Goal: Task Accomplishment & Management: Manage account settings

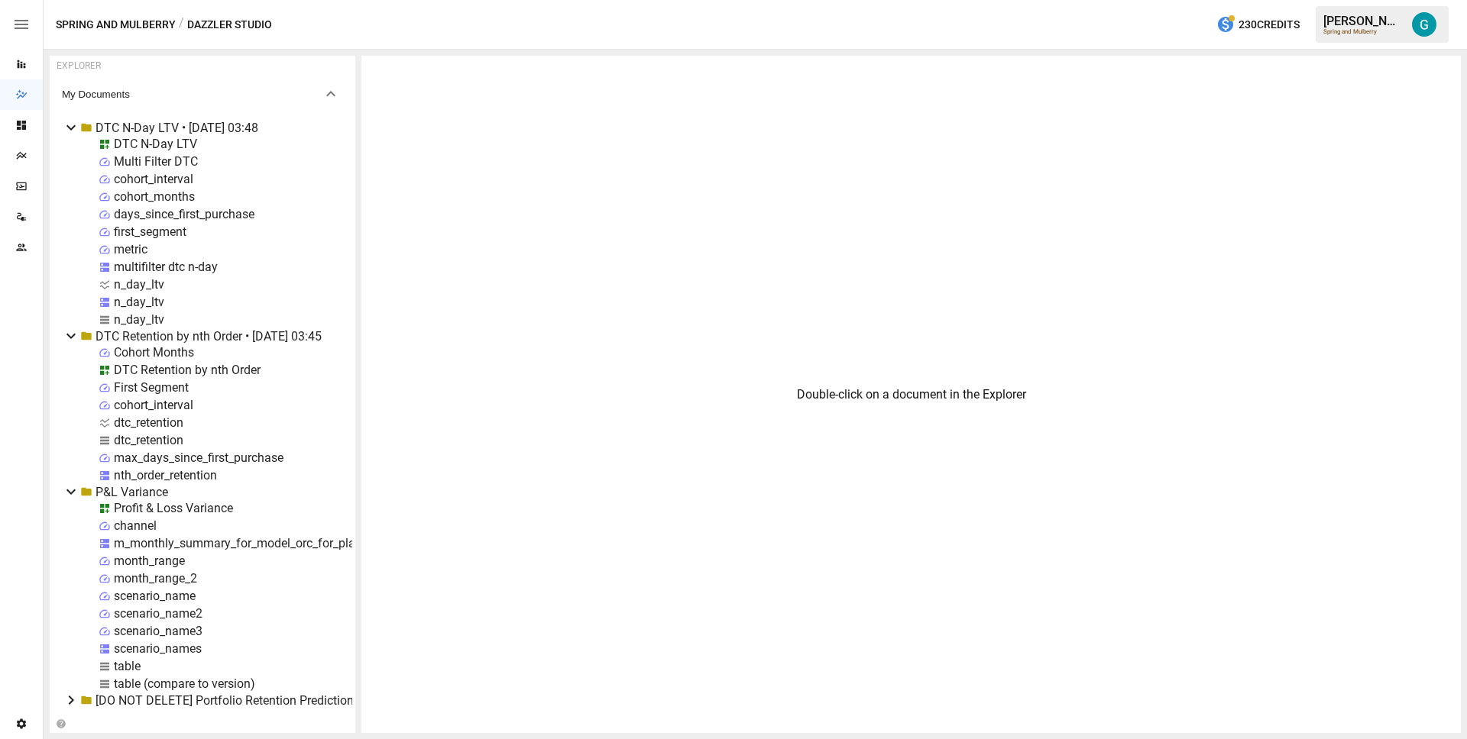
click at [139, 441] on div "dtc_retention" at bounding box center [149, 440] width 70 height 15
select select "**********"
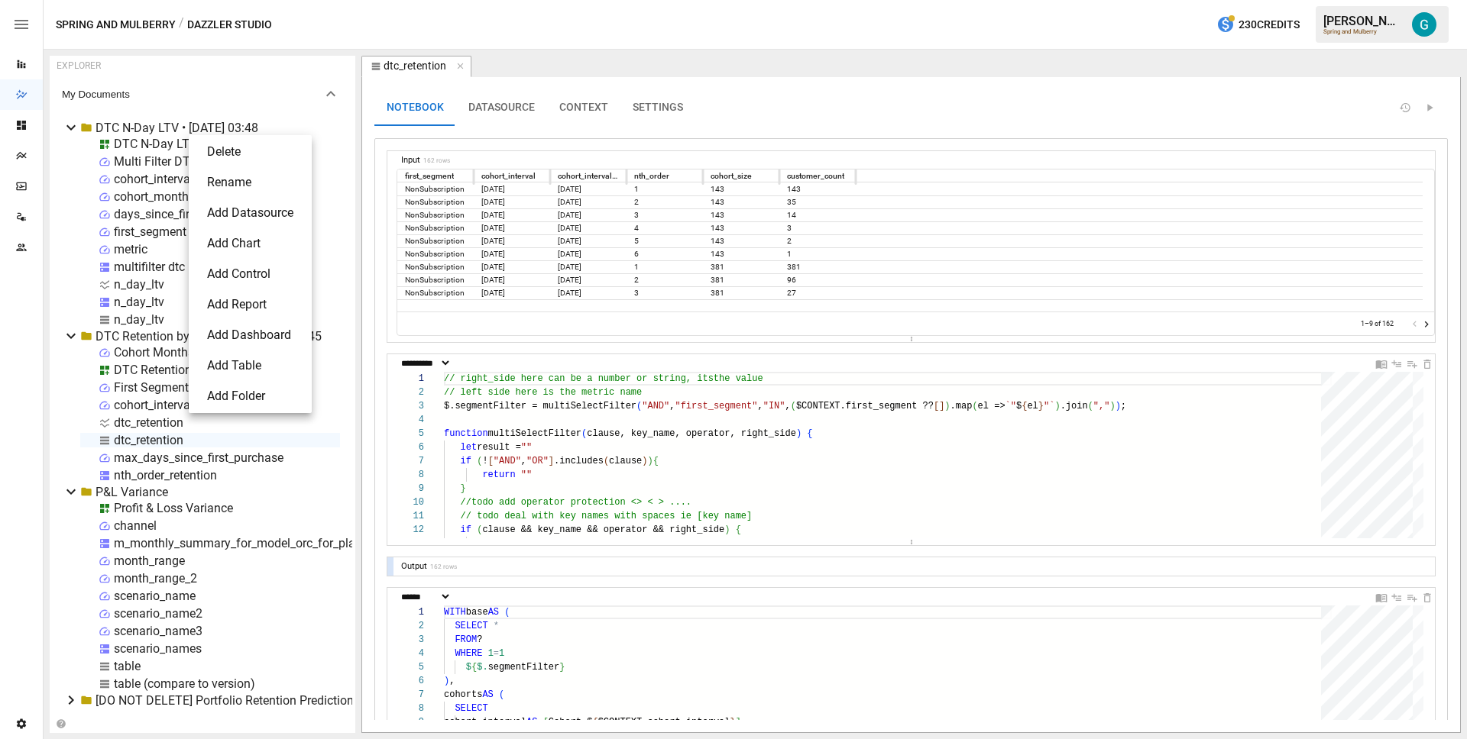
click at [215, 154] on li "Delete" at bounding box center [250, 152] width 111 height 31
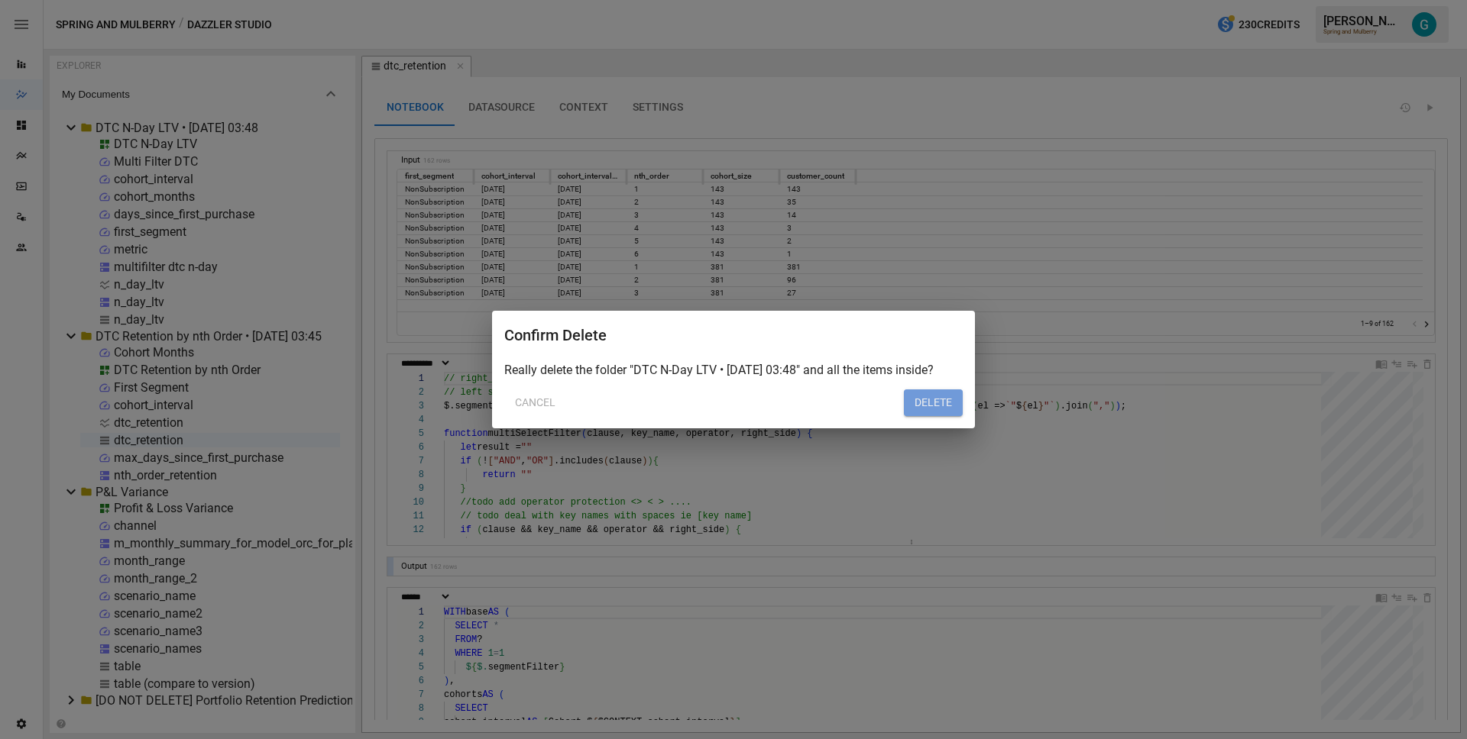
click at [918, 402] on button "DELETE" at bounding box center [933, 403] width 59 height 27
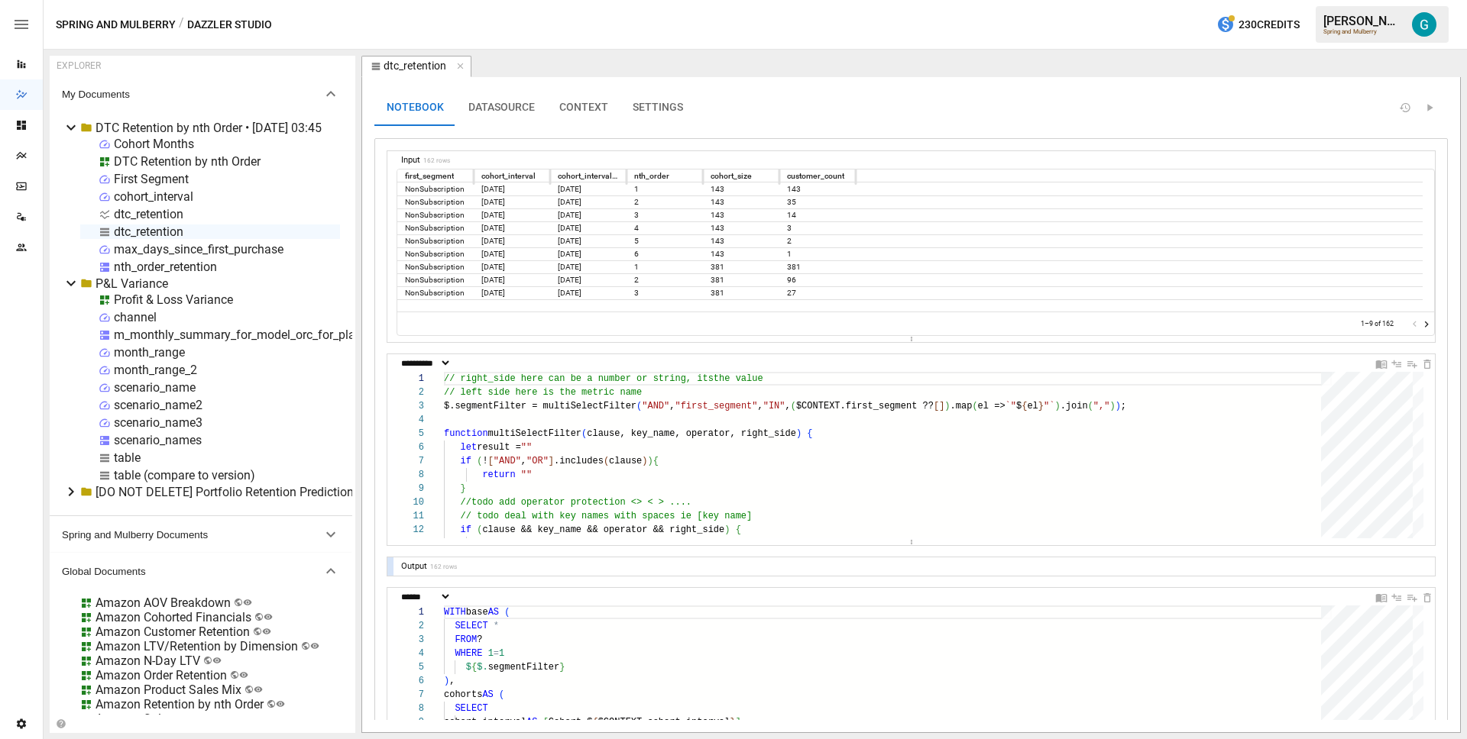
click at [138, 179] on div "First Segment" at bounding box center [151, 179] width 75 height 15
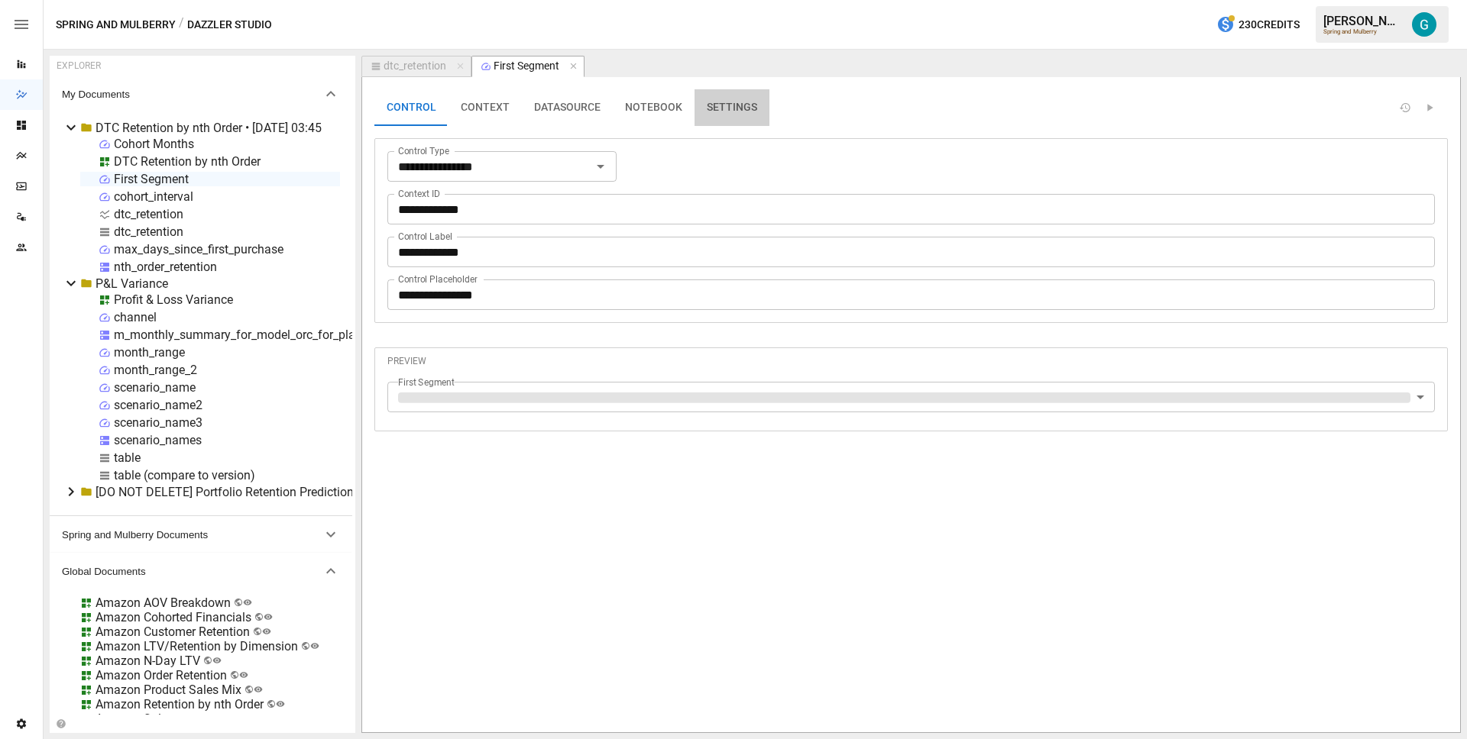
click at [708, 108] on button "SETTINGS" at bounding box center [731, 107] width 75 height 37
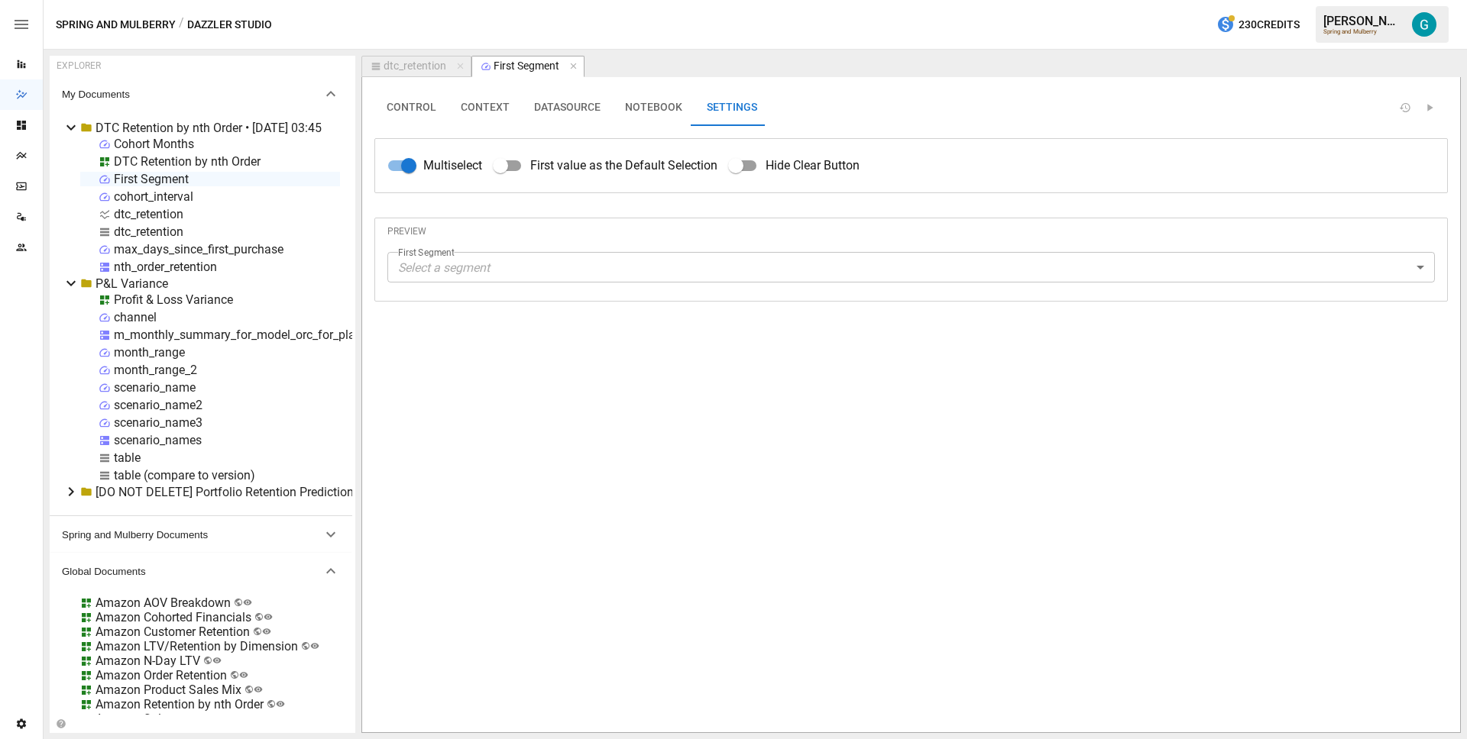
click at [201, 161] on div "DTC Retention by nth Order" at bounding box center [187, 161] width 147 height 15
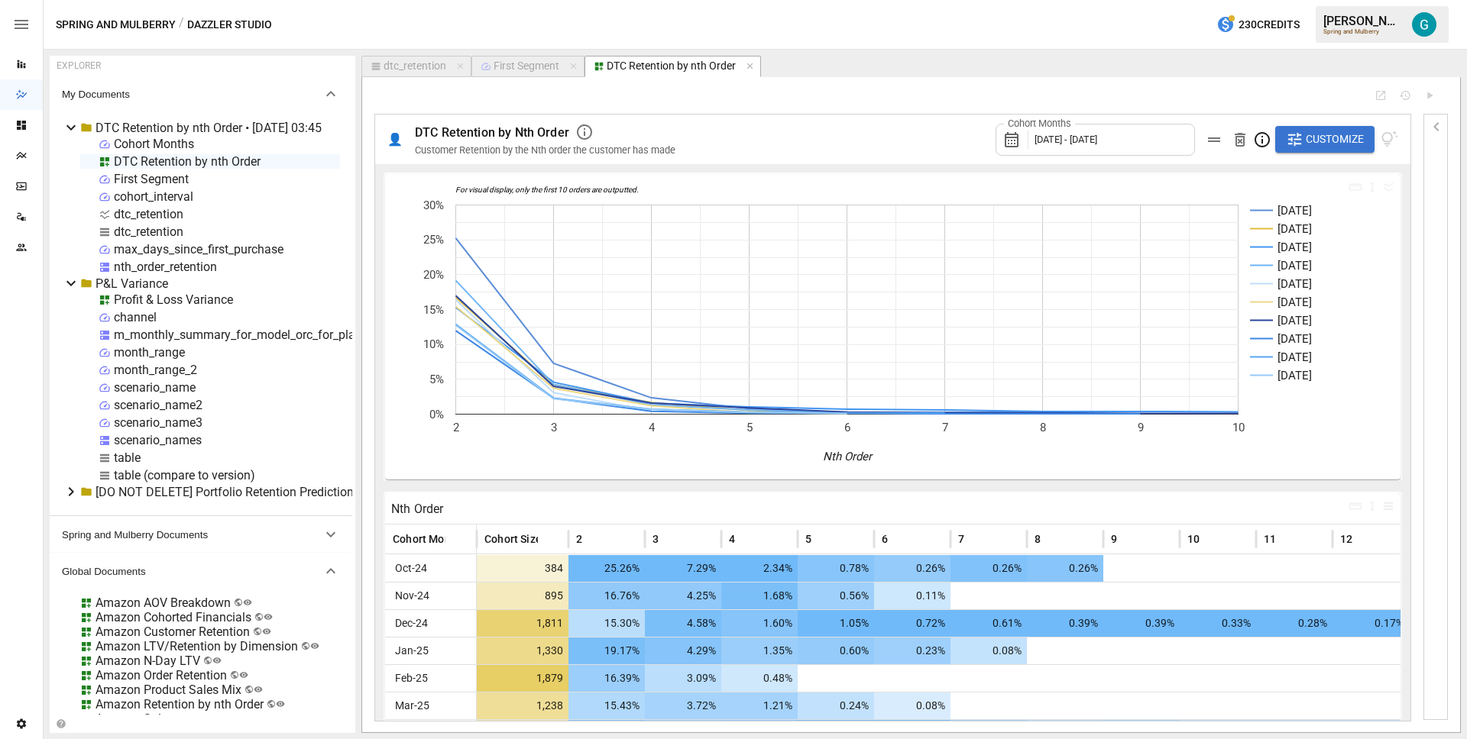
click at [1326, 132] on span "Customize" at bounding box center [1334, 139] width 58 height 19
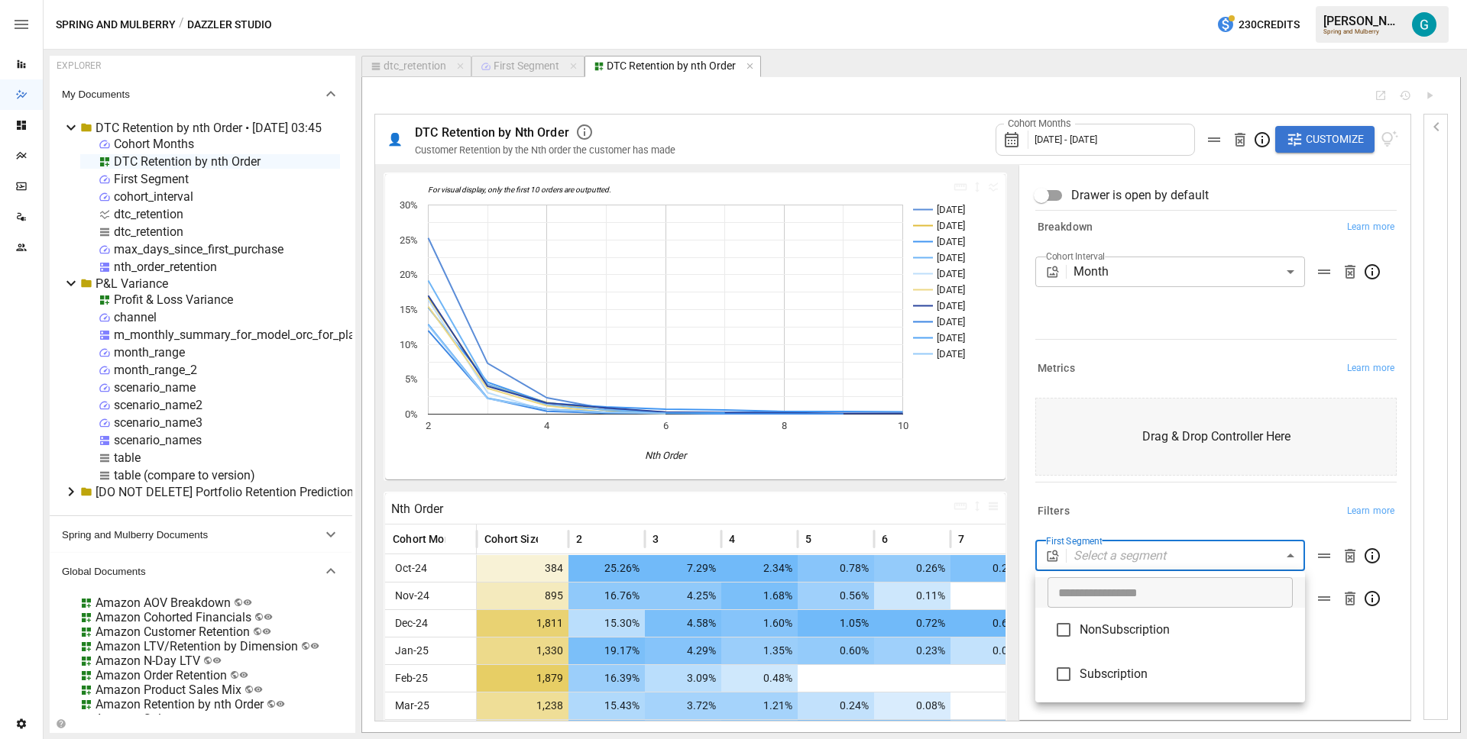
click at [1218, 0] on body "Reports Dazzler Studio Dashboards Plans SmartModel ™ Data Sources Team Settings…" at bounding box center [733, 0] width 1467 height 0
drag, startPoint x: 1134, startPoint y: 669, endPoint x: 1104, endPoint y: 601, distance: 73.9
click at [1134, 668] on span "Subscription" at bounding box center [1185, 674] width 213 height 18
type input "**********"
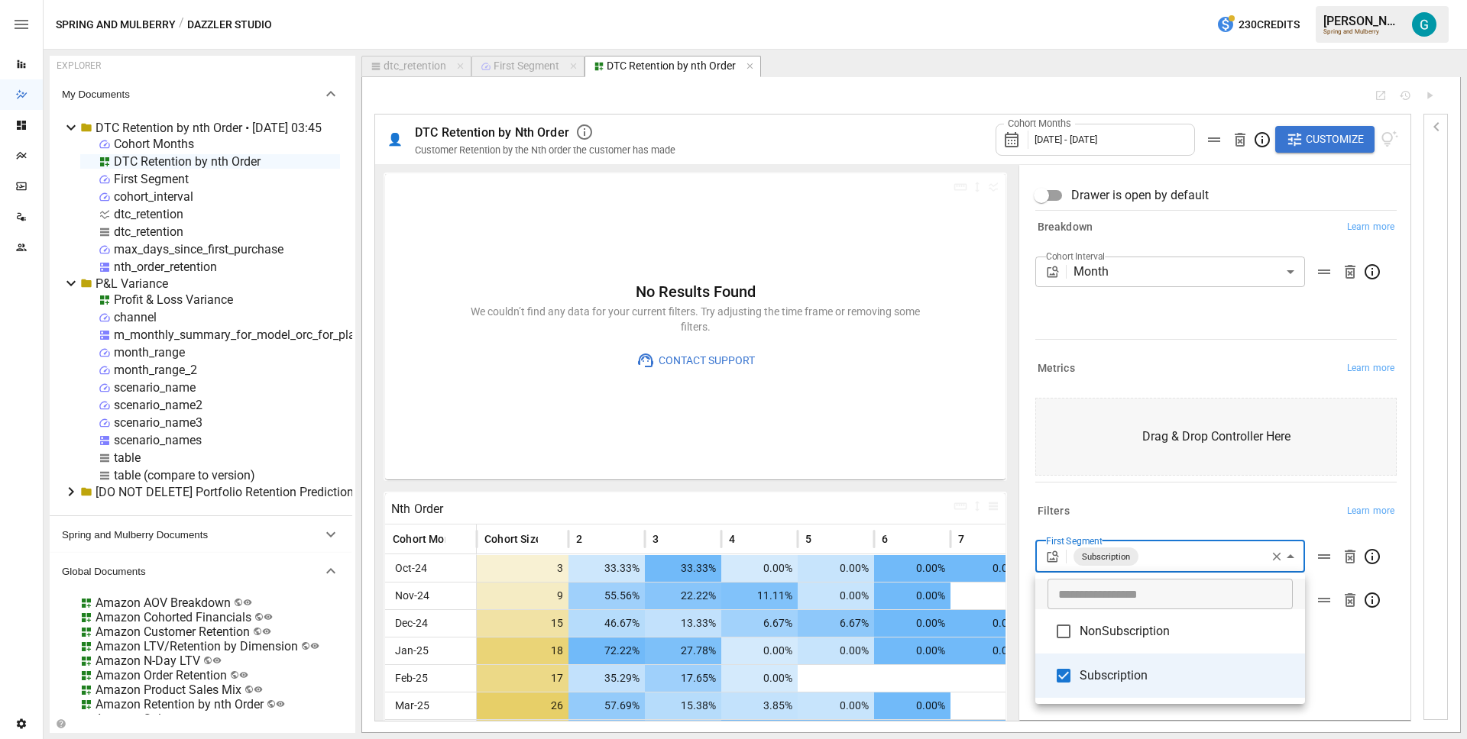
click at [1050, 372] on div at bounding box center [733, 369] width 1467 height 739
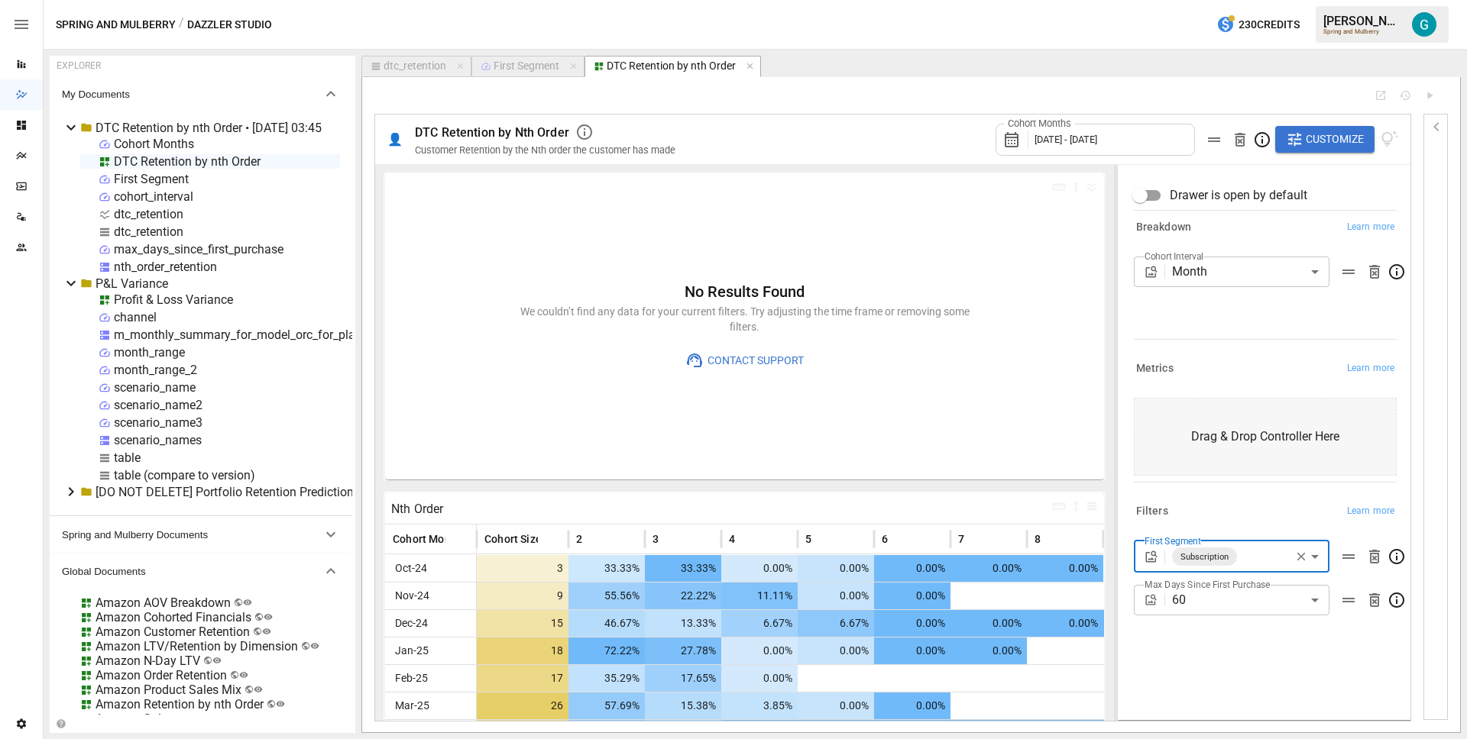
drag, startPoint x: 1016, startPoint y: 345, endPoint x: 1114, endPoint y: 361, distance: 99.0
click at [1114, 361] on div at bounding box center [1115, 442] width 3 height 557
click at [163, 214] on div "dtc_retention" at bounding box center [149, 214] width 70 height 15
select select "**********"
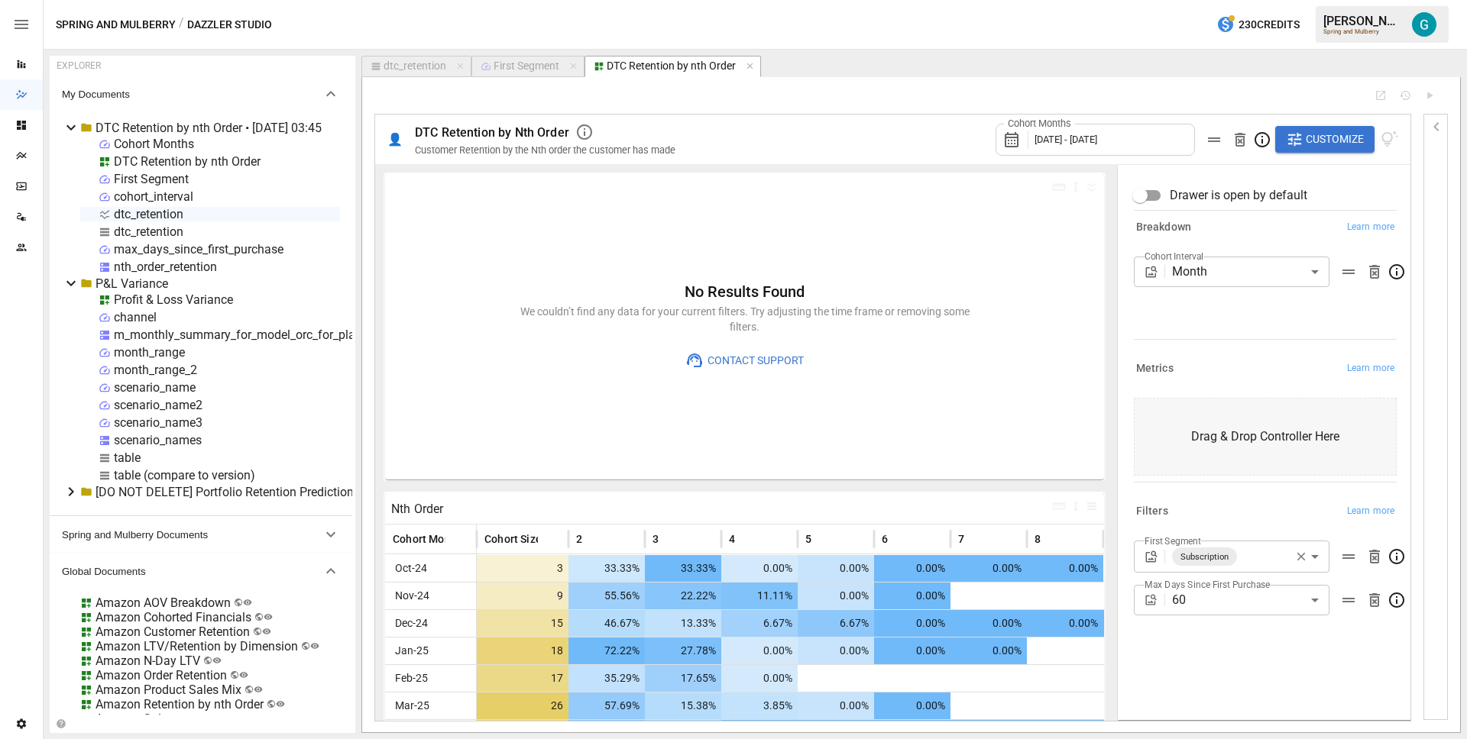
select select "**********"
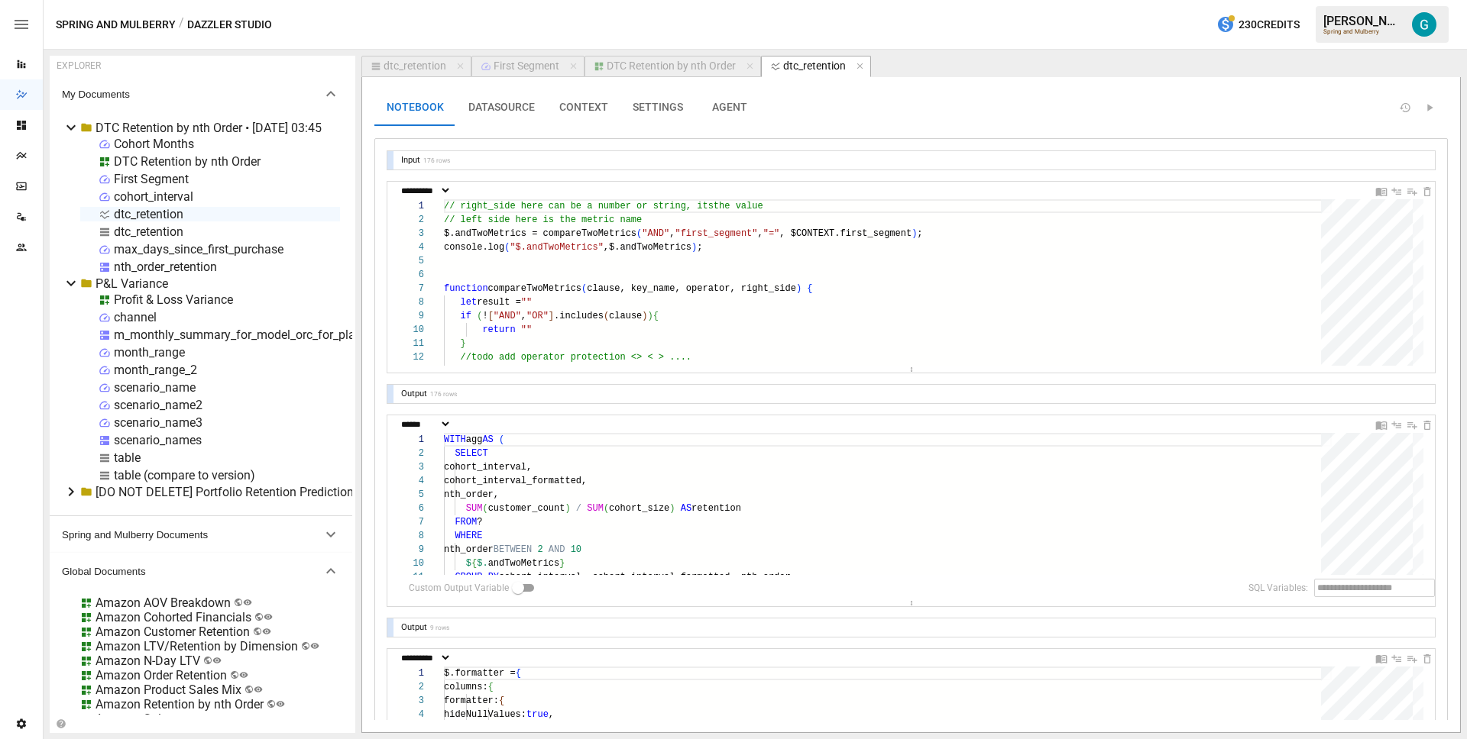
click at [418, 65] on div "dtc_retention" at bounding box center [414, 67] width 63 height 14
select select "**********"
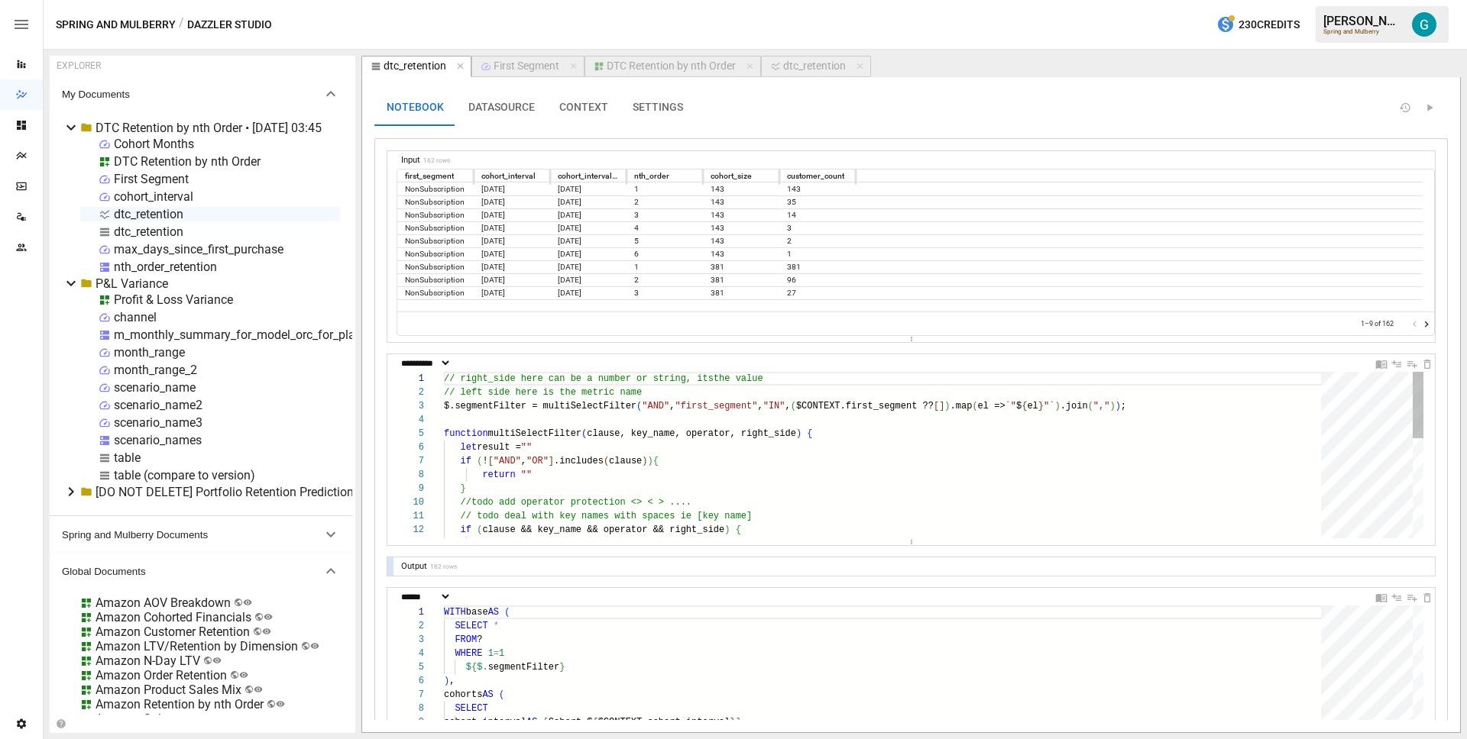
click at [605, 514] on div "// right_side here can be a number or string, its the value // left side here i…" at bounding box center [888, 579] width 888 height 414
type textarea "**********"
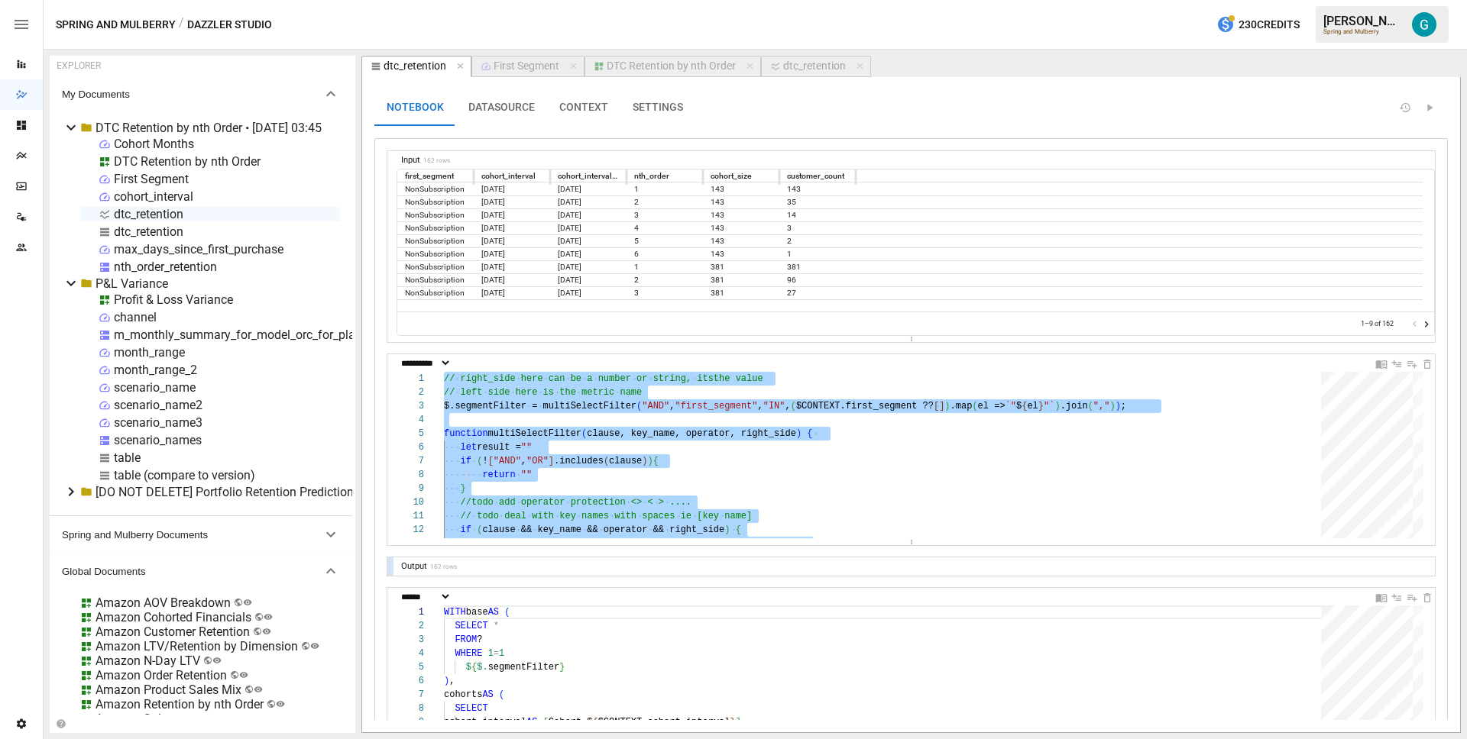
click at [796, 63] on div "dtc_retention" at bounding box center [814, 67] width 63 height 14
select select "**********"
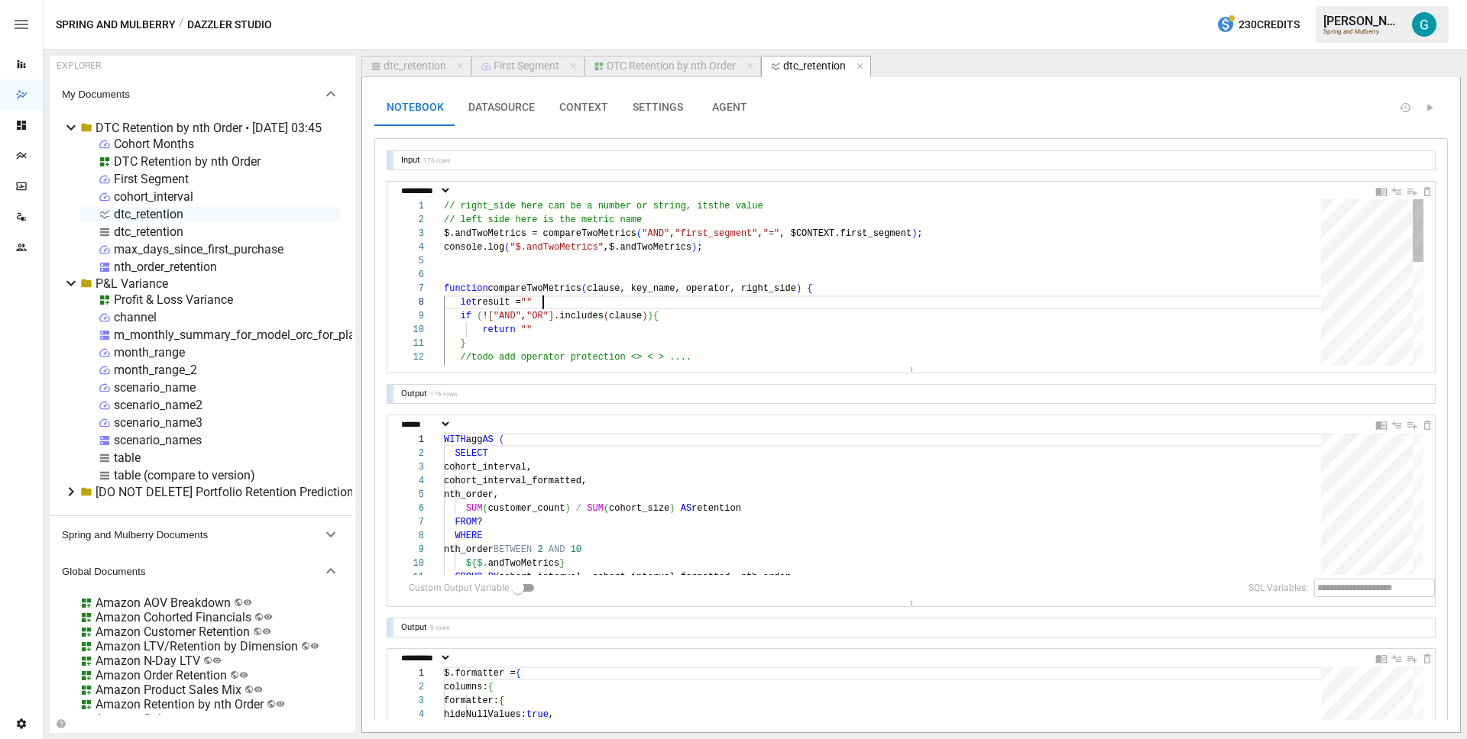
scroll to position [96, 99]
click at [629, 302] on div "// right_side here can be a number or string, its the value // left side here i…" at bounding box center [888, 419] width 888 height 441
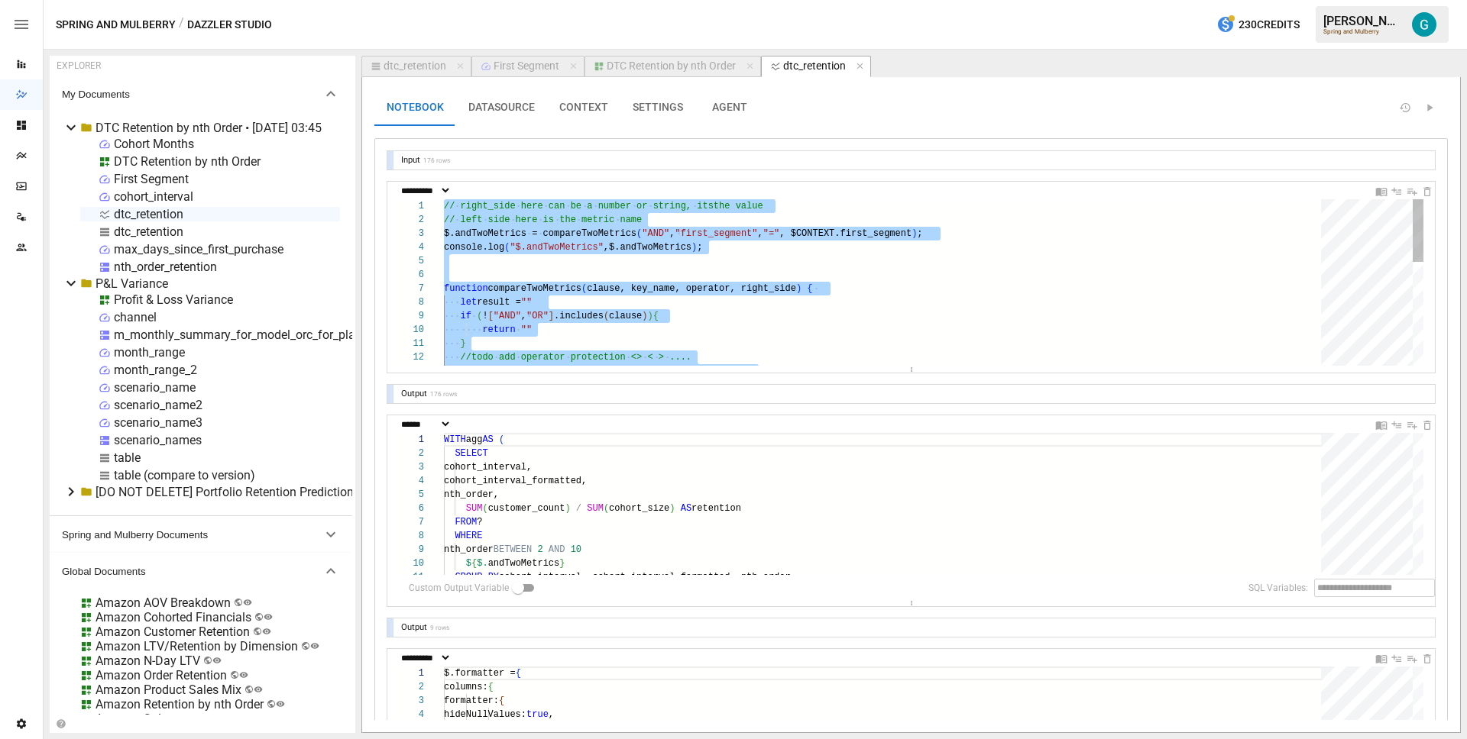
type textarea "**********"
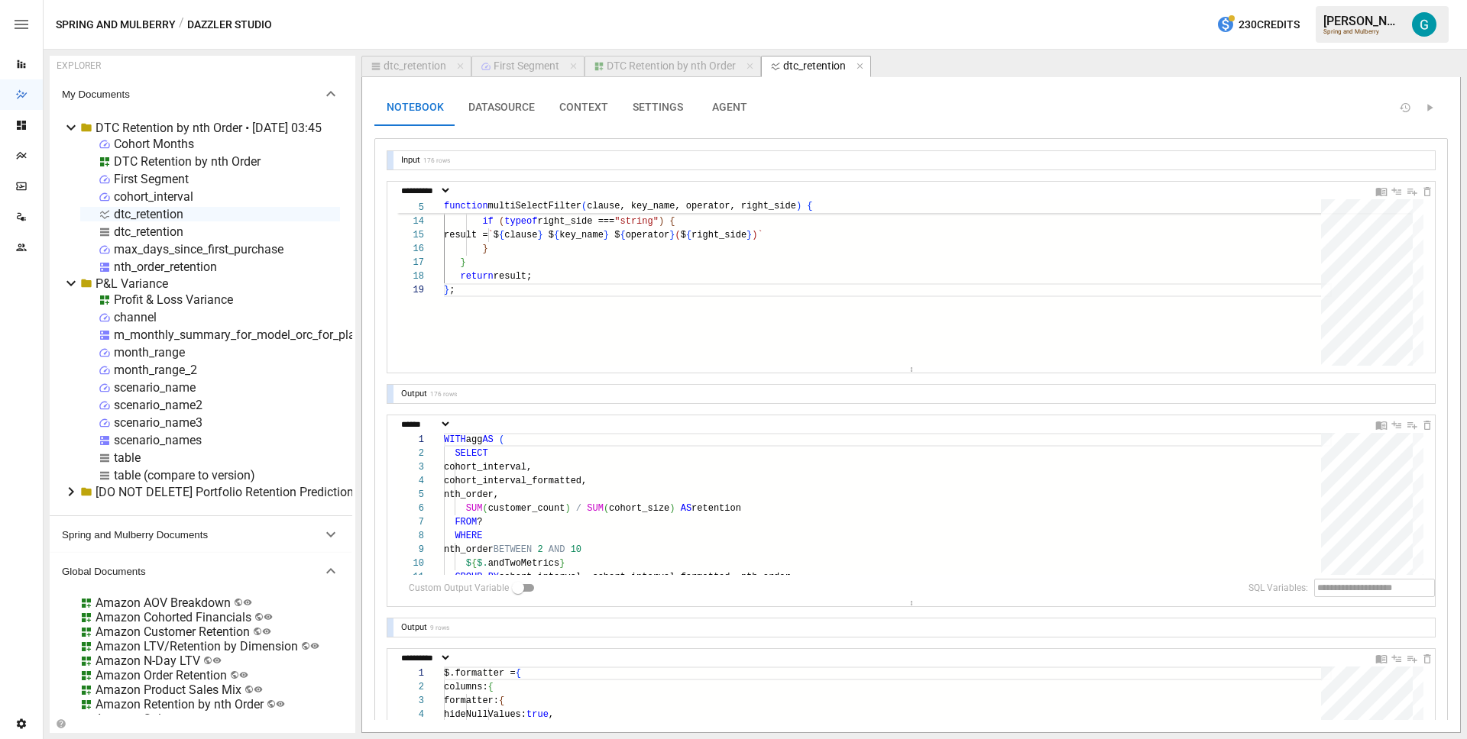
click at [415, 62] on div "dtc_retention" at bounding box center [414, 67] width 63 height 14
select select "**********"
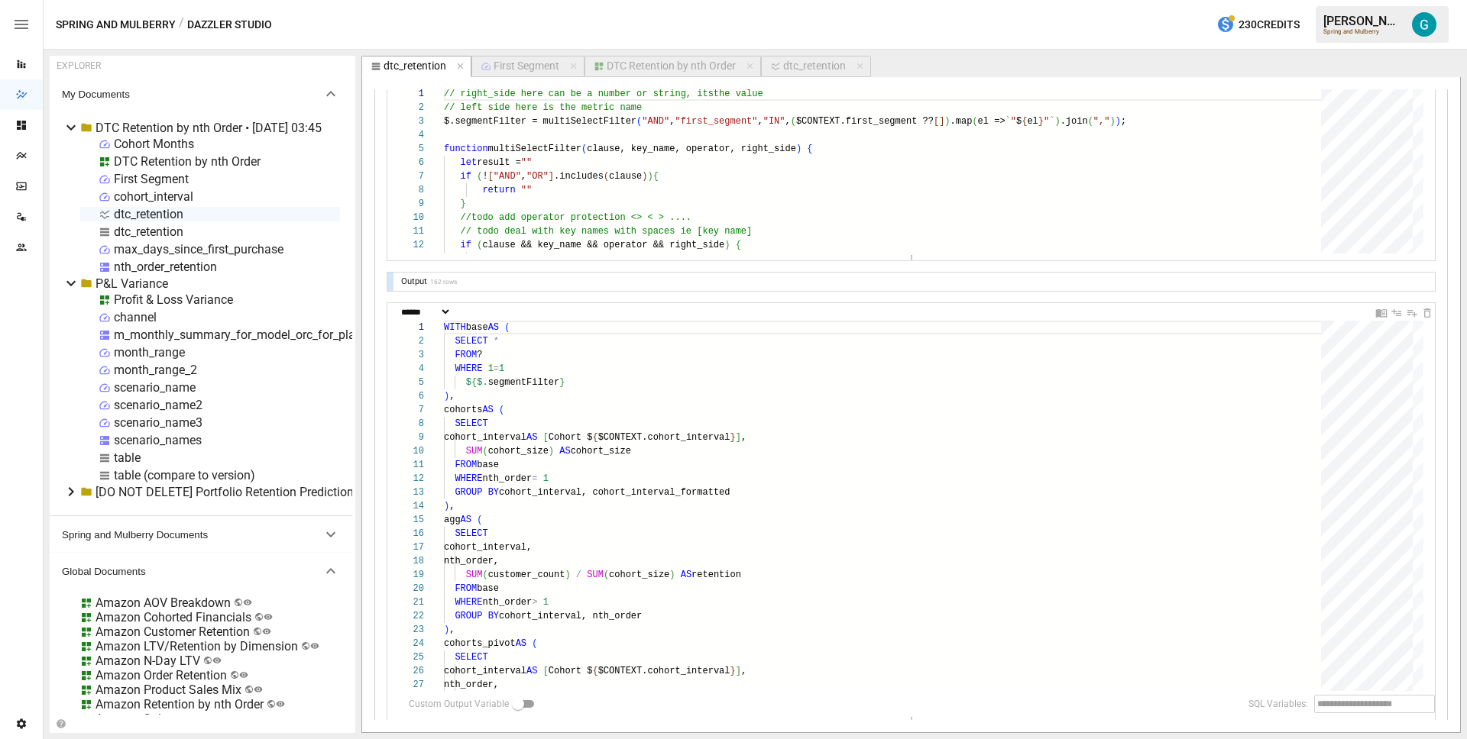
scroll to position [370, 0]
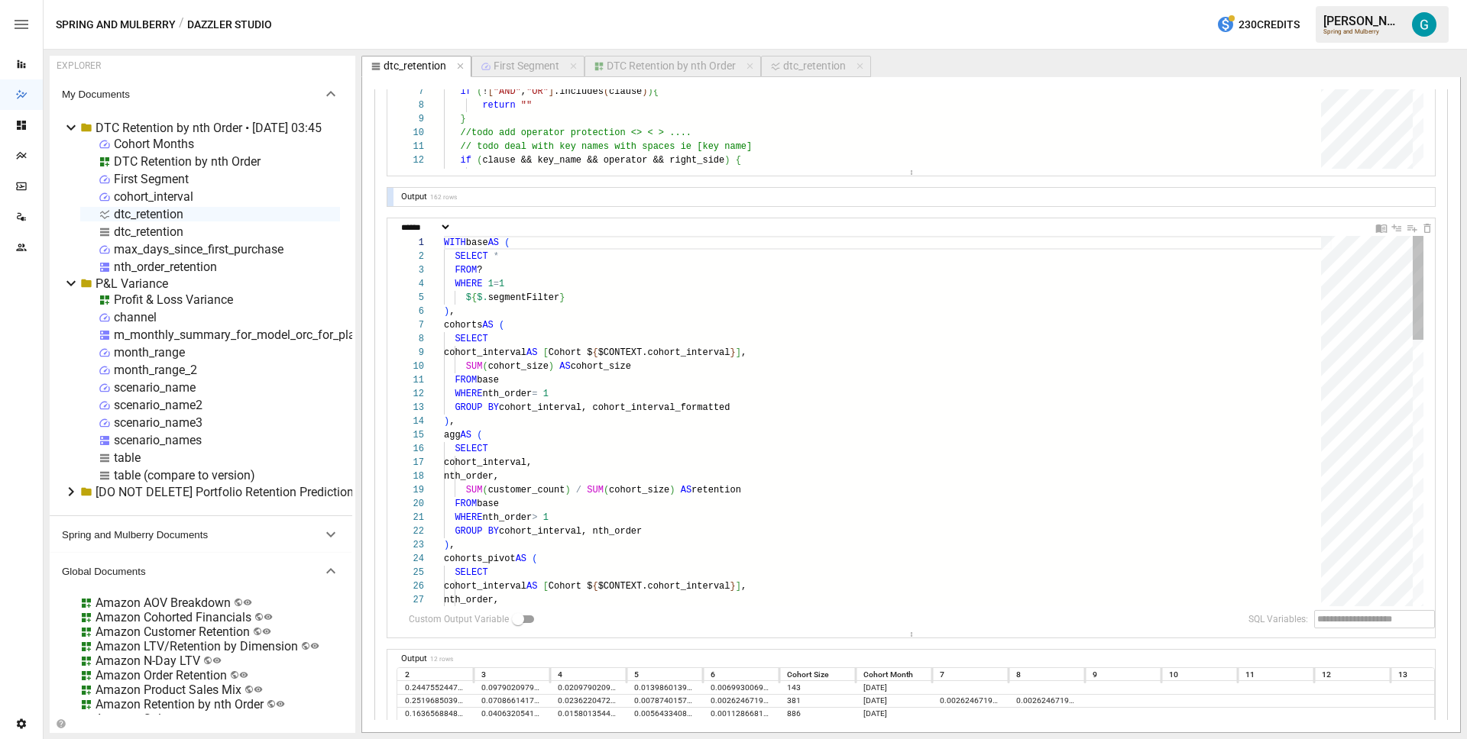
type textarea "**********"
click at [807, 66] on div "dtc_retention" at bounding box center [814, 67] width 63 height 14
select select "**********"
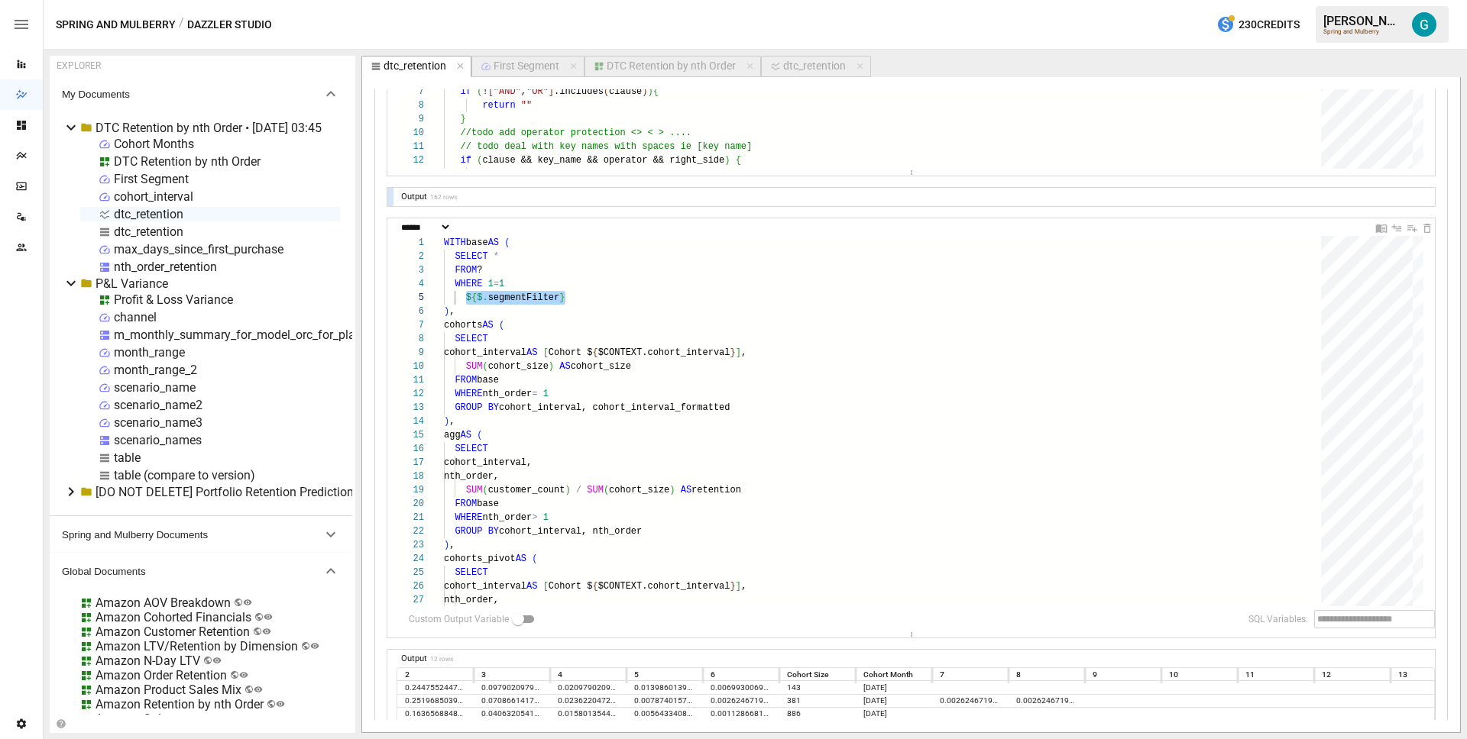
select select "**********"
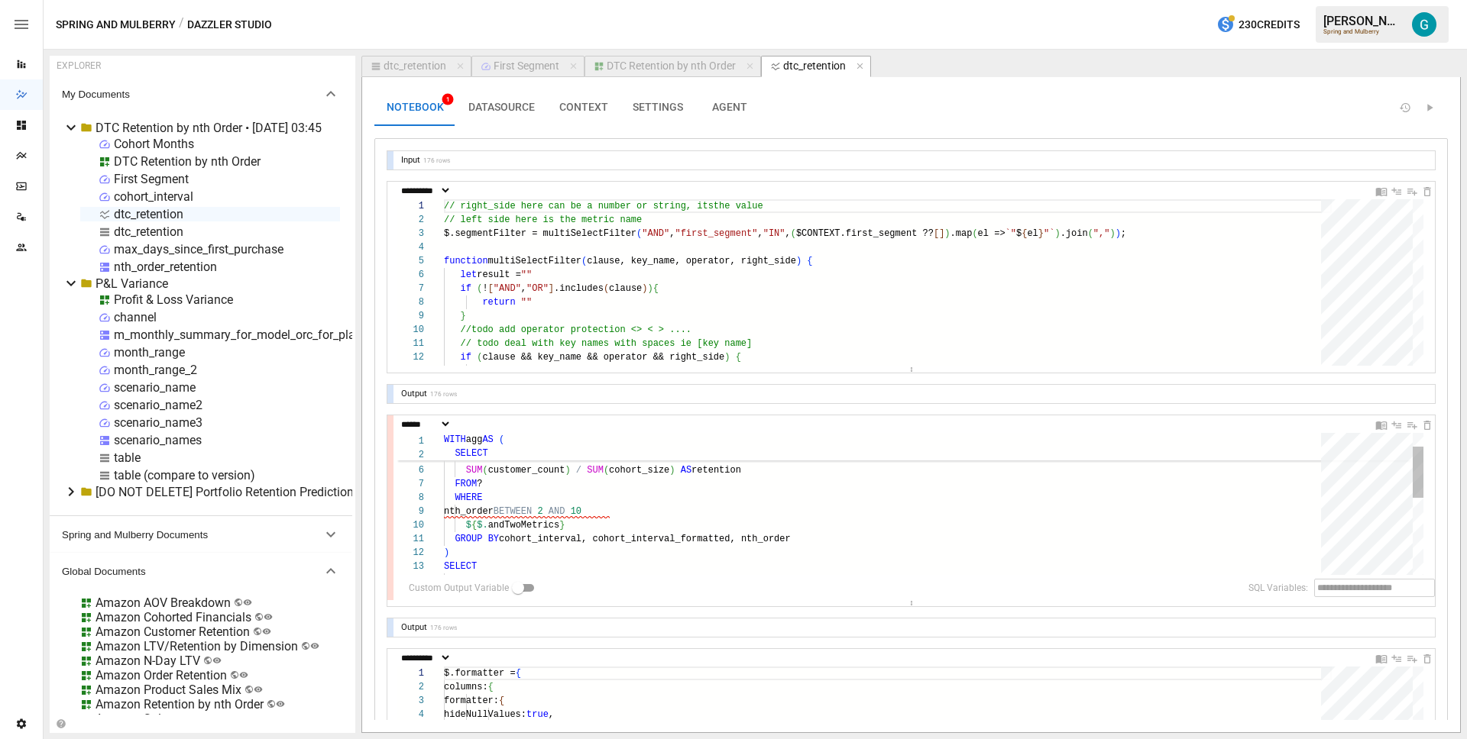
click at [636, 527] on div "cohort_interval, cohort_interval_formatted, nth_order, SUM ( customer_count ) /…" at bounding box center [888, 590] width 888 height 390
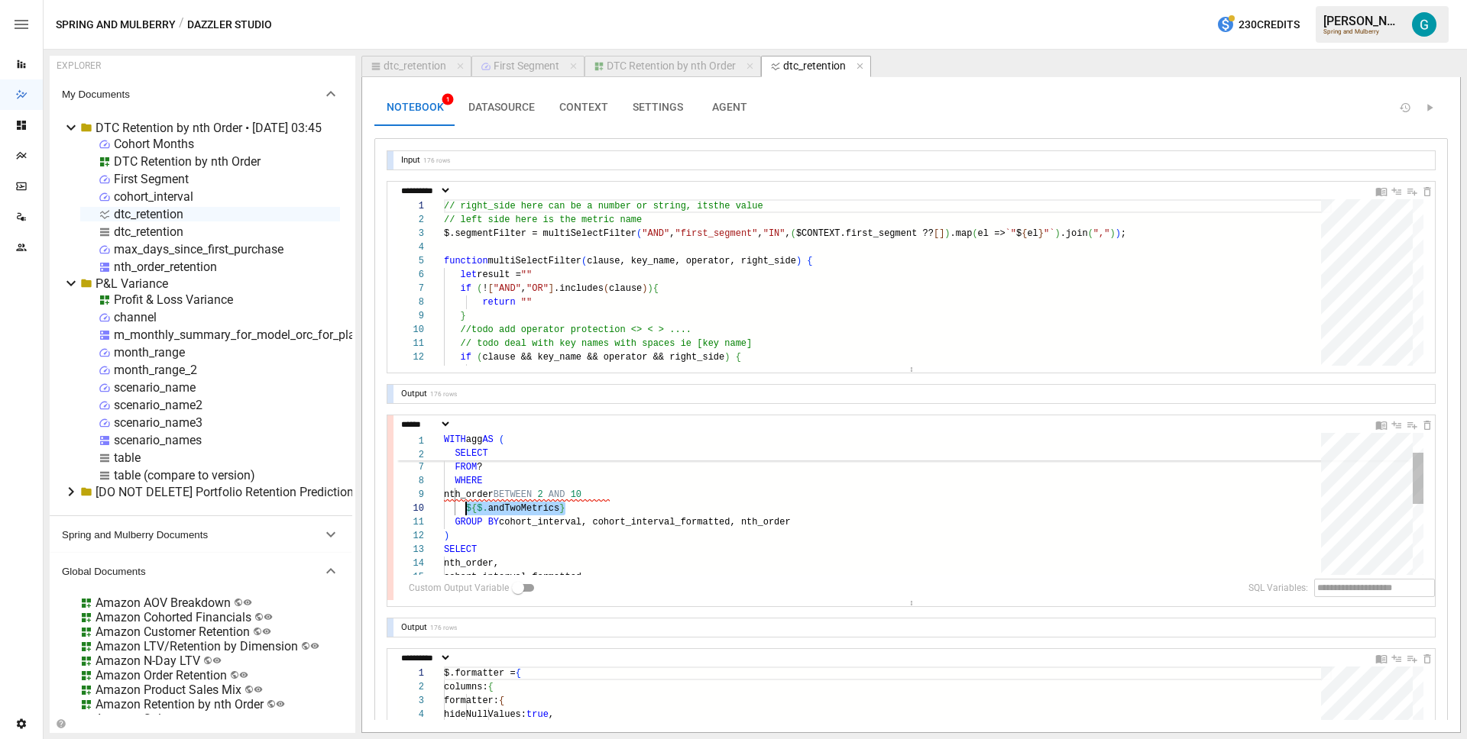
type textarea "**********"
click at [619, 66] on div "DTC Retention by nth Order" at bounding box center [670, 67] width 129 height 14
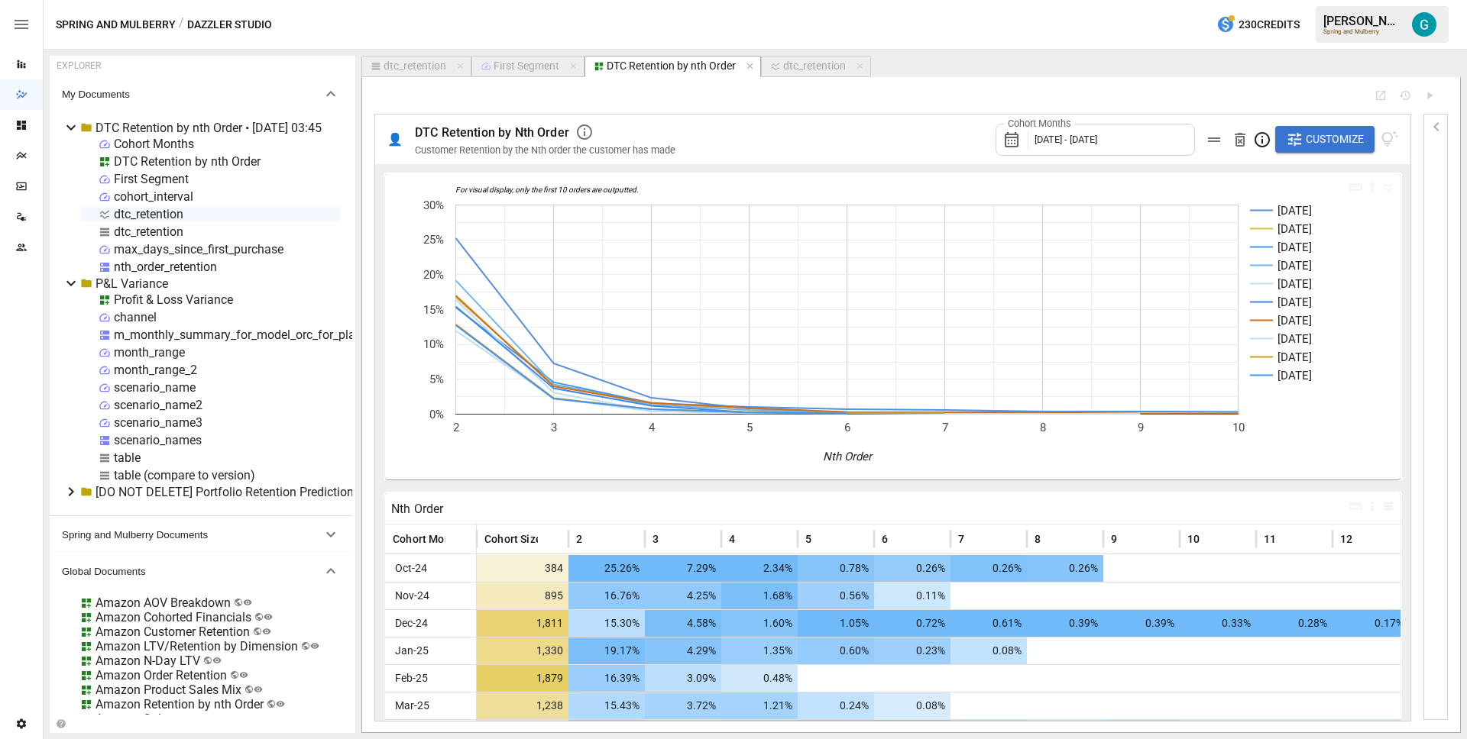
click at [1327, 142] on span "Customize" at bounding box center [1334, 139] width 58 height 19
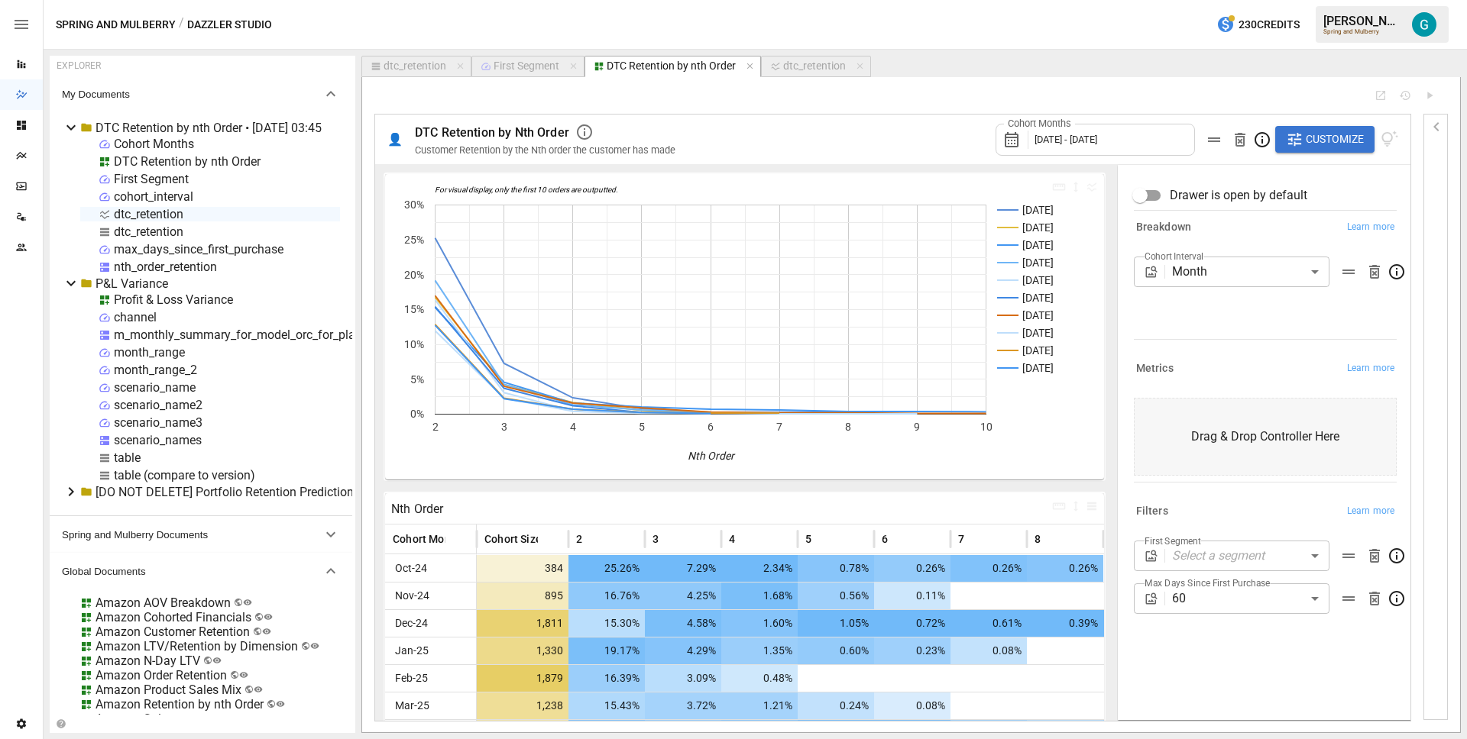
click at [1263, 0] on body "Reports Dazzler Studio Dashboards Plans SmartModel ™ Data Sources Team Settings…" at bounding box center [733, 0] width 1467 height 0
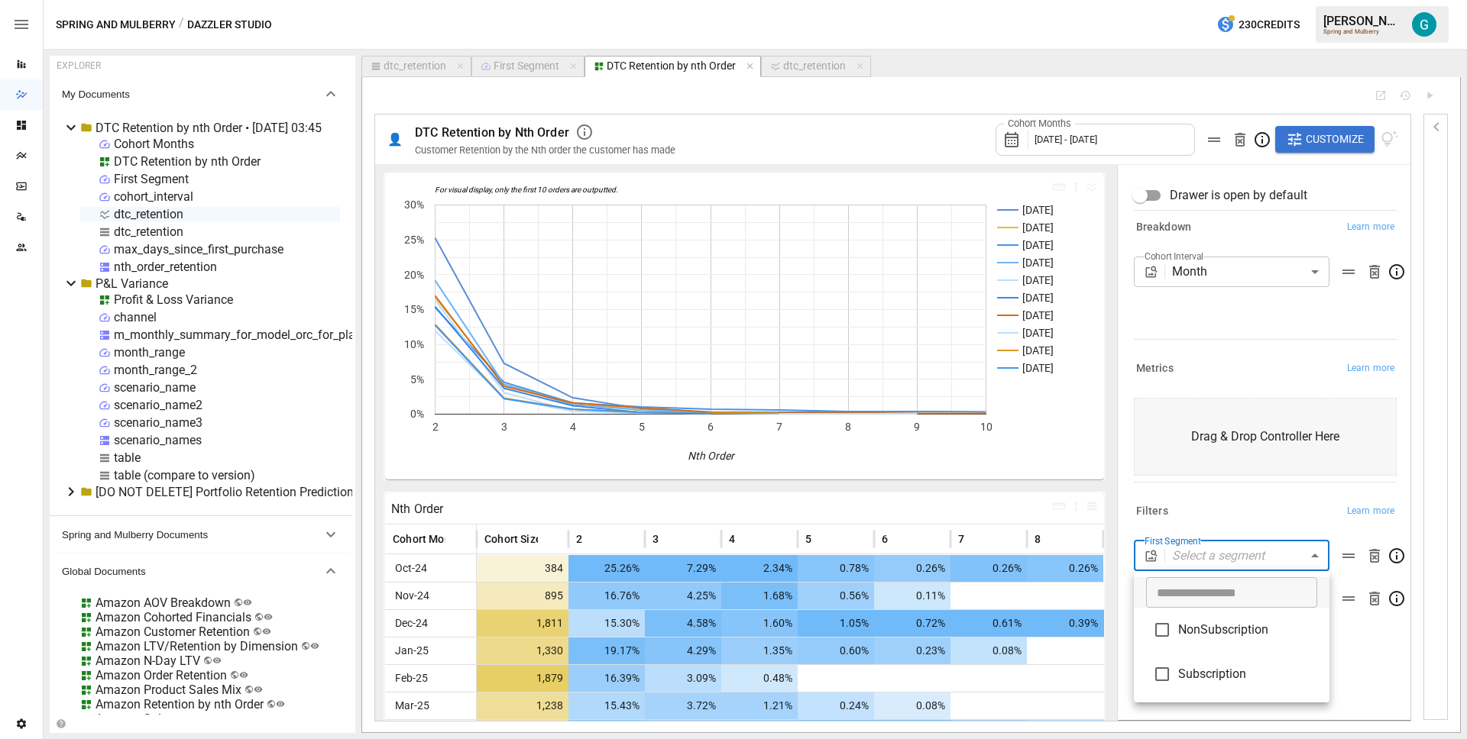
click at [1245, 636] on span "NonSubscription" at bounding box center [1247, 630] width 139 height 18
click at [1209, 678] on span "Subscription" at bounding box center [1247, 676] width 139 height 18
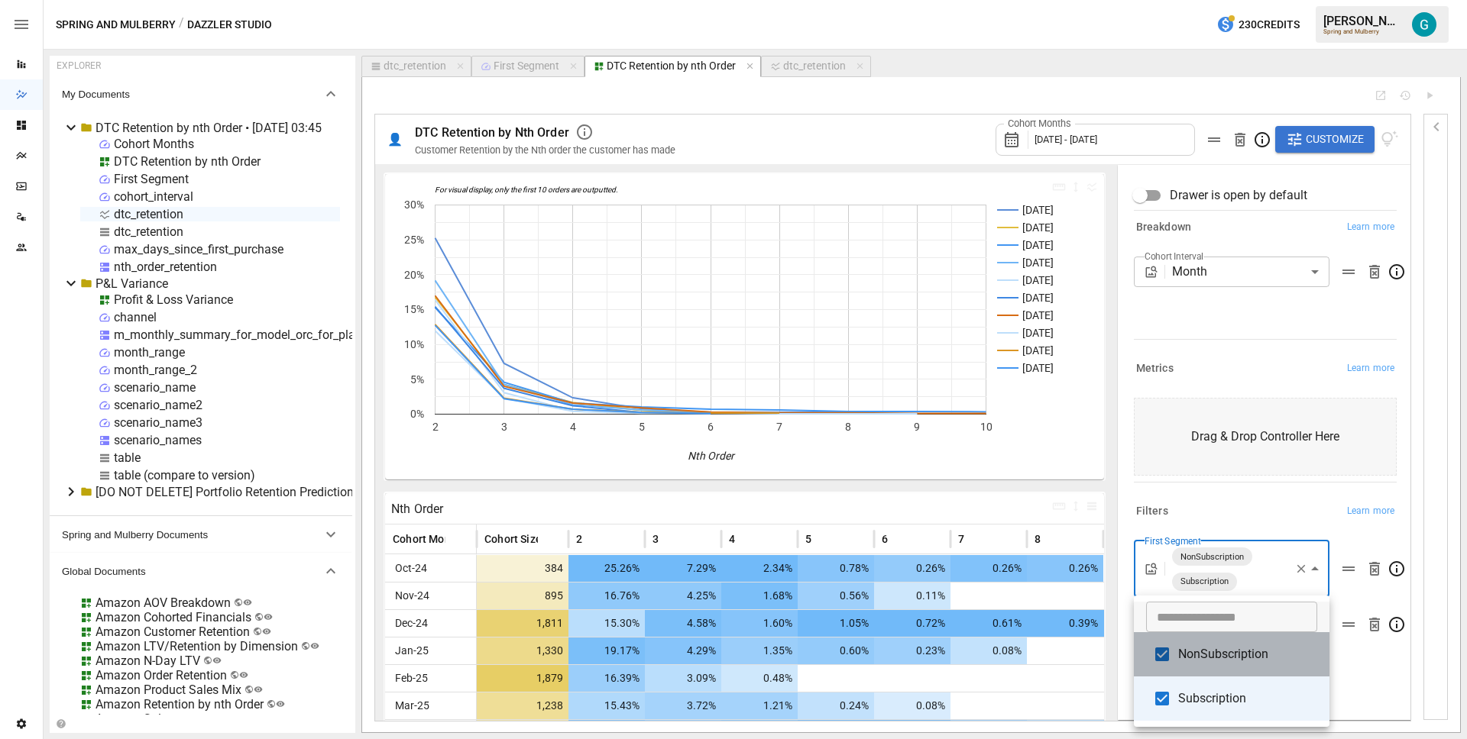
click at [1203, 653] on span "NonSubscription" at bounding box center [1247, 654] width 139 height 18
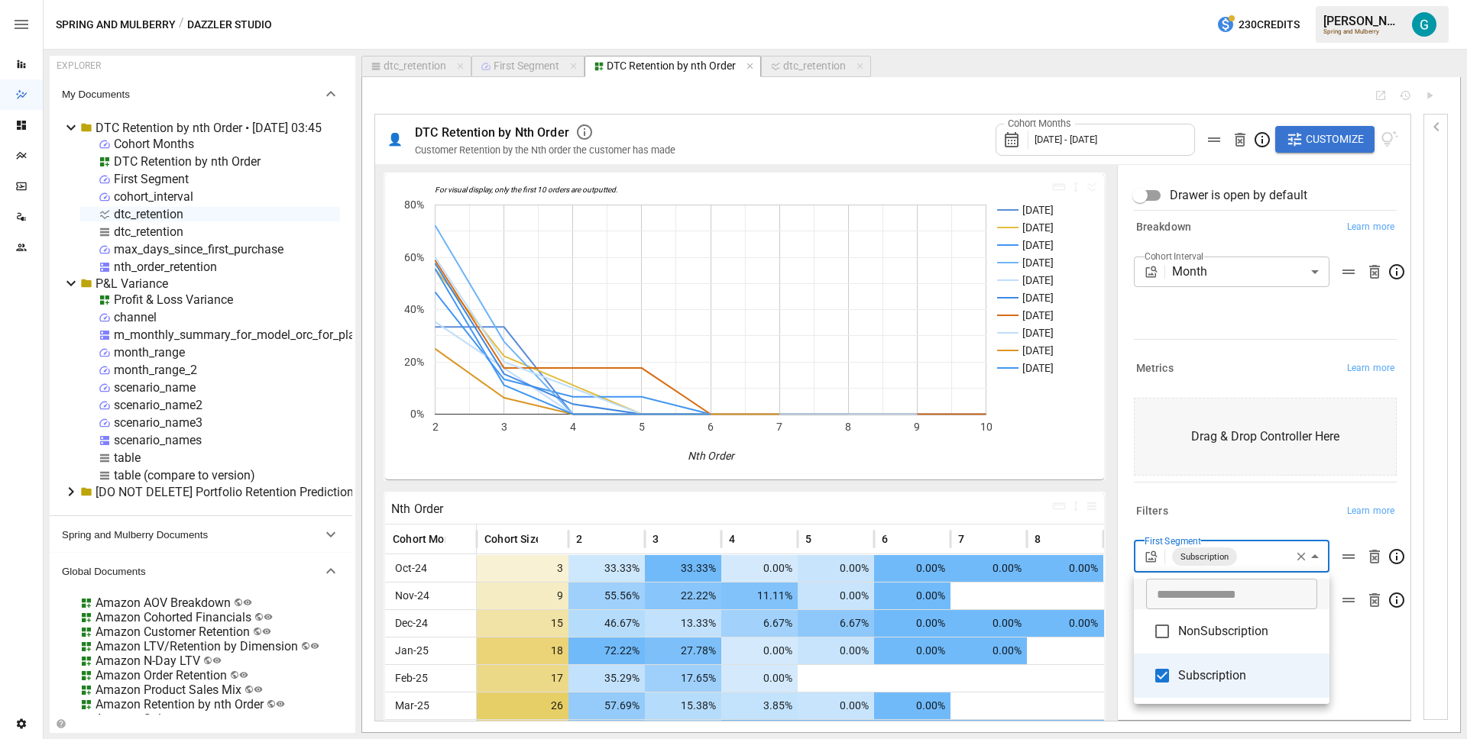
click at [1216, 645] on li "NonSubscription" at bounding box center [1232, 632] width 196 height 44
type input "**********"
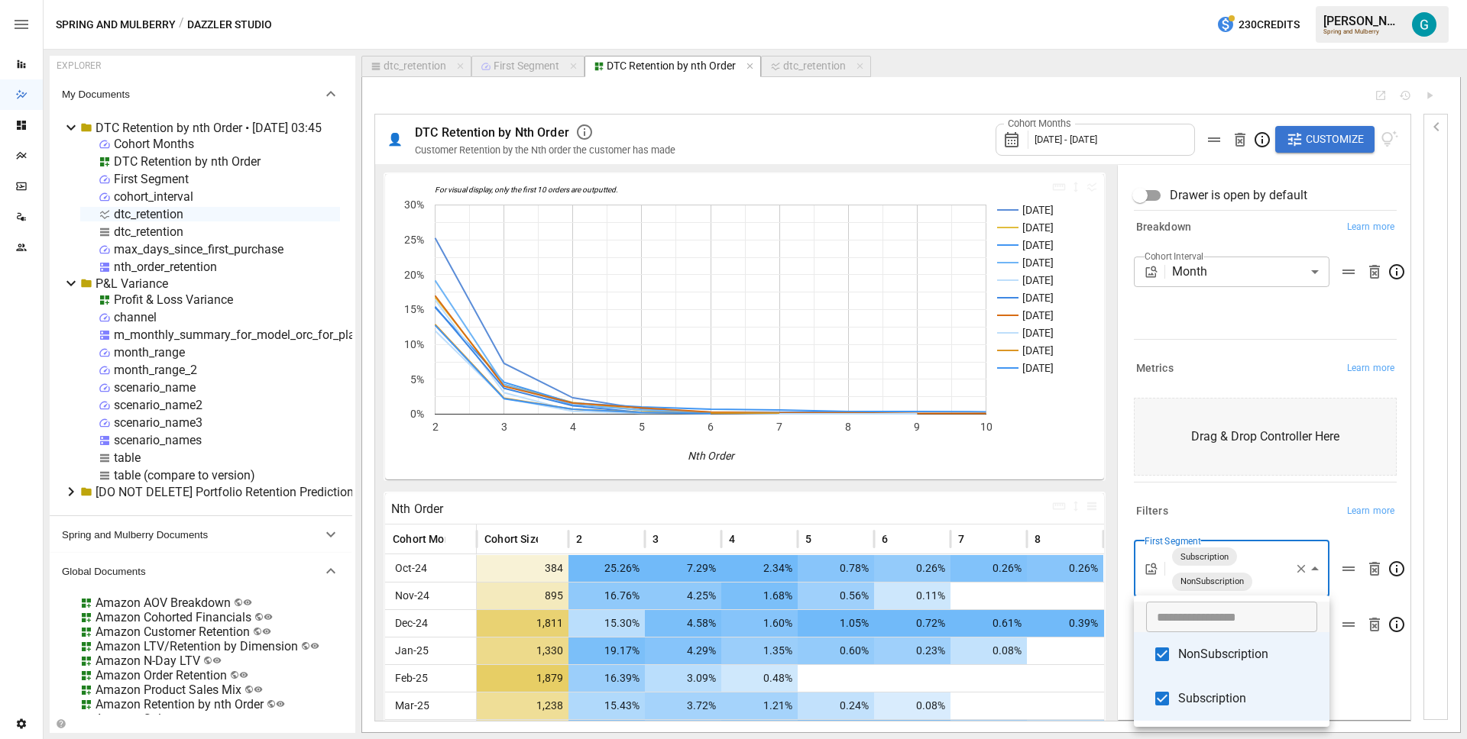
click at [1221, 490] on div at bounding box center [733, 369] width 1467 height 739
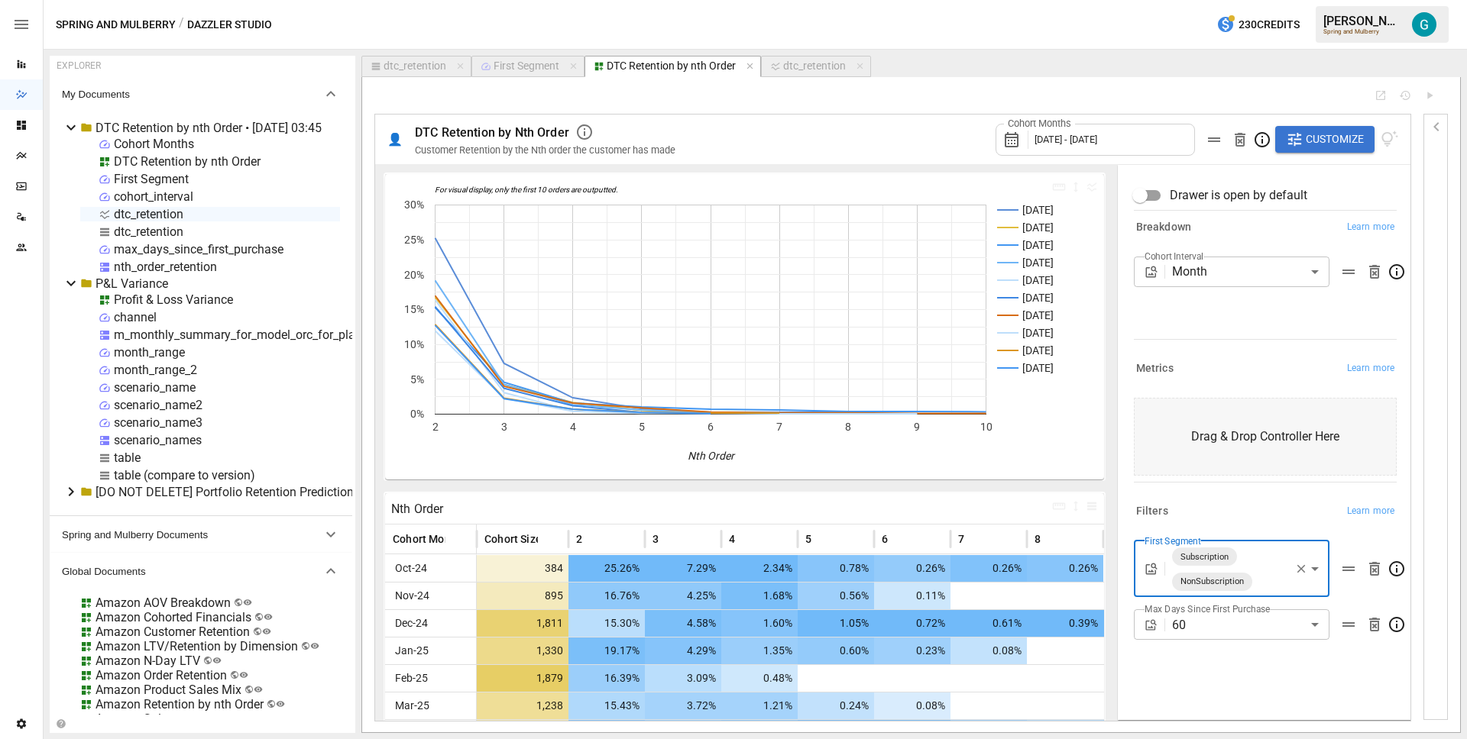
click at [1295, 561] on button "button" at bounding box center [1301, 569] width 20 height 20
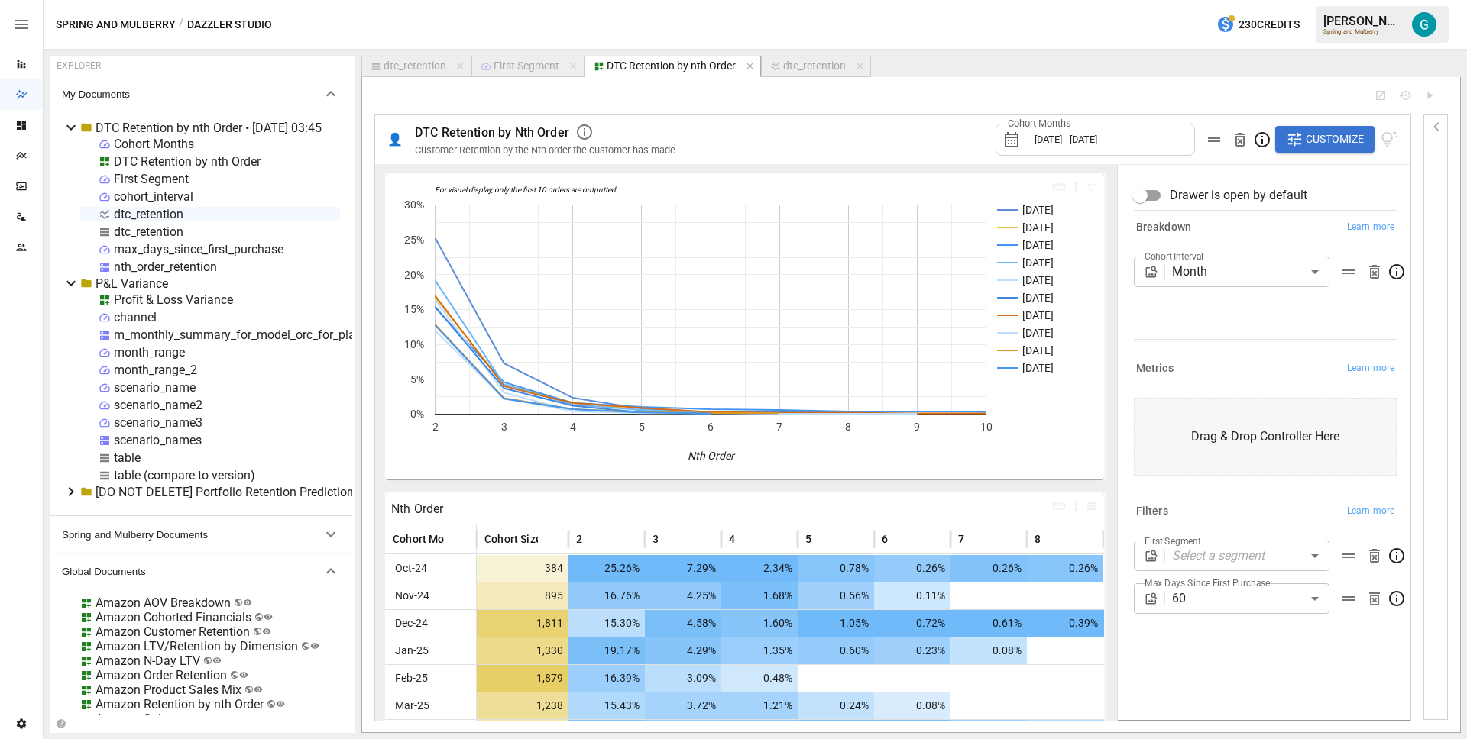
click at [1218, 322] on div "Cohort Interval Month ***** ​" at bounding box center [1265, 295] width 263 height 76
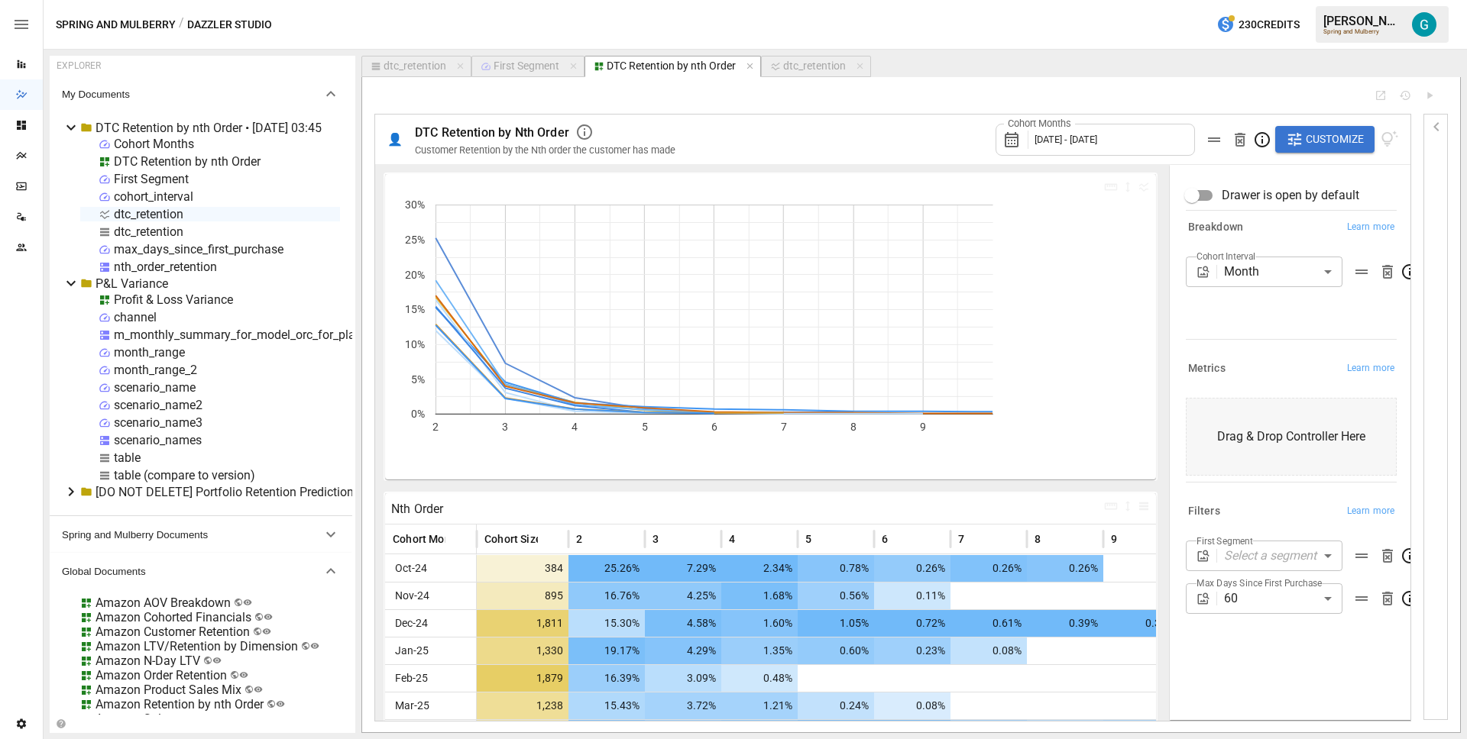
drag, startPoint x: 1114, startPoint y: 319, endPoint x: 1237, endPoint y: 322, distance: 123.8
click at [1237, 322] on div "Drawer is open by default Breakdown Learn more Cohort Interval Month ***** ​ Me…" at bounding box center [1288, 442] width 244 height 557
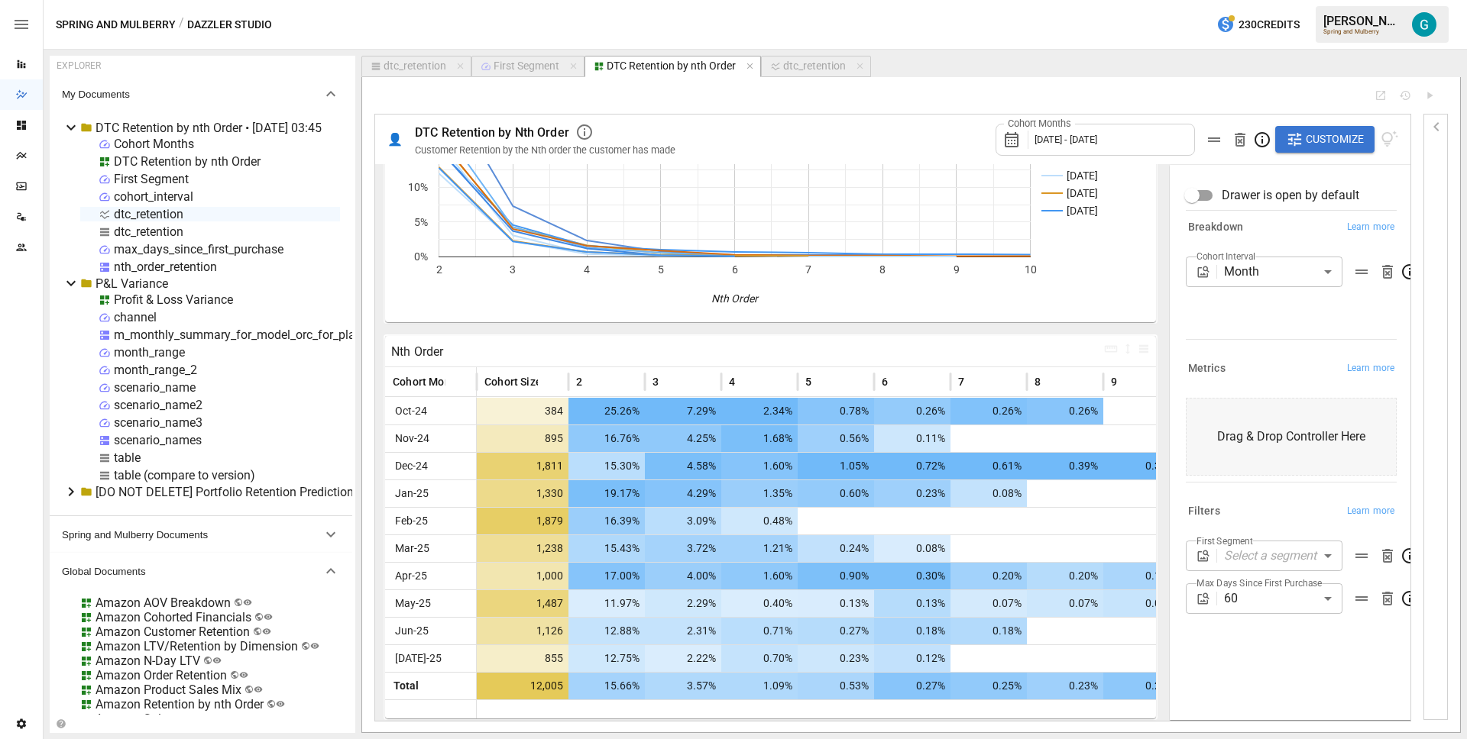
click at [1097, 140] on span "[DATE] - [DATE]" at bounding box center [1065, 139] width 63 height 11
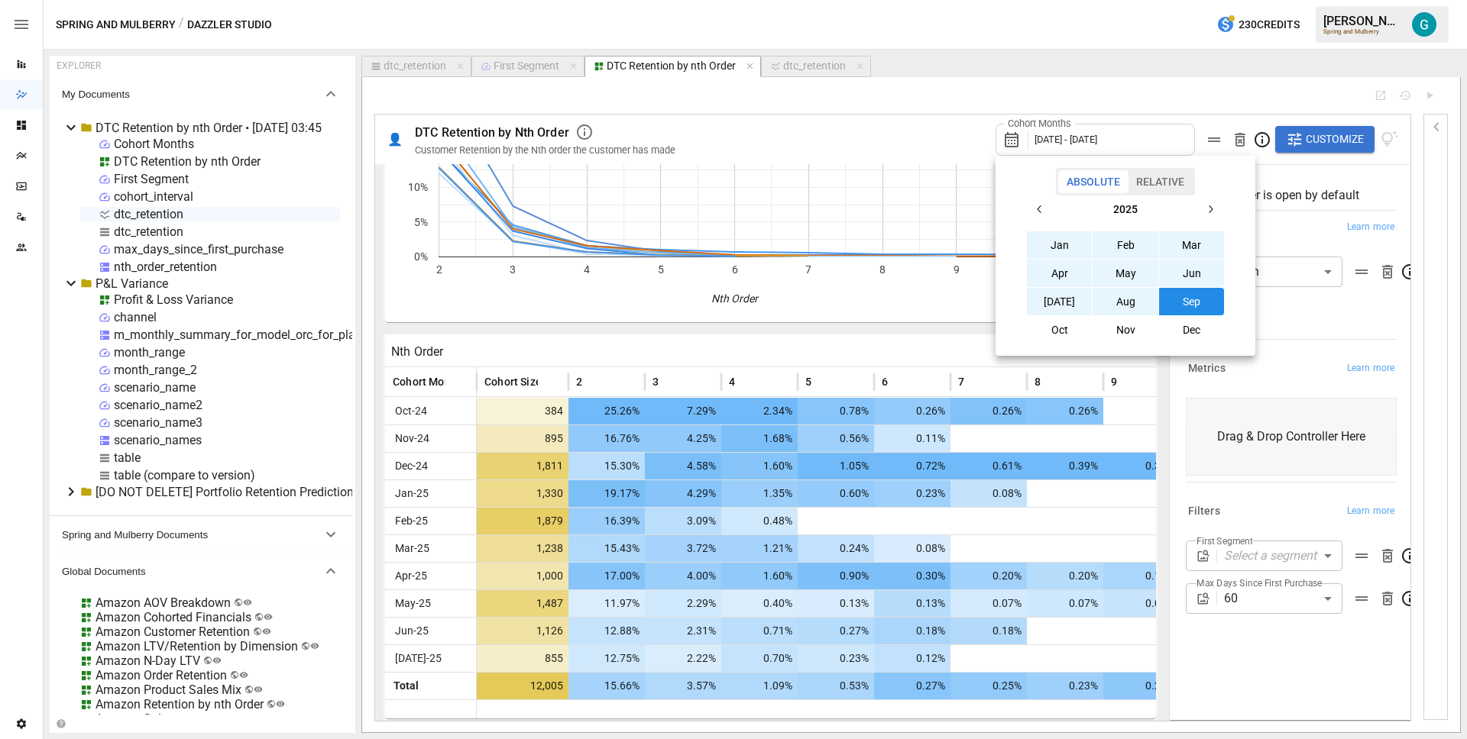
click at [1141, 302] on button "Aug" at bounding box center [1125, 301] width 66 height 27
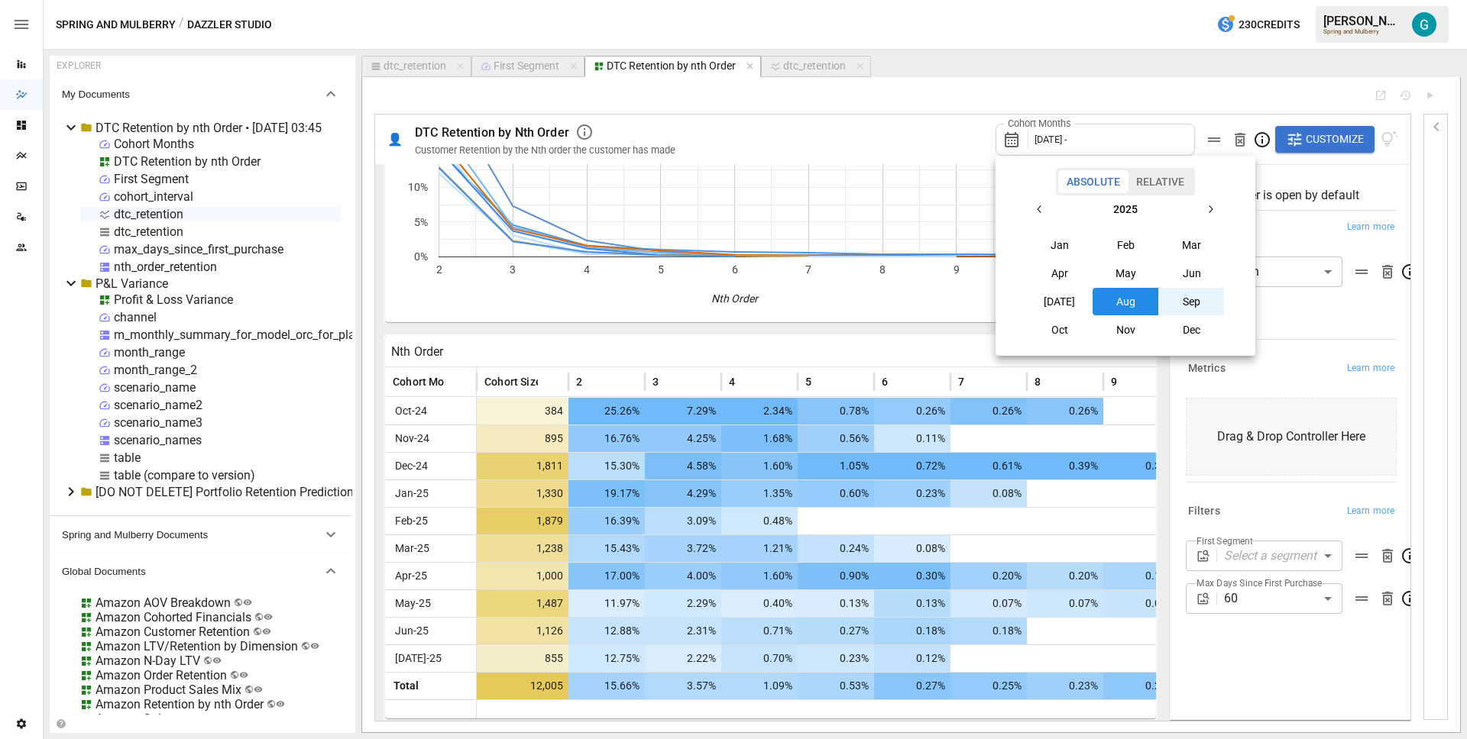
click at [1218, 302] on button "Sep" at bounding box center [1192, 301] width 66 height 27
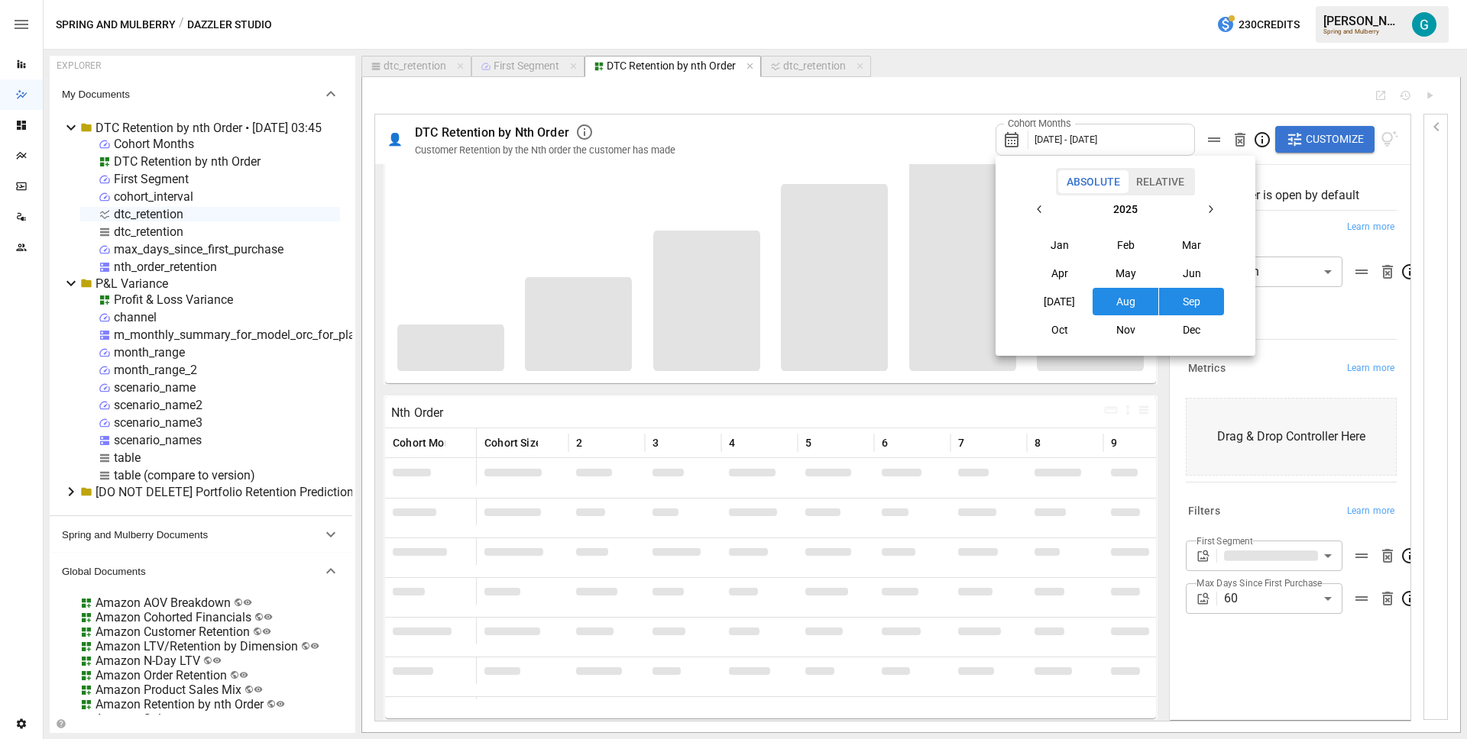
scroll to position [96, 0]
click at [1276, 317] on div at bounding box center [733, 369] width 1467 height 739
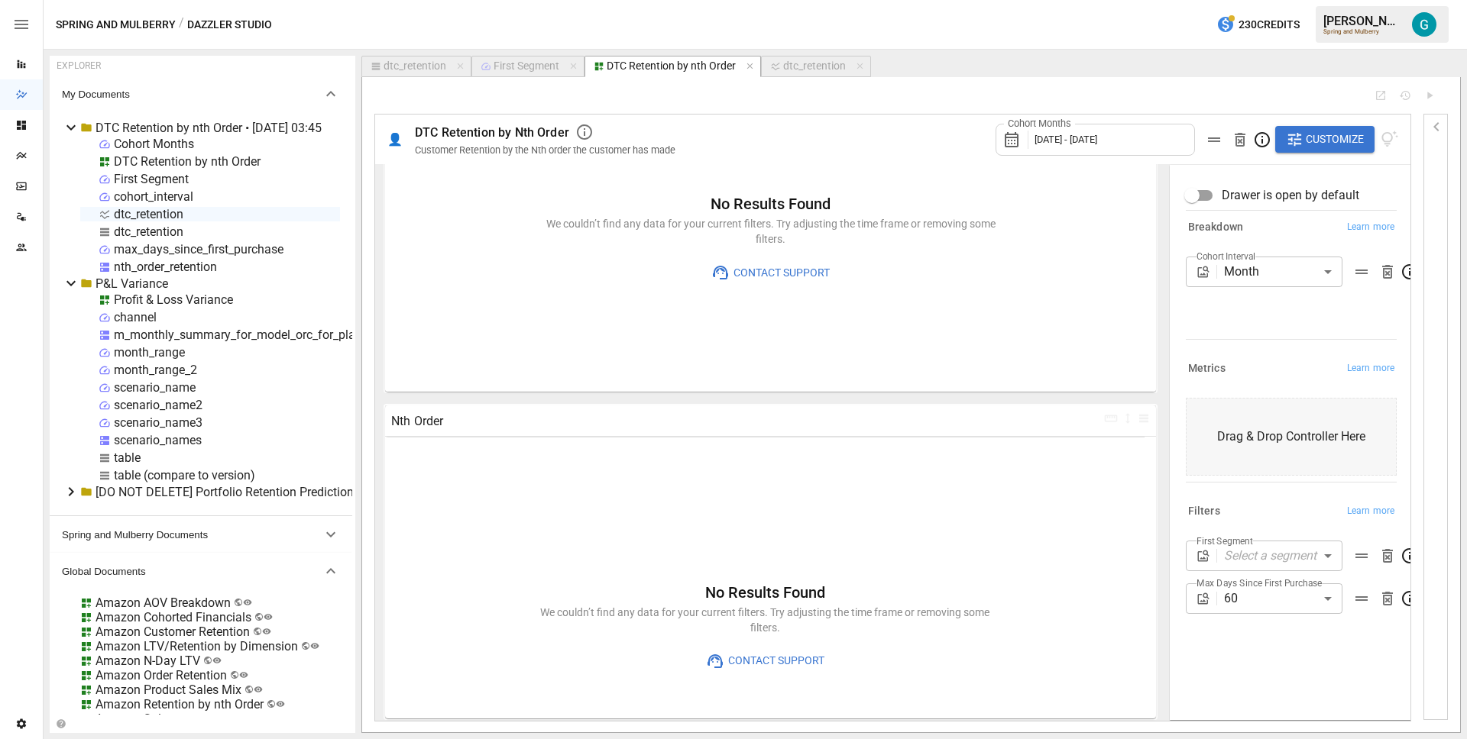
scroll to position [88, 0]
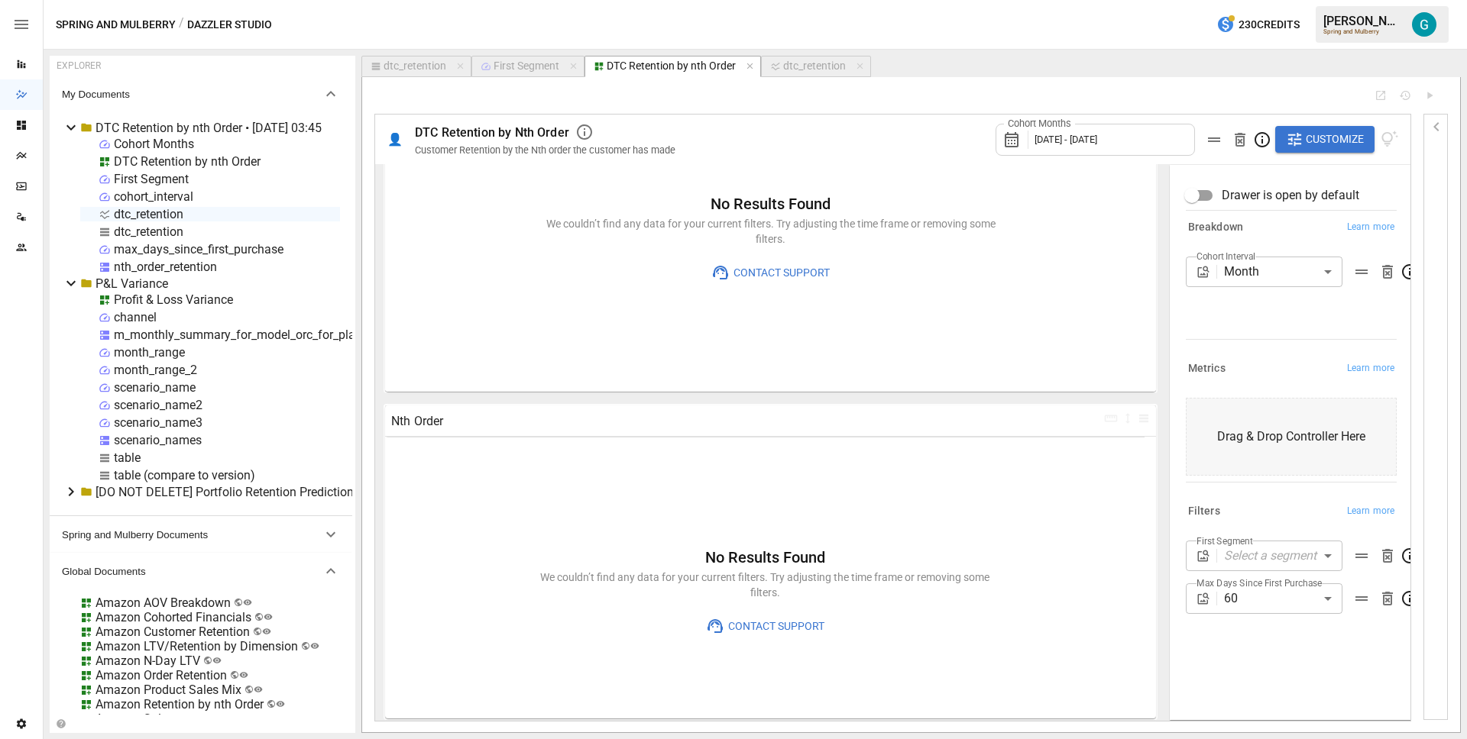
click at [1258, 0] on body "Reports Dazzler Studio Dashboards Plans SmartModel ™ Data Sources Team Settings…" at bounding box center [733, 0] width 1467 height 0
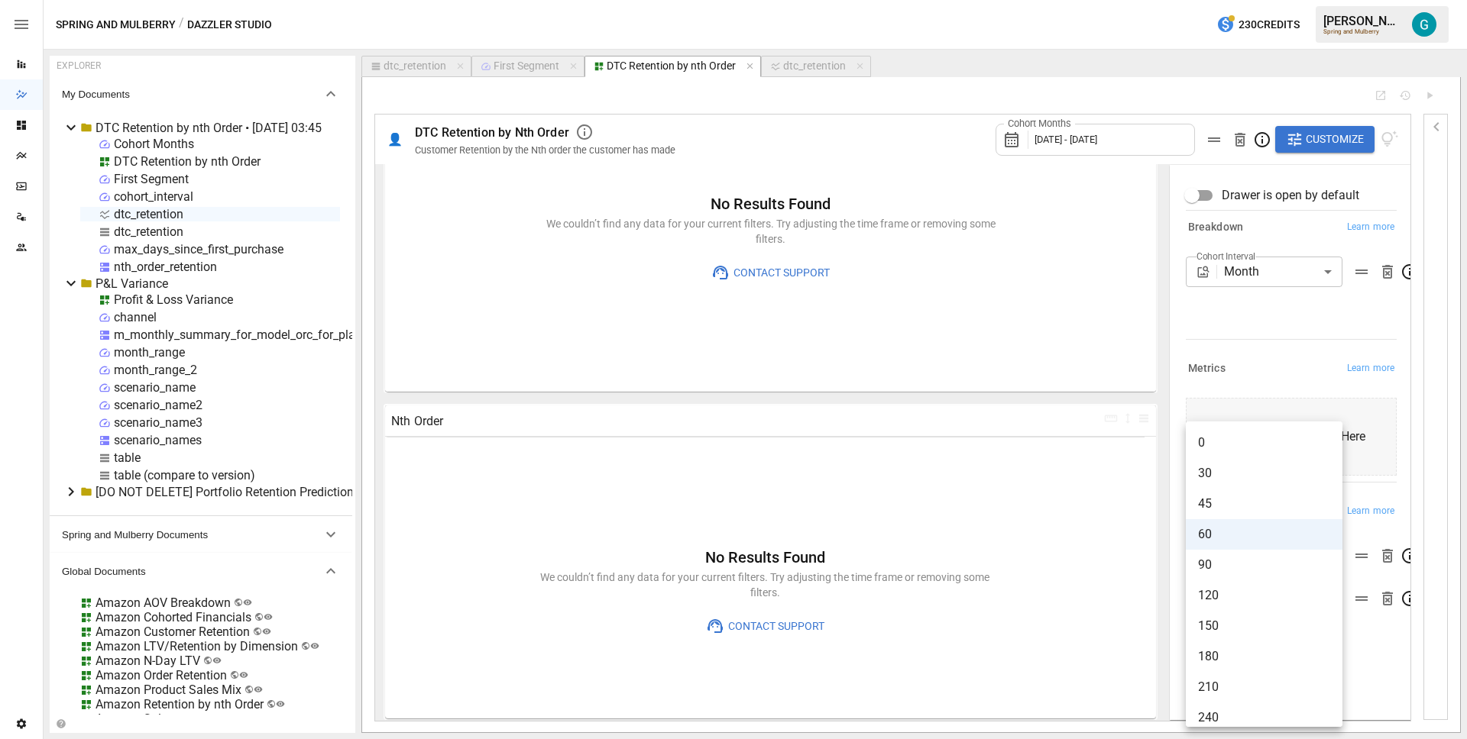
click at [1250, 448] on span "0" at bounding box center [1264, 443] width 132 height 18
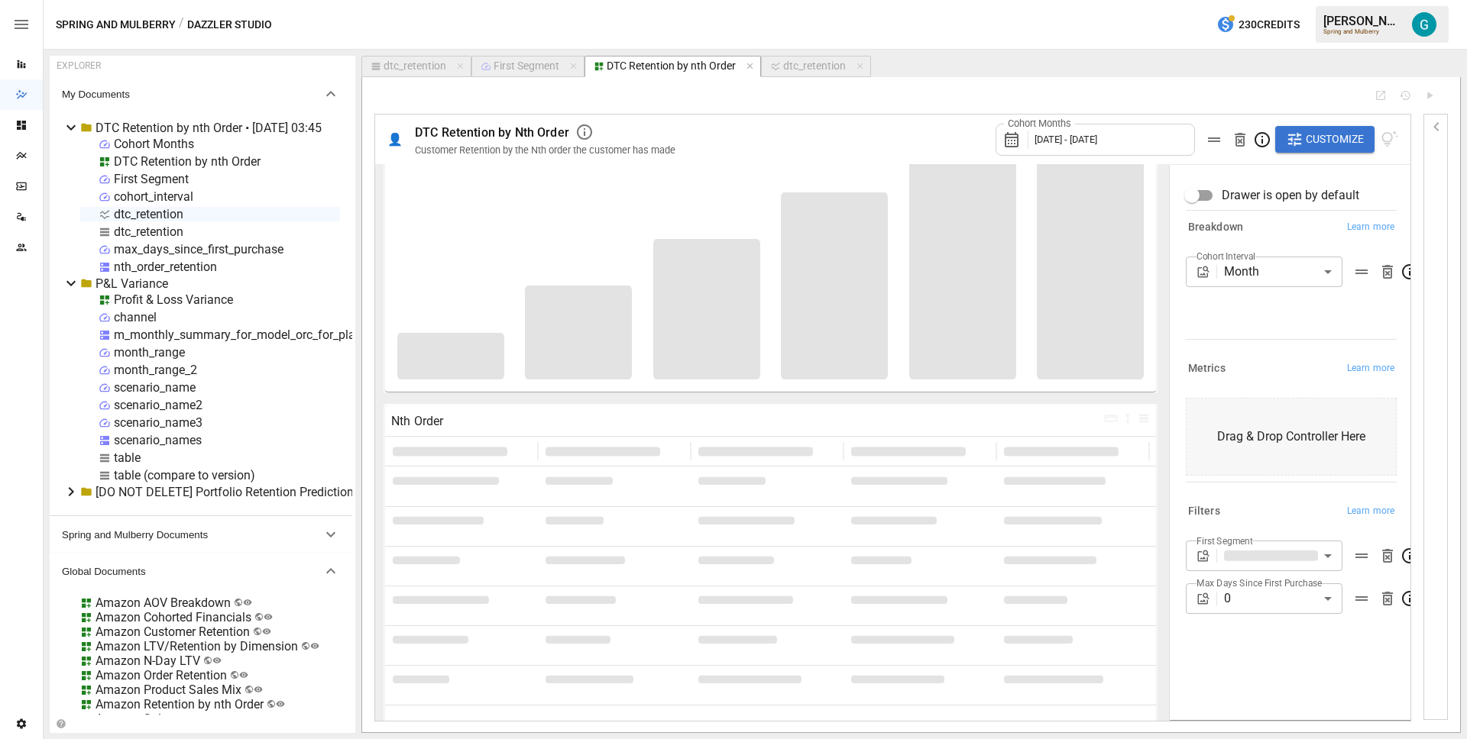
click at [1260, 353] on div "Metrics Learn more" at bounding box center [1287, 365] width 217 height 27
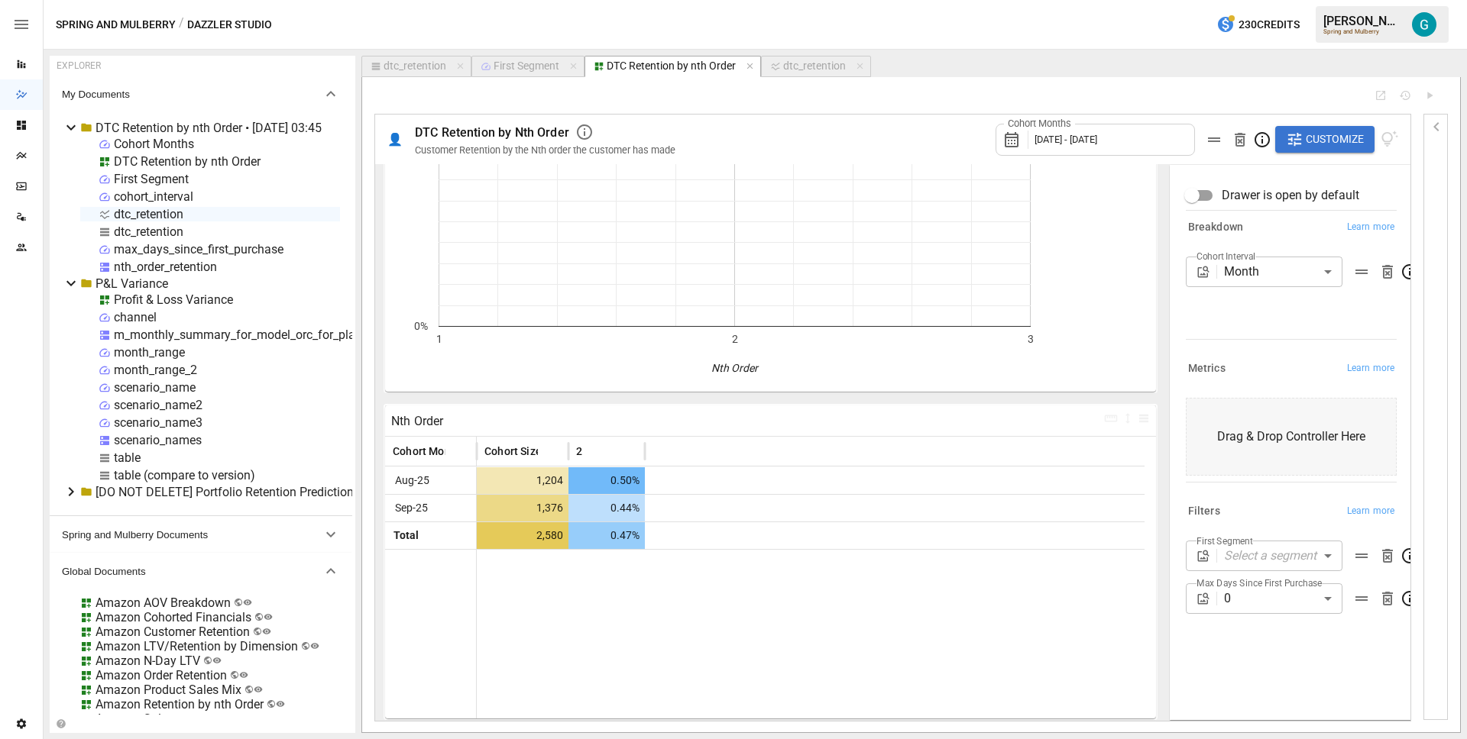
click at [1285, 0] on body "Reports Dazzler Studio Dashboards Plans SmartModel ™ Data Sources Team Settings…" at bounding box center [733, 0] width 1467 height 0
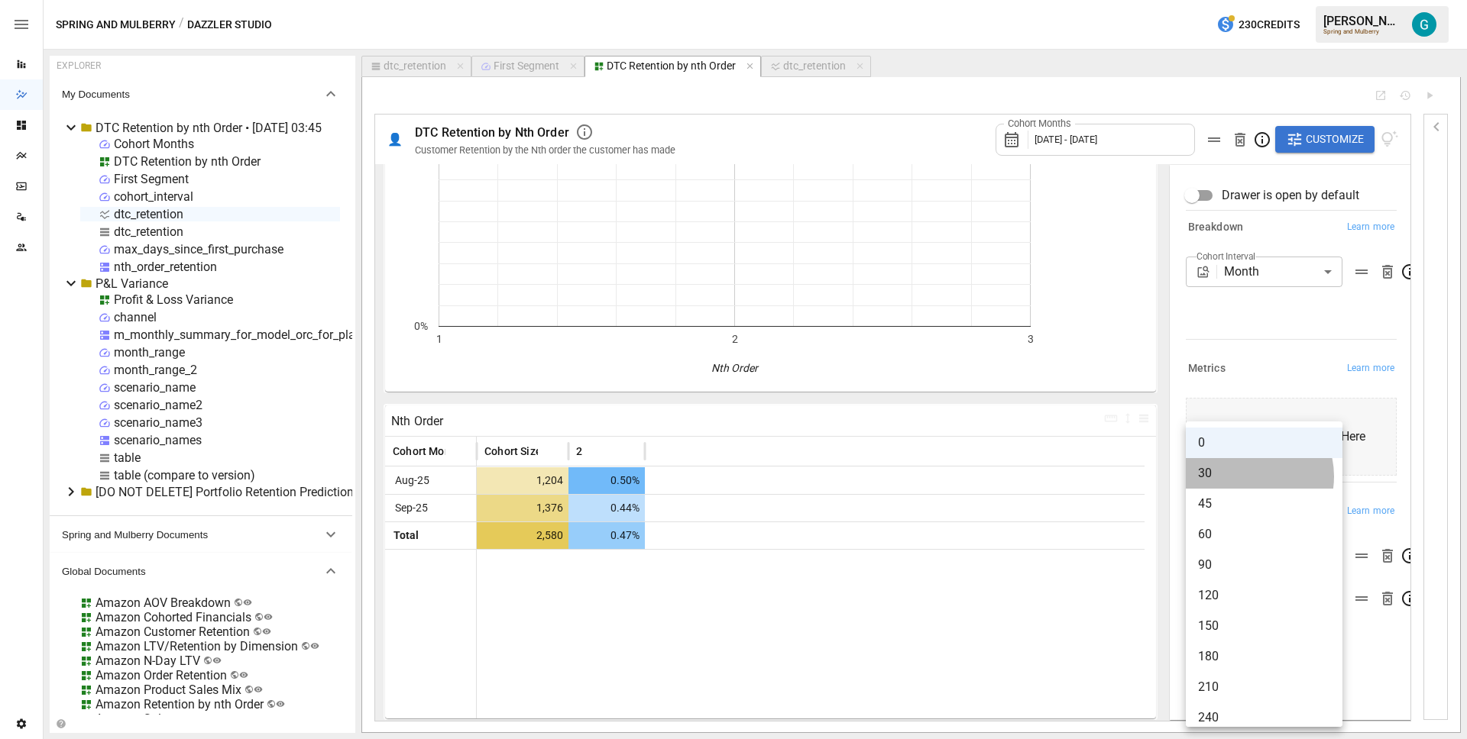
click at [1246, 477] on span "30" at bounding box center [1264, 473] width 132 height 18
type input "**"
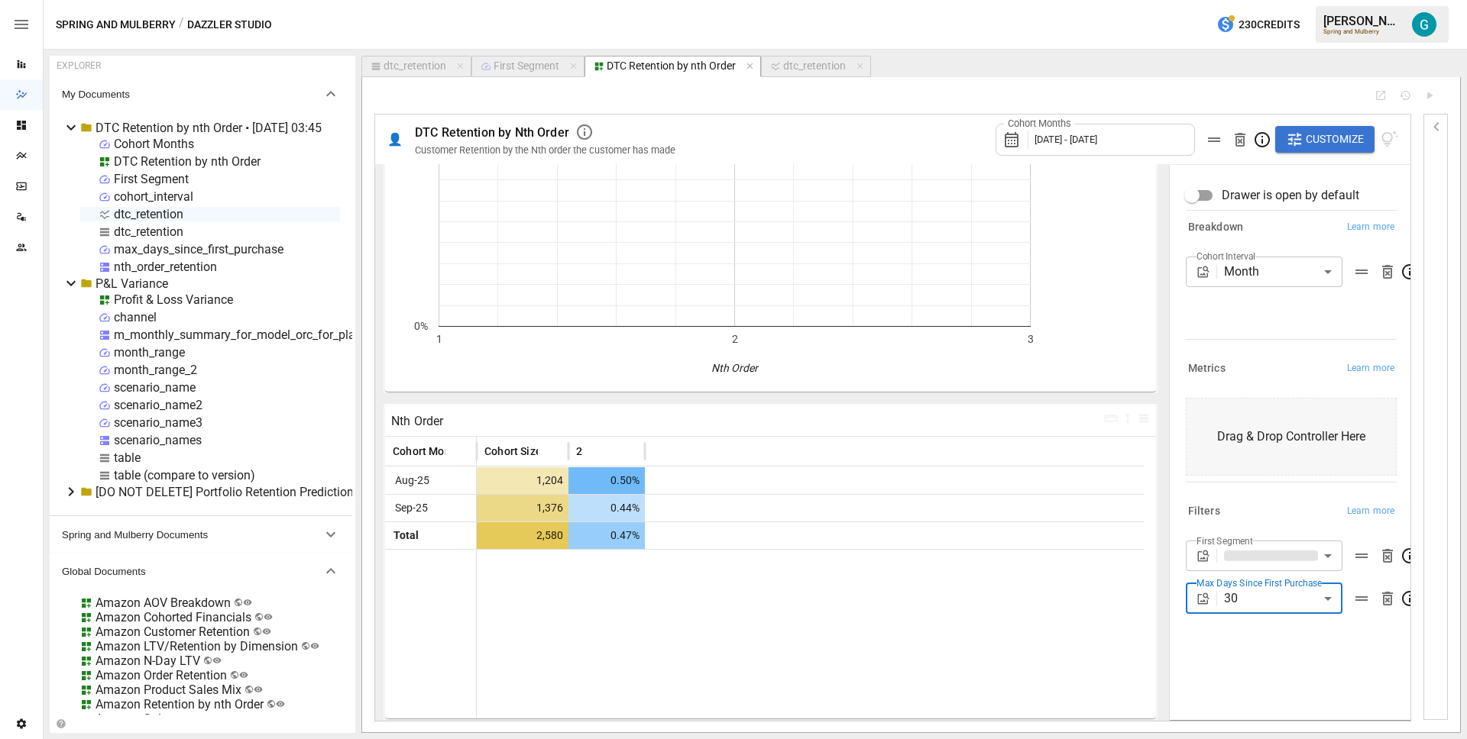
scroll to position [96, 0]
click at [1109, 125] on div "Cohort Months [DATE] - [DATE]" at bounding box center [1094, 140] width 199 height 32
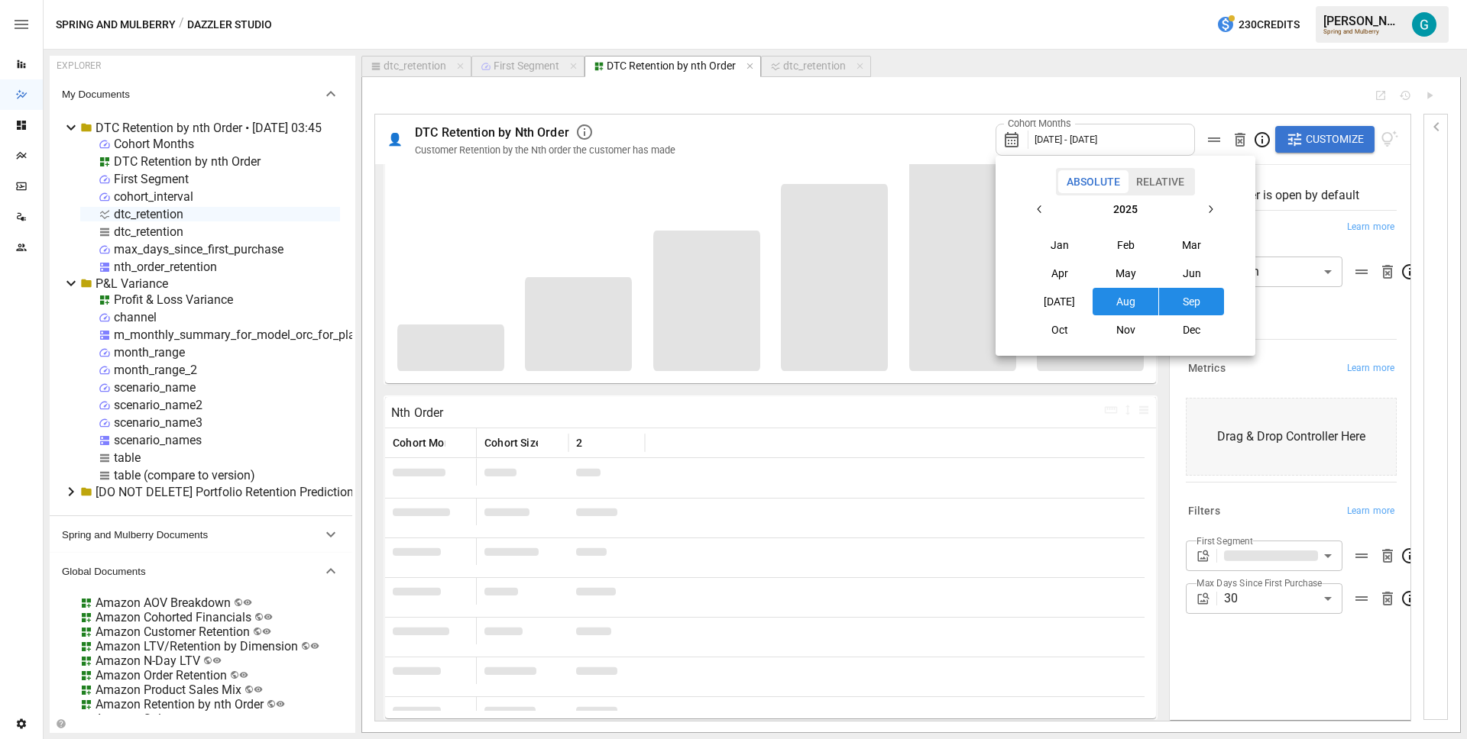
click at [1070, 306] on button "[DATE]" at bounding box center [1060, 301] width 66 height 27
click at [1192, 304] on button "Sep" at bounding box center [1192, 301] width 66 height 27
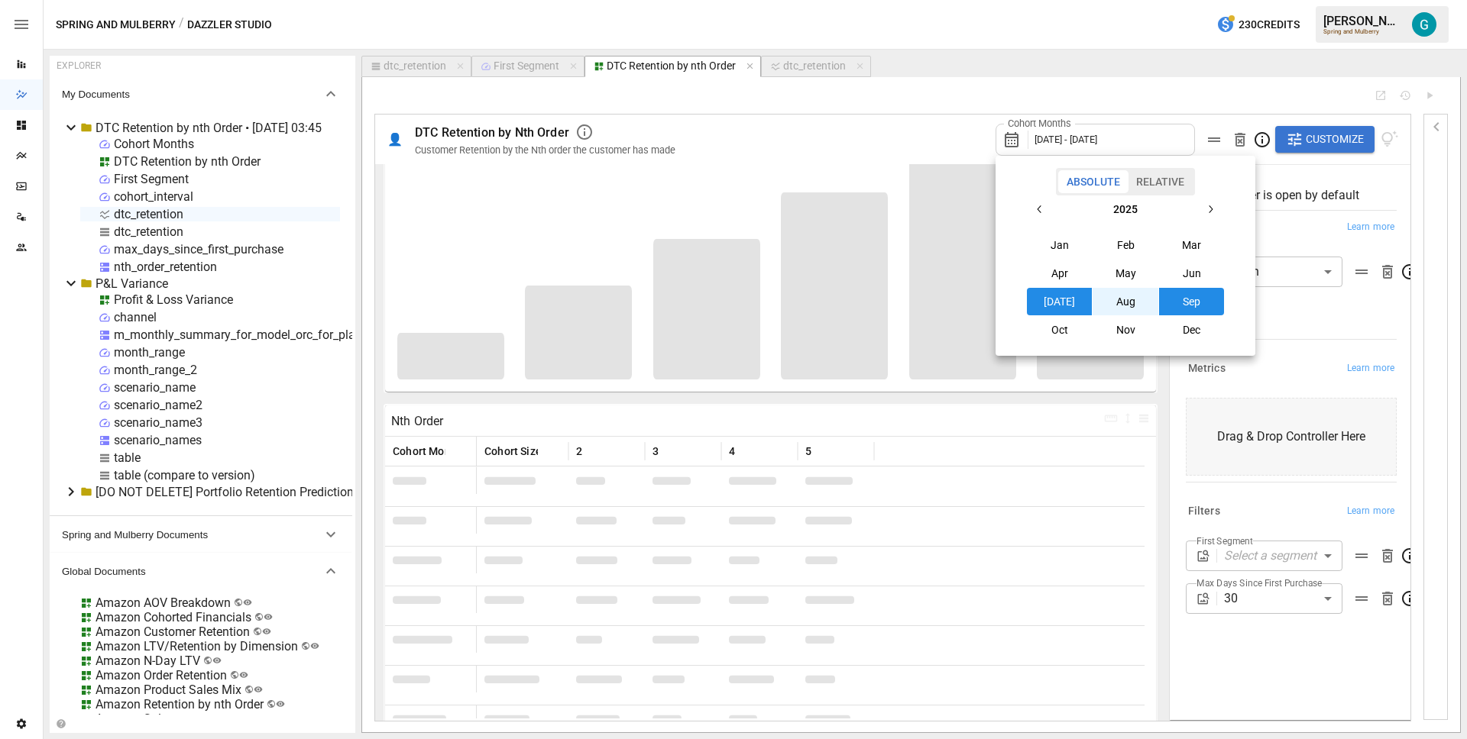
click at [1326, 319] on div at bounding box center [733, 369] width 1467 height 739
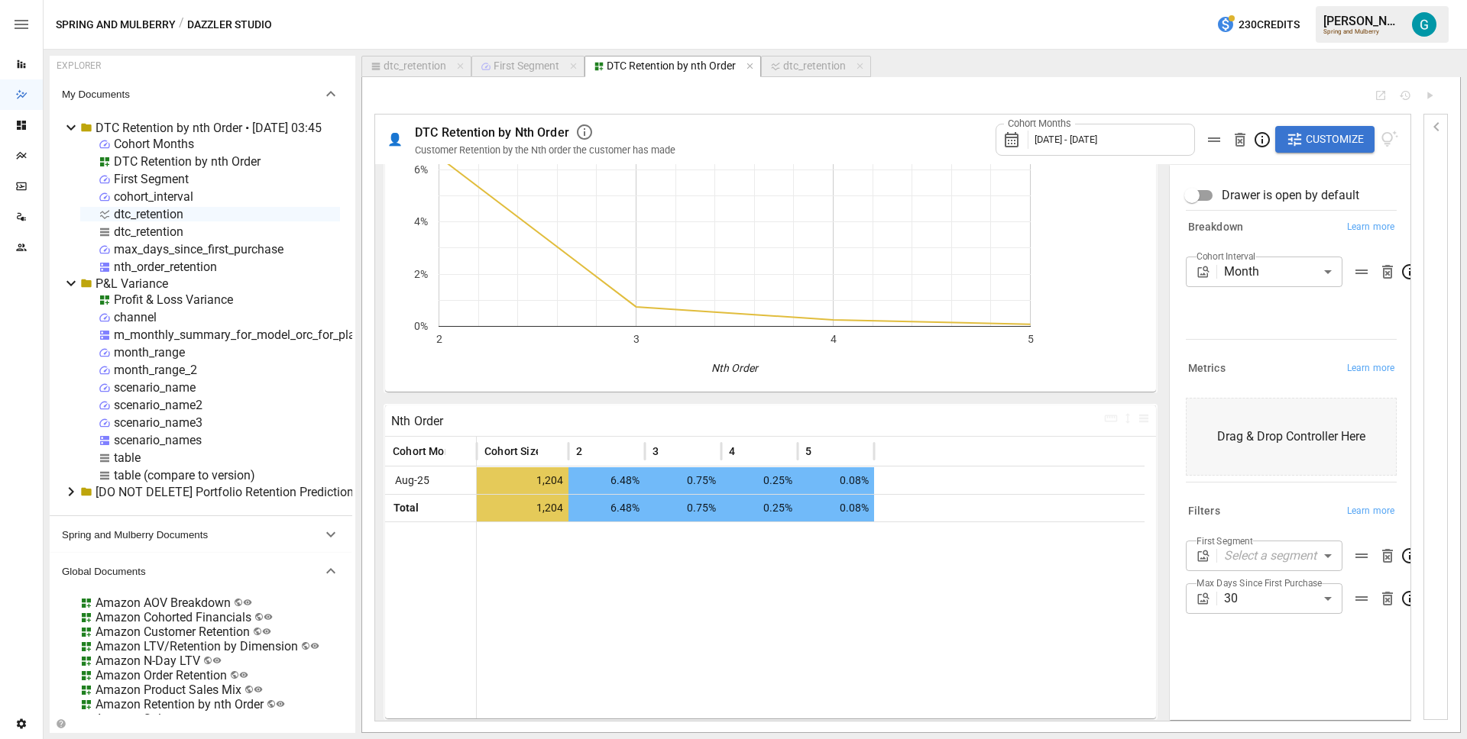
scroll to position [88, 0]
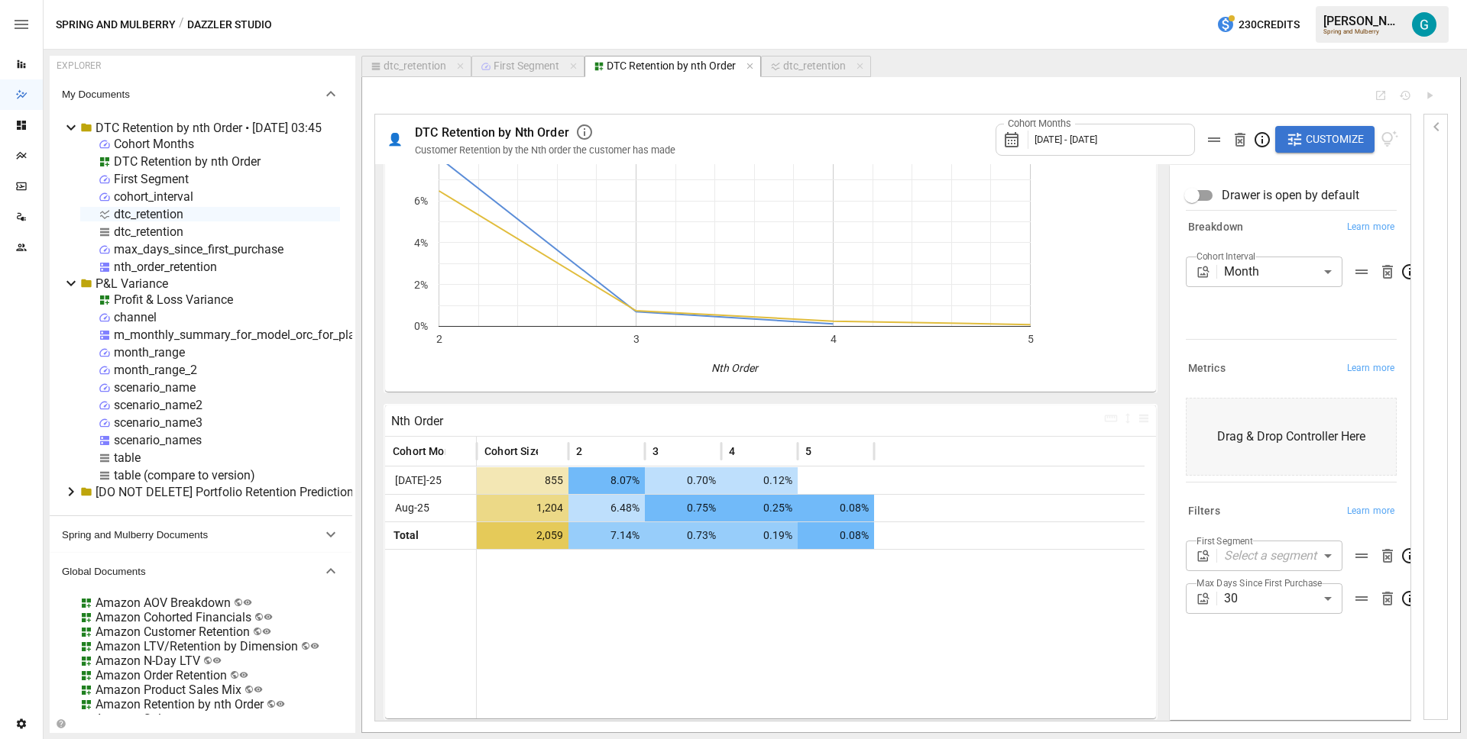
click at [150, 264] on div "nth_order_retention" at bounding box center [165, 267] width 103 height 15
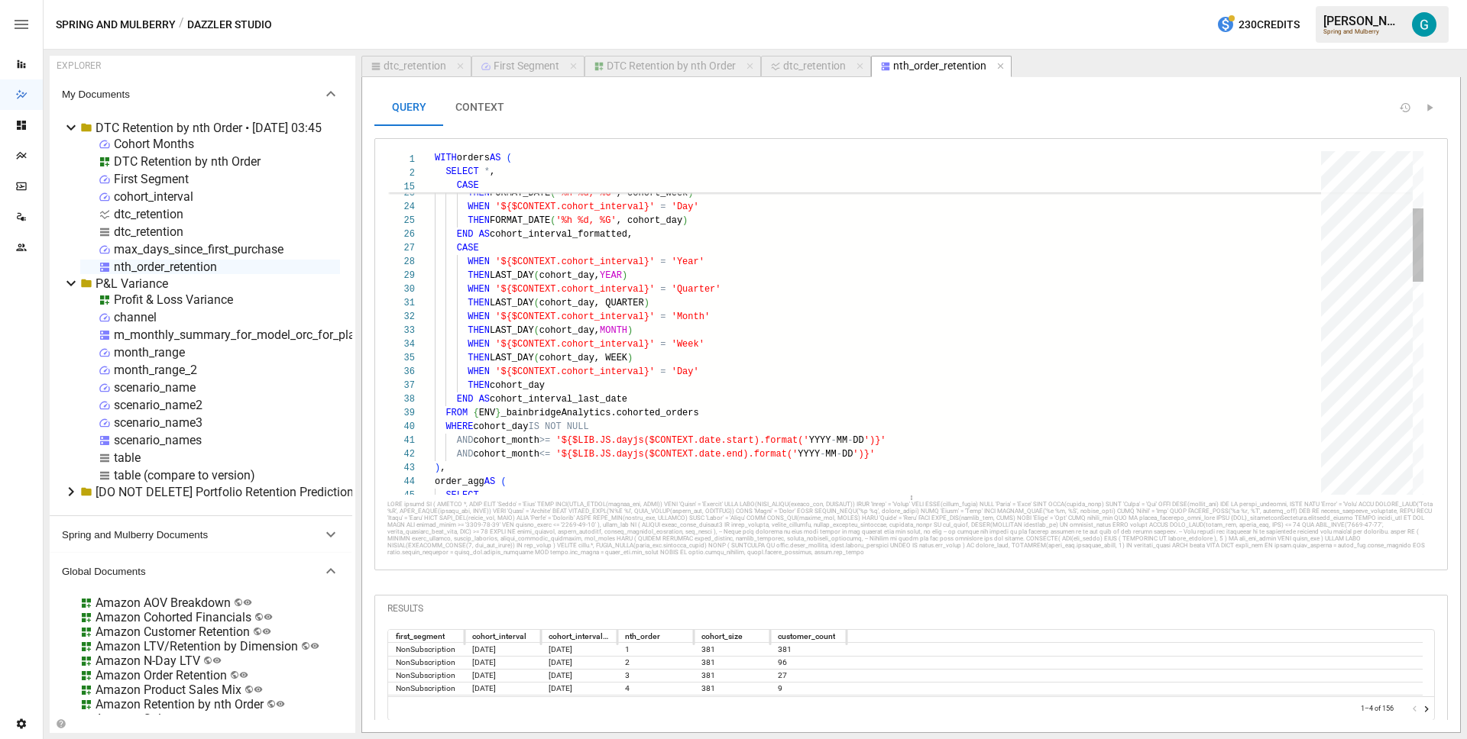
click at [756, 411] on div "WHEN '${$CONTEXT.cohort_interval}' = 'Month' THEN FORMAT_DATE ( '%h %g' , cohor…" at bounding box center [883, 688] width 897 height 1609
type textarea "**********"
click at [27, 70] on icon "Reports" at bounding box center [21, 64] width 12 height 12
click at [677, 63] on div "DTC Retention by nth Order" at bounding box center [670, 67] width 129 height 14
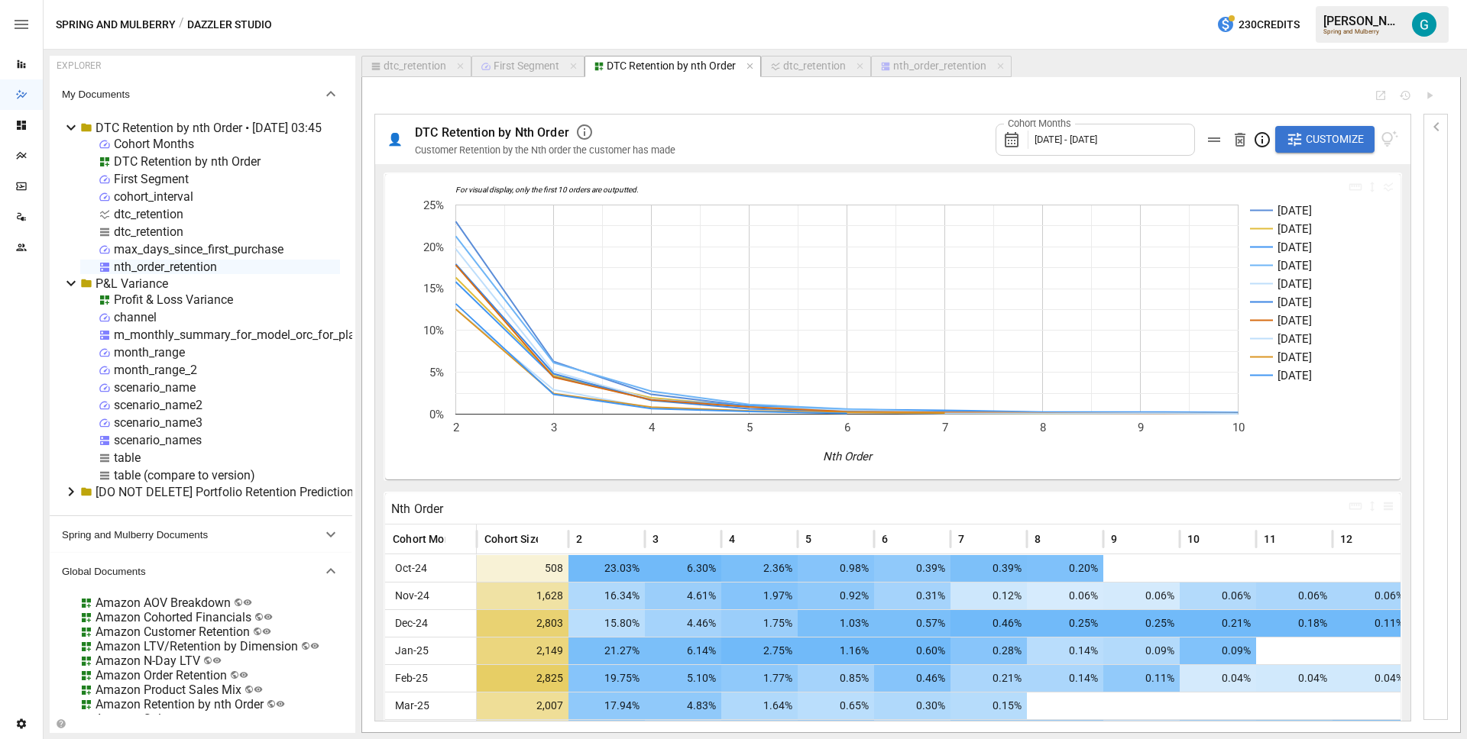
scroll to position [157, 0]
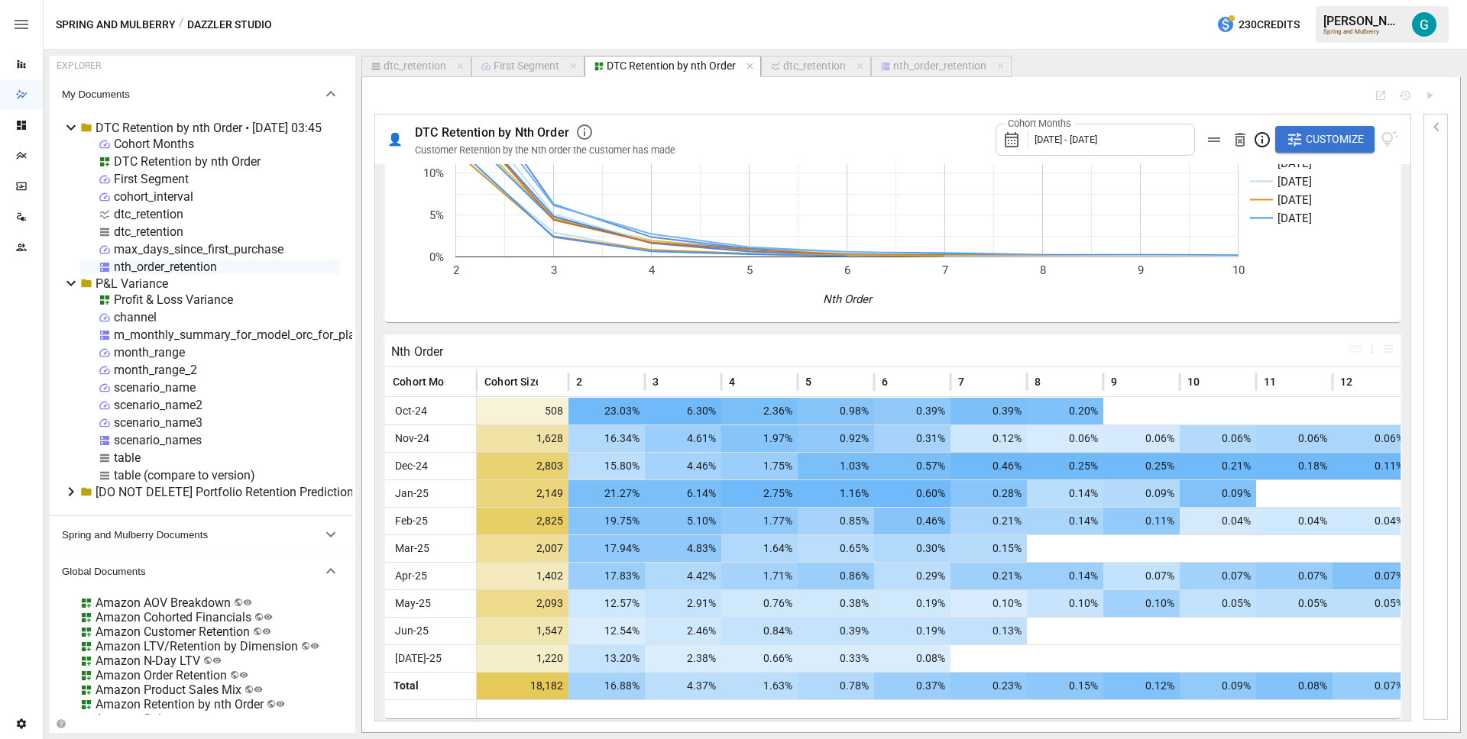
click at [907, 73] on button "nth_order_retention" at bounding box center [941, 66] width 141 height 21
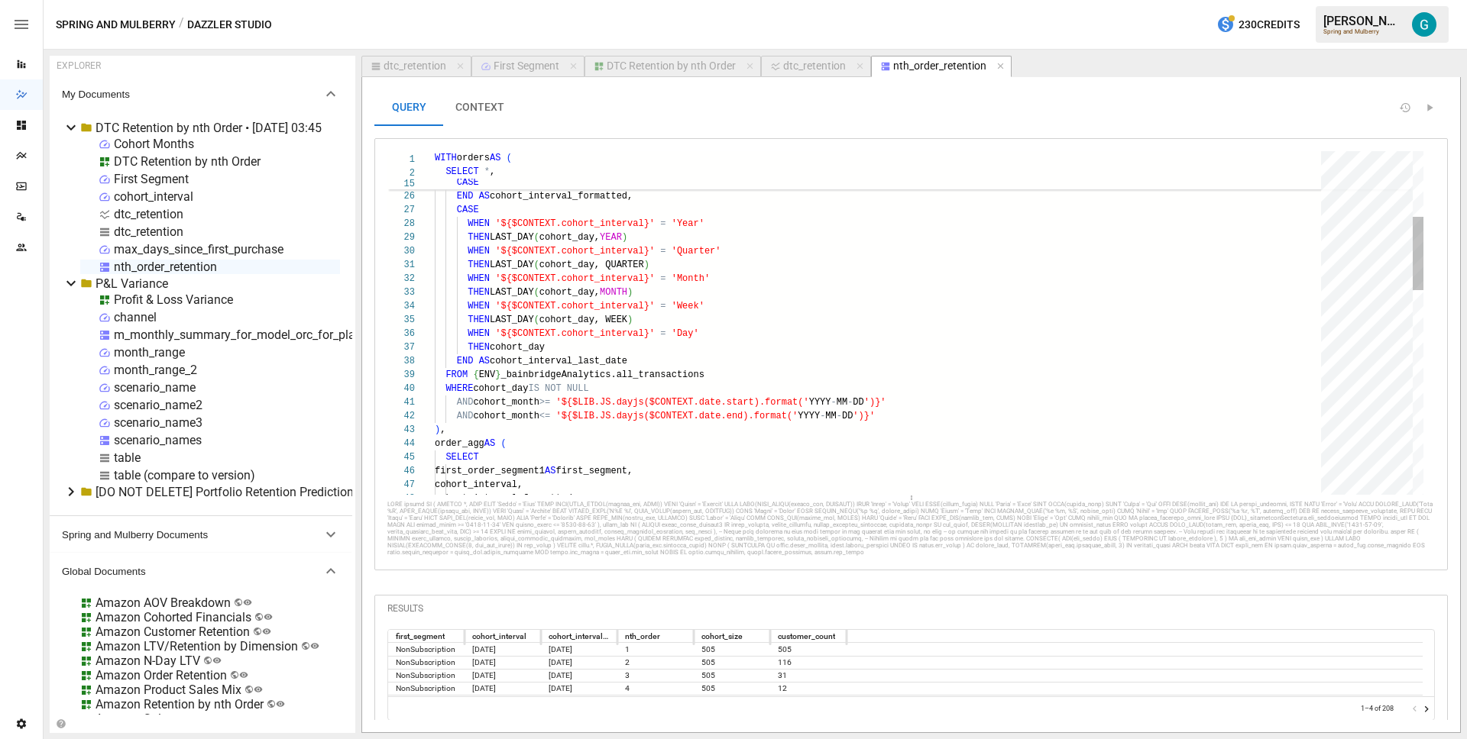
scroll to position [124, 166]
click at [775, 382] on div "THEN FORMAT_DATE ( '%h %d, %G' , cohort_week ) WHEN '${$CONTEXT.cohort_interval…" at bounding box center [883, 650] width 897 height 1609
click at [917, 416] on div "THEN FORMAT_DATE ( '%h %d, %G' , cohort_week ) WHEN '${$CONTEXT.cohort_interval…" at bounding box center [883, 650] width 897 height 1609
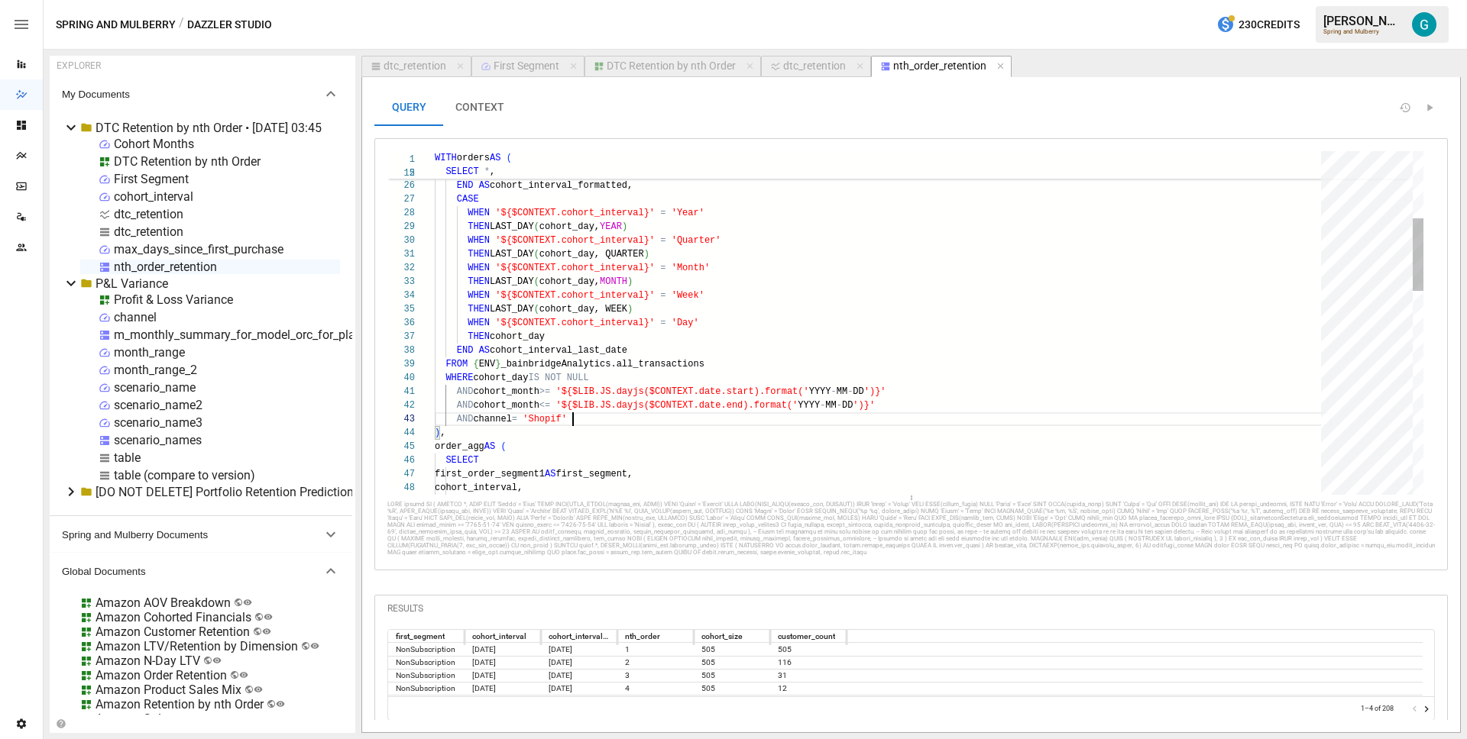
scroll to position [27, 144]
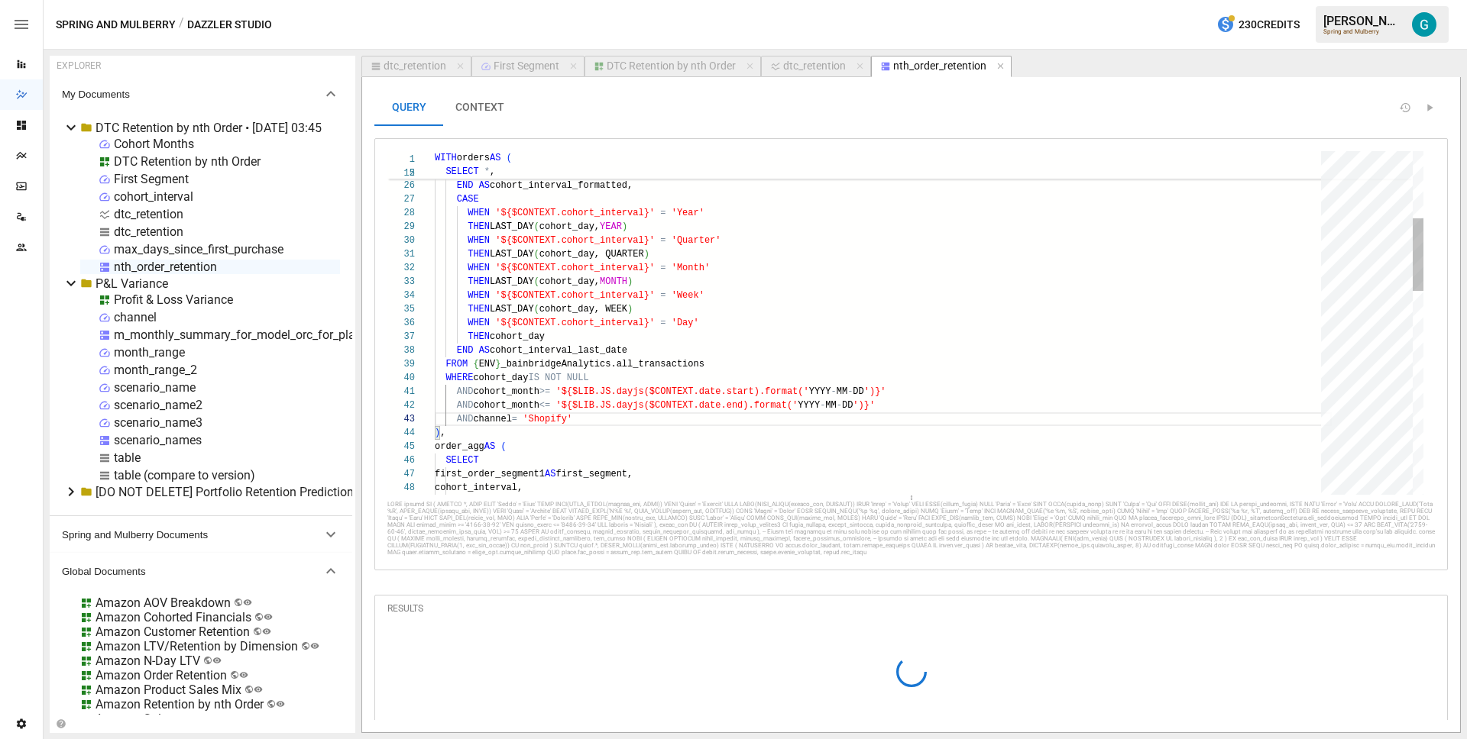
type textarea "**********"
click at [693, 74] on button "DTC Retention by nth Order" at bounding box center [672, 66] width 176 height 21
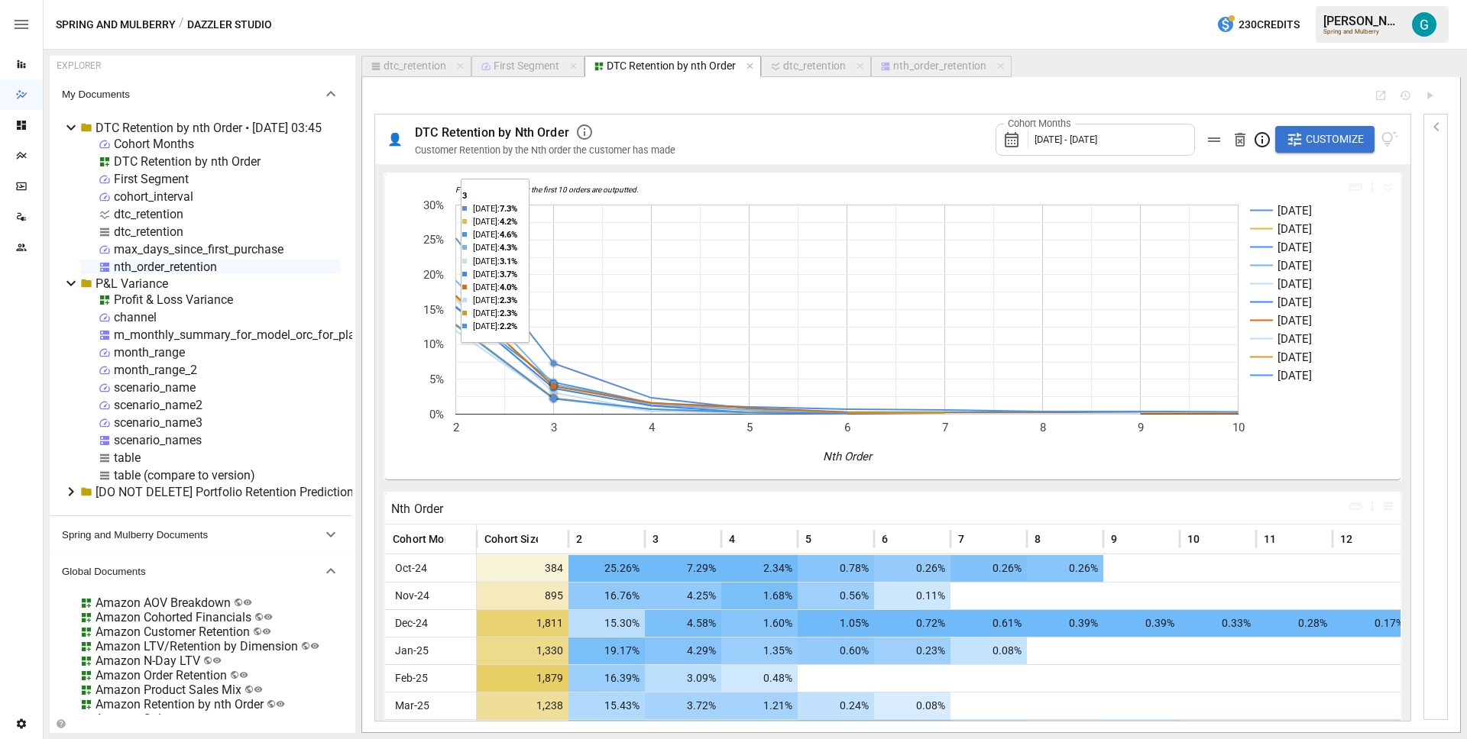
scroll to position [157, 0]
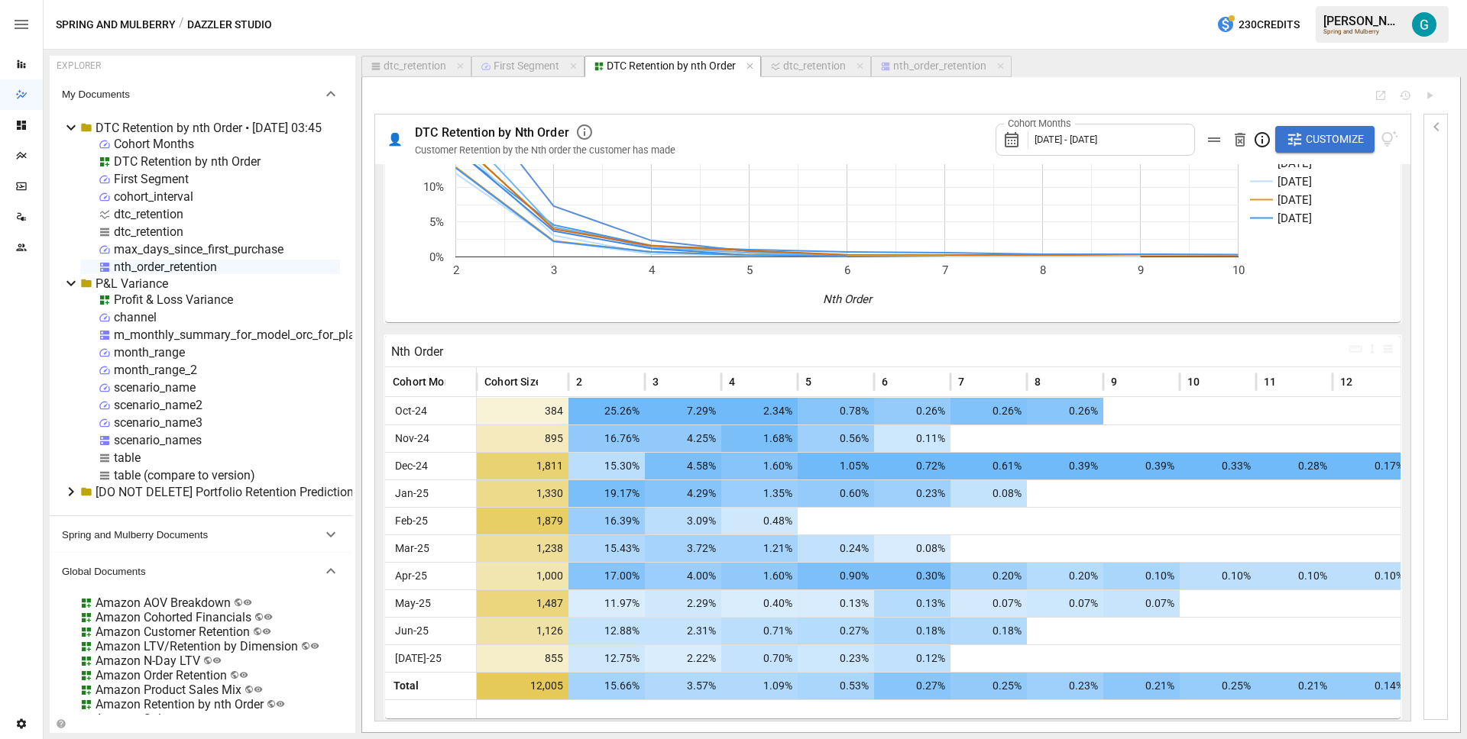
click at [1436, 128] on icon "button" at bounding box center [1435, 126] width 5 height 9
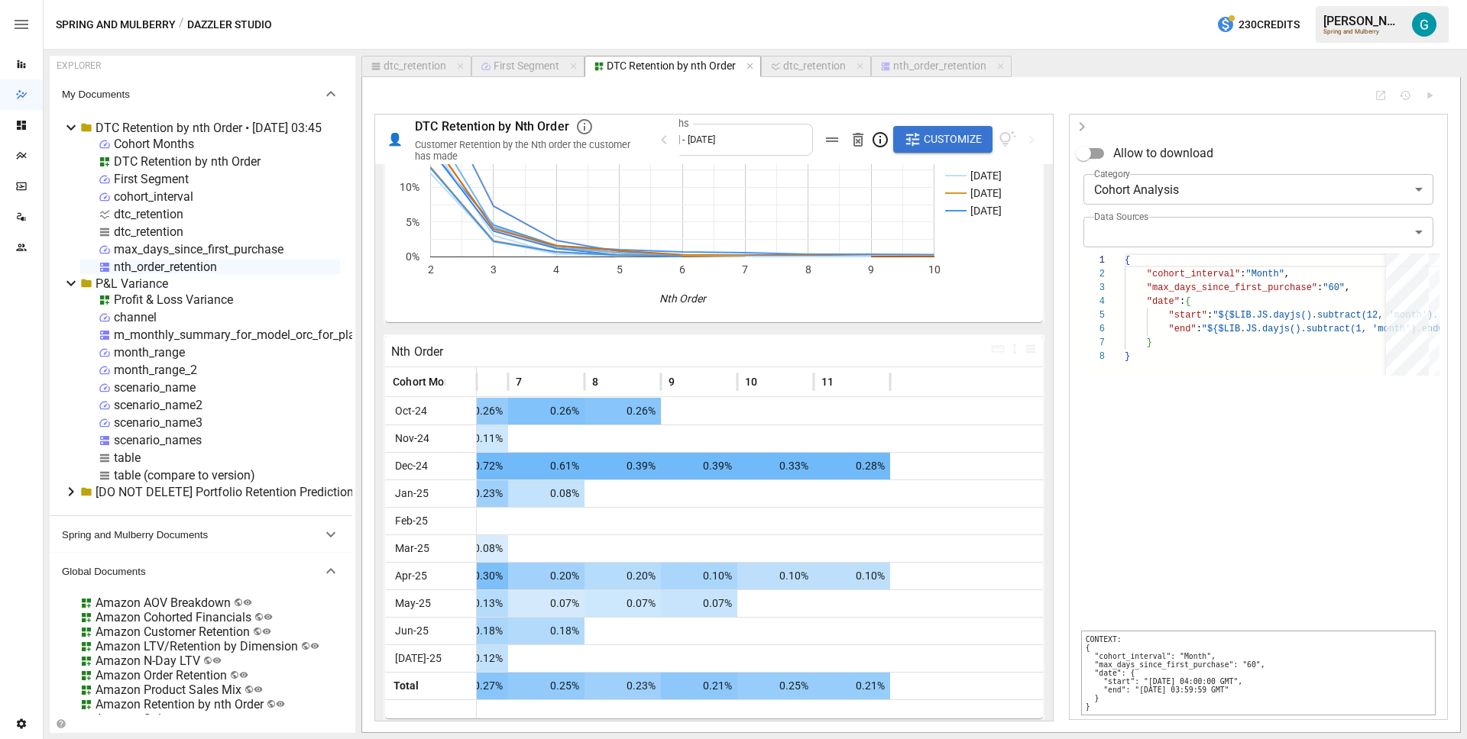
scroll to position [0, 0]
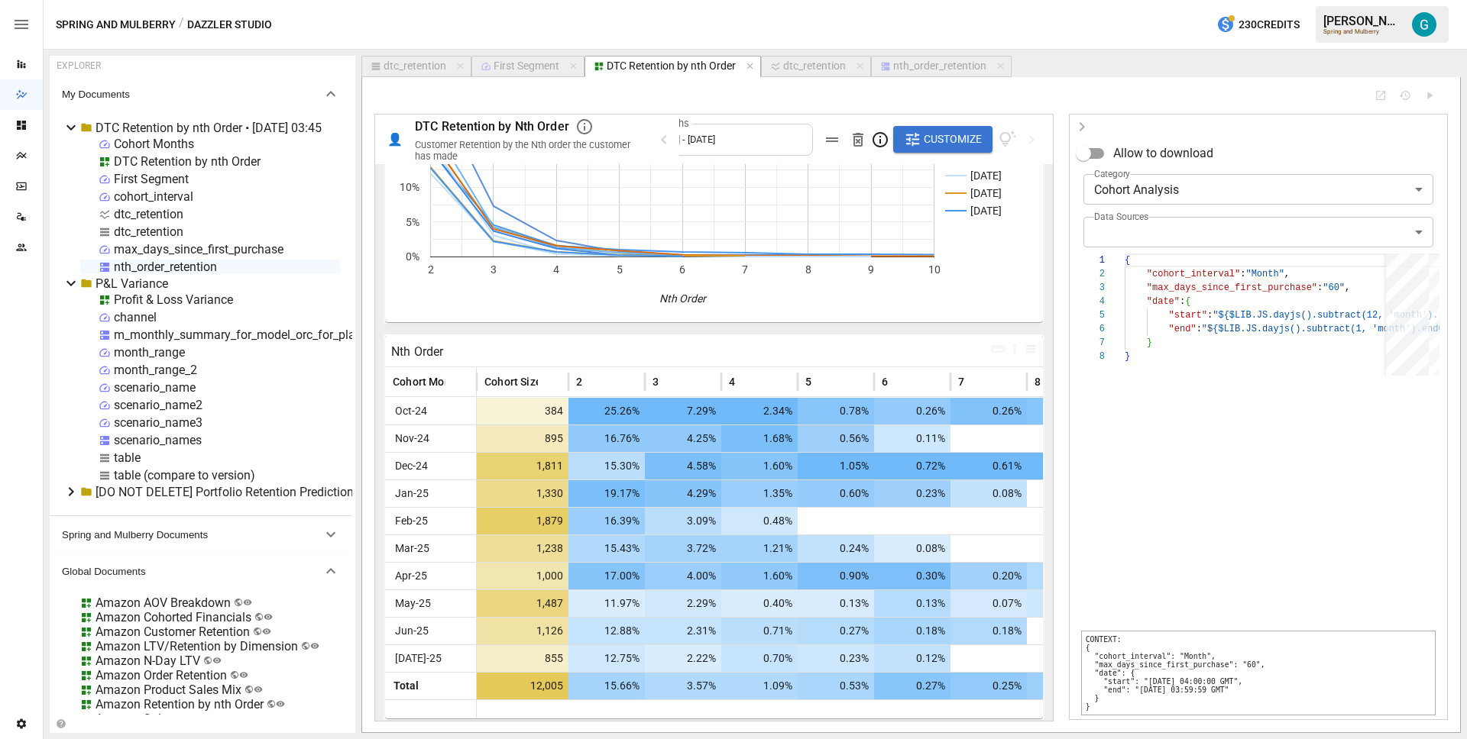
click at [1180, 474] on div at bounding box center [1258, 502] width 362 height 252
click at [1080, 127] on icon "button" at bounding box center [1081, 127] width 18 height 18
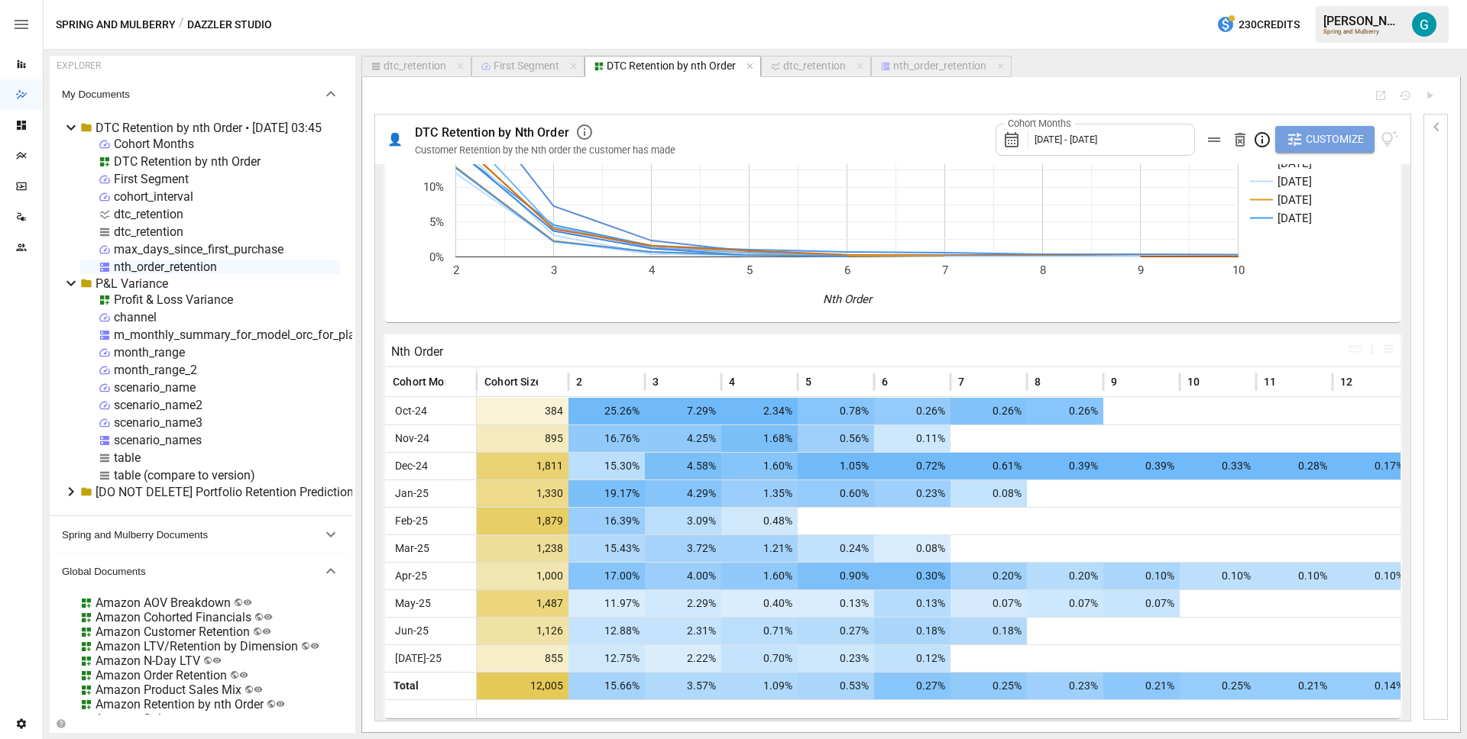
click at [1314, 138] on span "Customize" at bounding box center [1334, 139] width 58 height 19
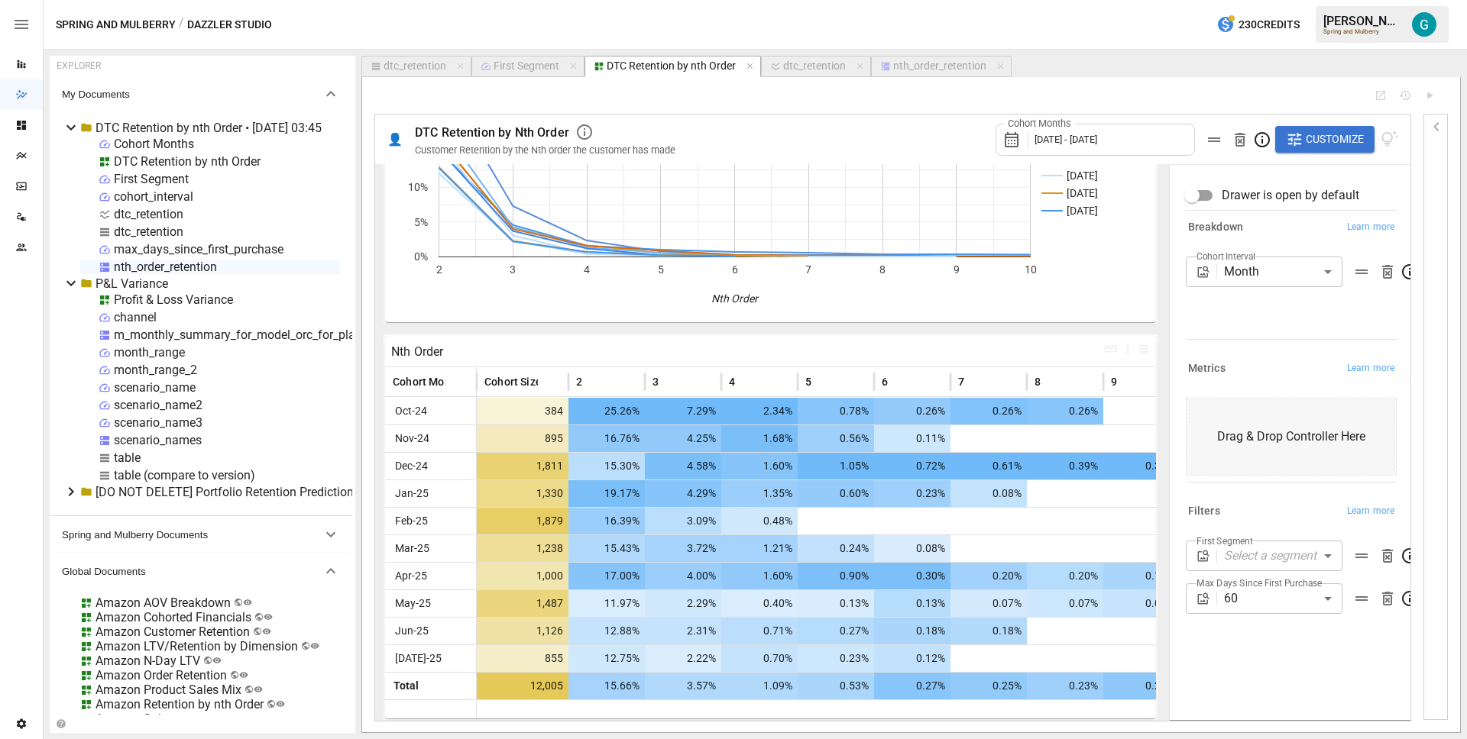
click at [1305, 309] on div "Cohort Interval Month ***** ​" at bounding box center [1290, 295] width 211 height 76
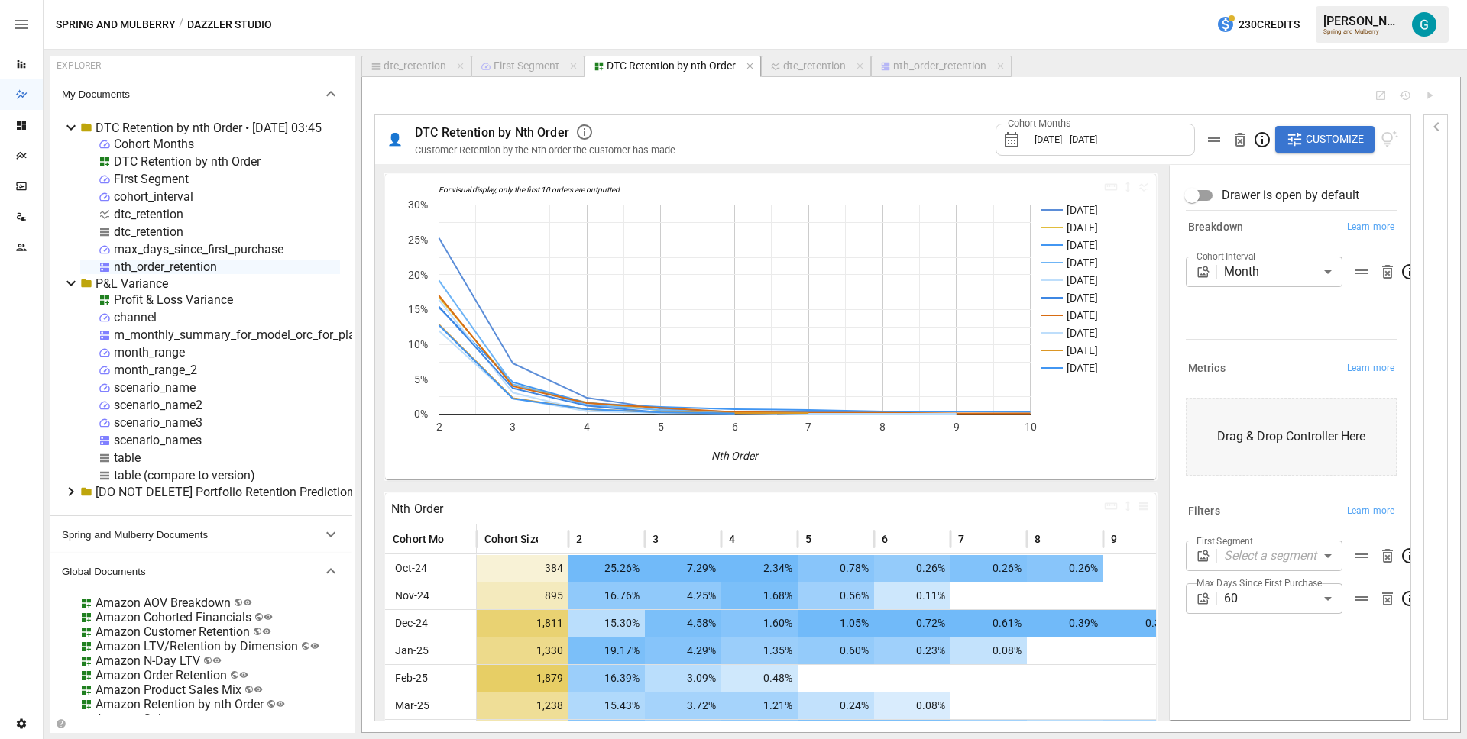
click at [892, 129] on div "Cohort Months [DATE] - [DATE] Customize" at bounding box center [1046, 140] width 704 height 50
click at [922, 68] on div "nth_order_retention" at bounding box center [939, 67] width 93 height 14
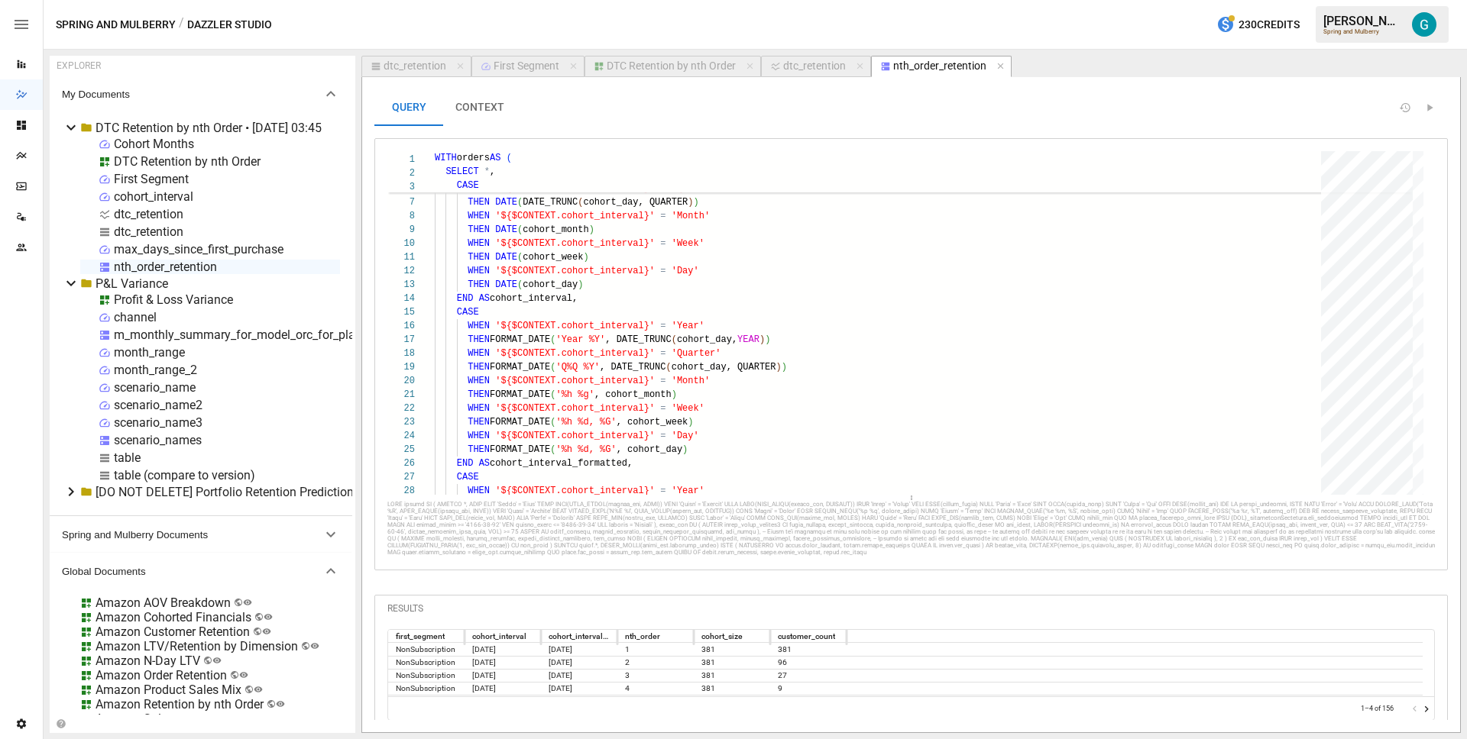
click at [820, 70] on div "dtc_retention" at bounding box center [814, 67] width 63 height 14
select select "**********"
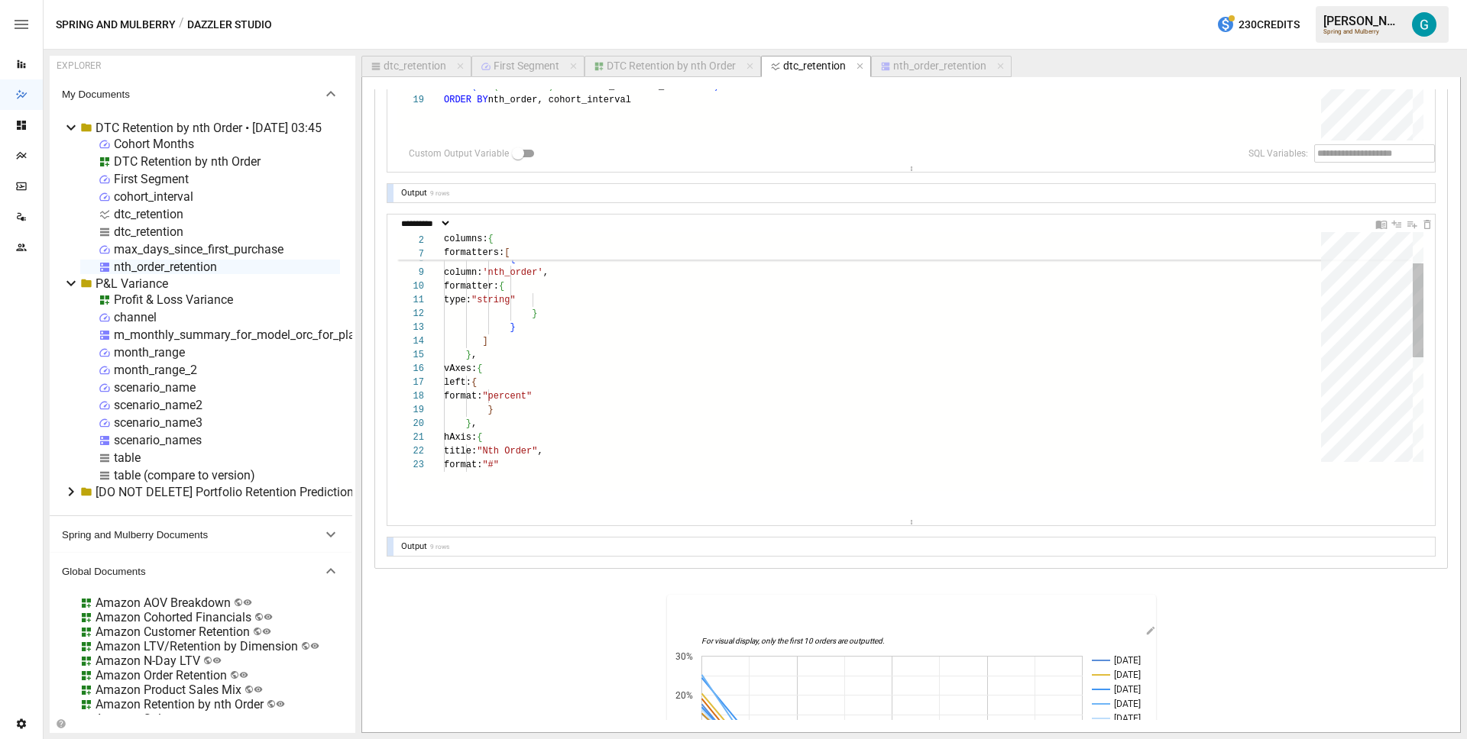
scroll to position [435, 0]
drag, startPoint x: 904, startPoint y: 402, endPoint x: 891, endPoint y: 579, distance: 177.7
click at [891, 556] on div "**********" at bounding box center [910, 136] width 1047 height 839
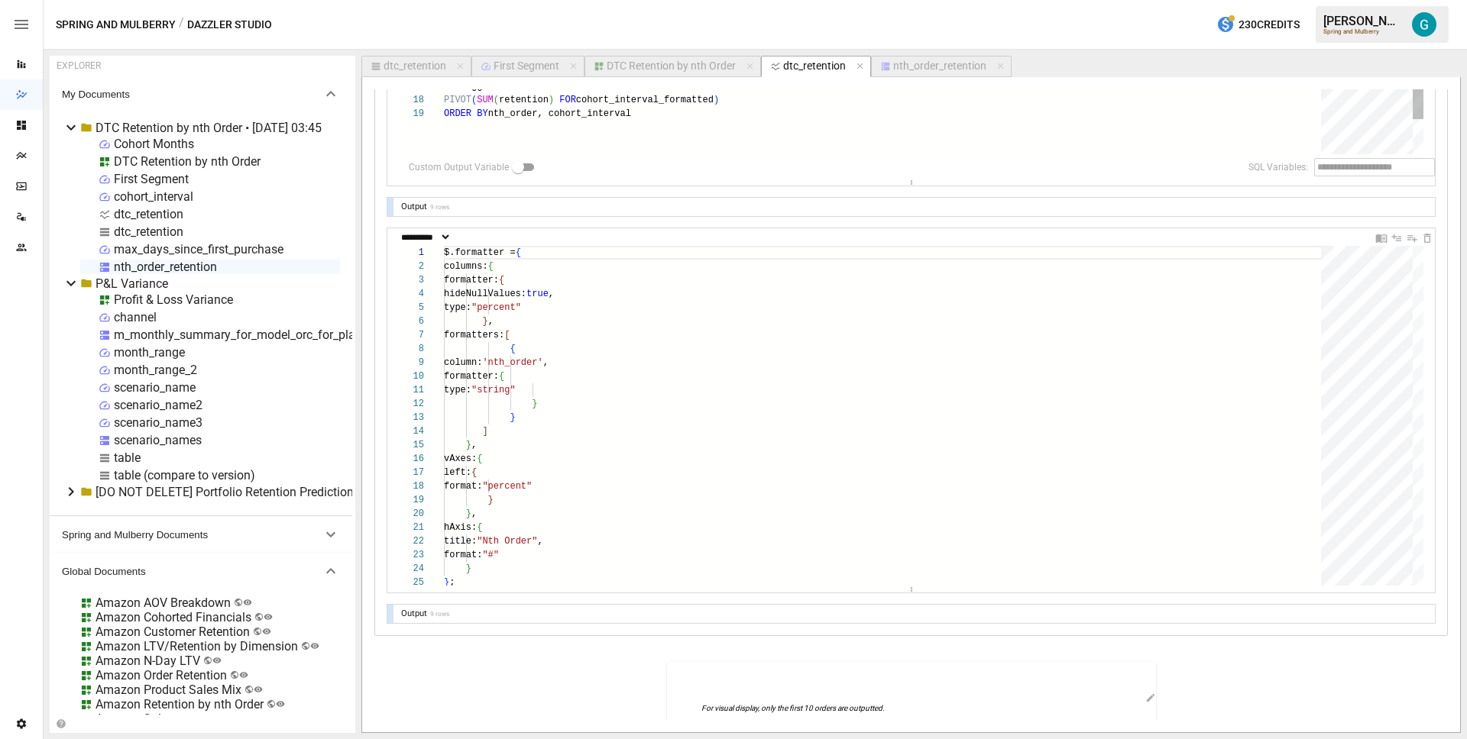
scroll to position [420, 0]
click at [428, 67] on div "dtc_retention" at bounding box center [414, 67] width 63 height 14
select select "**********"
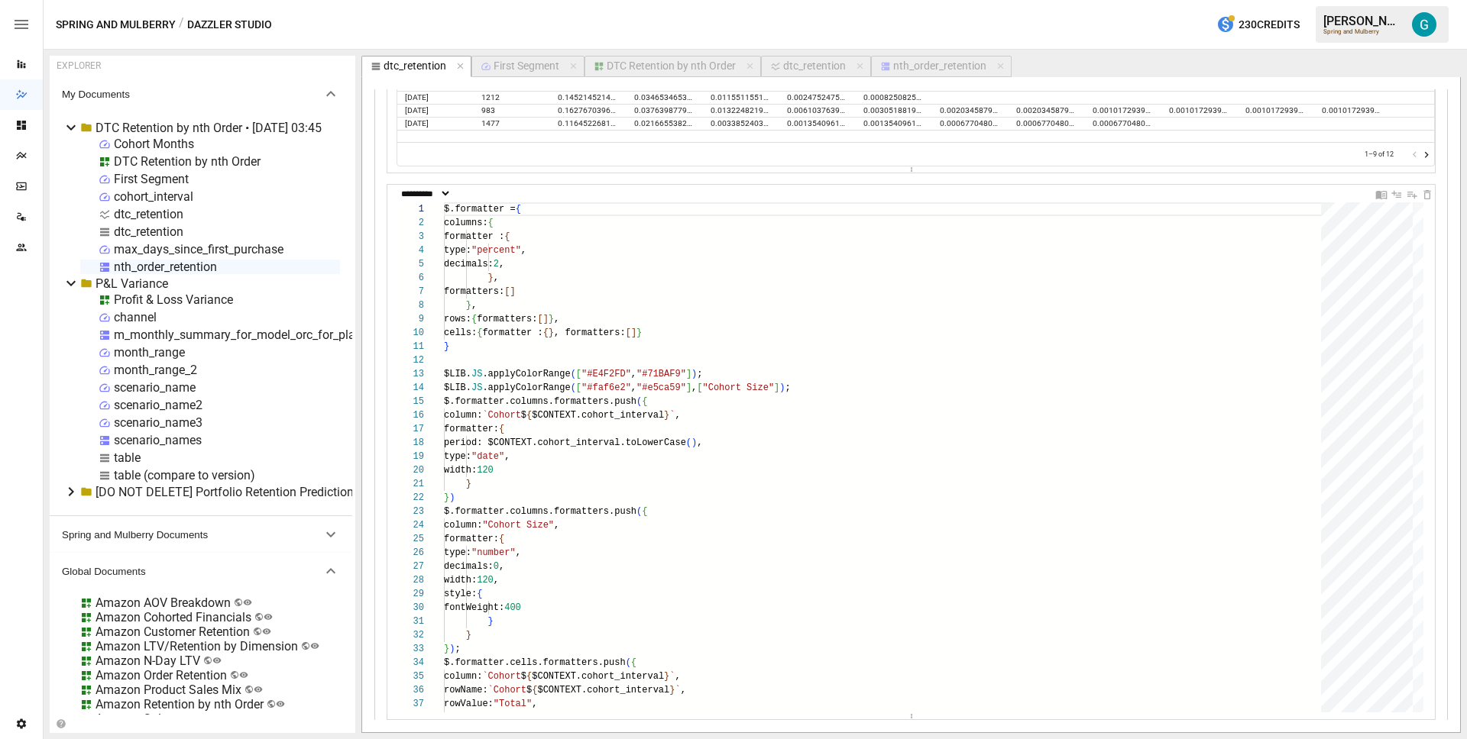
scroll to position [1716, 0]
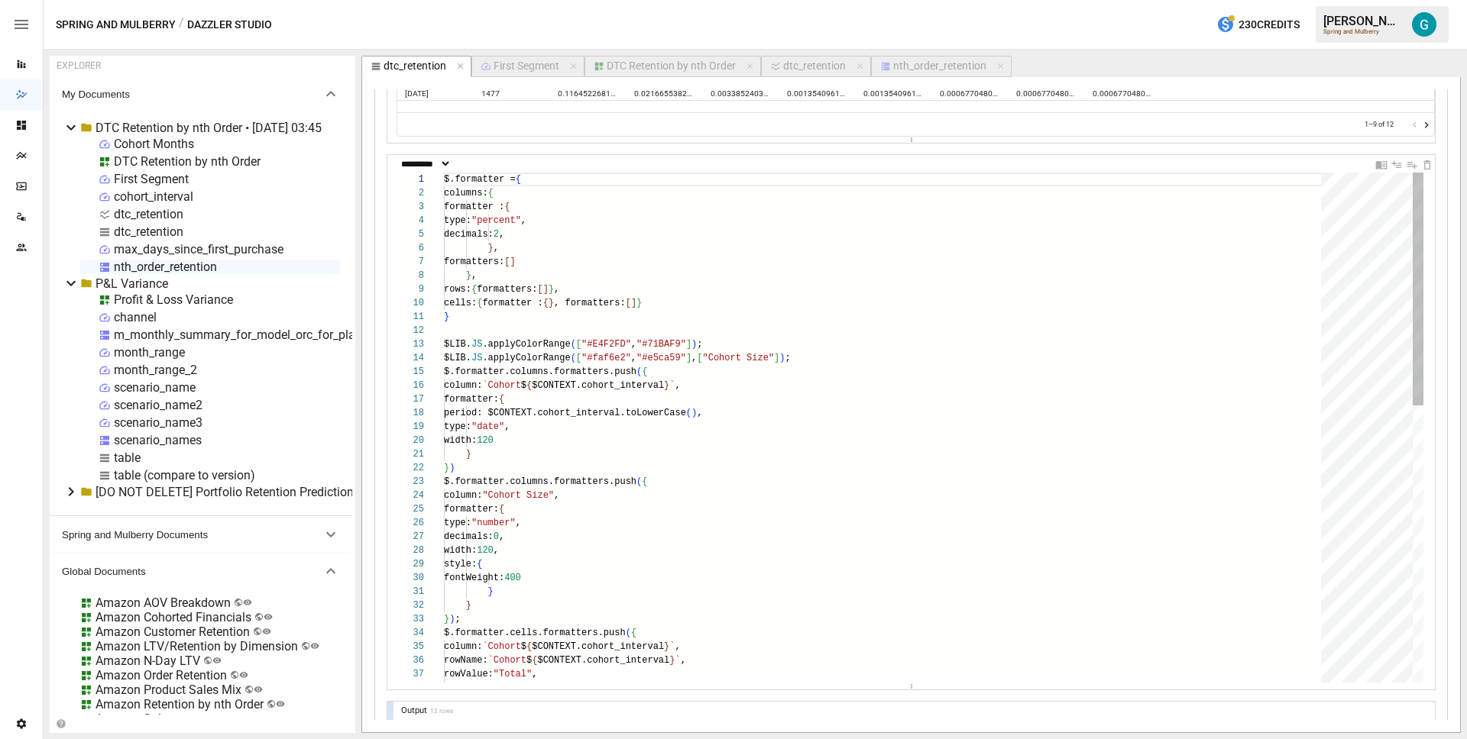
click at [753, 406] on div "$.formatter = { columns: { formatter : { type: "percent" , decimals: 2 , } , fo…" at bounding box center [888, 730] width 888 height 1115
click at [728, 427] on div "$.formatter = { columns: { formatter : { type: "percent" , decimals: 2 , } , fo…" at bounding box center [888, 730] width 888 height 1115
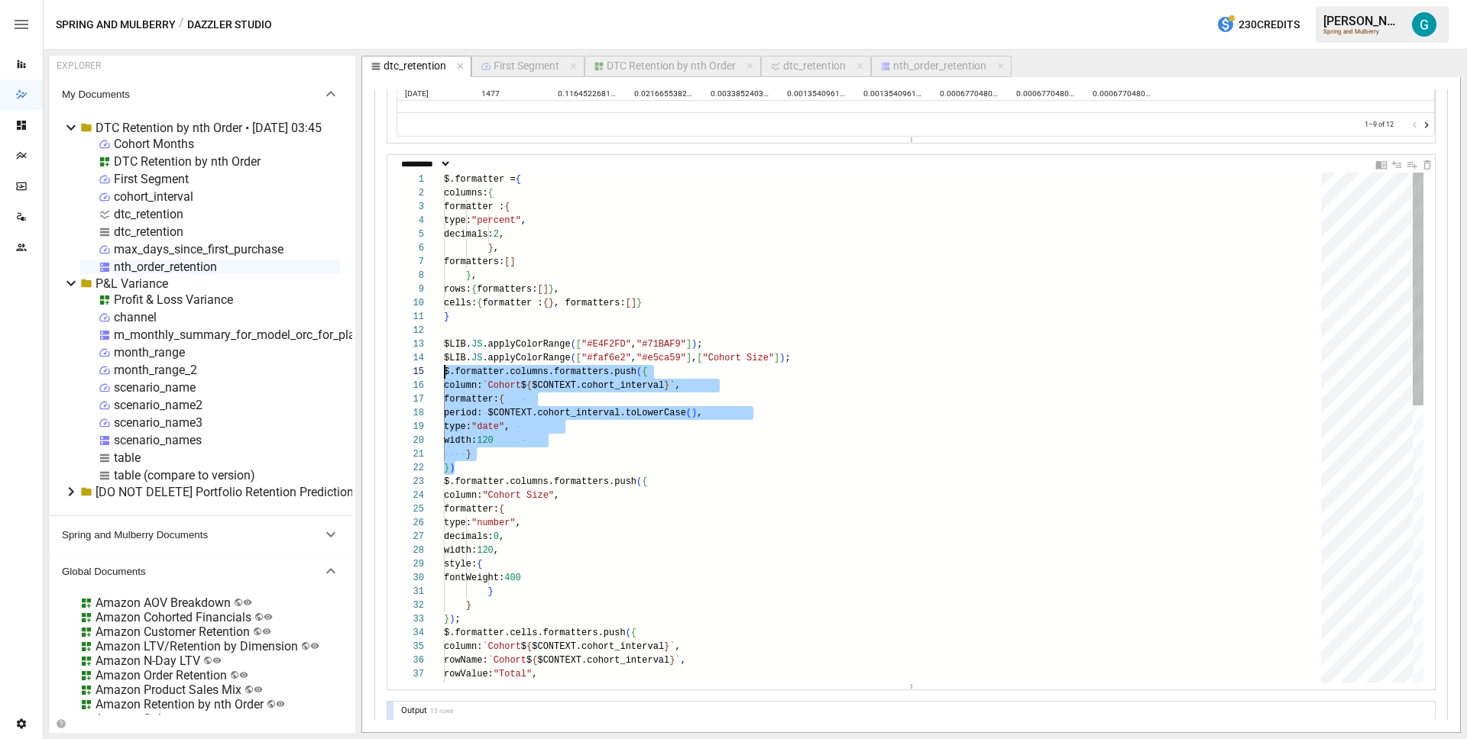
scroll to position [55, 0]
drag, startPoint x: 492, startPoint y: 470, endPoint x: 434, endPoint y: 372, distance: 113.7
click at [444, 372] on div "$.formatter = { columns: { formatter : { type: "percent" , decimals: 2 , } , fo…" at bounding box center [888, 730] width 888 height 1115
click at [752, 458] on div "$.formatter = { columns: { formatter : { type: "percent" , decimals: 2 , } , fo…" at bounding box center [888, 730] width 888 height 1115
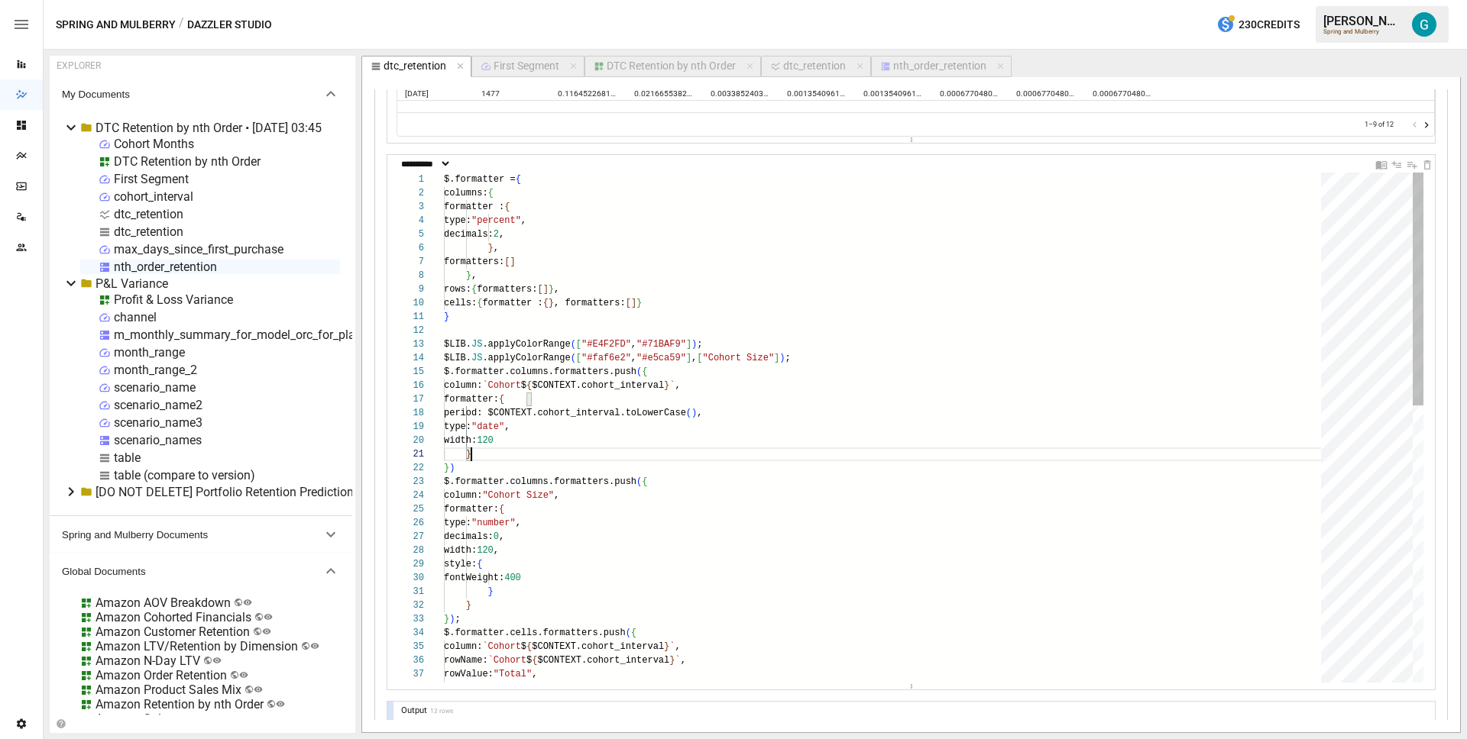
type textarea "**********"
click at [633, 425] on div "$.formatter = { columns: { formatter : { type: "percent" , decimals: 2 , } , fo…" at bounding box center [888, 730] width 888 height 1115
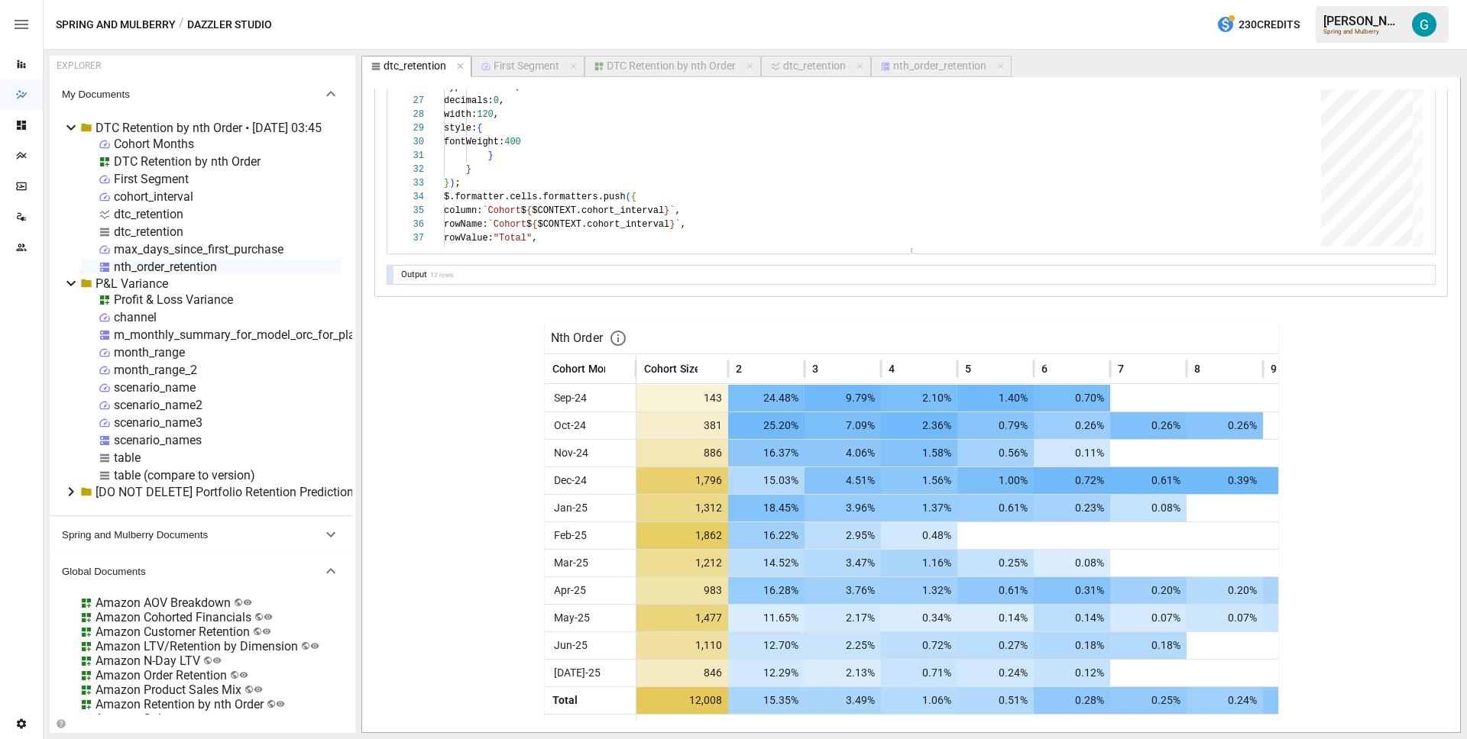
scroll to position [2159, 0]
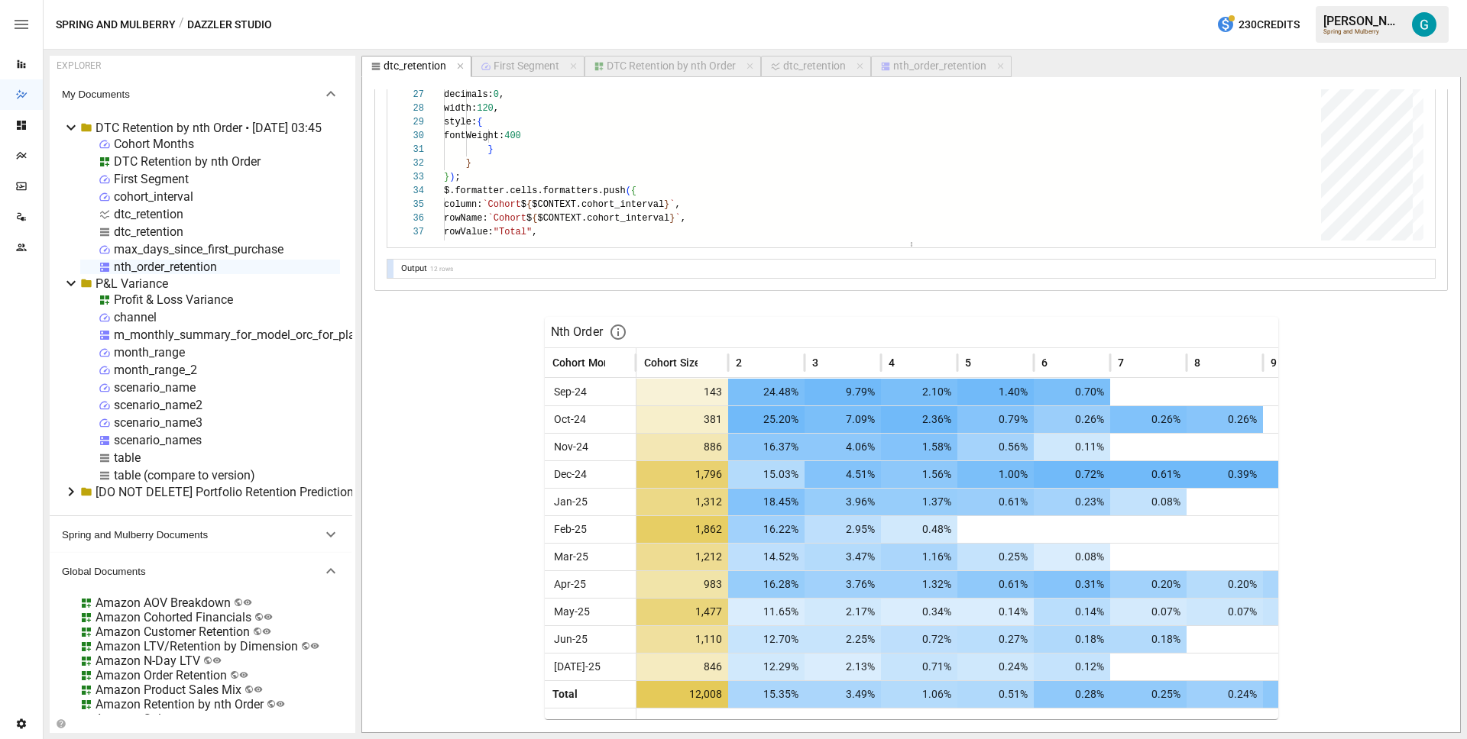
click at [665, 65] on div "DTC Retention by nth Order" at bounding box center [670, 67] width 129 height 14
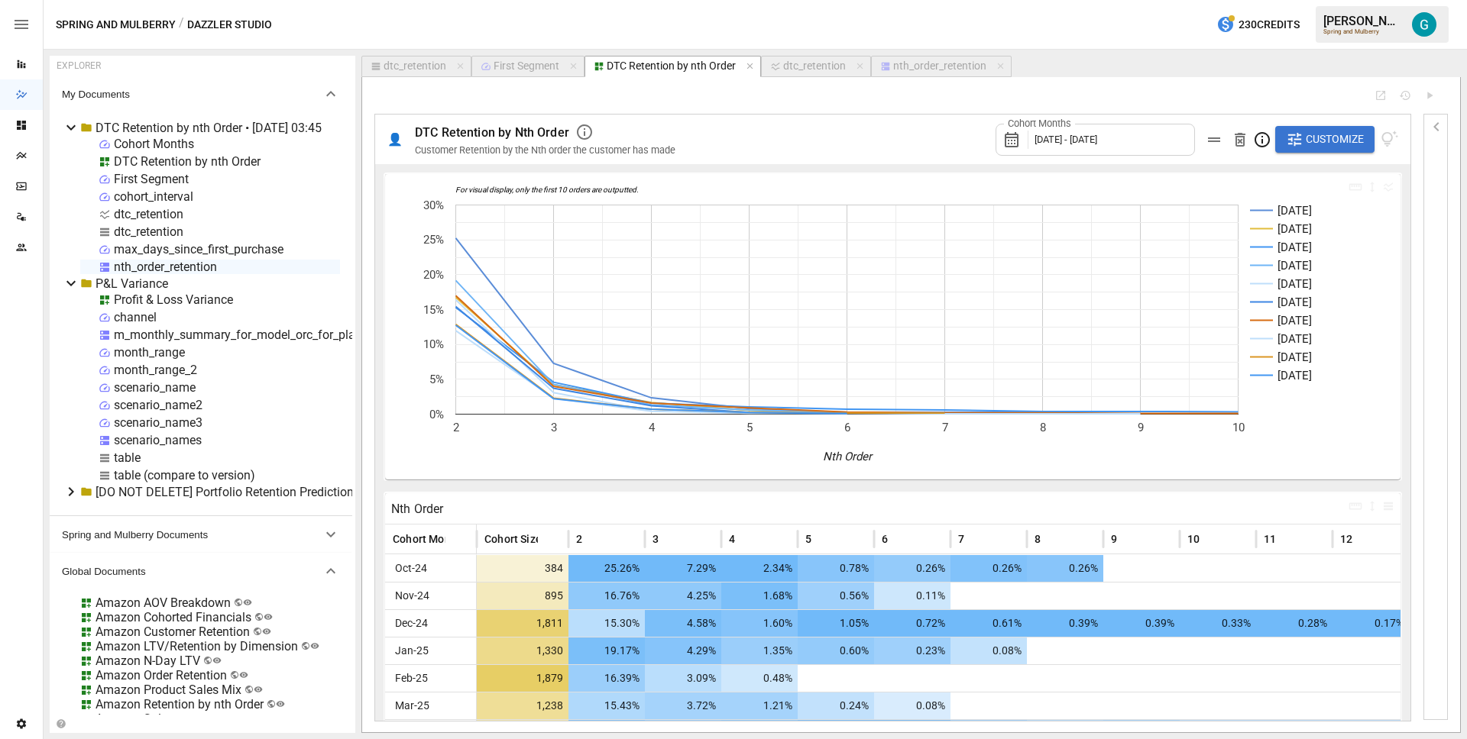
click at [929, 75] on button "nth_order_retention" at bounding box center [941, 66] width 141 height 21
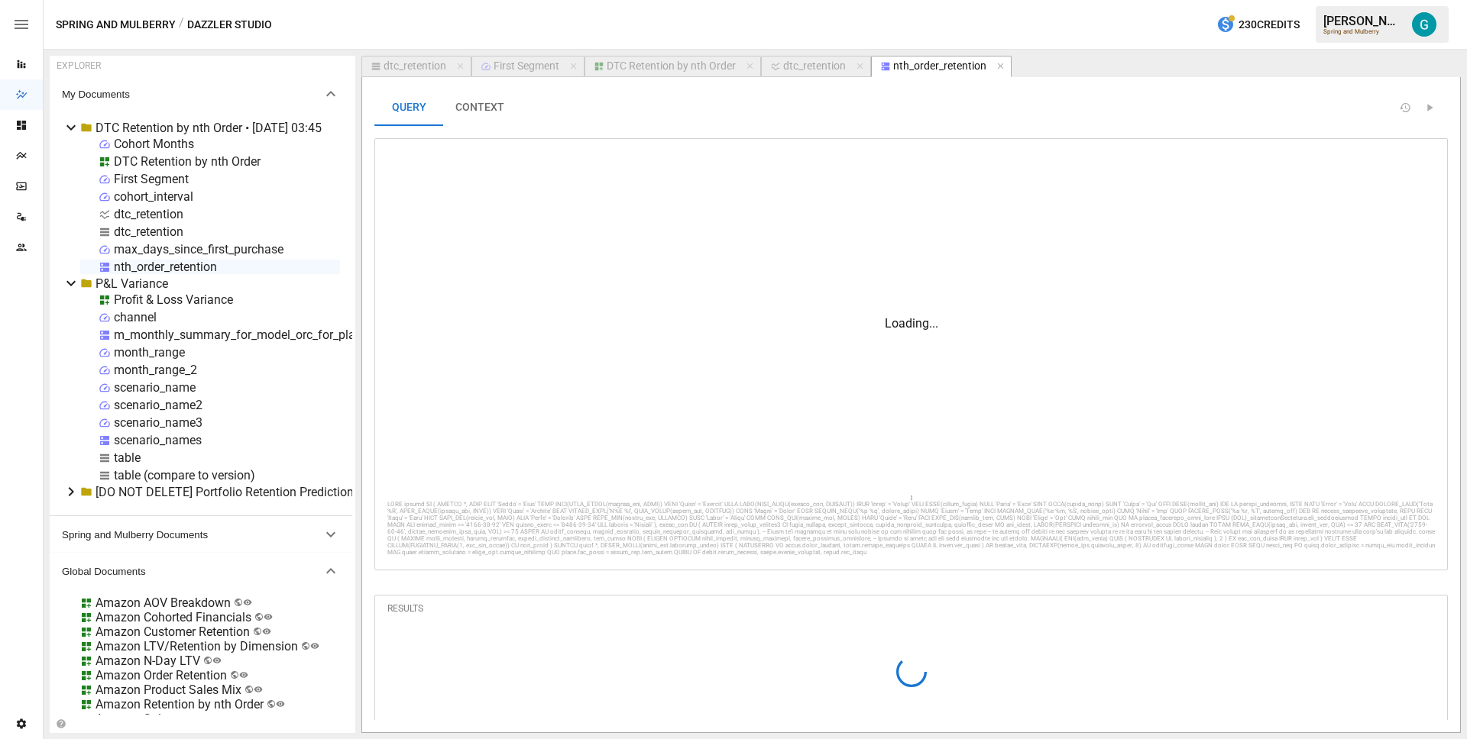
scroll to position [137, 116]
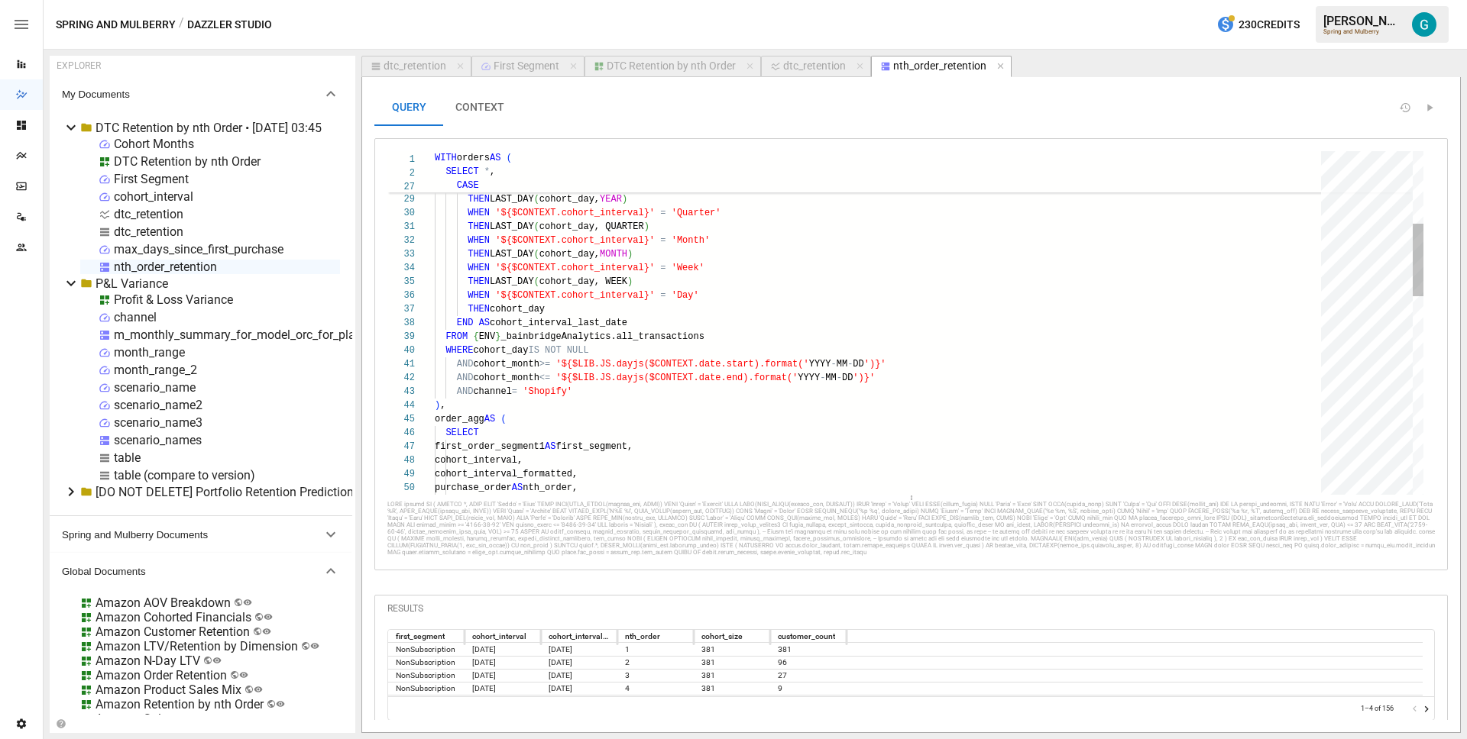
click at [627, 395] on div "THEN cohort_day END AS cohort_interval_last_date FROM { ENV } _bainbridgeAnalyt…" at bounding box center [883, 619] width 897 height 1622
click at [672, 398] on div "THEN cohort_day END AS cohort_interval_last_date FROM { ENV } _bainbridgeAnalyt…" at bounding box center [883, 619] width 897 height 1622
click at [674, 399] on div "THEN cohort_day END AS cohort_interval_last_date FROM { ENV } _bainbridgeAnalyt…" at bounding box center [883, 619] width 897 height 1622
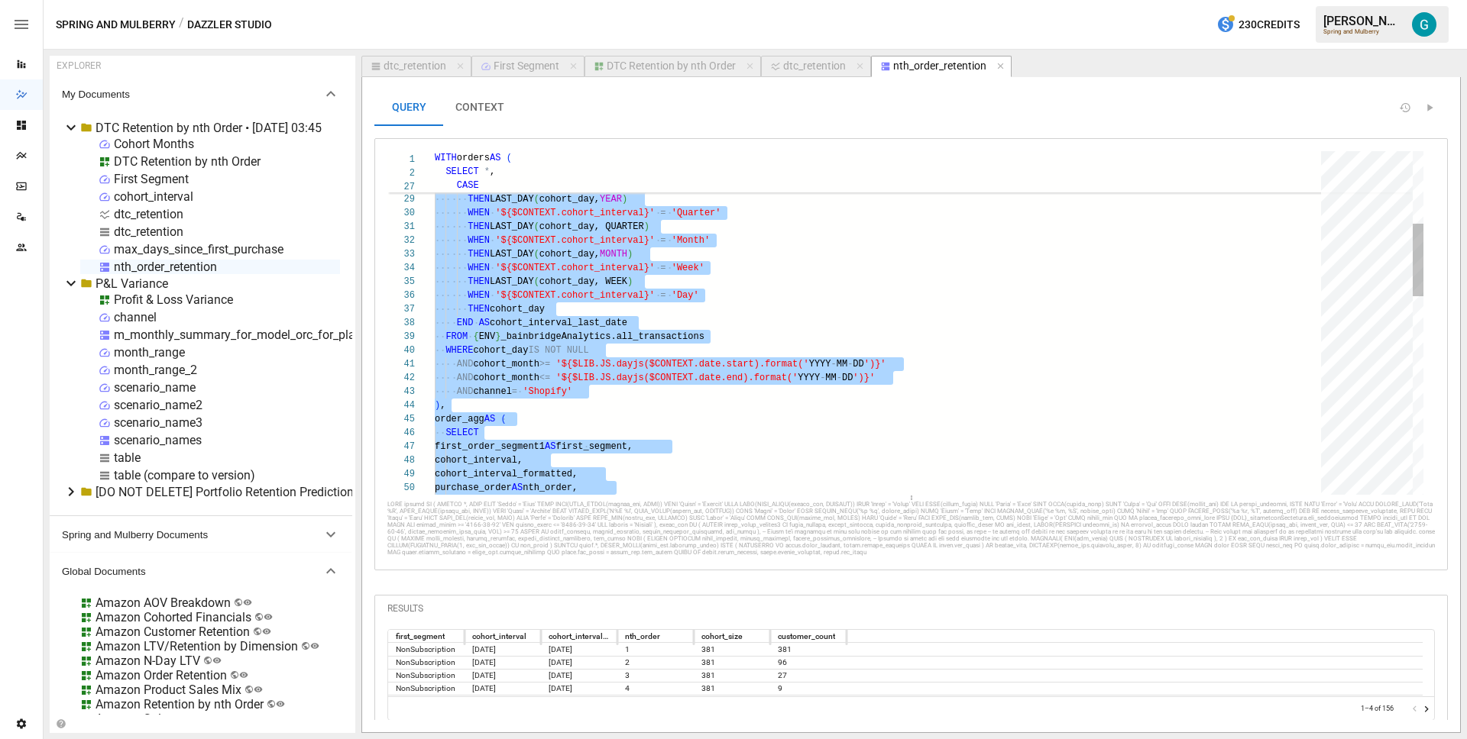
click at [674, 399] on div "THEN cohort_day END AS cohort_interval_last_date FROM { ENV } _bainbridgeAnalyt…" at bounding box center [883, 619] width 897 height 1622
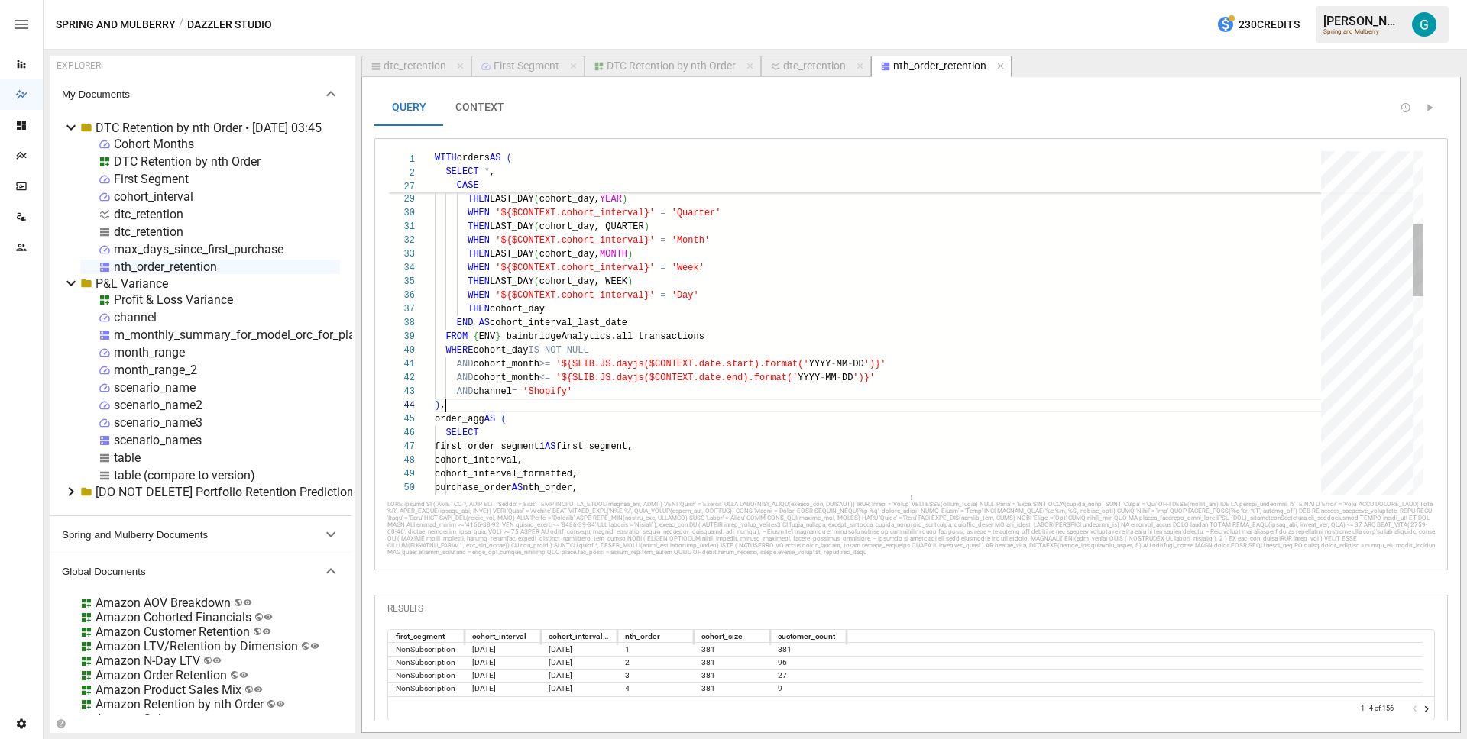
type textarea "**********"
click at [725, 317] on div "THEN cohort_day END AS cohort_interval_last_date FROM { ENV } _bainbridgeAnalyt…" at bounding box center [883, 619] width 897 height 1622
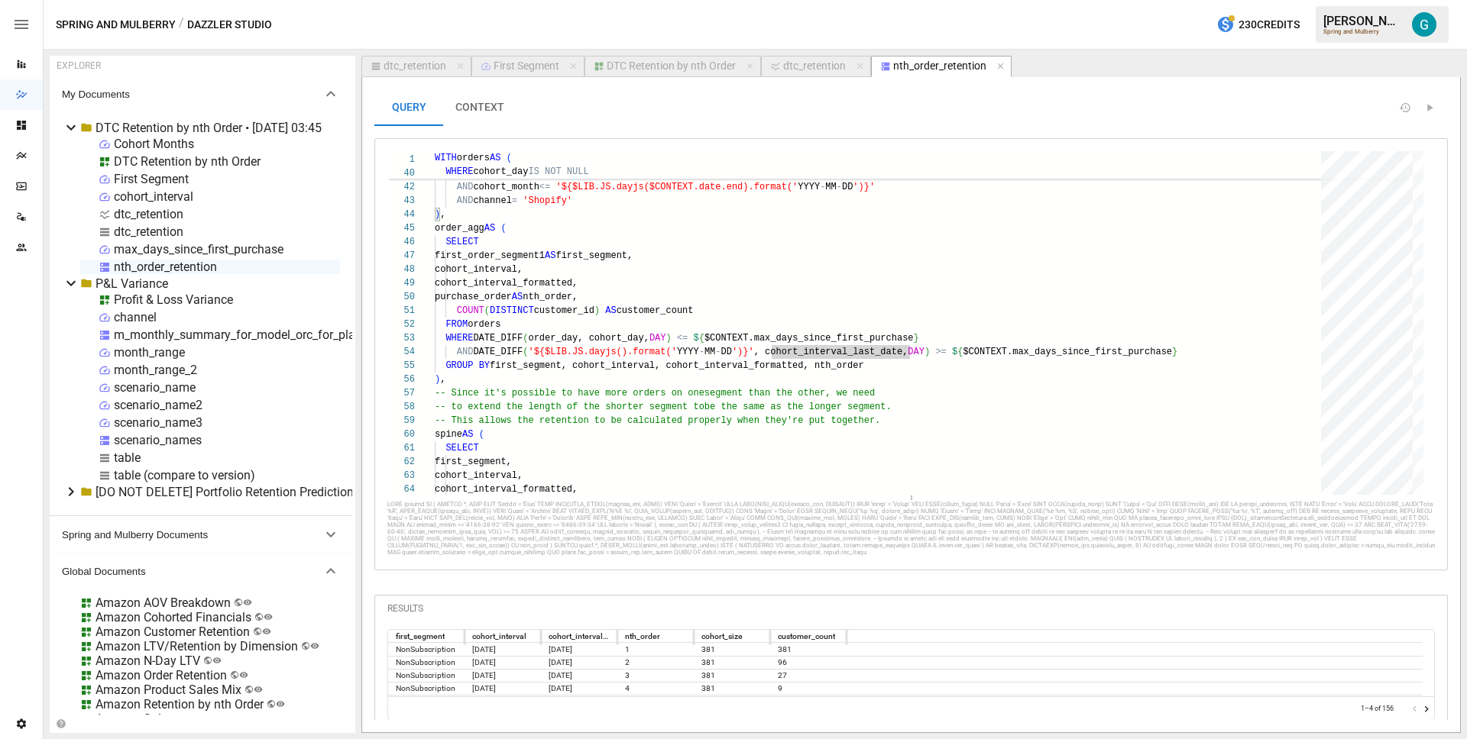
click at [71, 283] on icon at bounding box center [71, 283] width 18 height 18
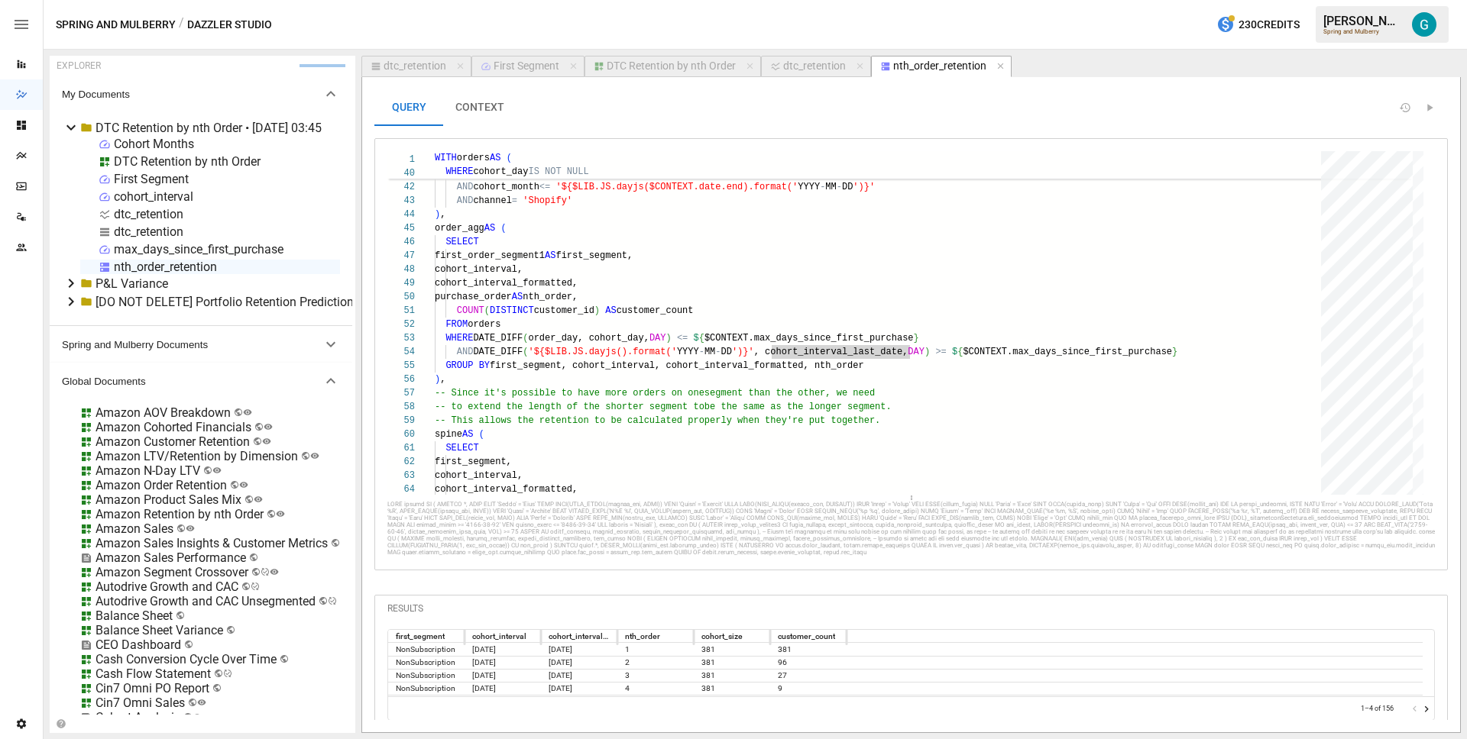
click at [156, 159] on div "DTC Retention by nth Order" at bounding box center [187, 161] width 147 height 15
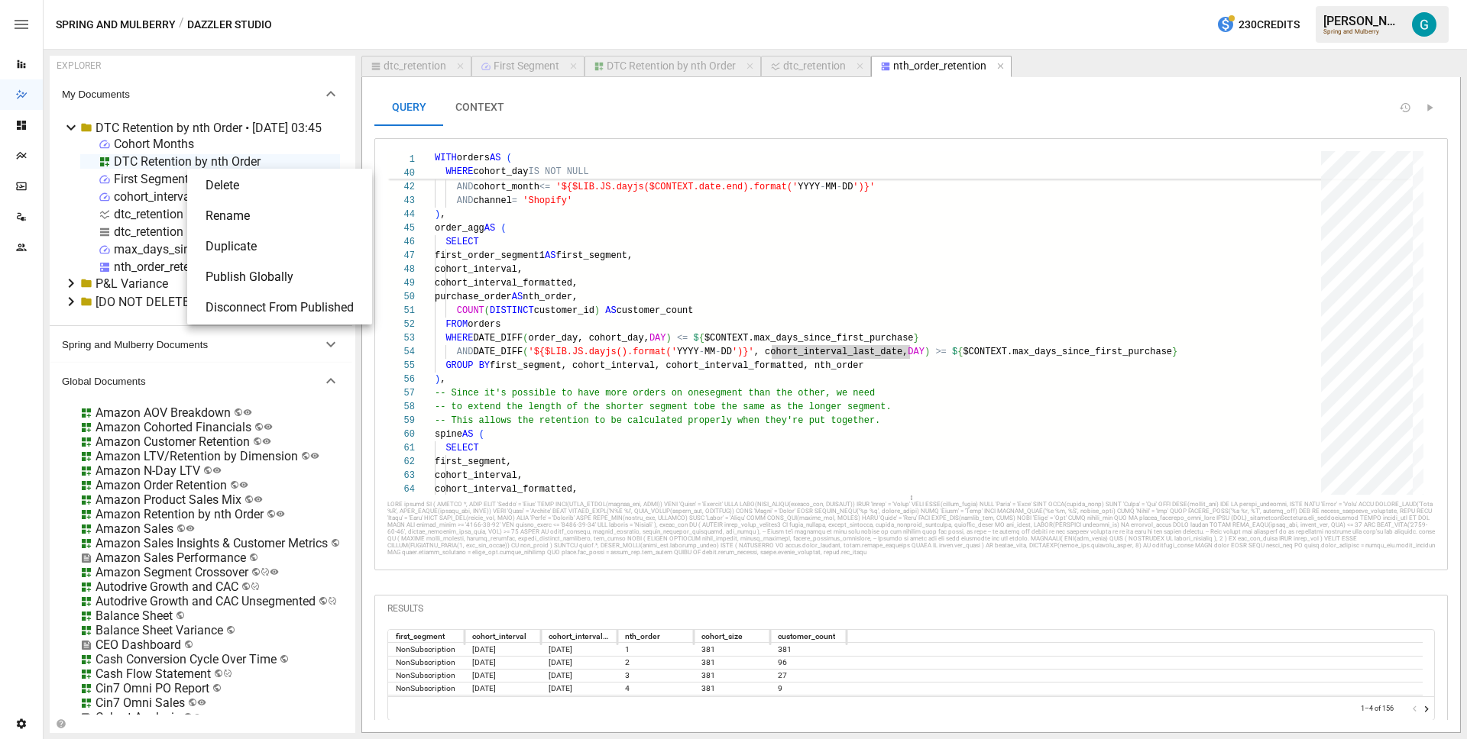
click at [276, 285] on li "Publish Globally" at bounding box center [279, 277] width 173 height 31
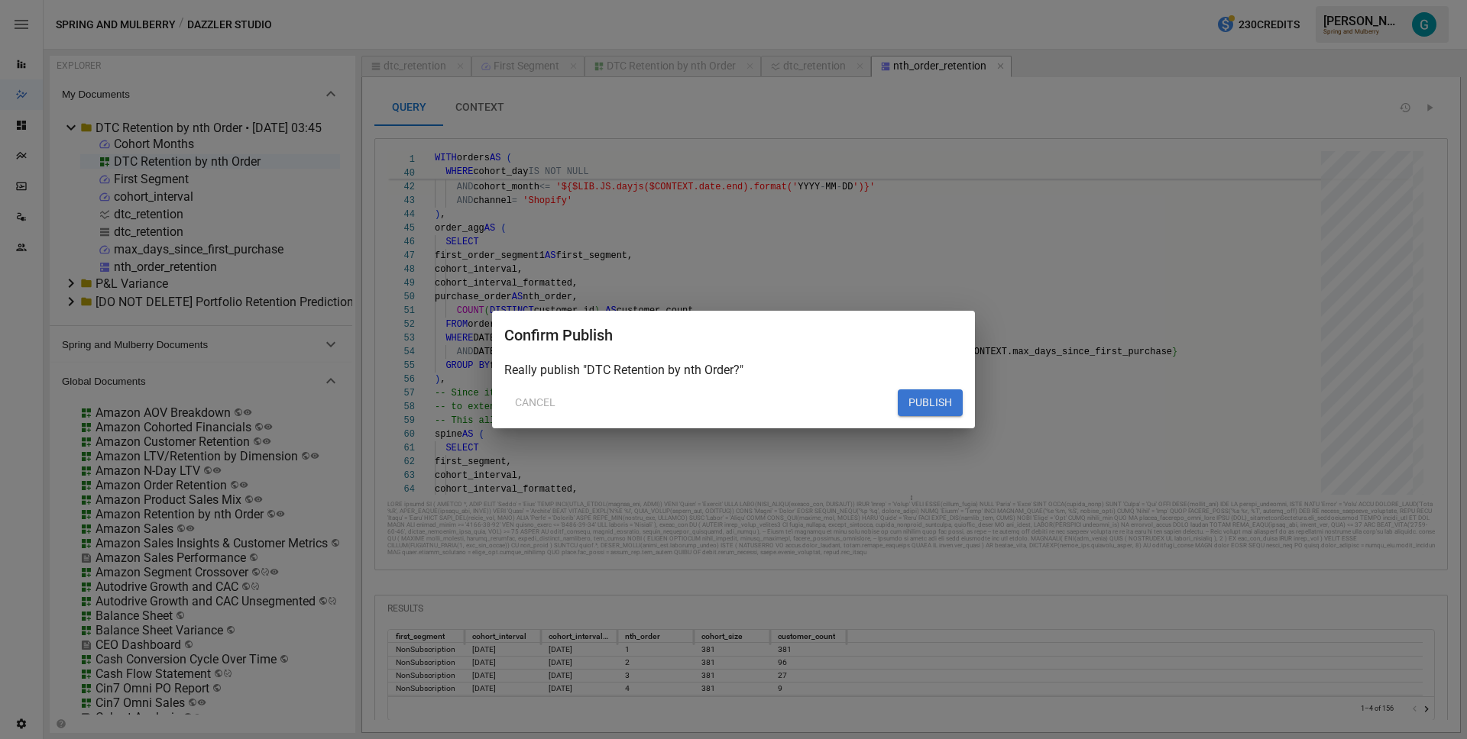
click at [934, 406] on button "PUBLISH" at bounding box center [929, 403] width 65 height 27
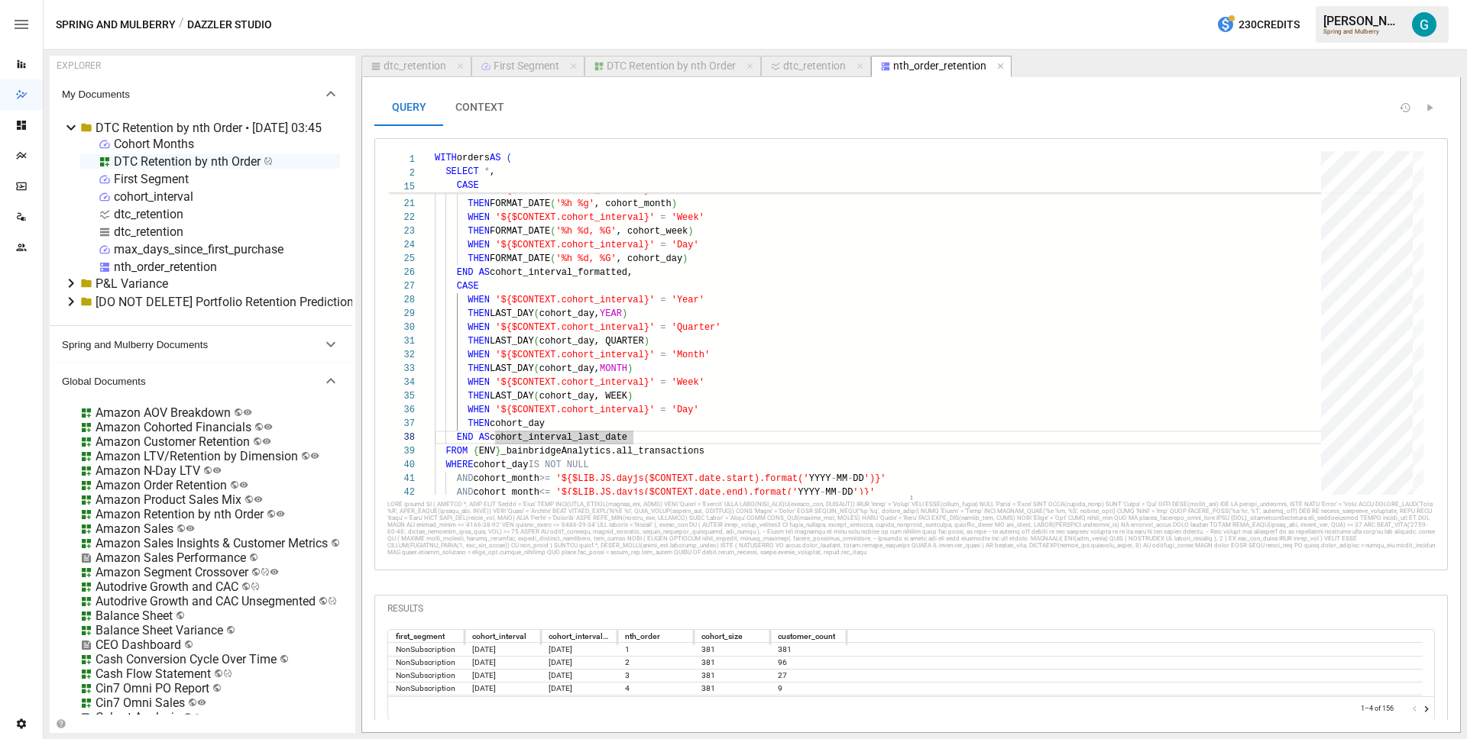
click at [143, 212] on div "dtc_retention" at bounding box center [149, 214] width 70 height 15
click at [224, 271] on li "Rename" at bounding box center [212, 269] width 112 height 31
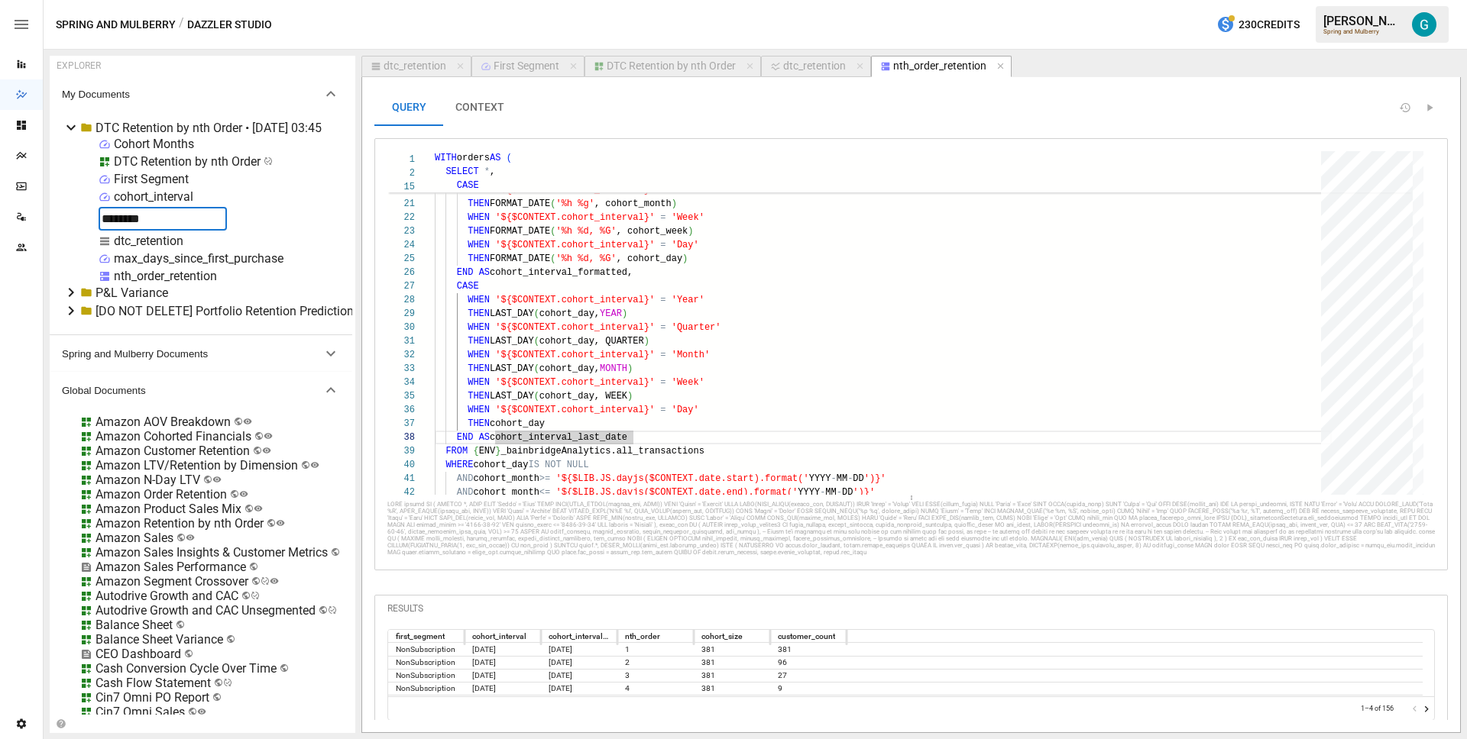
type input "*********"
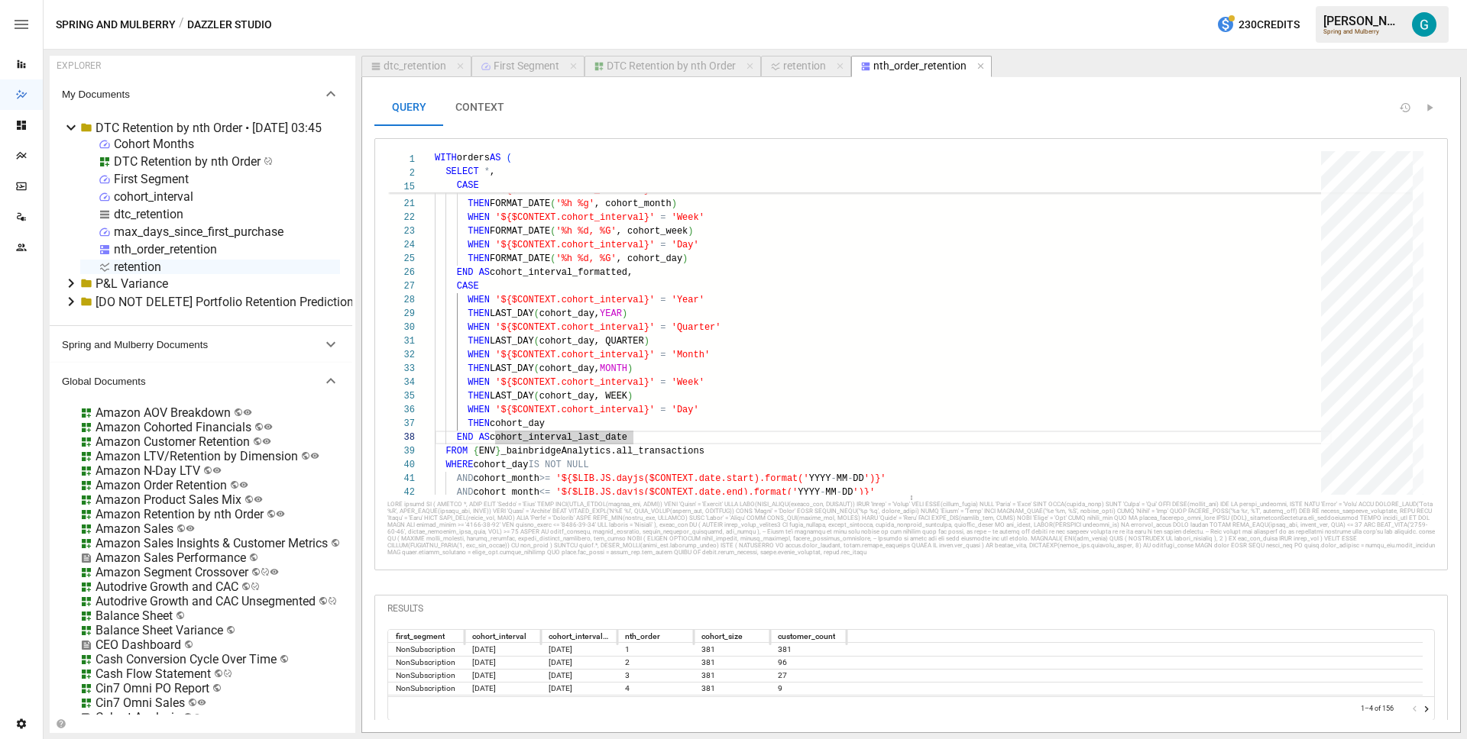
click at [152, 215] on div "dtc_retention" at bounding box center [149, 214] width 70 height 15
click at [186, 269] on li "Rename" at bounding box center [212, 269] width 112 height 31
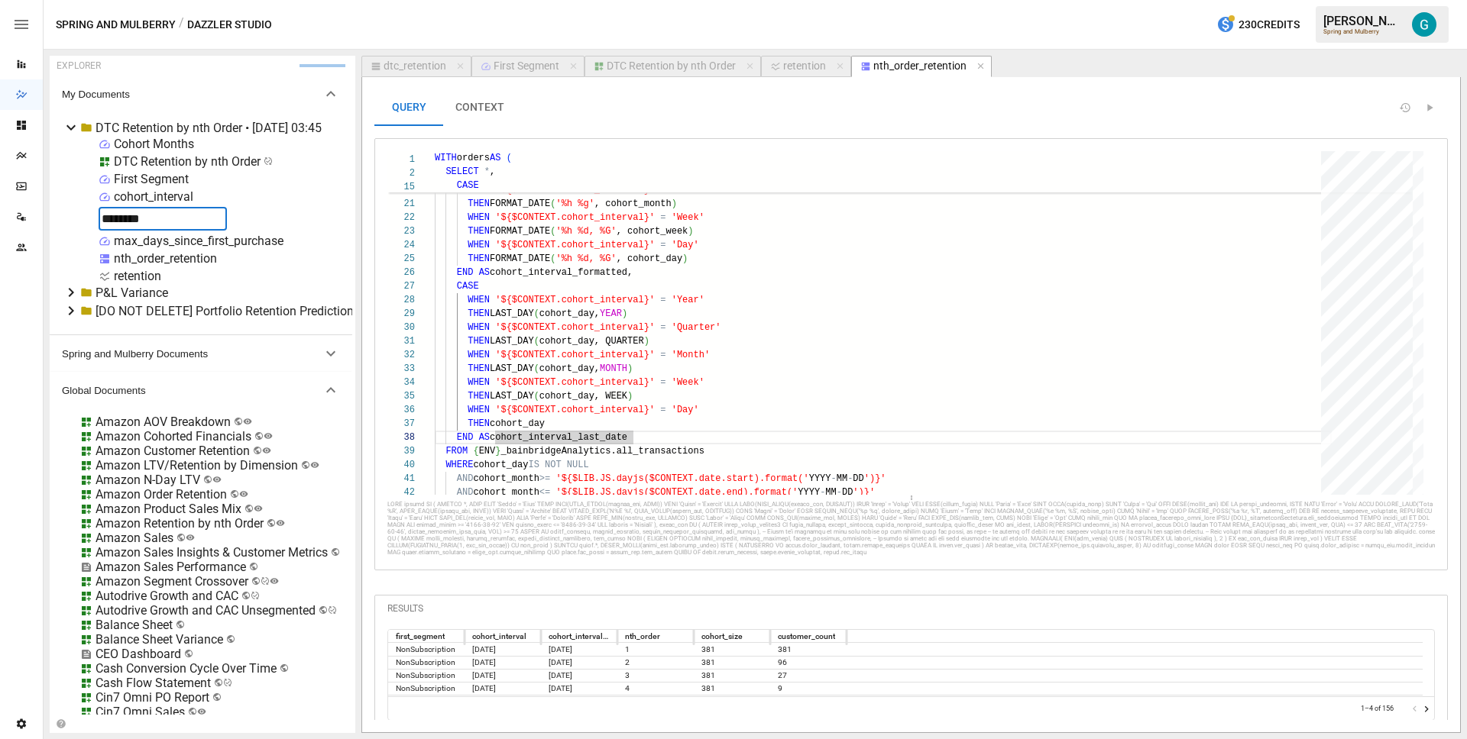
type input "*********"
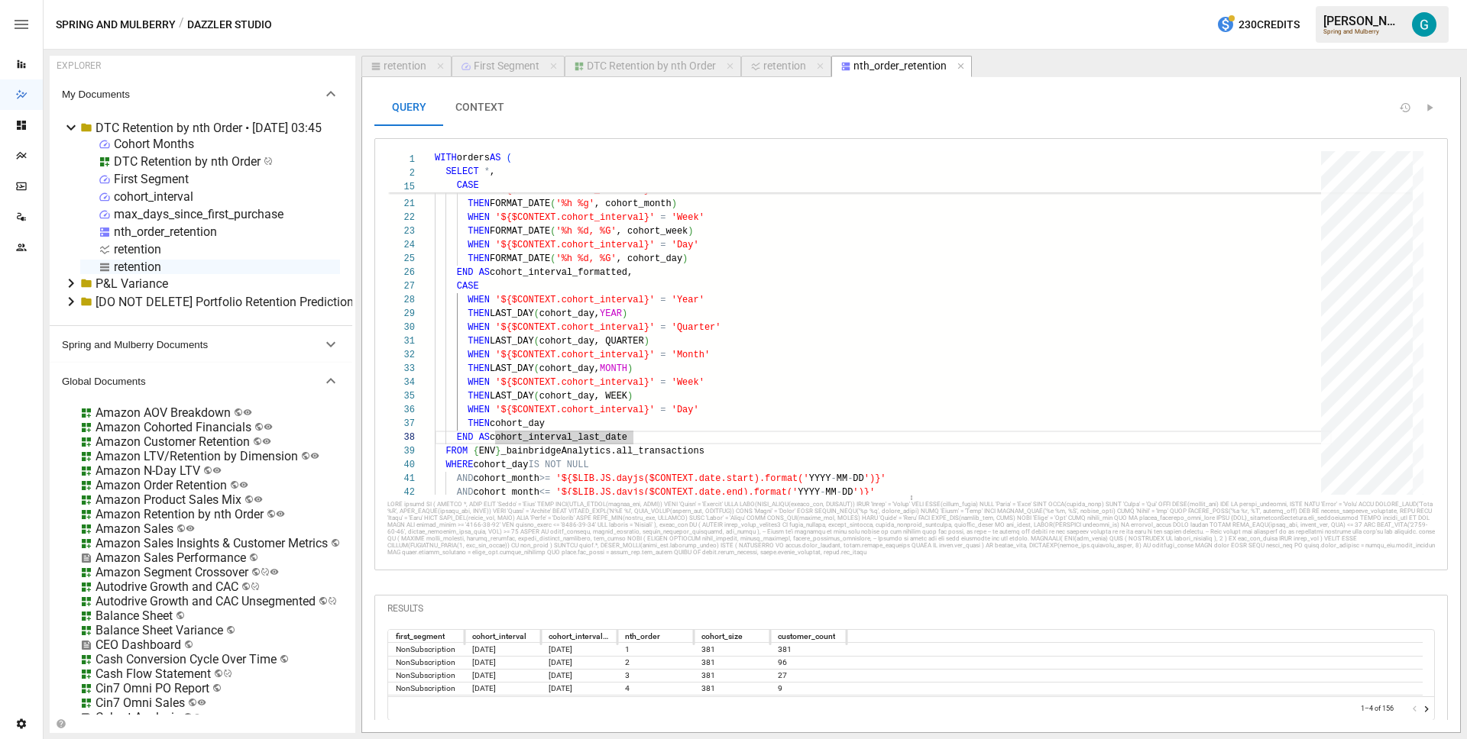
click at [152, 245] on div "retention" at bounding box center [137, 249] width 47 height 15
click at [187, 302] on li "Rename" at bounding box center [200, 304] width 112 height 31
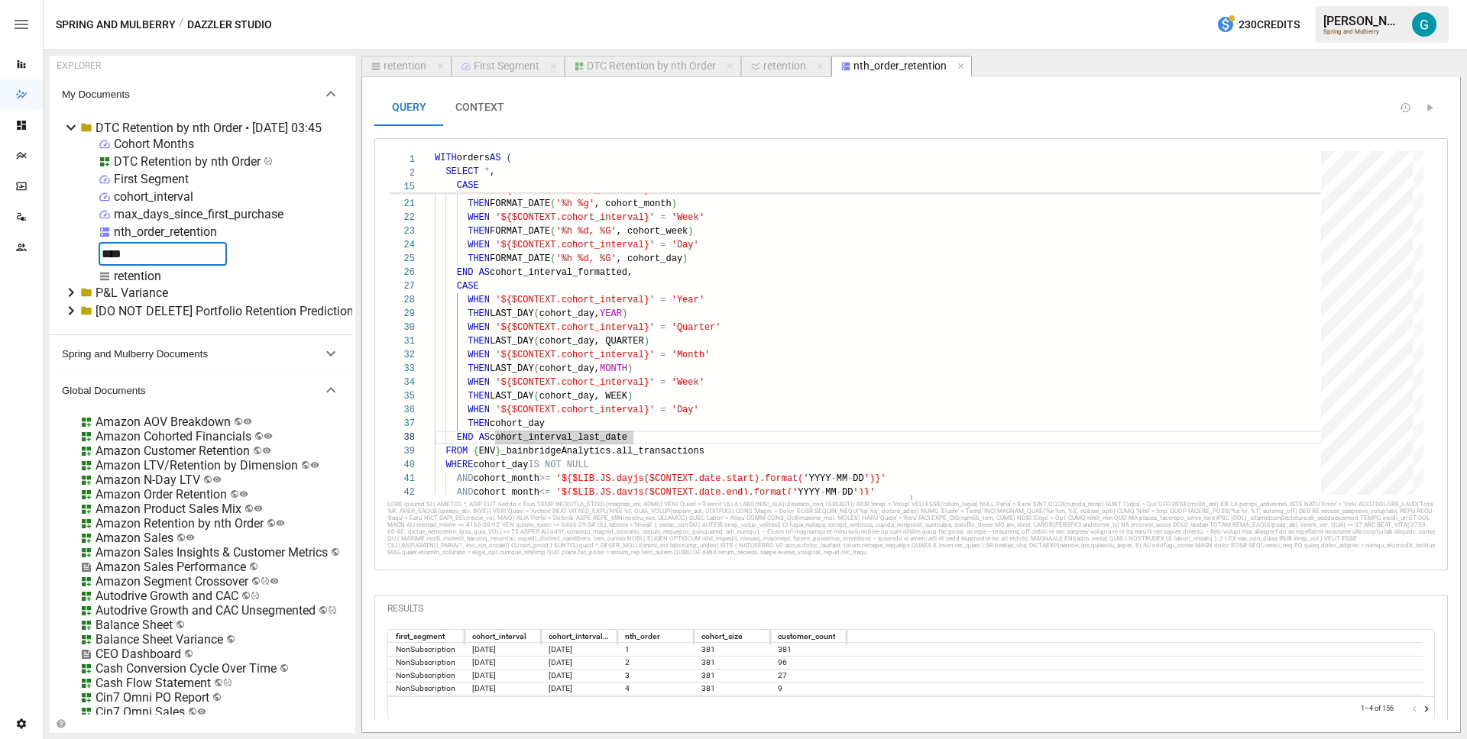
type input "*****"
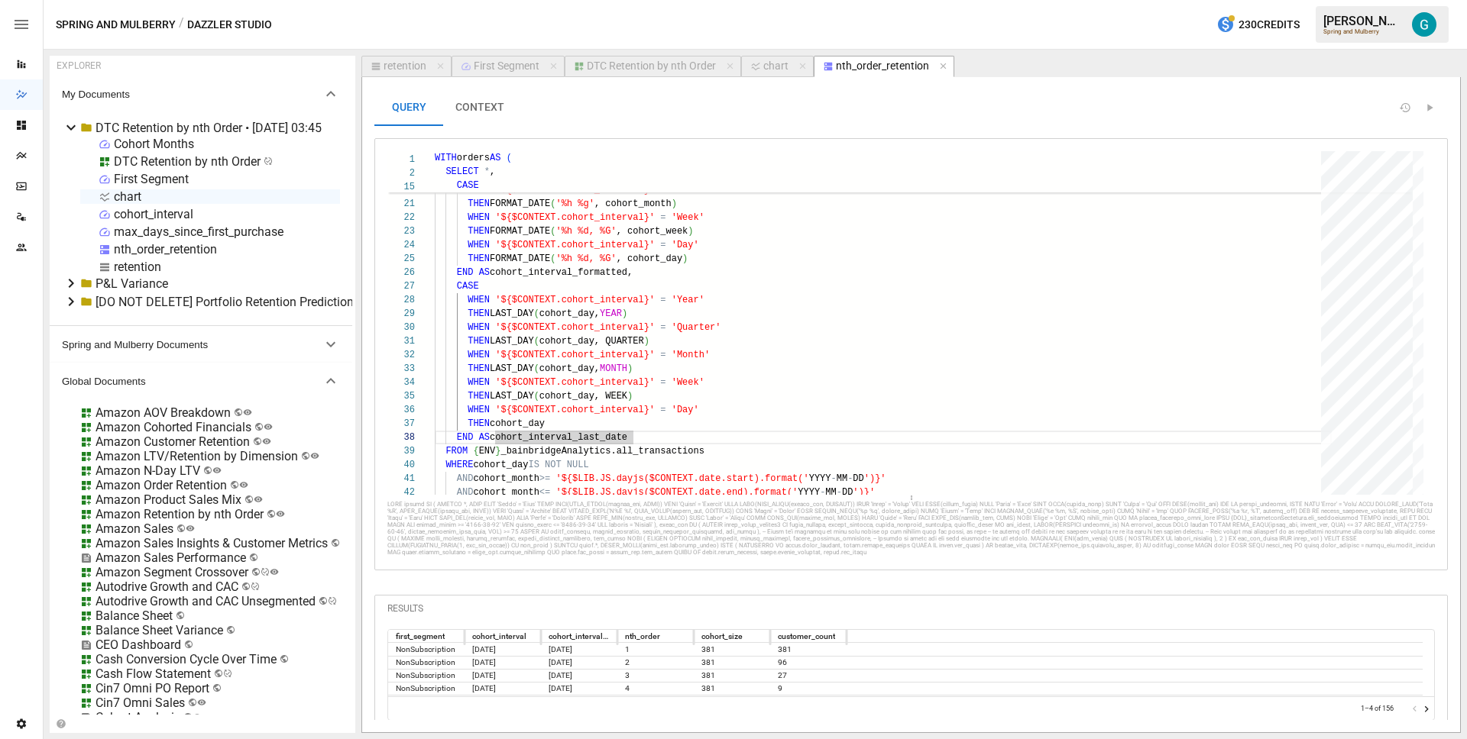
click at [158, 269] on div "retention" at bounding box center [137, 267] width 47 height 15
click at [186, 319] on li "Rename" at bounding box center [200, 321] width 112 height 31
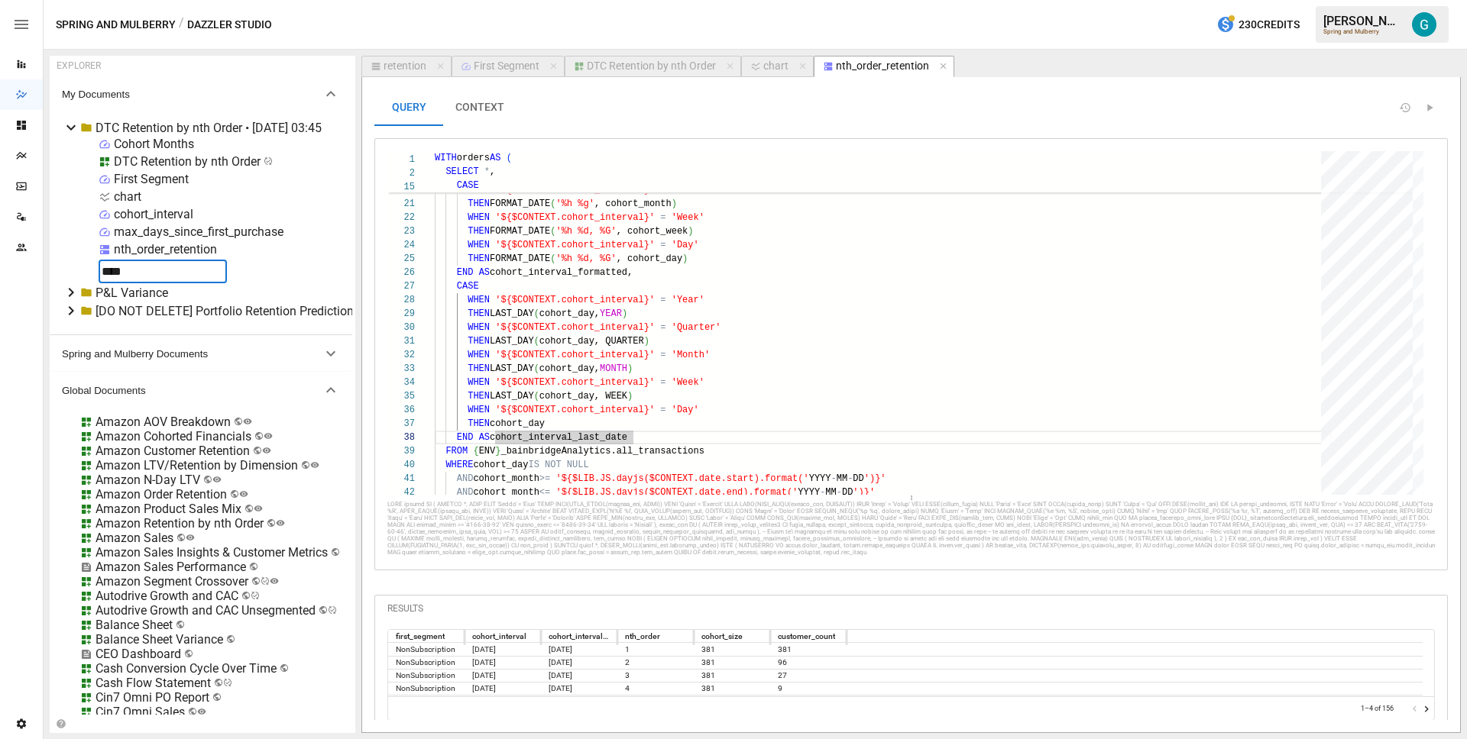
type input "*****"
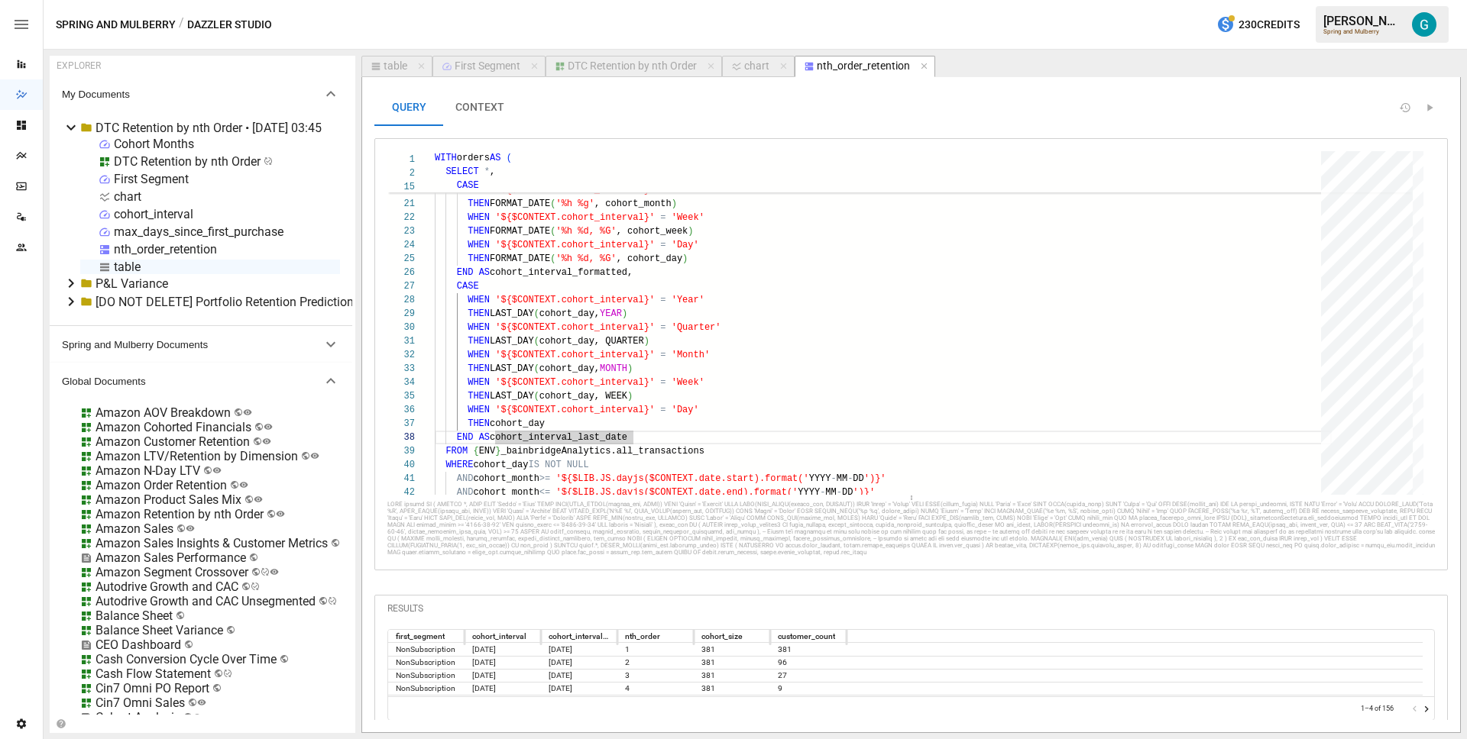
click at [137, 193] on div "chart" at bounding box center [127, 196] width 27 height 15
click at [612, 299] on div "THEN FORMAT_DATE ( 'Year %Y' , DATE_TRUNC ( cohort_day, YEAR ) ) WHEN '${$CONTE…" at bounding box center [883, 733] width 897 height 1622
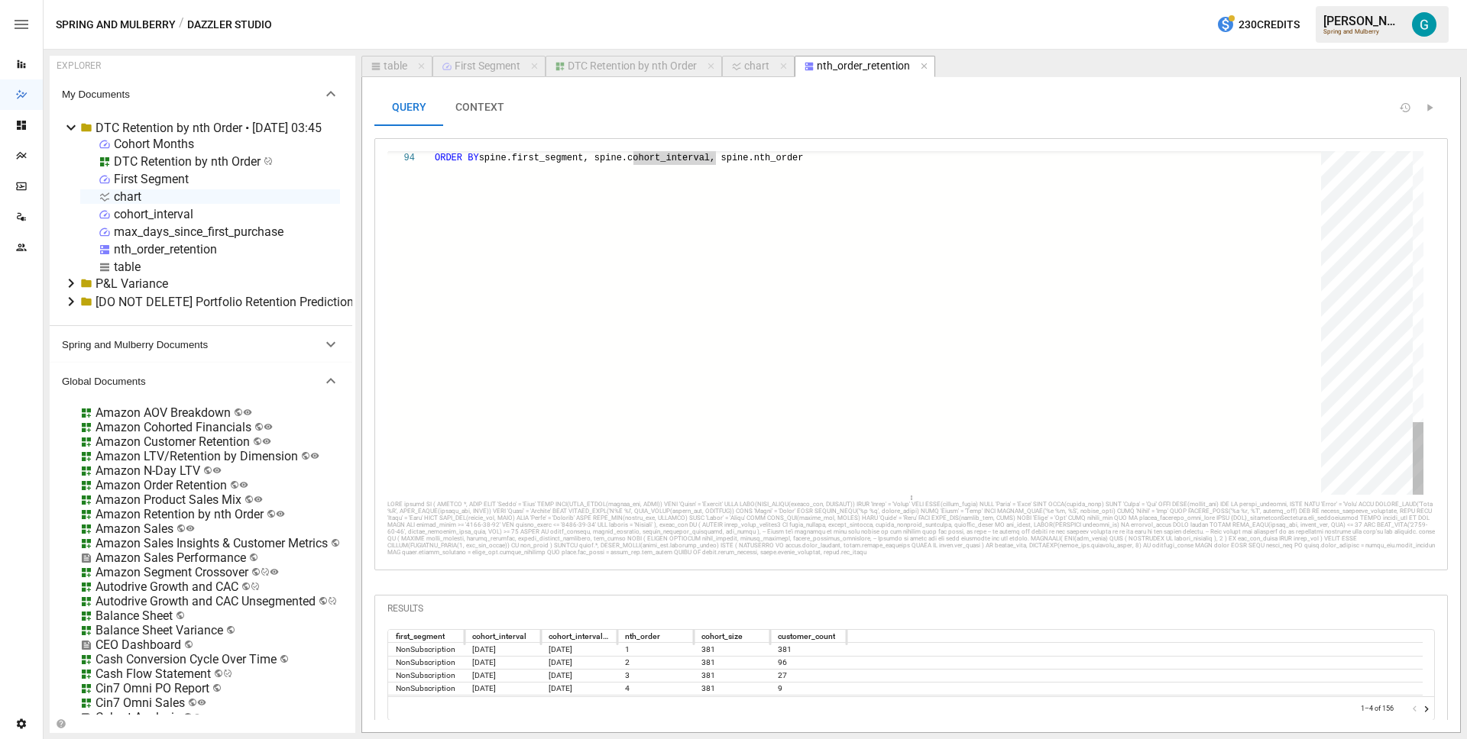
type textarea "**********"
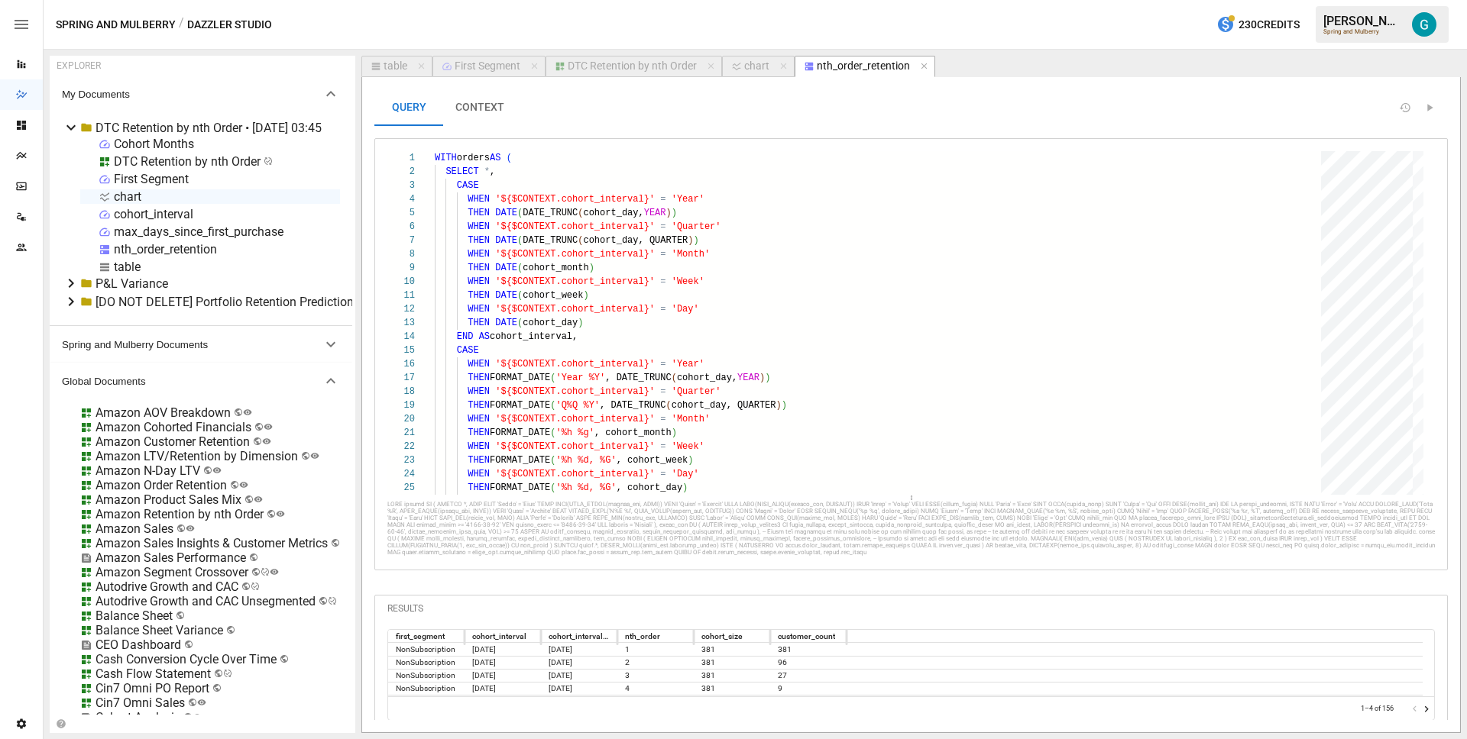
click at [920, 67] on icon "button" at bounding box center [923, 66] width 6 height 6
select select "**********"
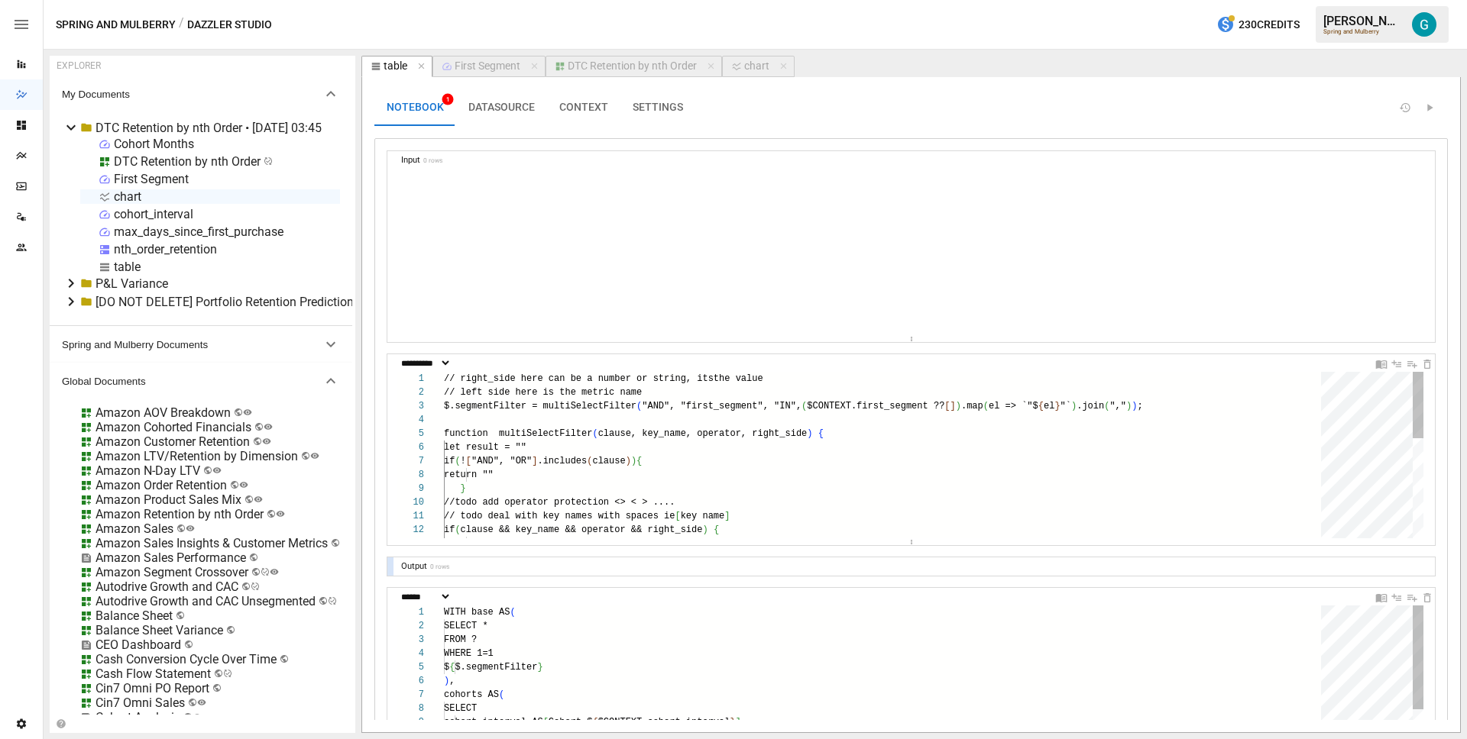
scroll to position [137, 116]
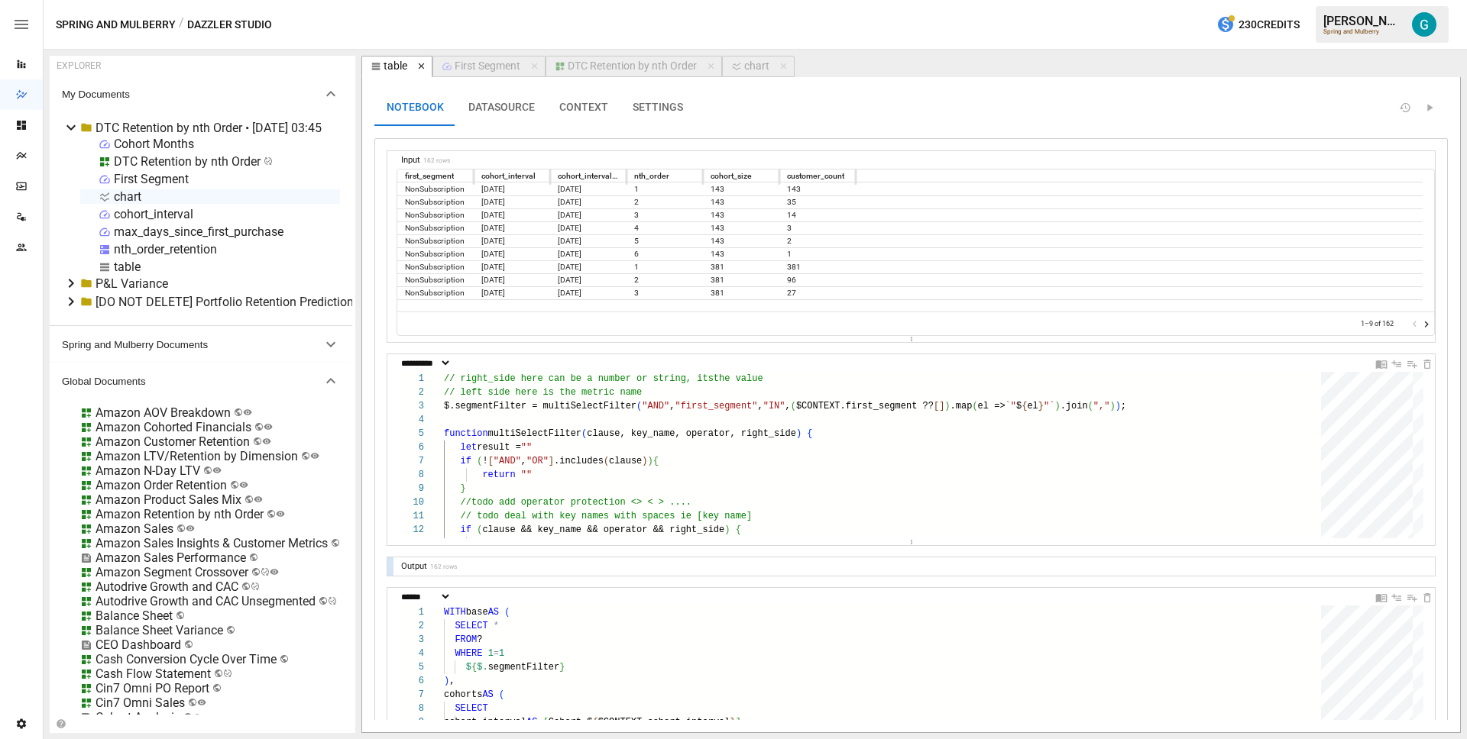
click at [421, 64] on icon "button" at bounding box center [421, 66] width 11 height 11
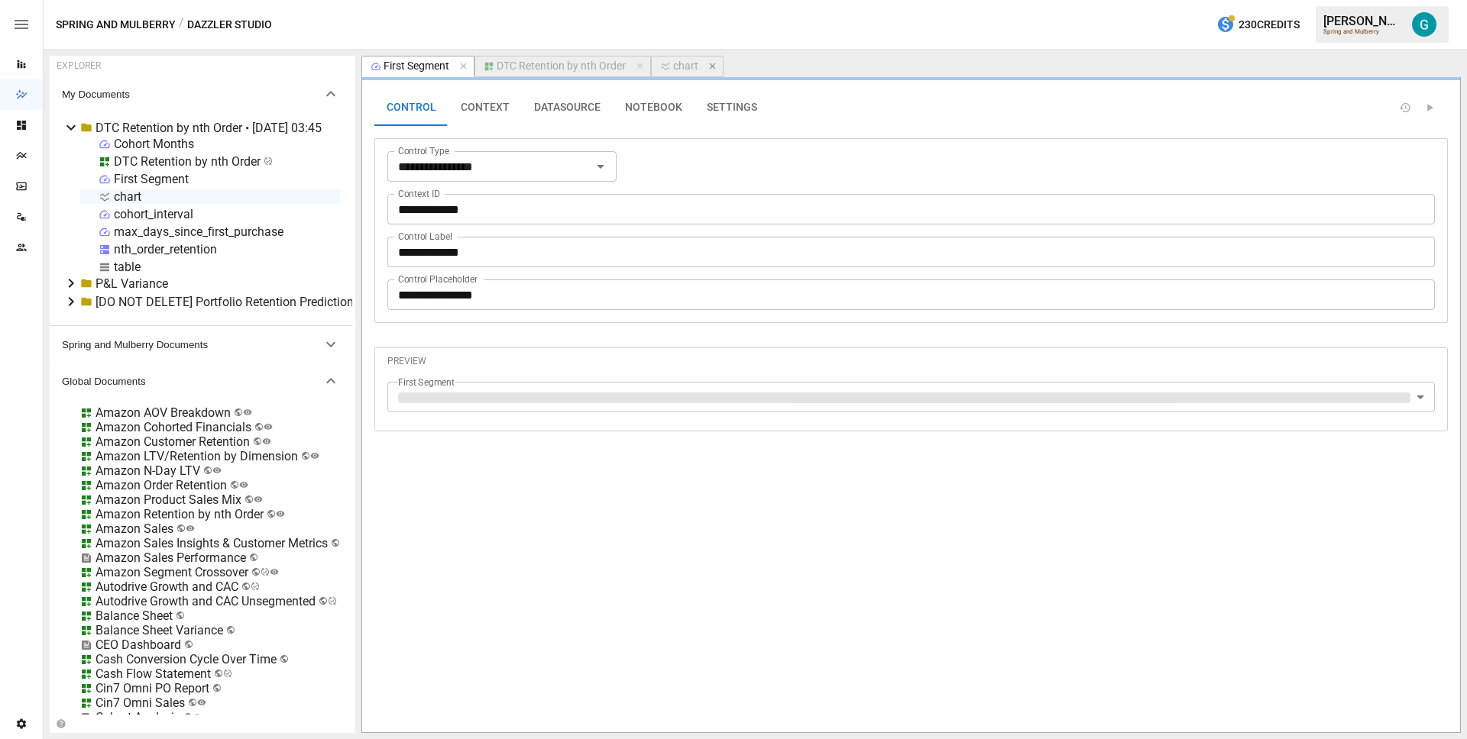
click at [713, 67] on icon "button" at bounding box center [712, 66] width 11 height 11
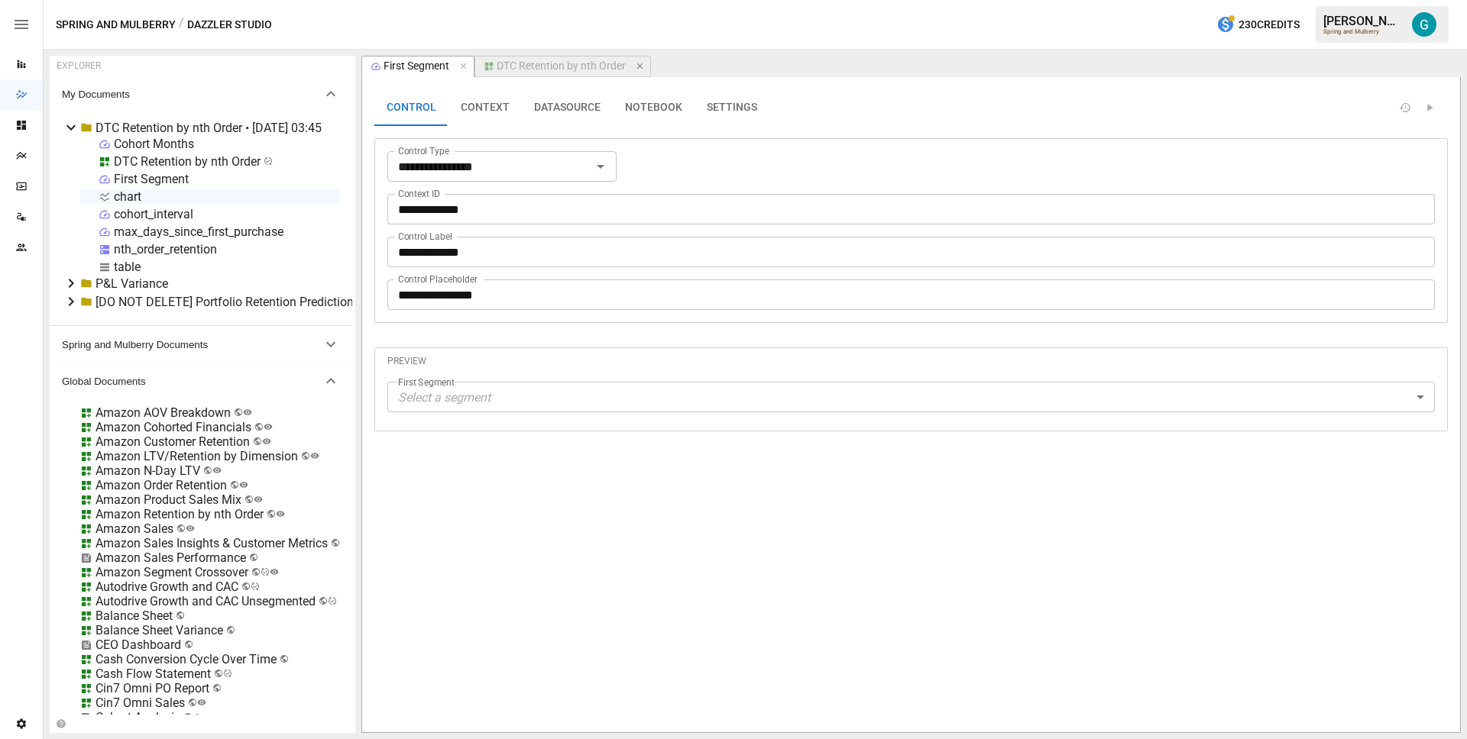
click at [638, 67] on icon "button" at bounding box center [639, 66] width 6 height 6
click at [462, 61] on icon "button" at bounding box center [463, 66] width 11 height 11
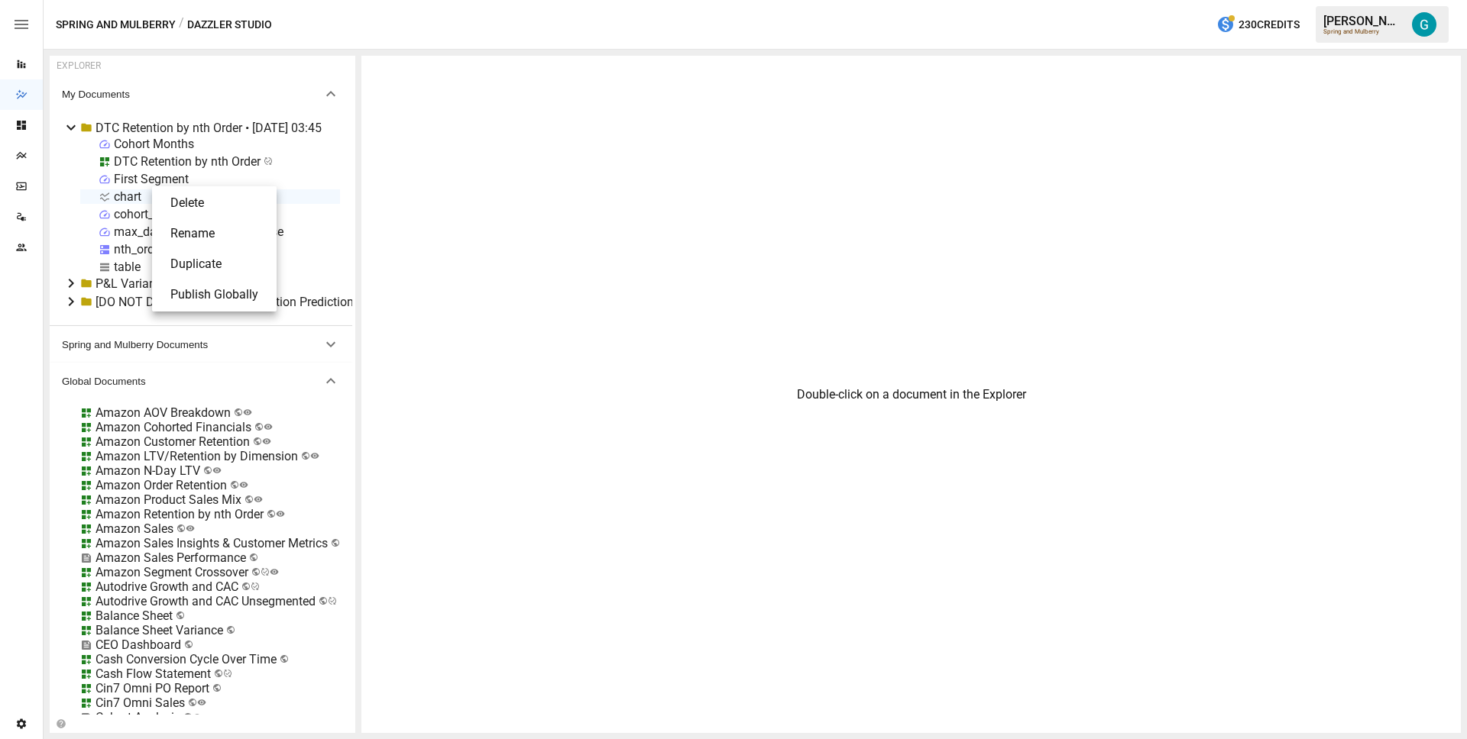
click at [192, 238] on li "Rename" at bounding box center [214, 233] width 112 height 31
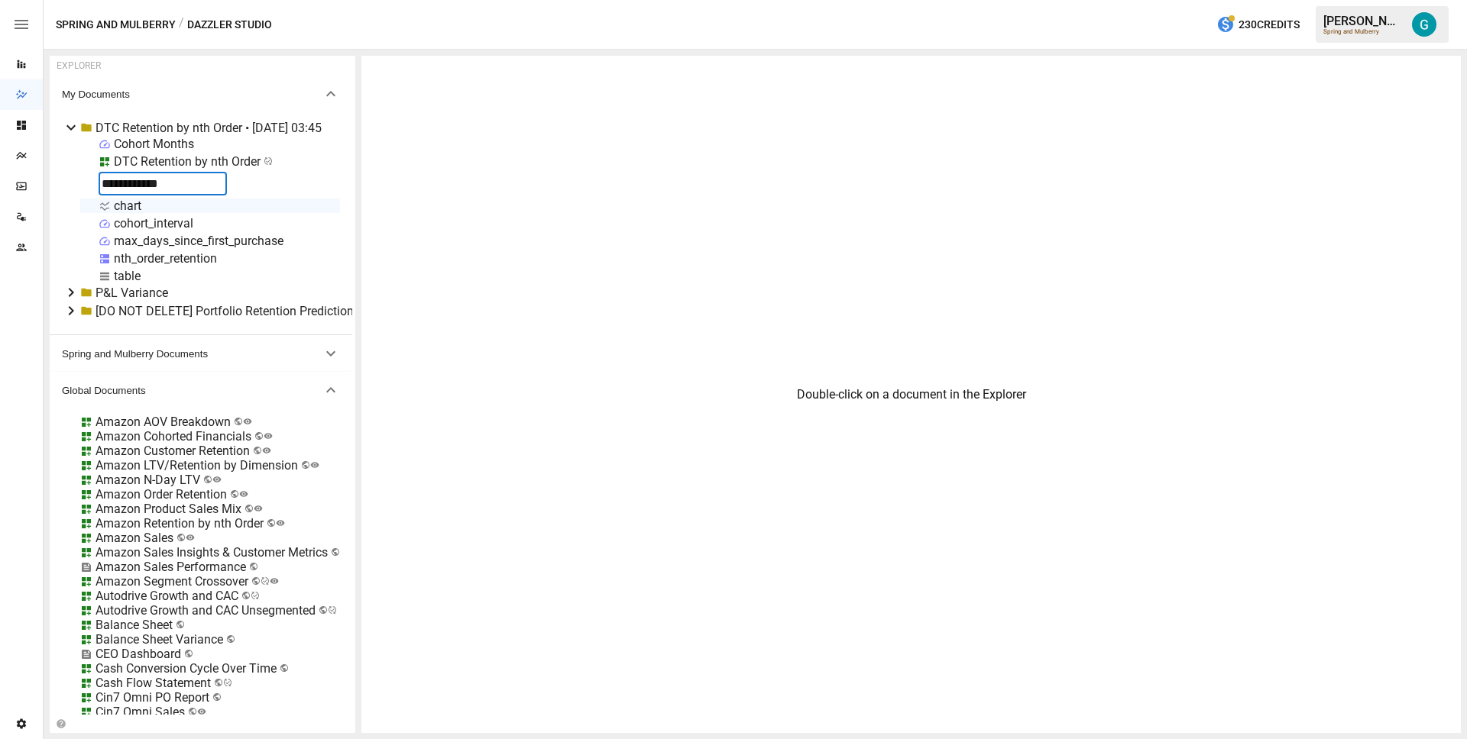
type input "**********"
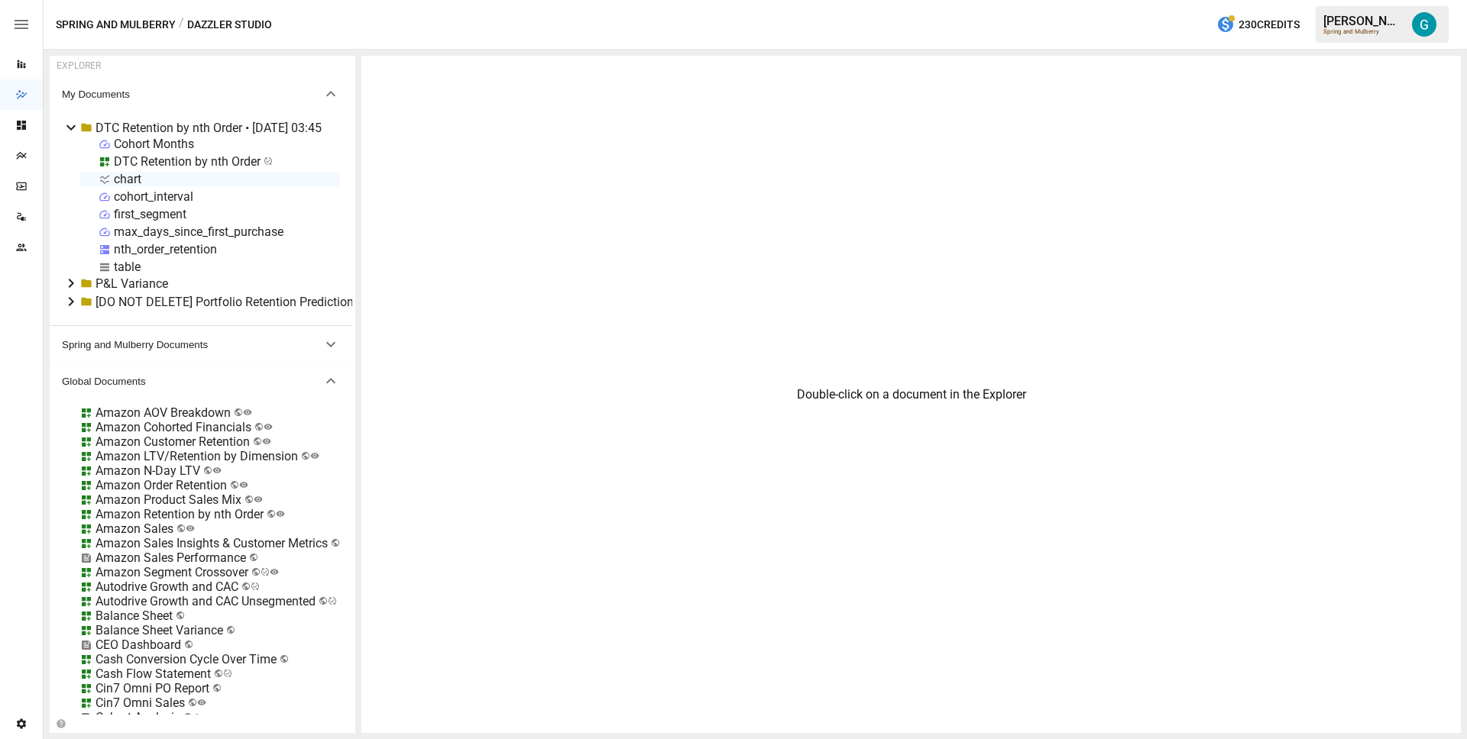
click at [163, 140] on div "Cohort Months" at bounding box center [154, 144] width 80 height 15
click at [196, 196] on li "Rename" at bounding box center [216, 198] width 112 height 31
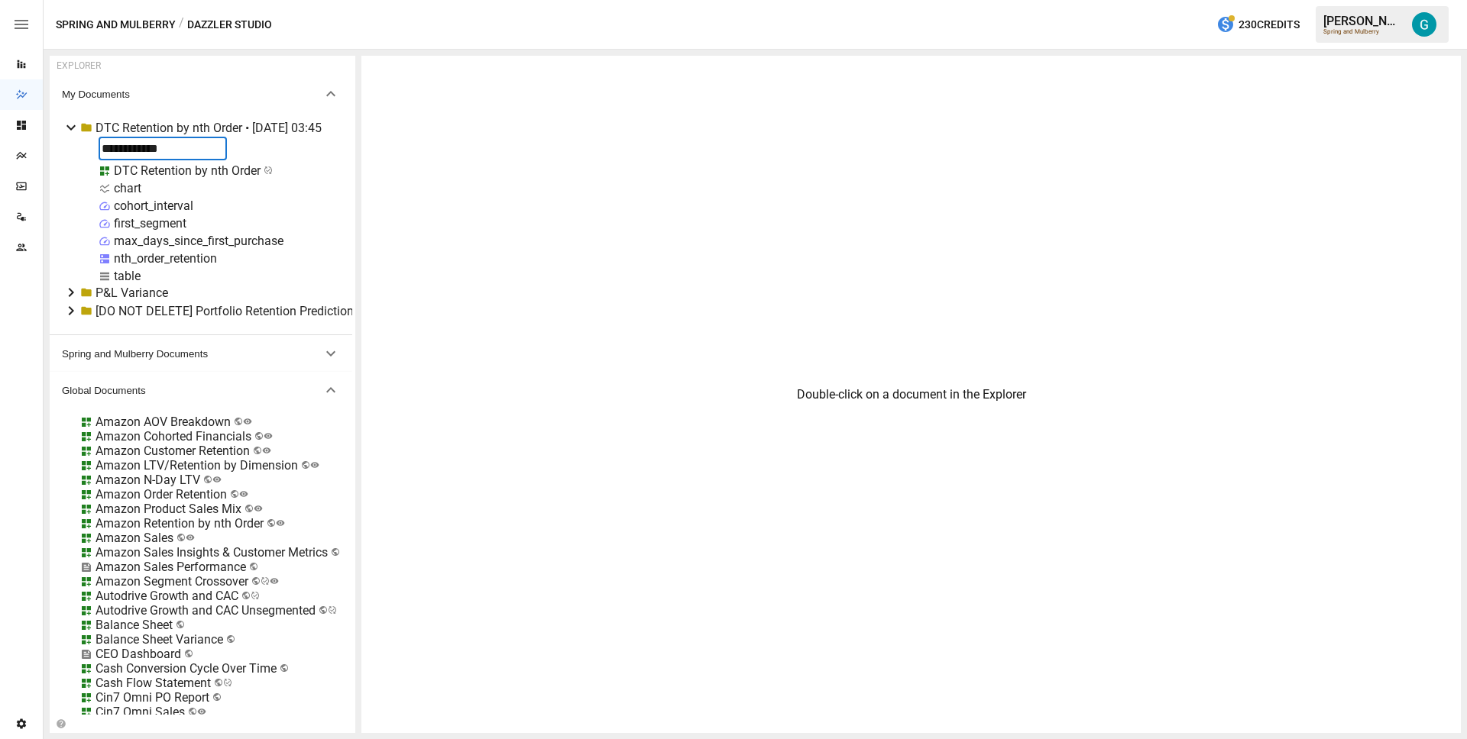
type input "**********"
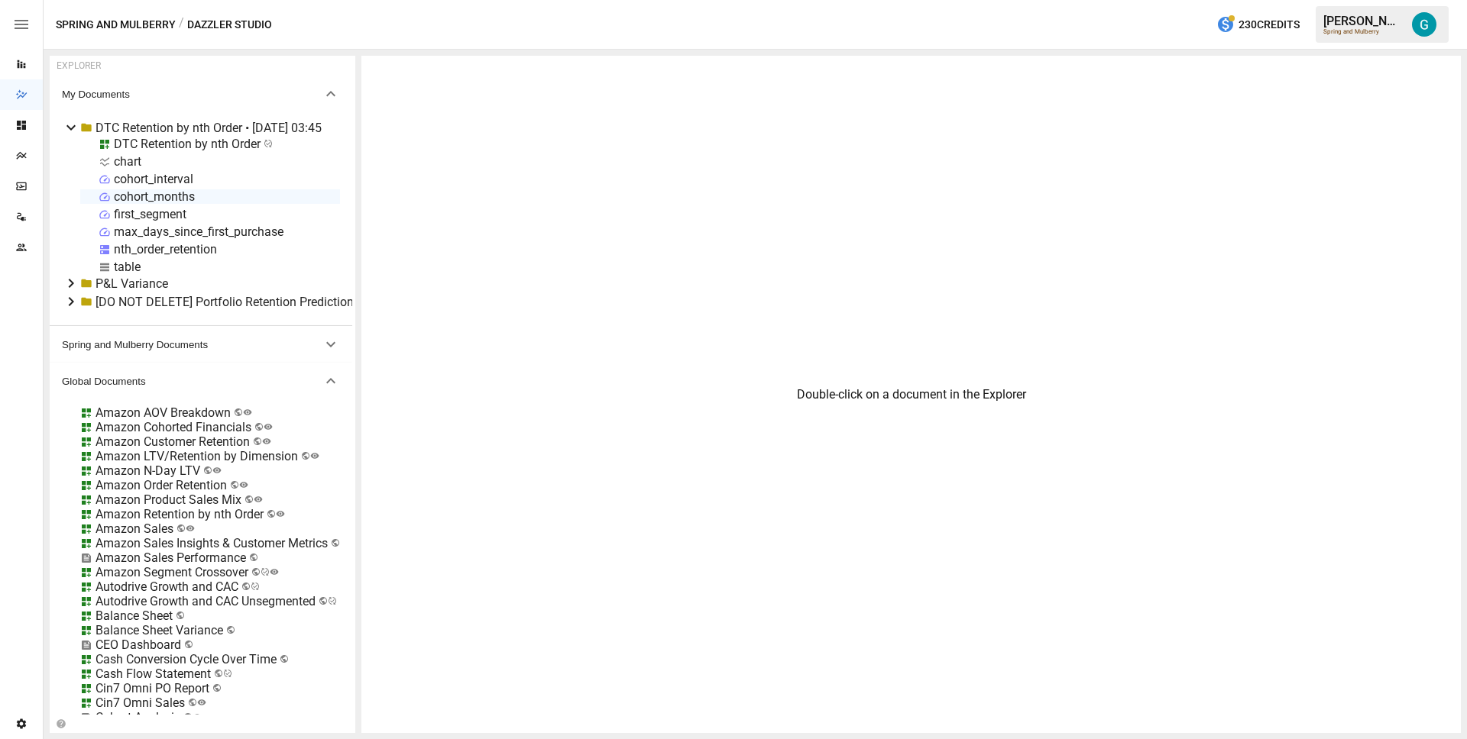
click at [149, 144] on div "DTC Retention by nth Order" at bounding box center [187, 144] width 147 height 15
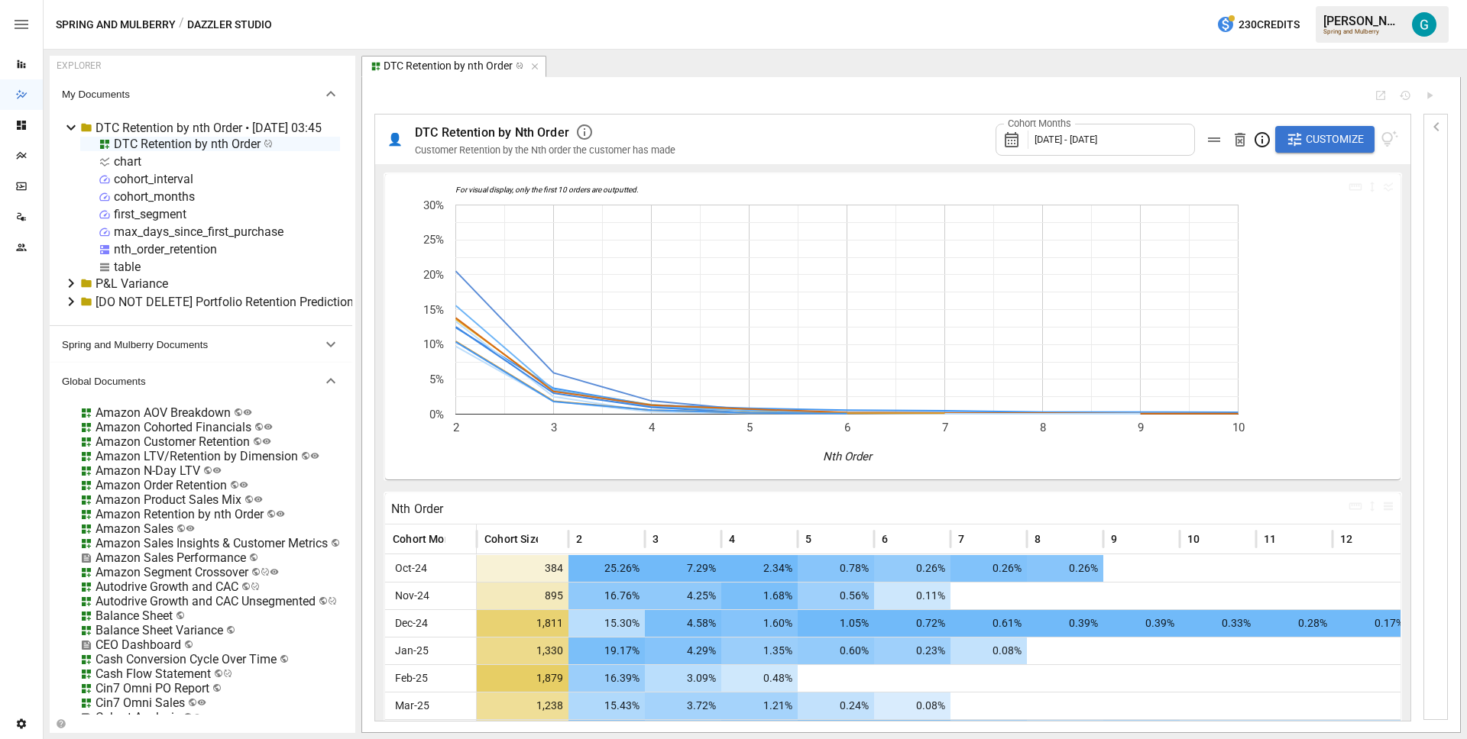
click at [1315, 131] on span "Customize" at bounding box center [1334, 139] width 58 height 19
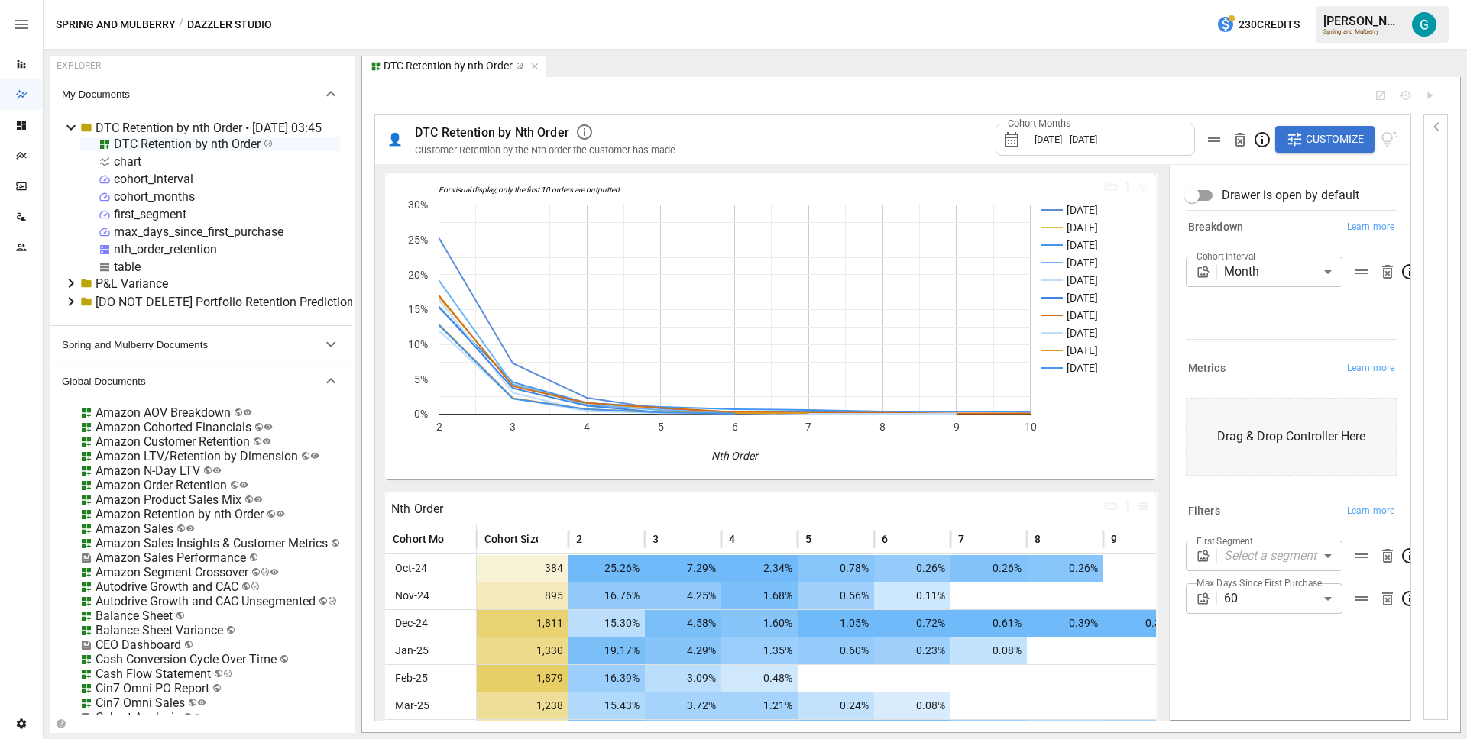
click at [170, 249] on div "nth_order_retention" at bounding box center [165, 249] width 103 height 15
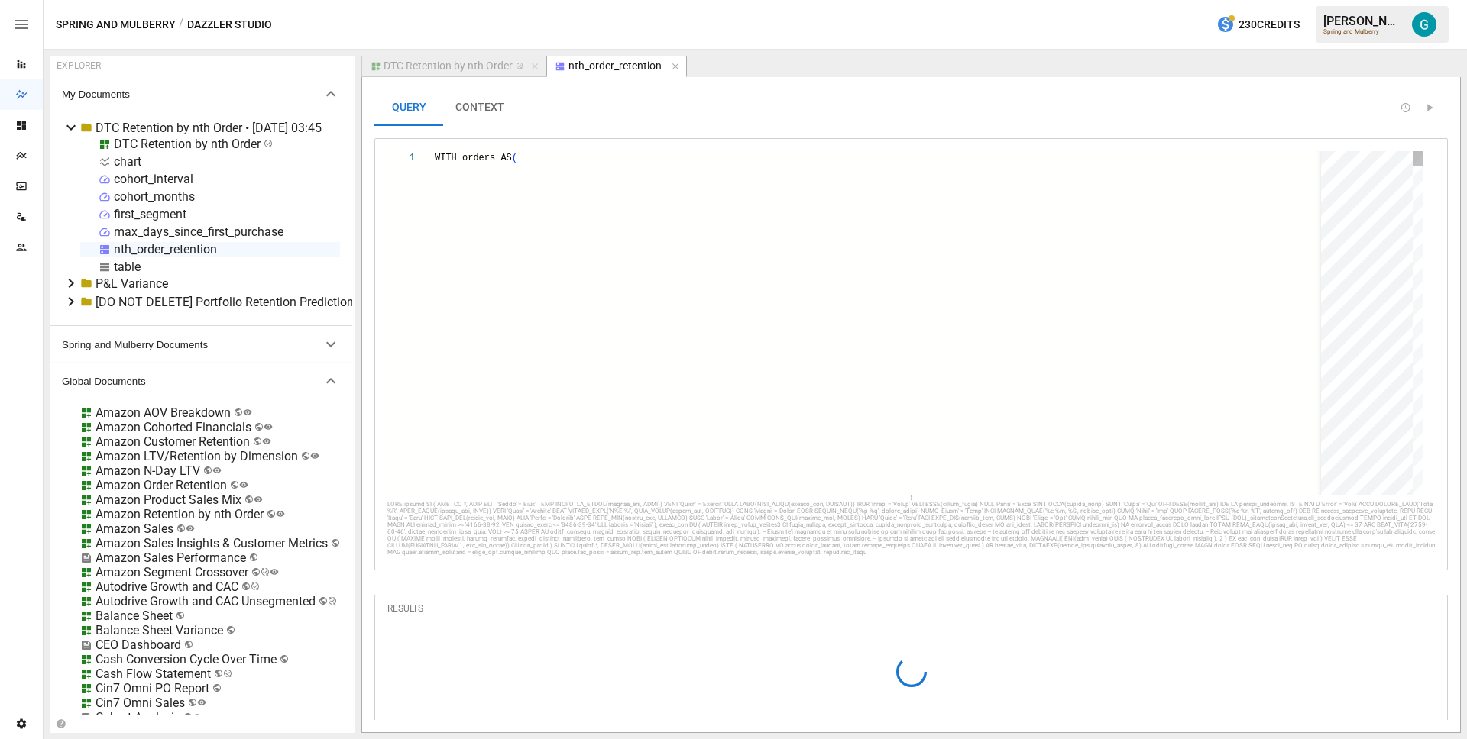
scroll to position [137, 116]
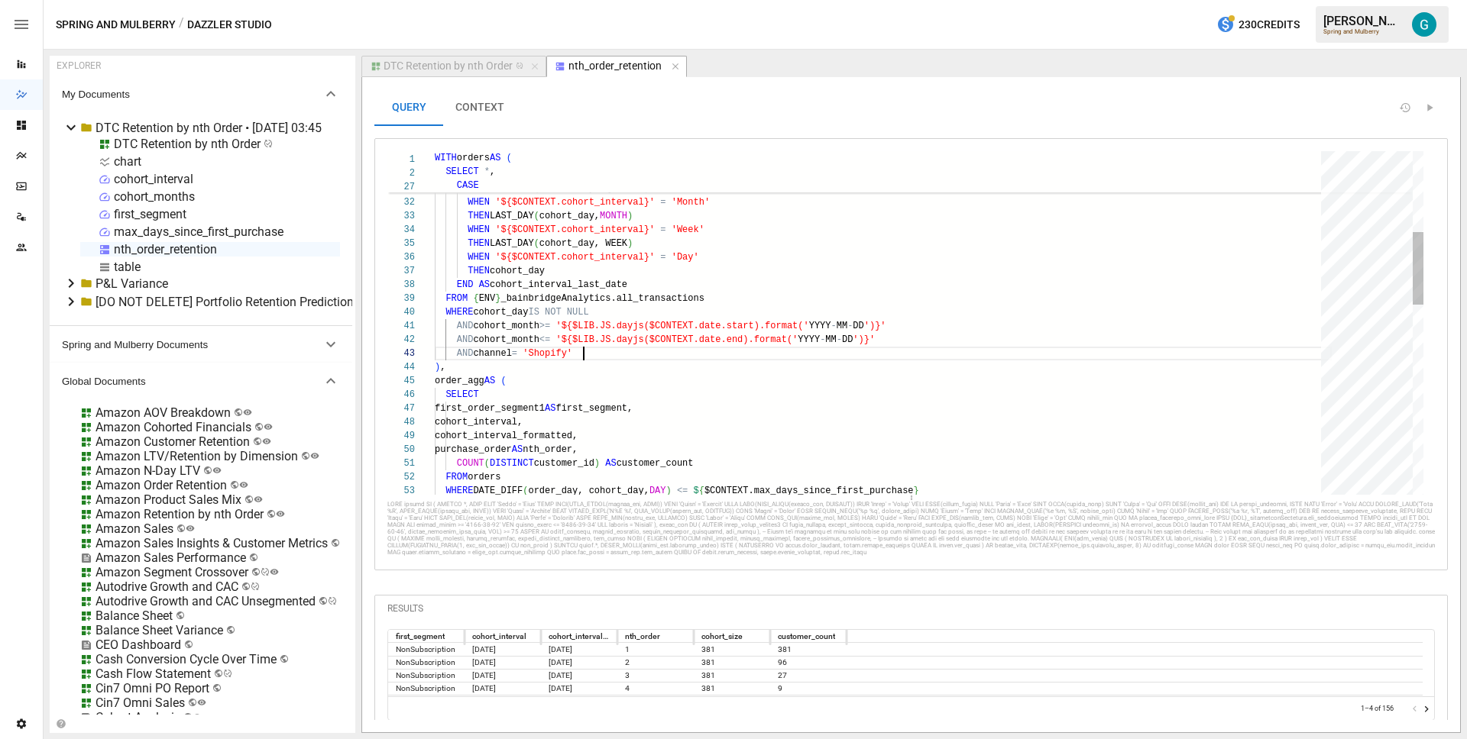
click at [660, 355] on div "THEN LAST_DAY ( cohort_day, QUARTER ) WHEN '${$CONTEXT.cohort_interval}' = 'Mon…" at bounding box center [883, 580] width 897 height 1622
type textarea "**********"
click at [770, 356] on div "THEN LAST_DAY ( cohort_day, QUARTER ) WHEN '${$CONTEXT.cohort_interval}' = 'Mon…" at bounding box center [883, 580] width 897 height 1622
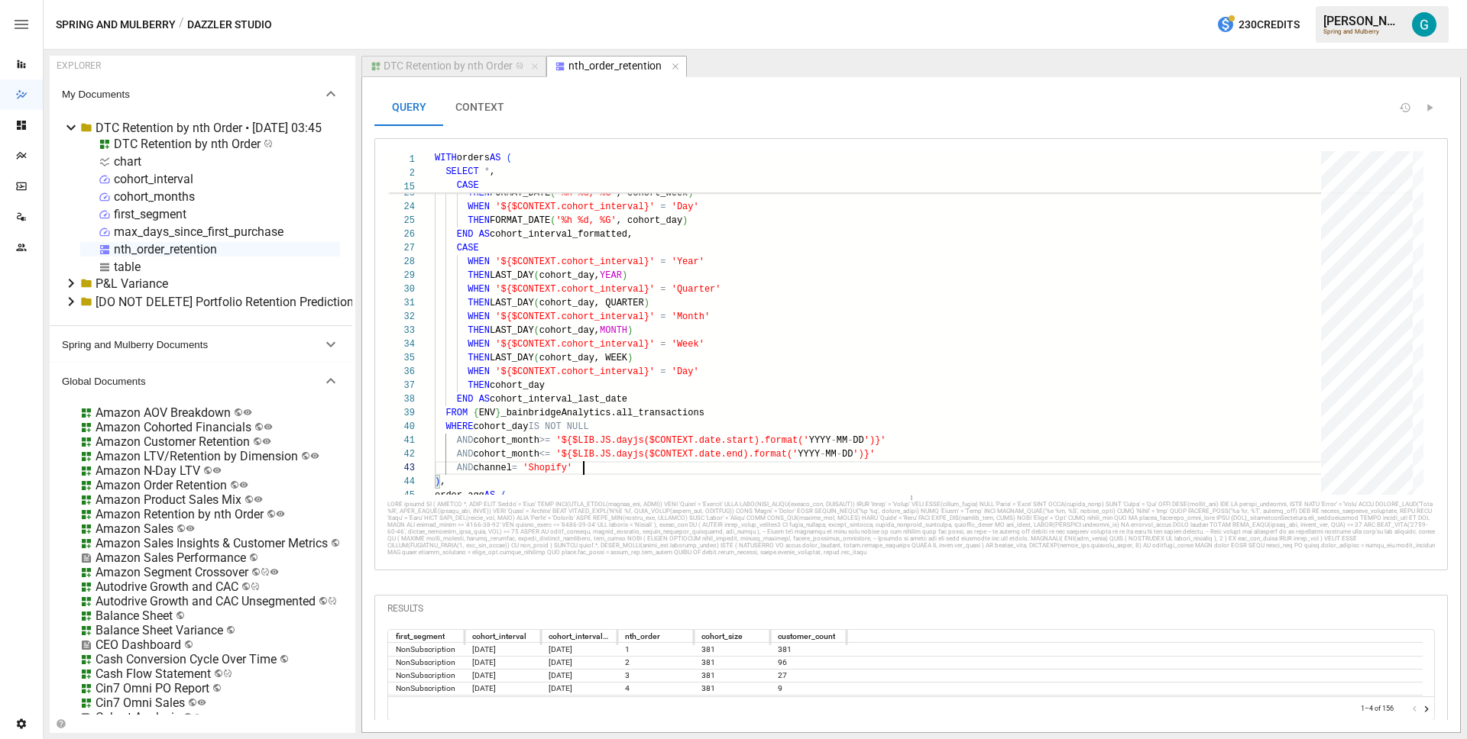
click at [445, 63] on div "DTC Retention by nth Order" at bounding box center [447, 67] width 129 height 14
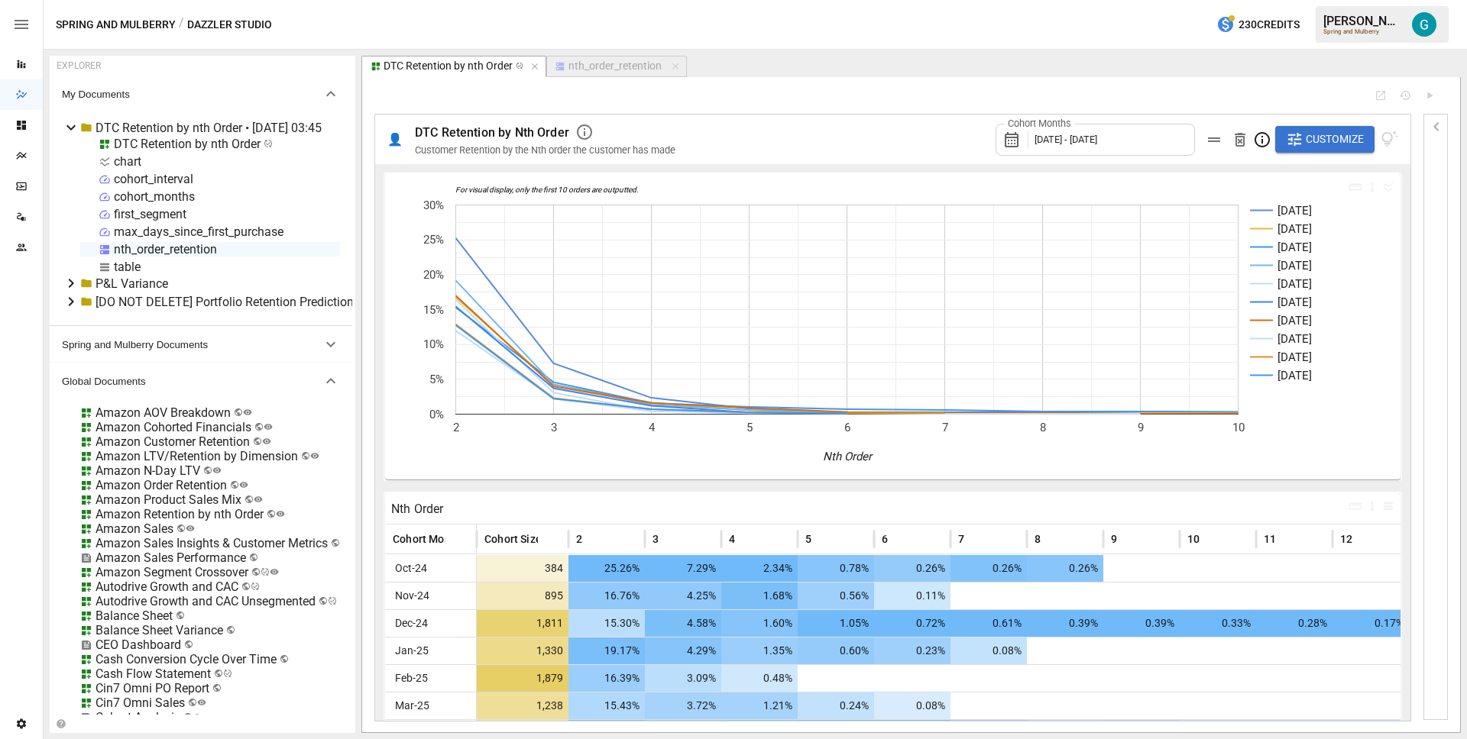
click at [581, 65] on div "nth_order_retention" at bounding box center [614, 67] width 93 height 14
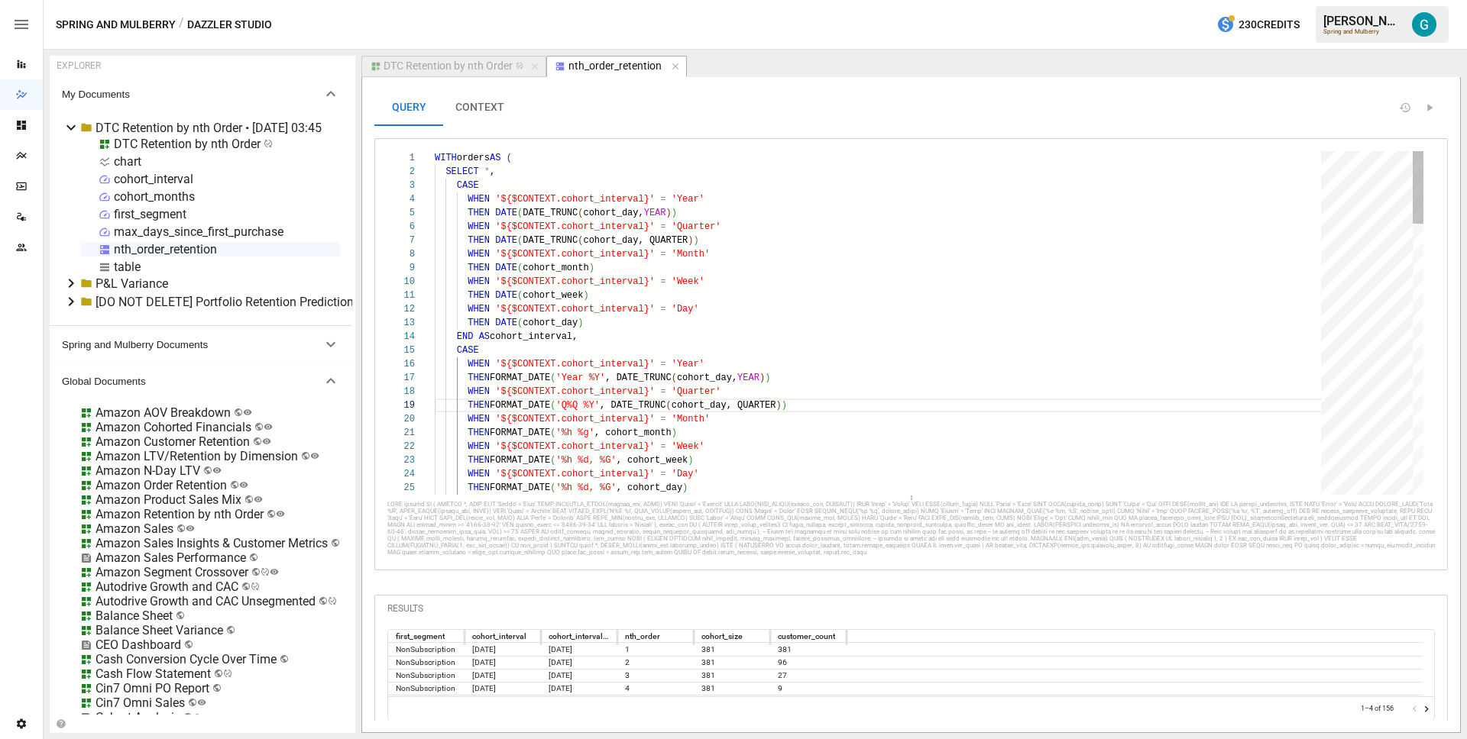
scroll to position [137, 116]
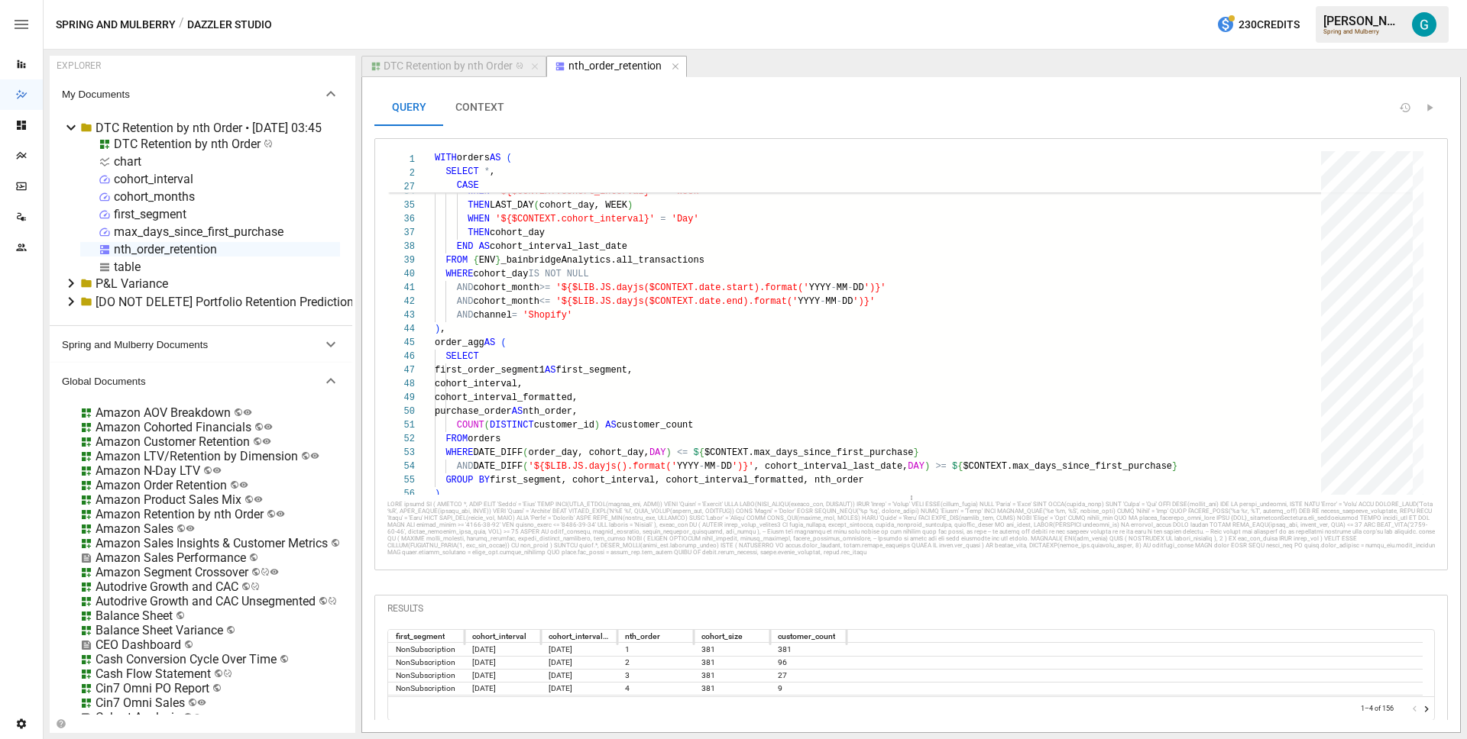
click at [452, 66] on div "DTC Retention by nth Order" at bounding box center [447, 67] width 129 height 14
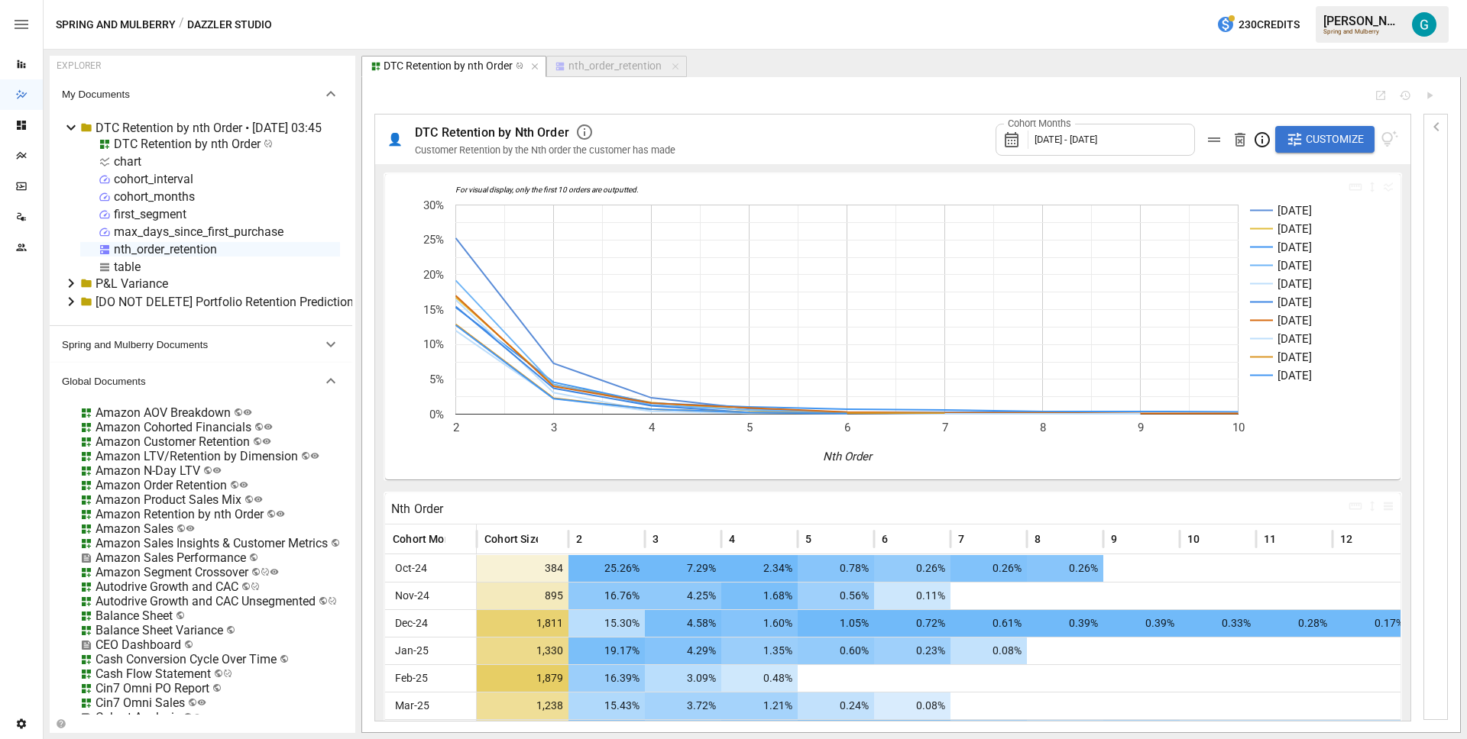
click at [642, 69] on div "nth_order_retention" at bounding box center [614, 67] width 93 height 14
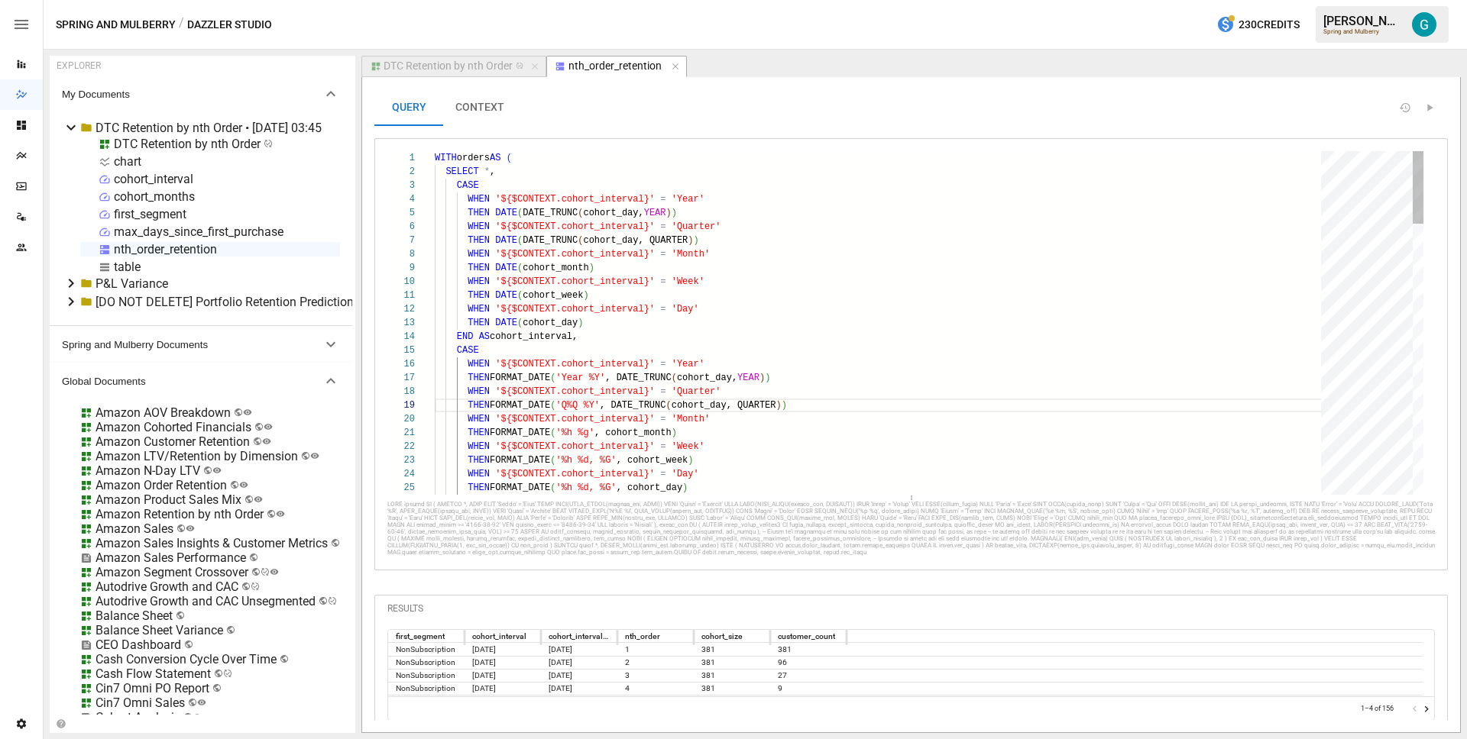
scroll to position [137, 116]
click at [480, 65] on div "DTC Retention by nth Order" at bounding box center [447, 67] width 129 height 14
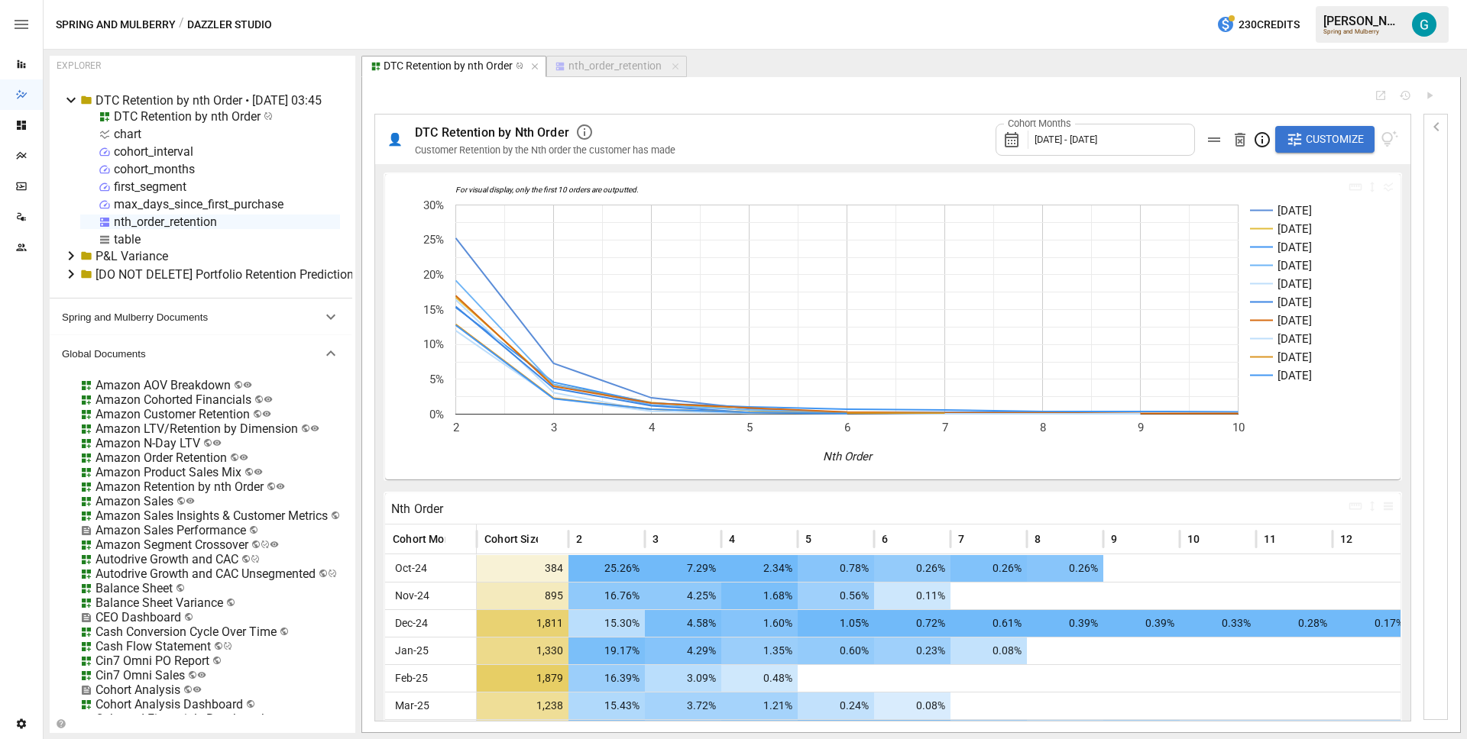
scroll to position [15, 0]
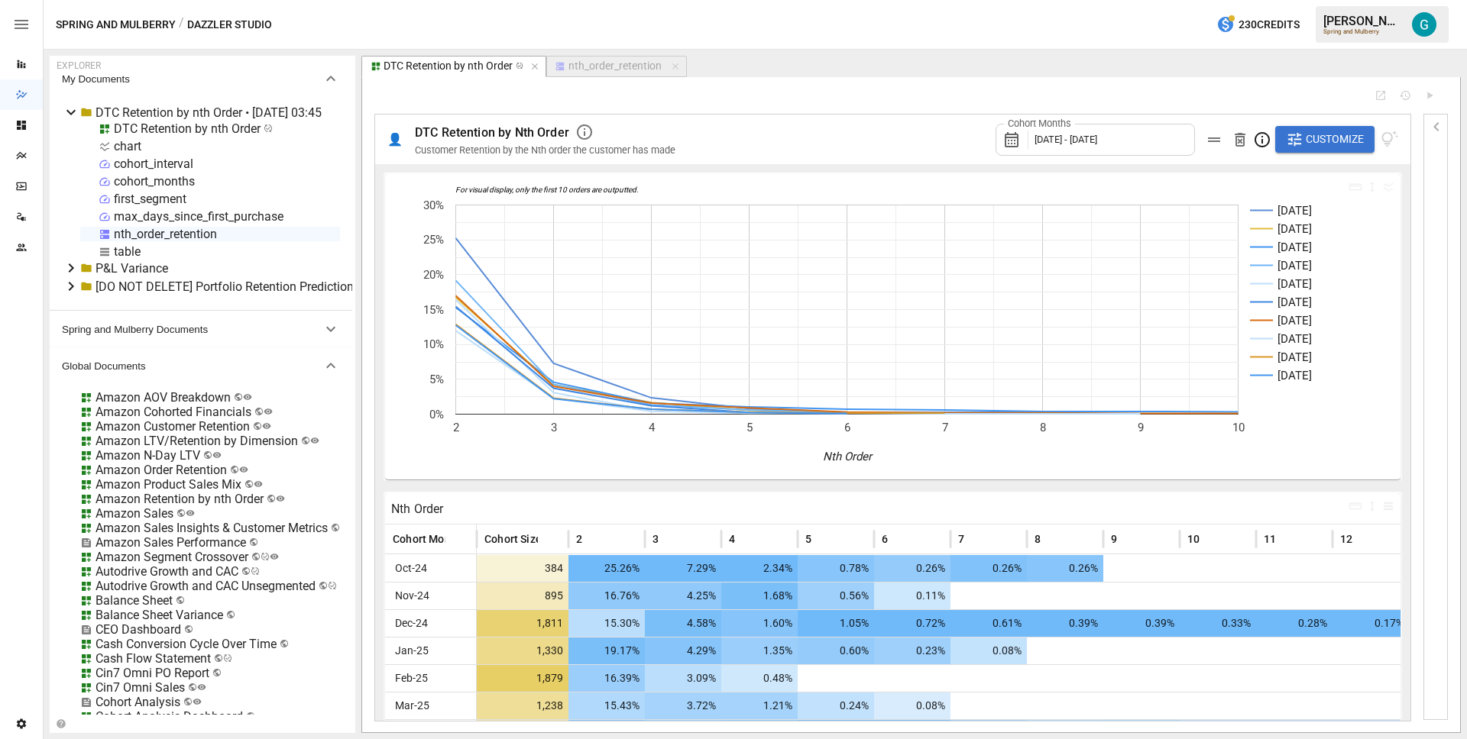
click at [140, 497] on div "Amazon Retention by nth Order" at bounding box center [179, 499] width 168 height 15
click at [209, 584] on li "Edit" at bounding box center [238, 584] width 105 height 31
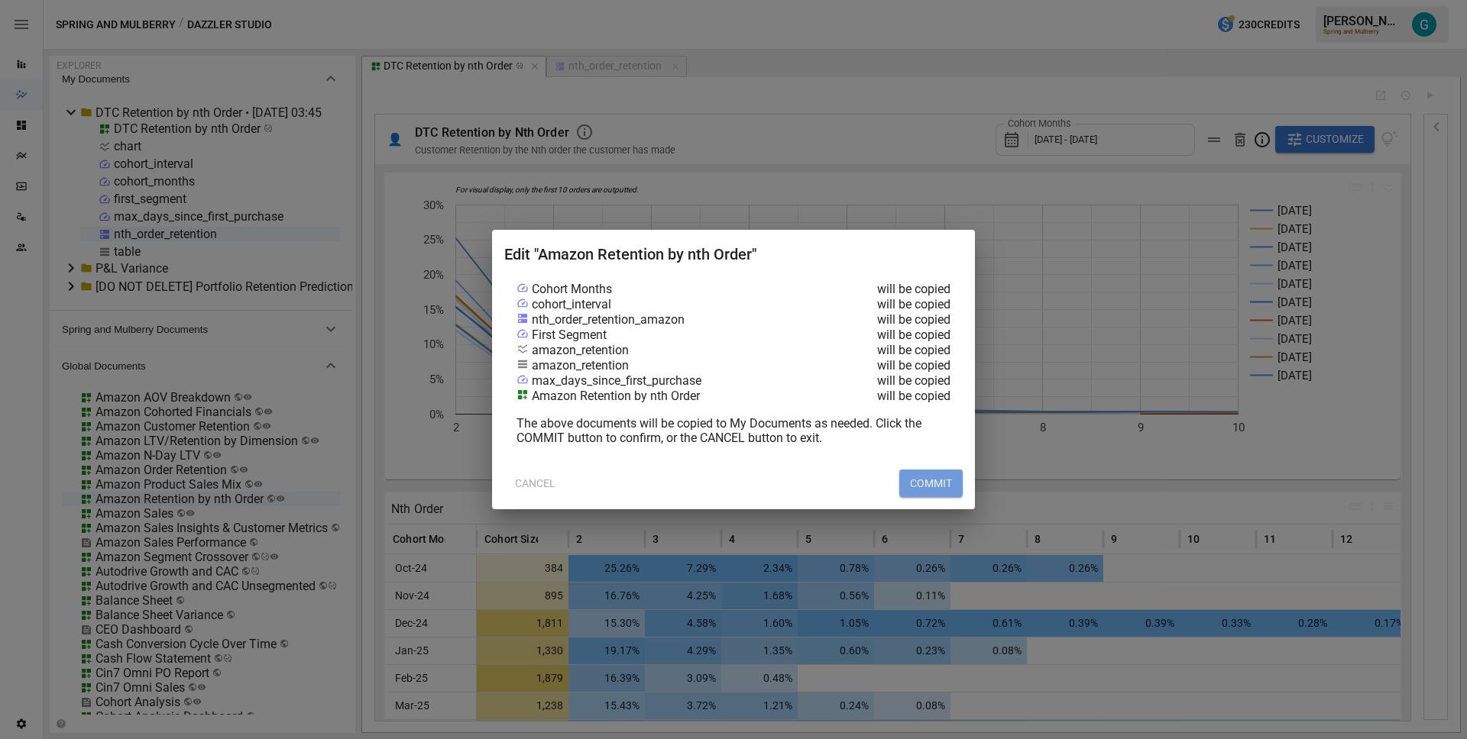
click at [920, 484] on button "COMMIT" at bounding box center [930, 483] width 63 height 27
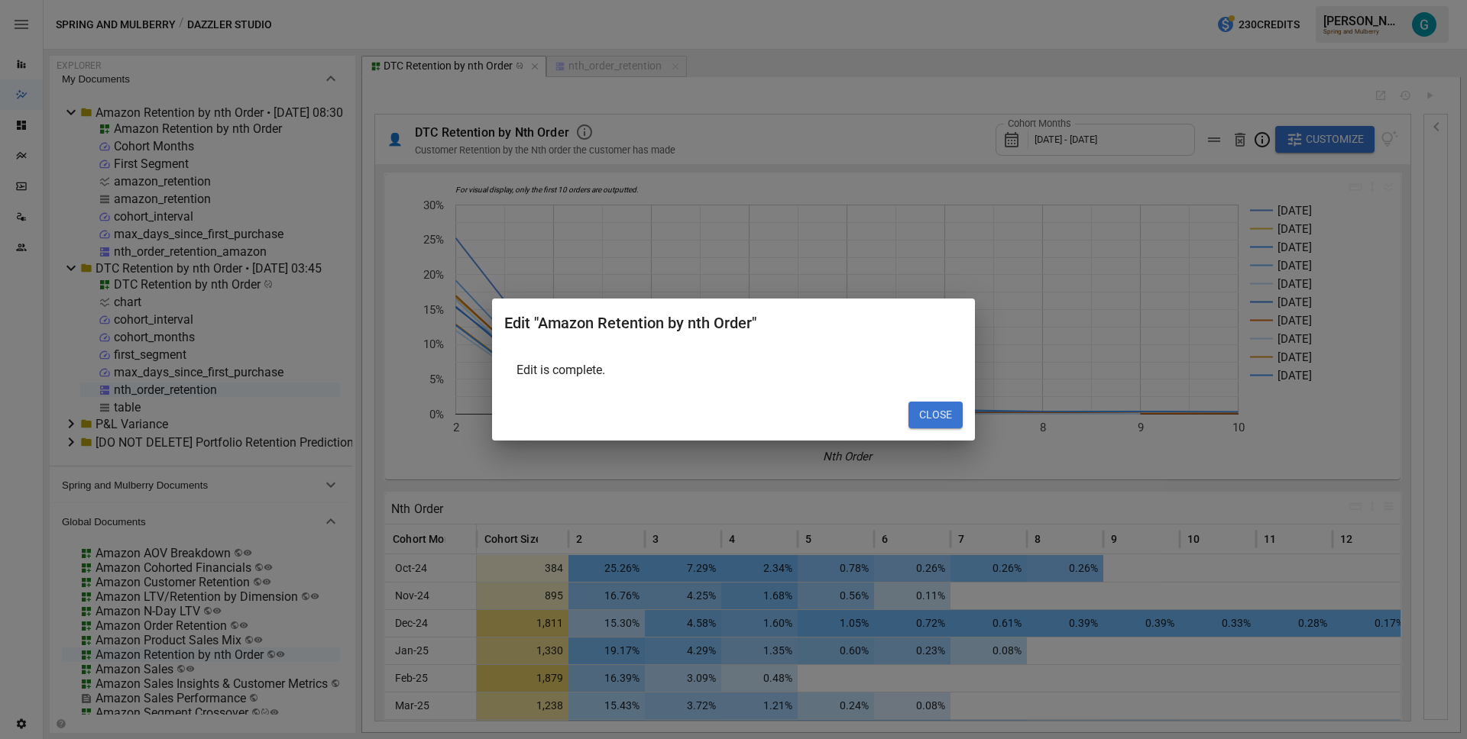
click at [939, 406] on button "CLOSE" at bounding box center [935, 415] width 54 height 27
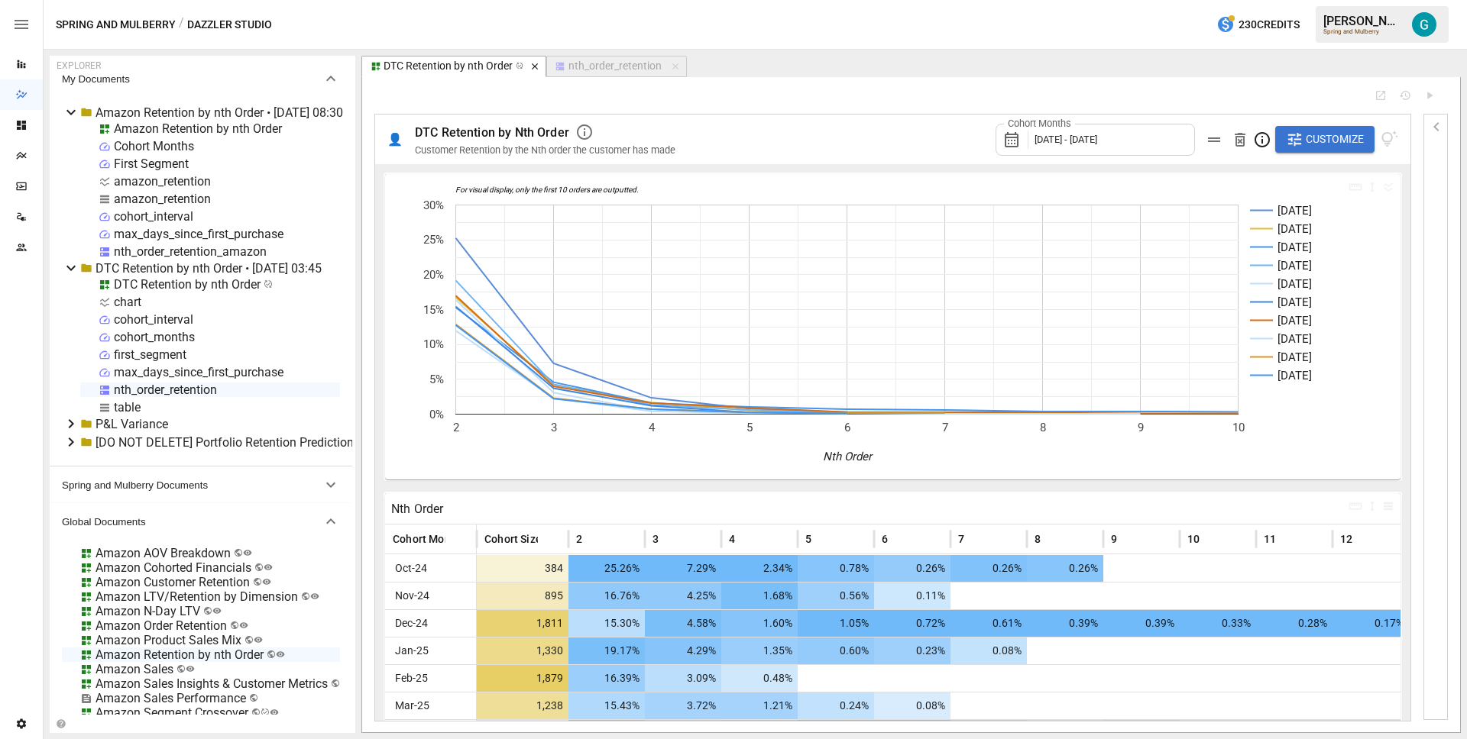
click at [535, 66] on icon "button" at bounding box center [534, 66] width 11 height 11
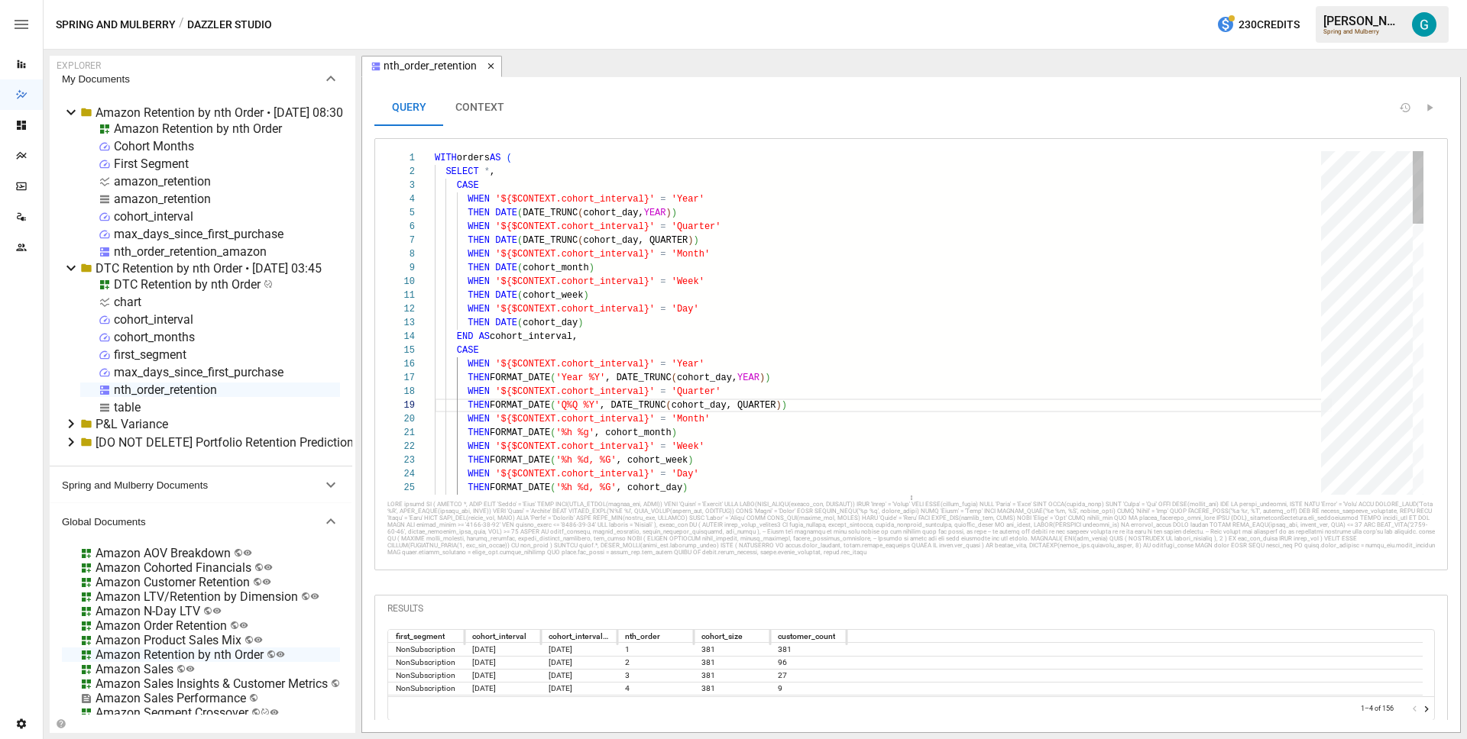
scroll to position [137, 116]
click at [489, 66] on icon "button" at bounding box center [490, 66] width 6 height 6
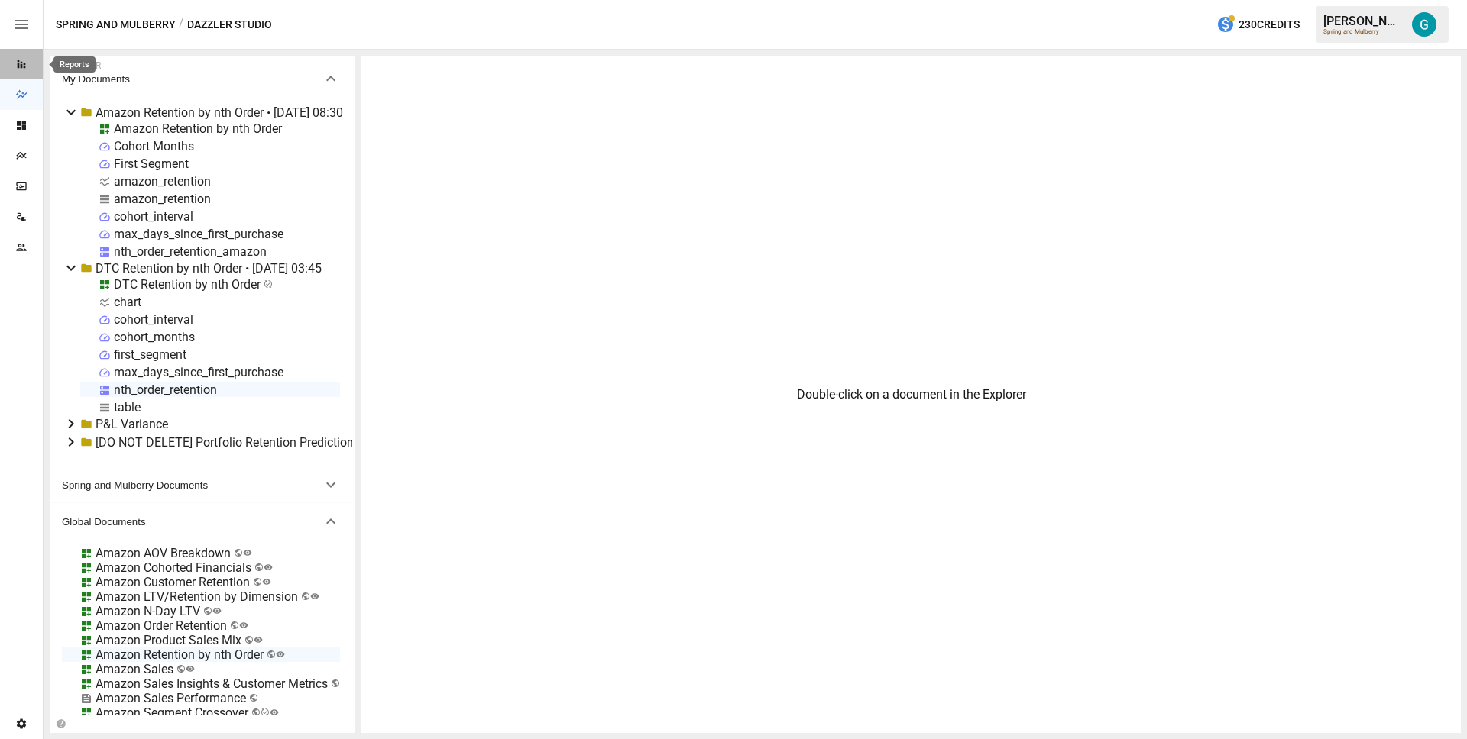
click at [33, 61] on div "Reports" at bounding box center [21, 64] width 43 height 12
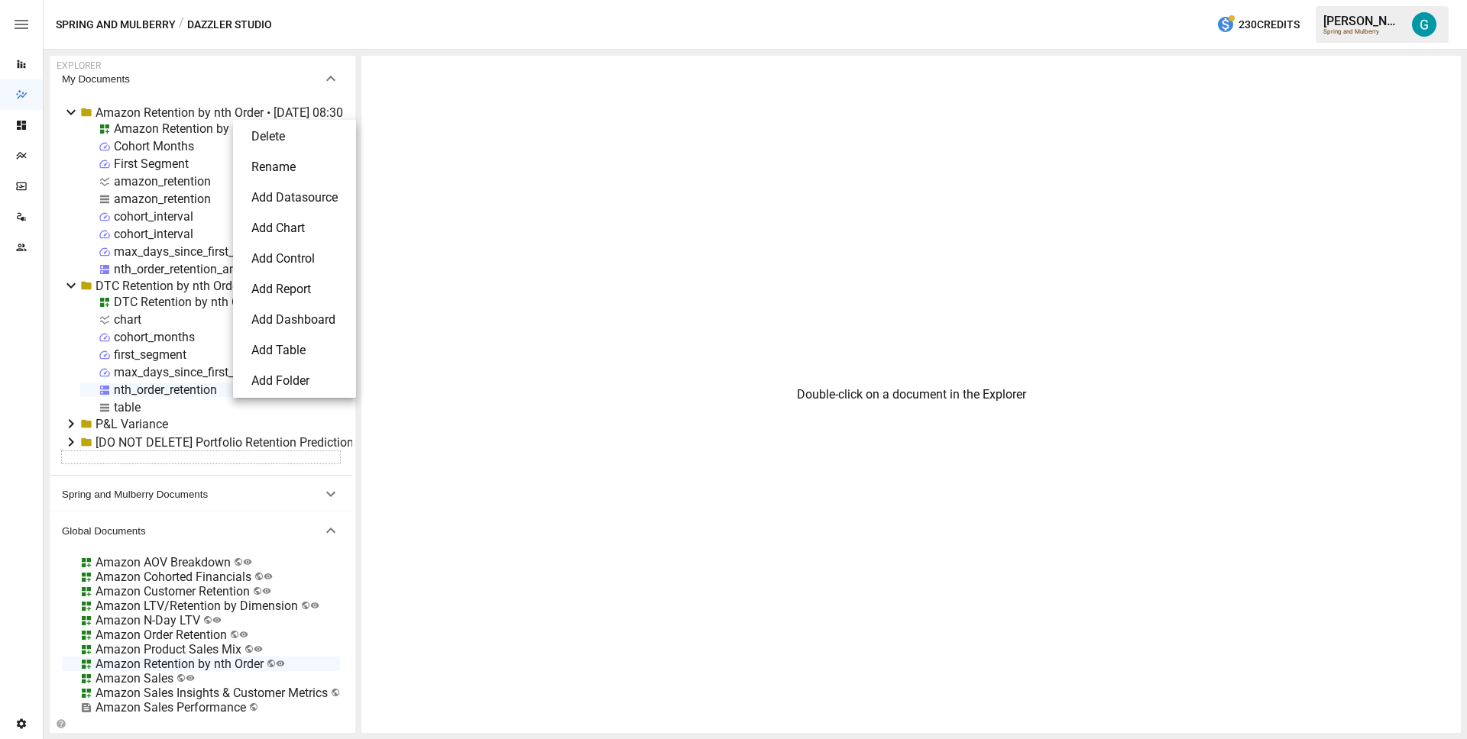
click at [280, 135] on li "Delete" at bounding box center [294, 136] width 111 height 31
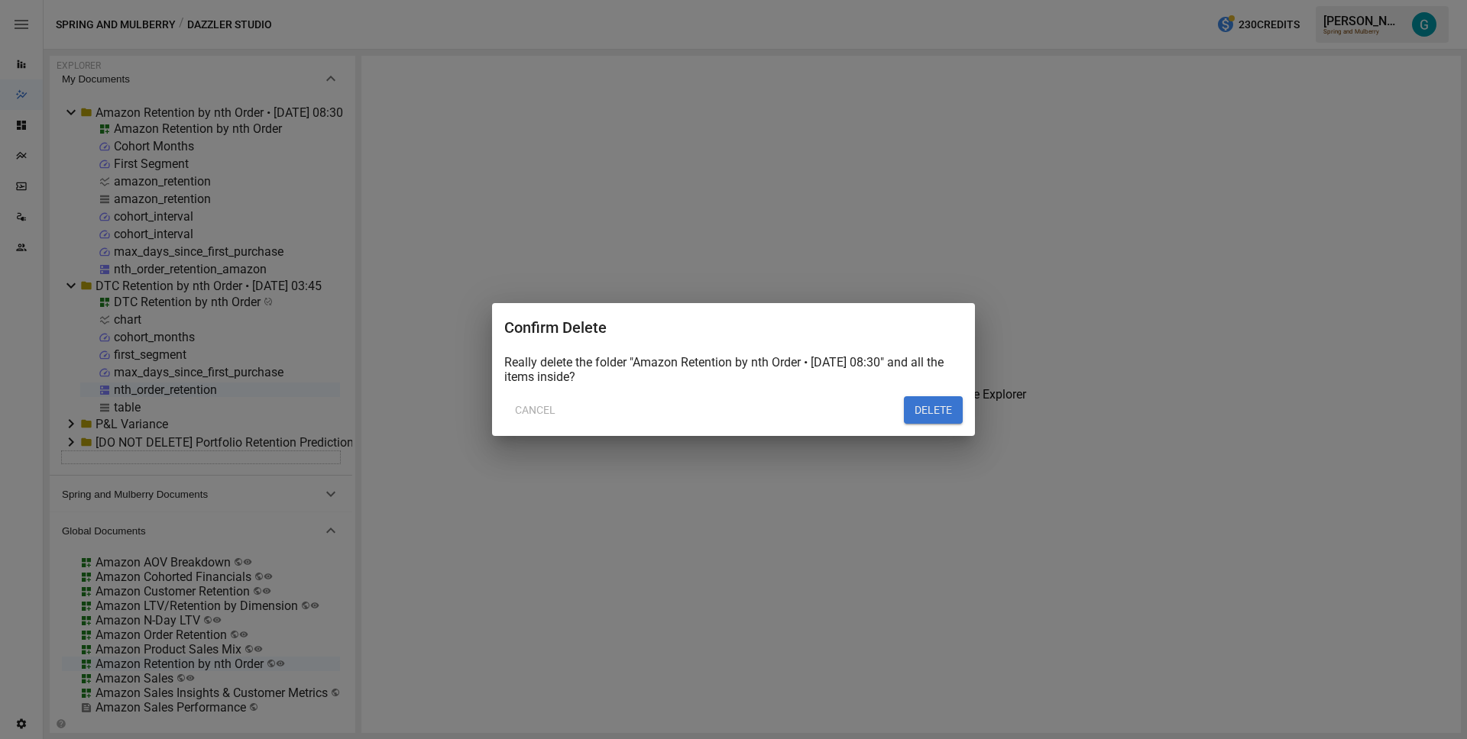
click at [937, 404] on button "DELETE" at bounding box center [933, 409] width 59 height 27
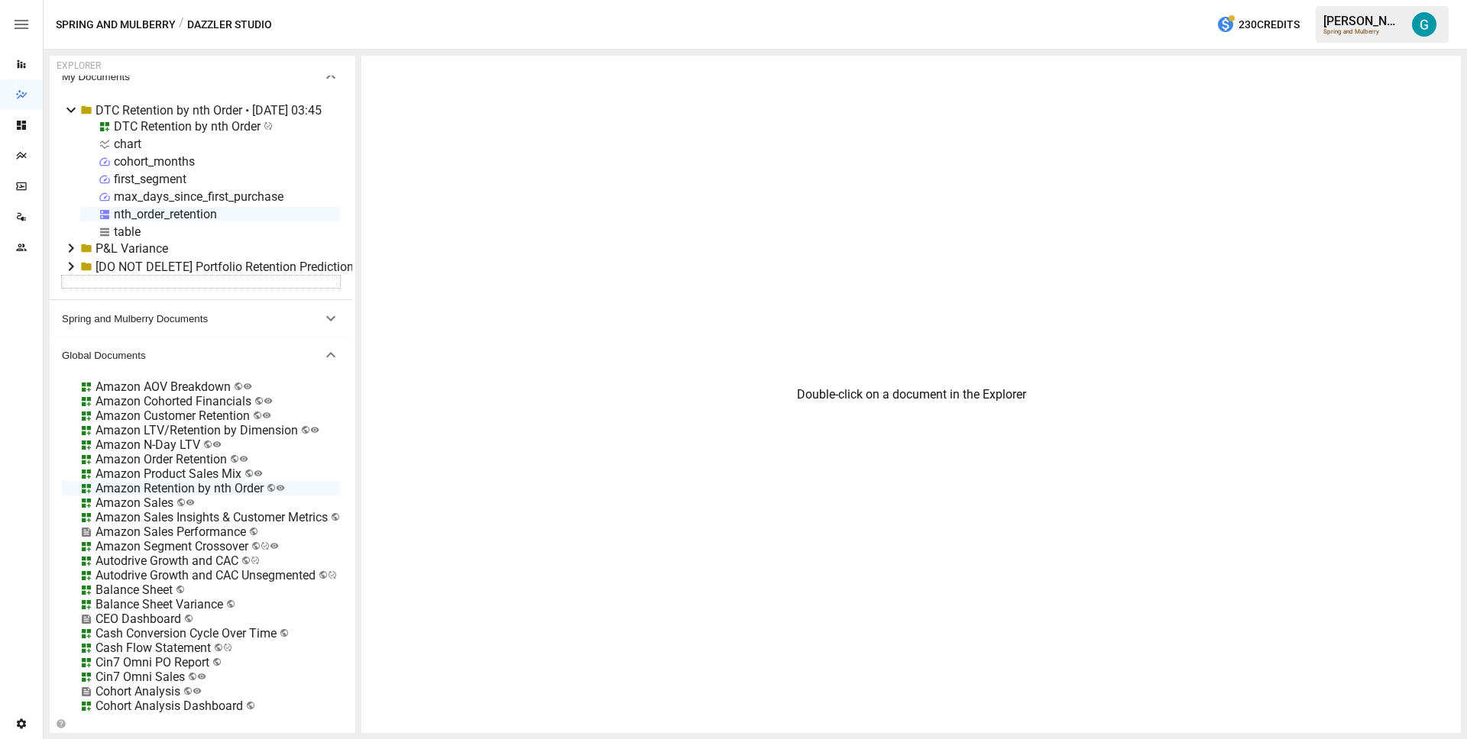
scroll to position [18, 0]
click at [161, 0] on body "Reports Dazzler Studio Dashboards Plans SmartModel ™ Data Sources Team Settings…" at bounding box center [733, 0] width 1467 height 0
click at [232, 574] on li "Edit" at bounding box center [238, 573] width 105 height 31
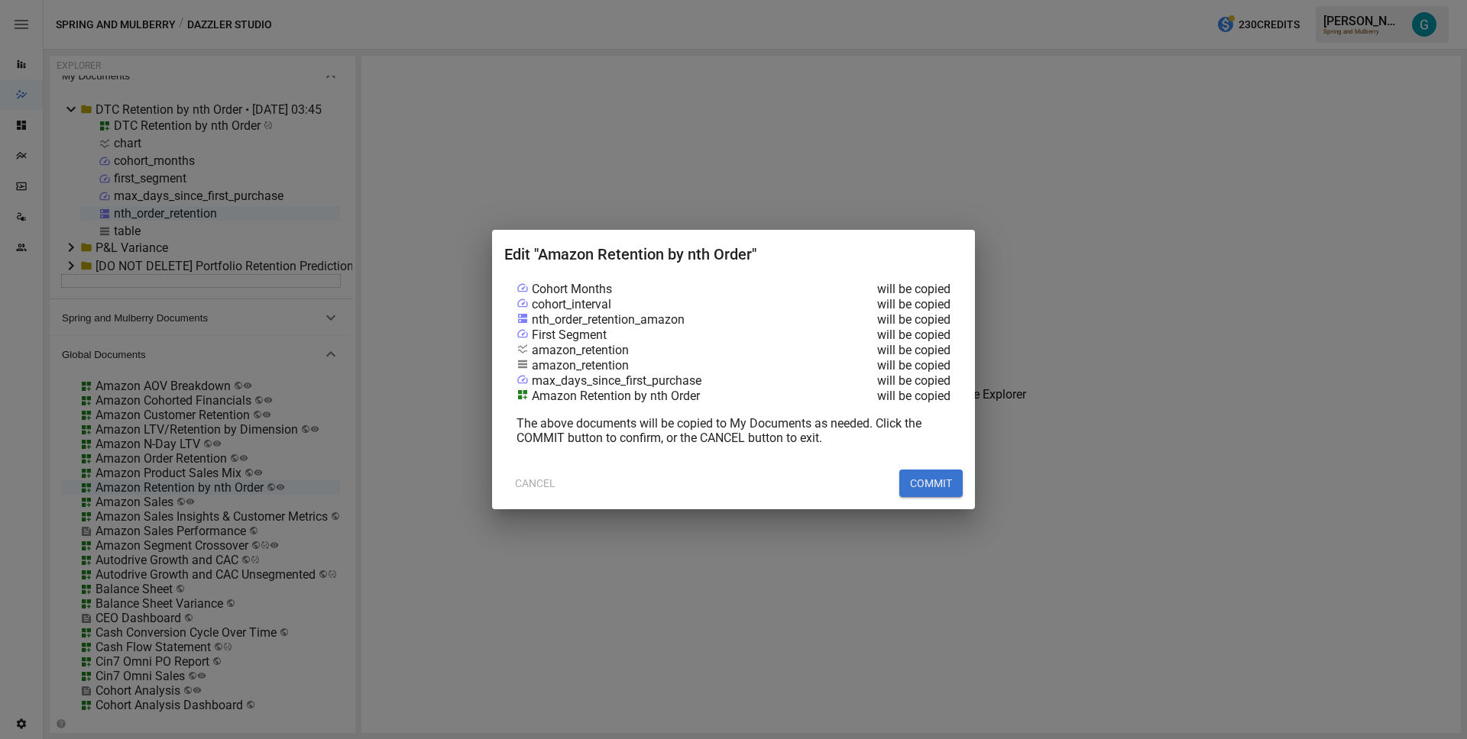
click at [918, 485] on button "COMMIT" at bounding box center [930, 483] width 63 height 27
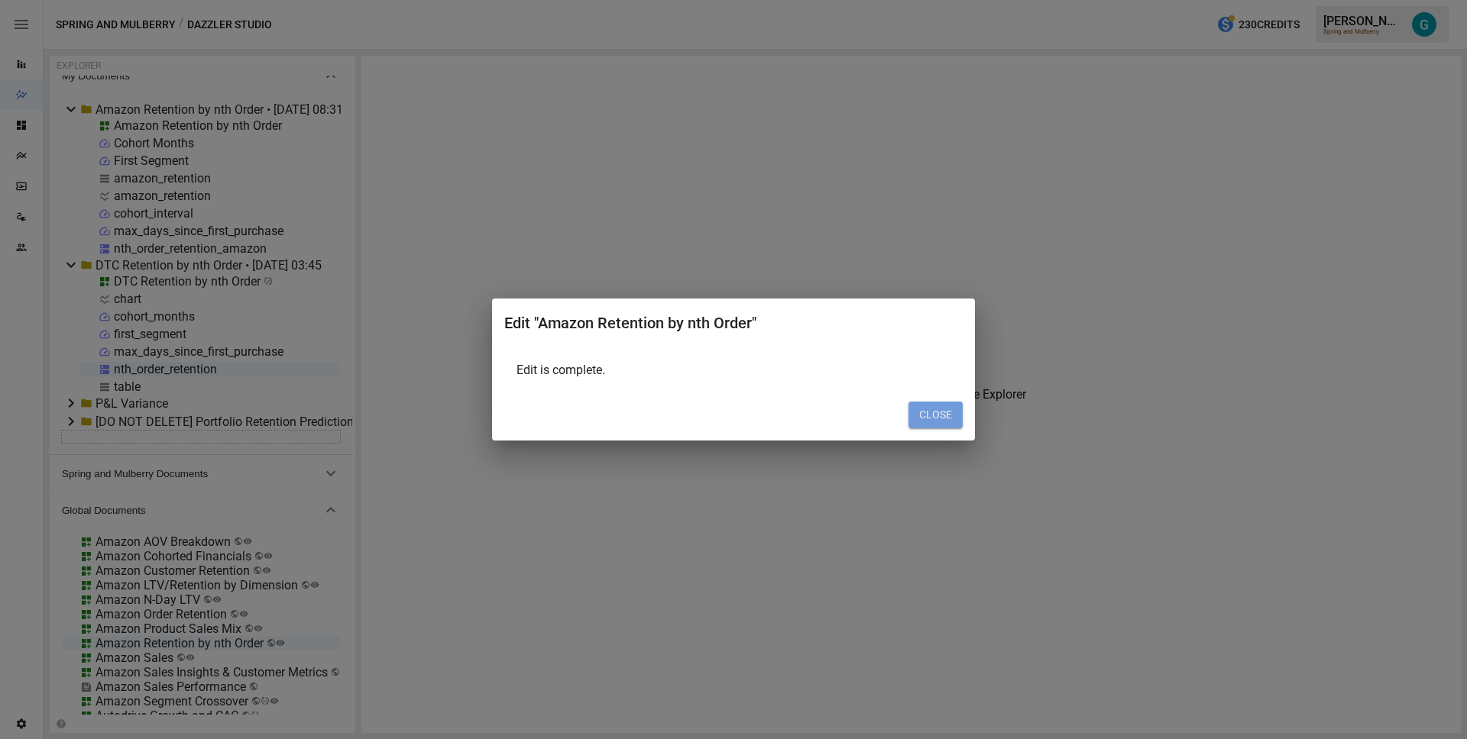
click at [941, 410] on button "CLOSE" at bounding box center [935, 415] width 54 height 27
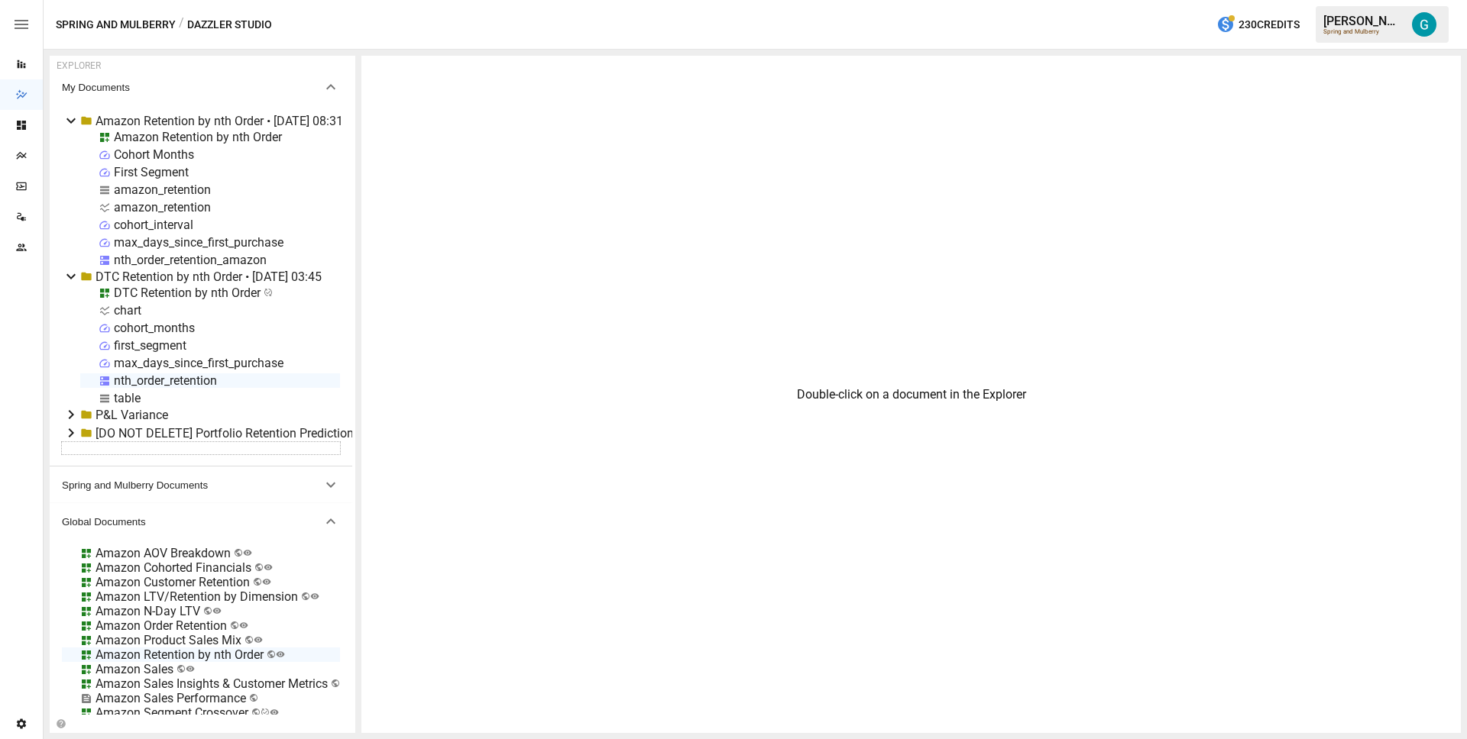
scroll to position [0, 0]
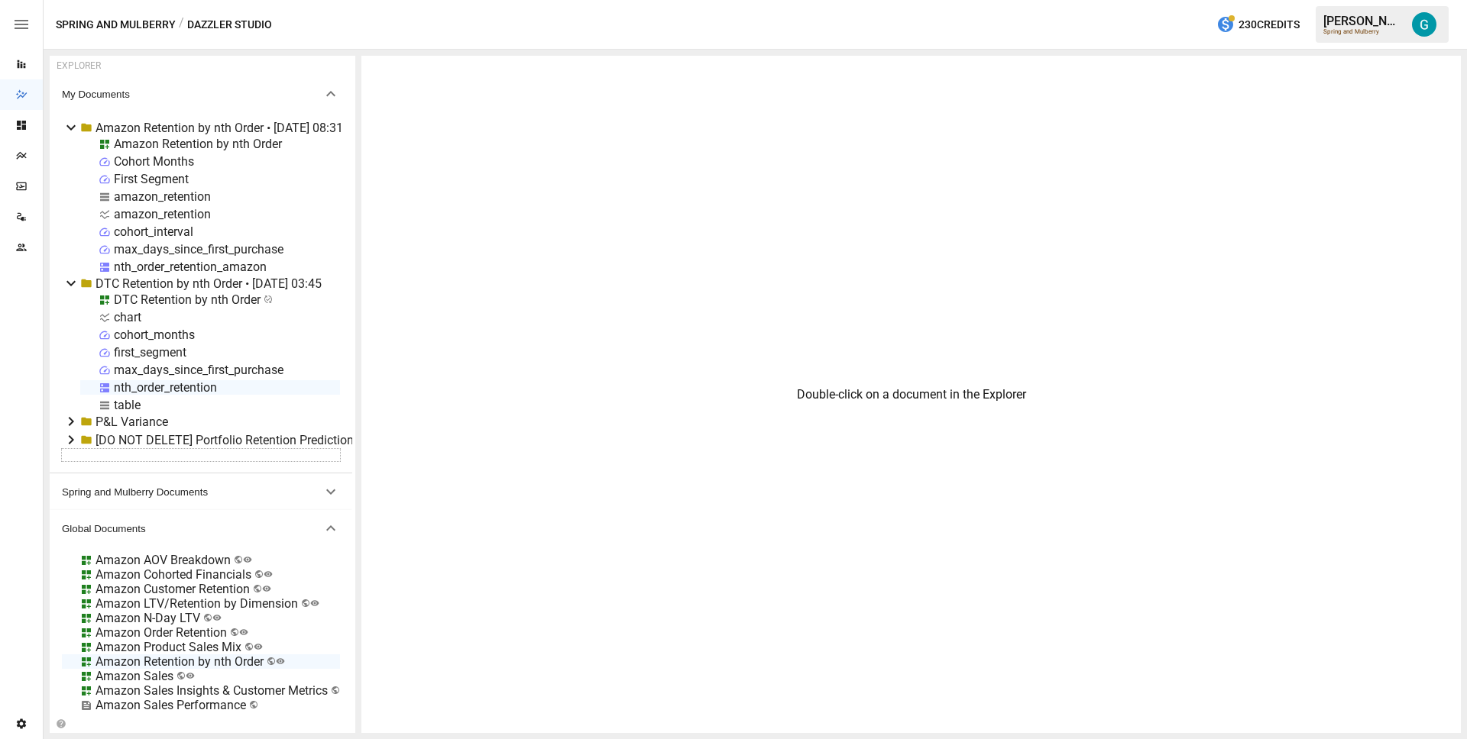
click at [136, 314] on div "chart" at bounding box center [127, 317] width 27 height 15
click at [225, 206] on li "Rename" at bounding box center [216, 216] width 112 height 31
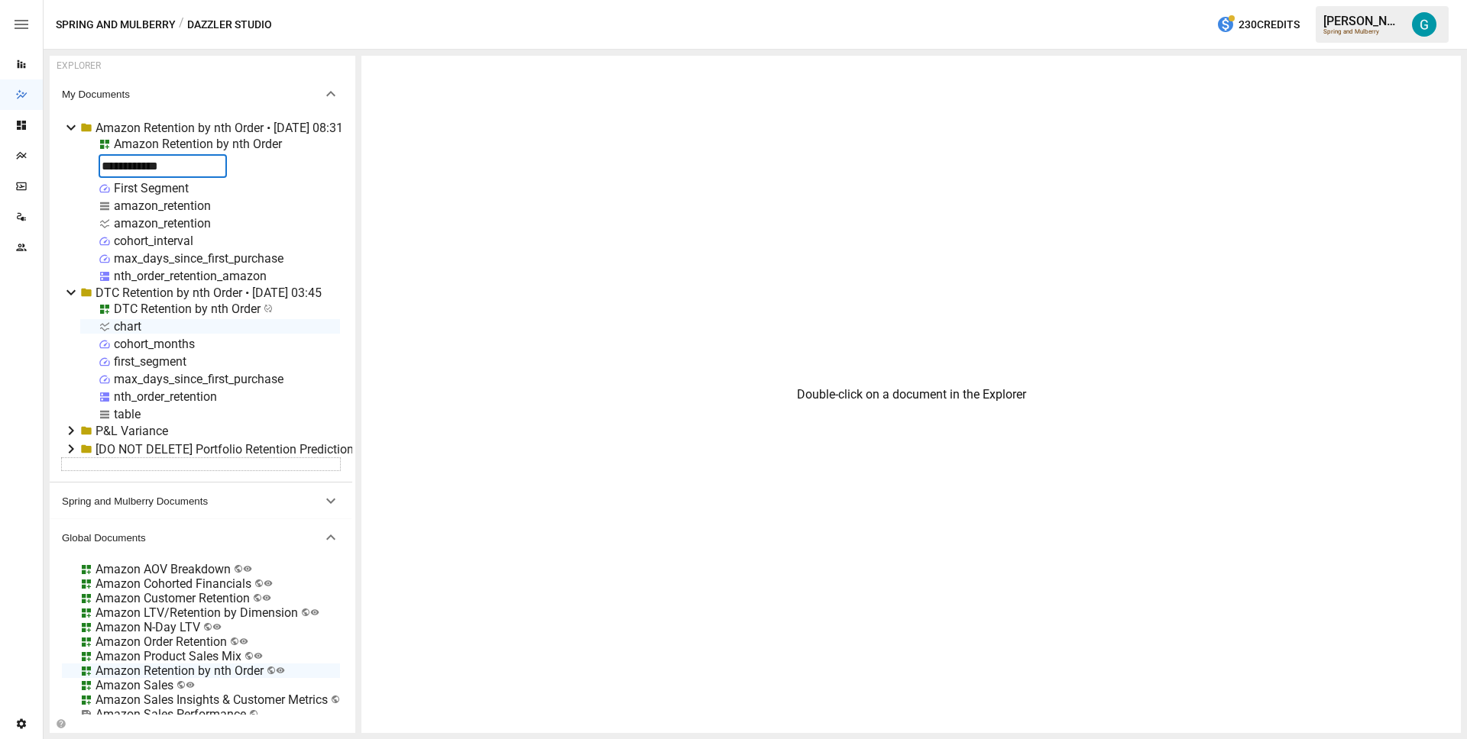
type input "**********"
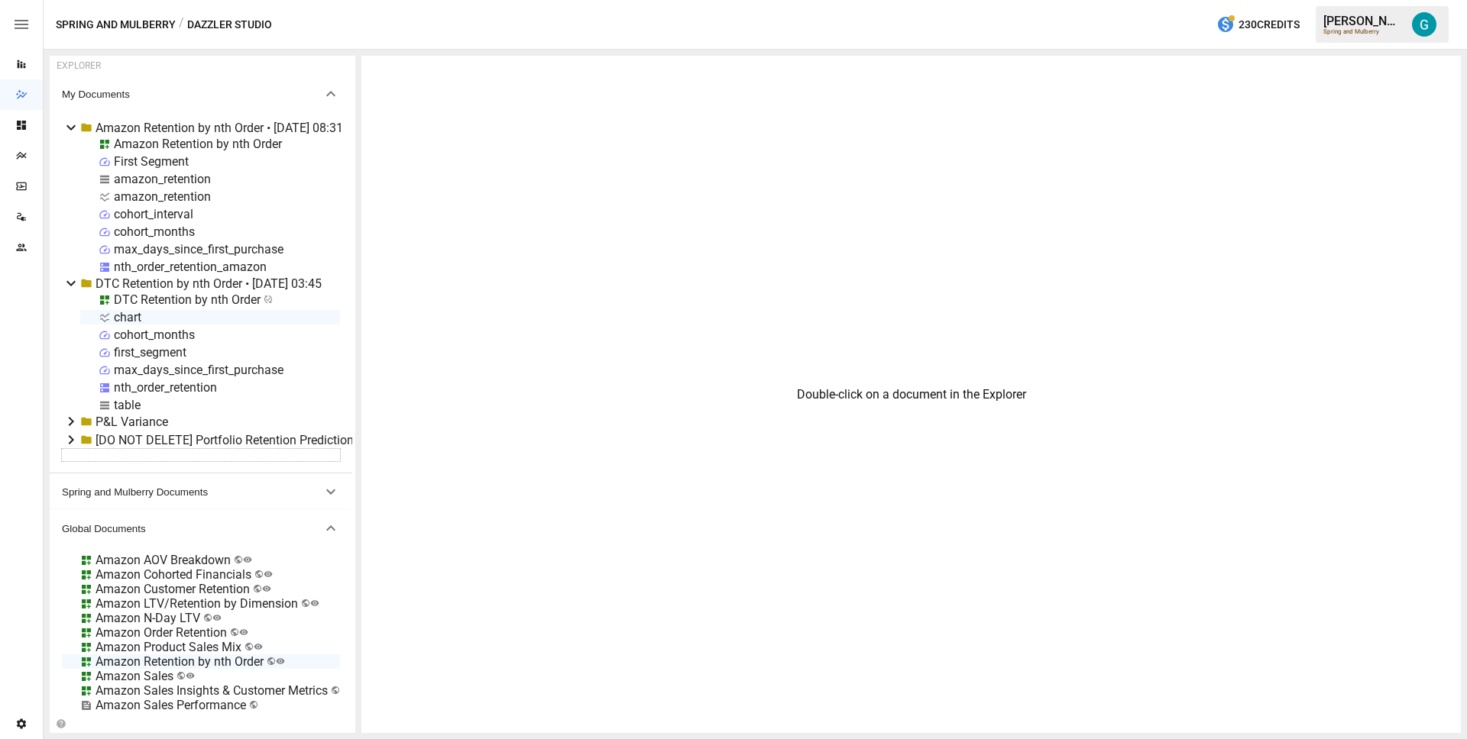
click at [150, 165] on div "First Segment" at bounding box center [151, 161] width 75 height 15
click at [188, 224] on li "Rename" at bounding box center [214, 216] width 112 height 31
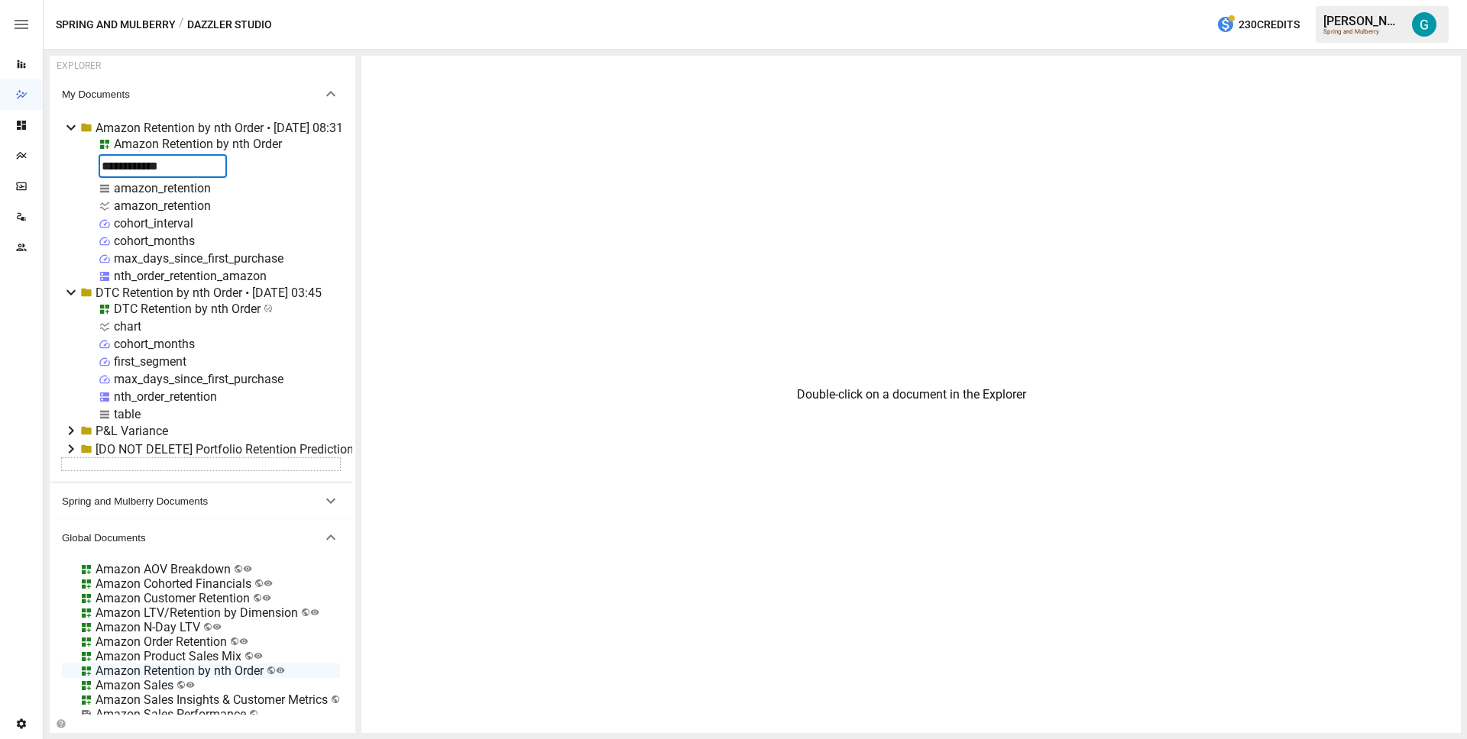
type input "**********"
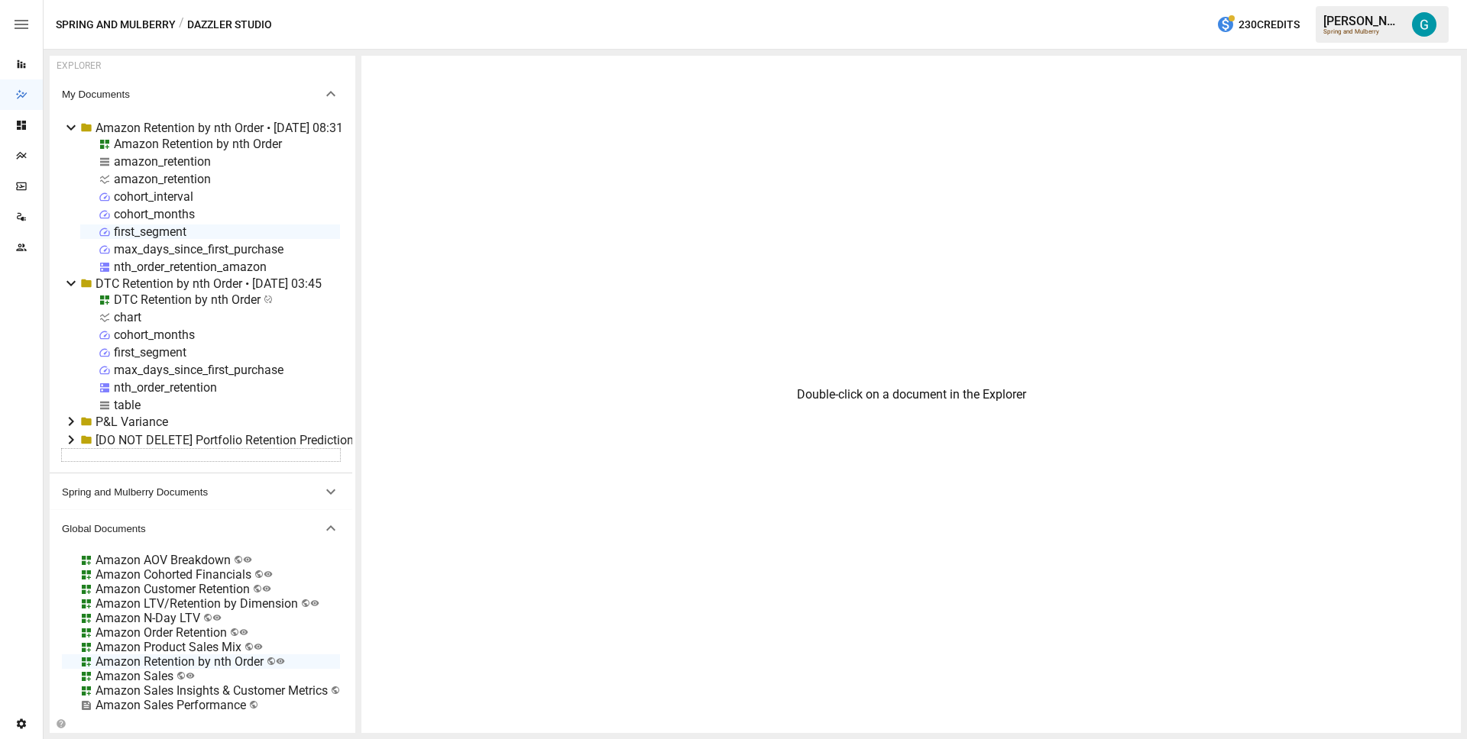
click at [178, 386] on div "nth_order_retention" at bounding box center [165, 387] width 103 height 15
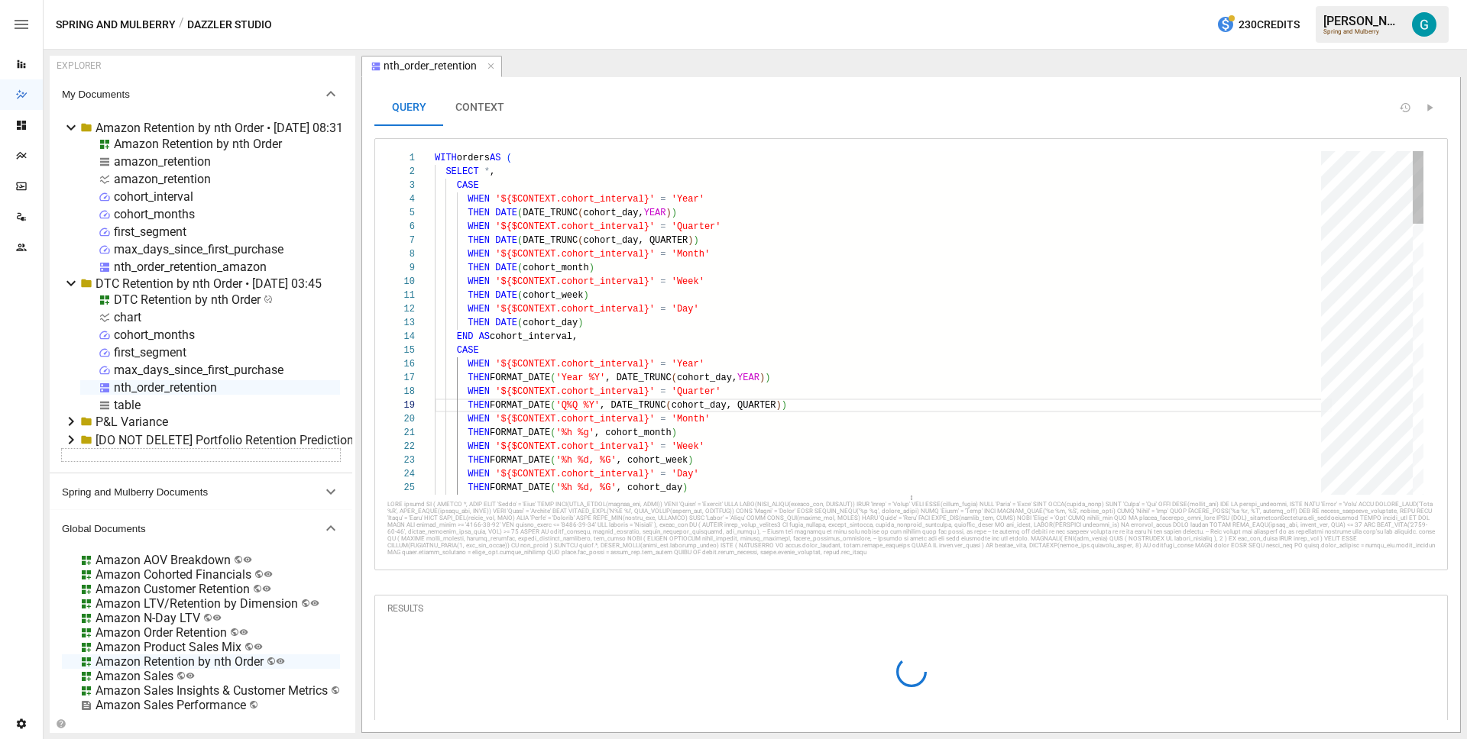
type textarea "**********"
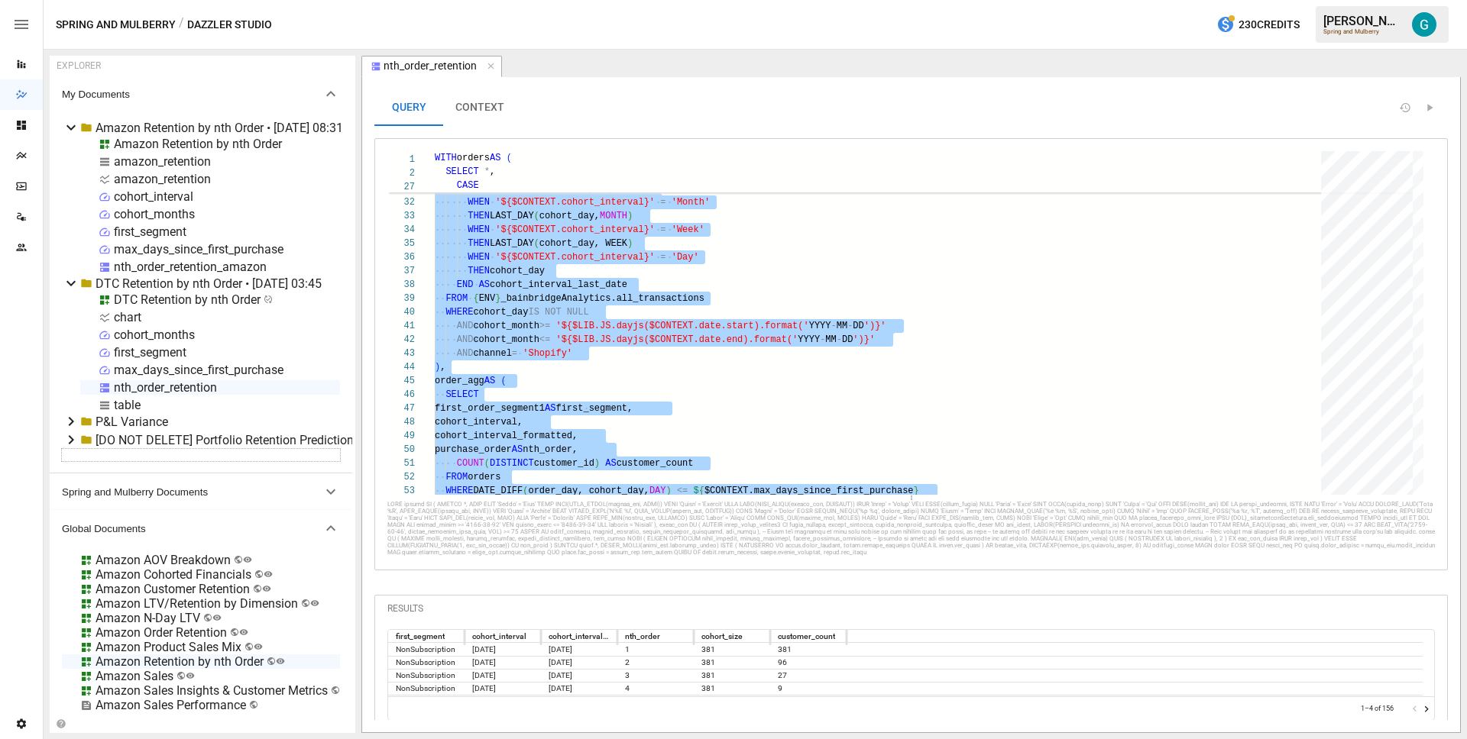
click at [184, 266] on div "nth_order_retention_amazon" at bounding box center [190, 267] width 153 height 15
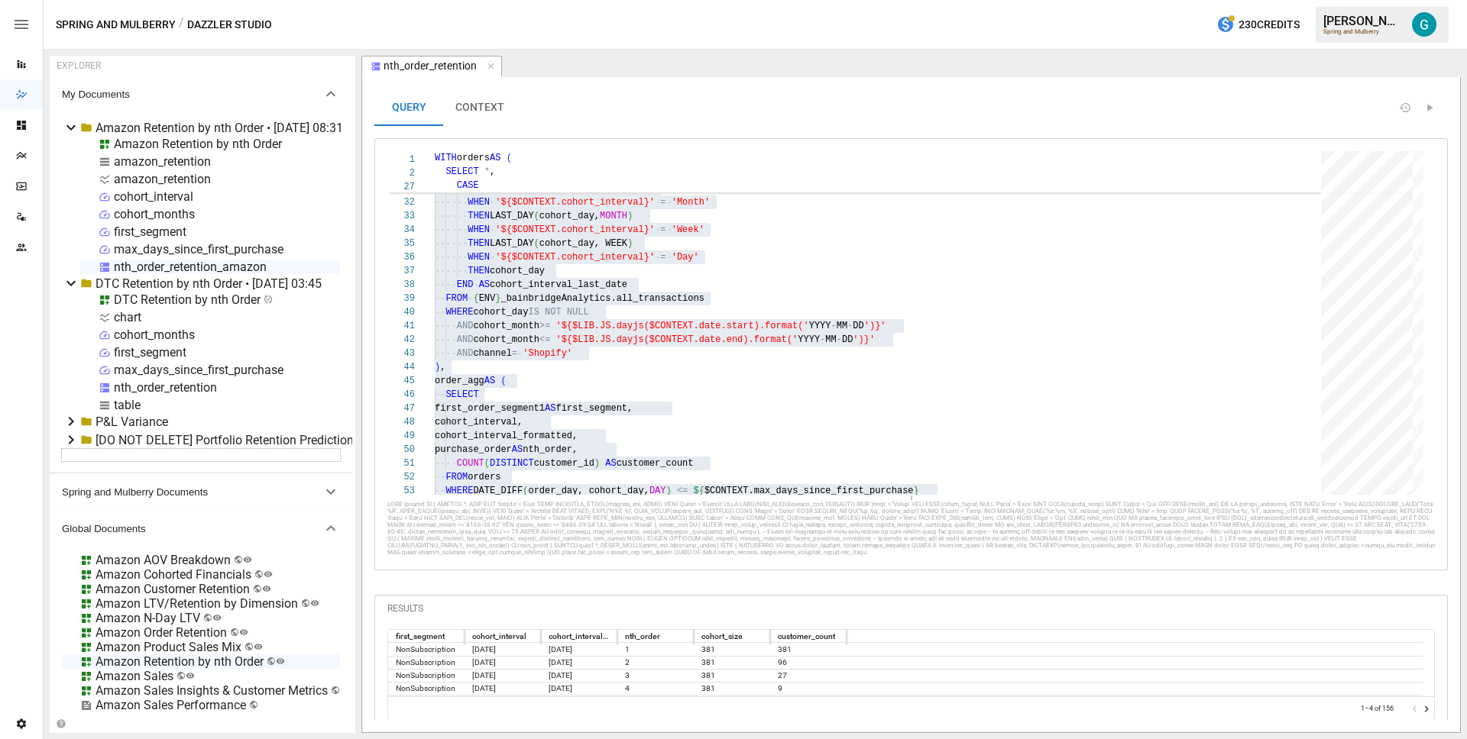
click at [184, 266] on div "nth_order_retention_amazon" at bounding box center [190, 267] width 153 height 15
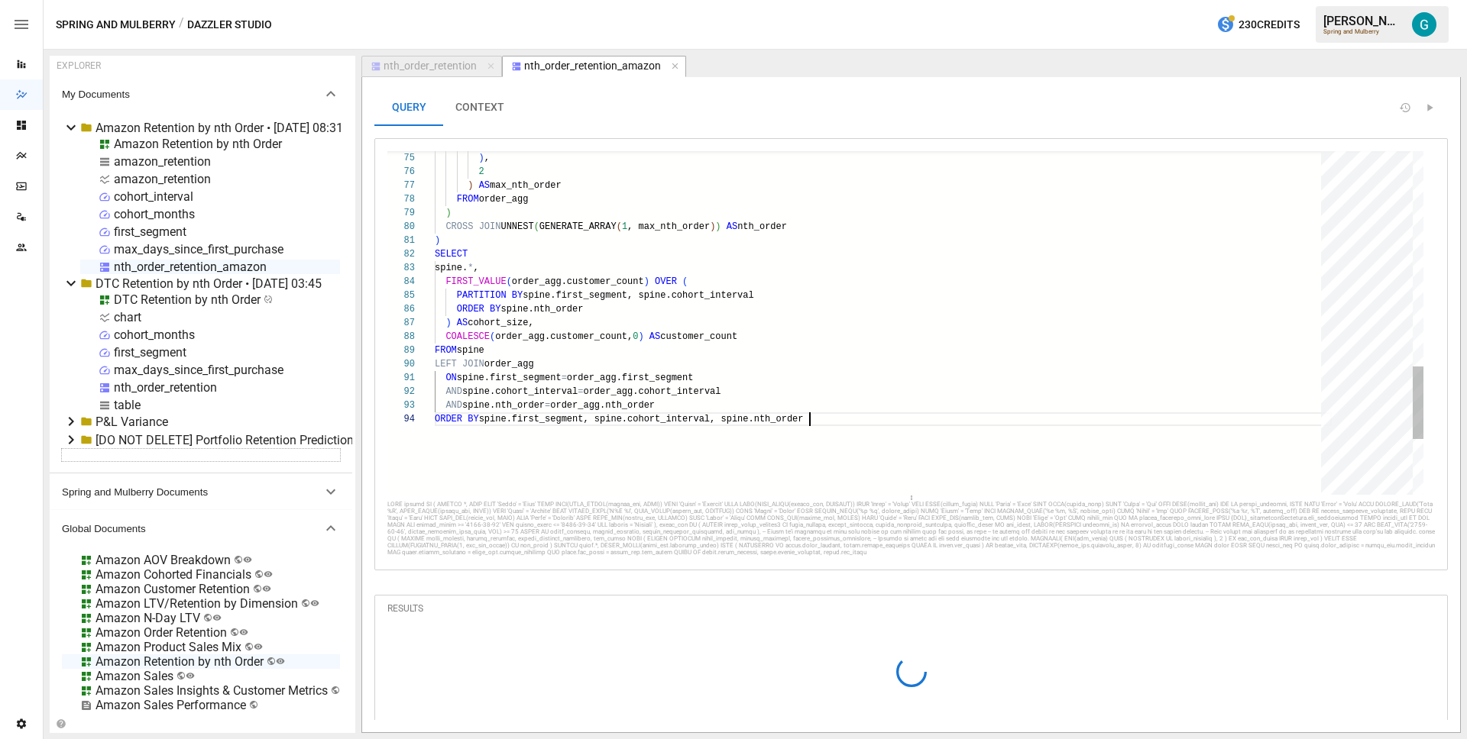
scroll to position [41, 374]
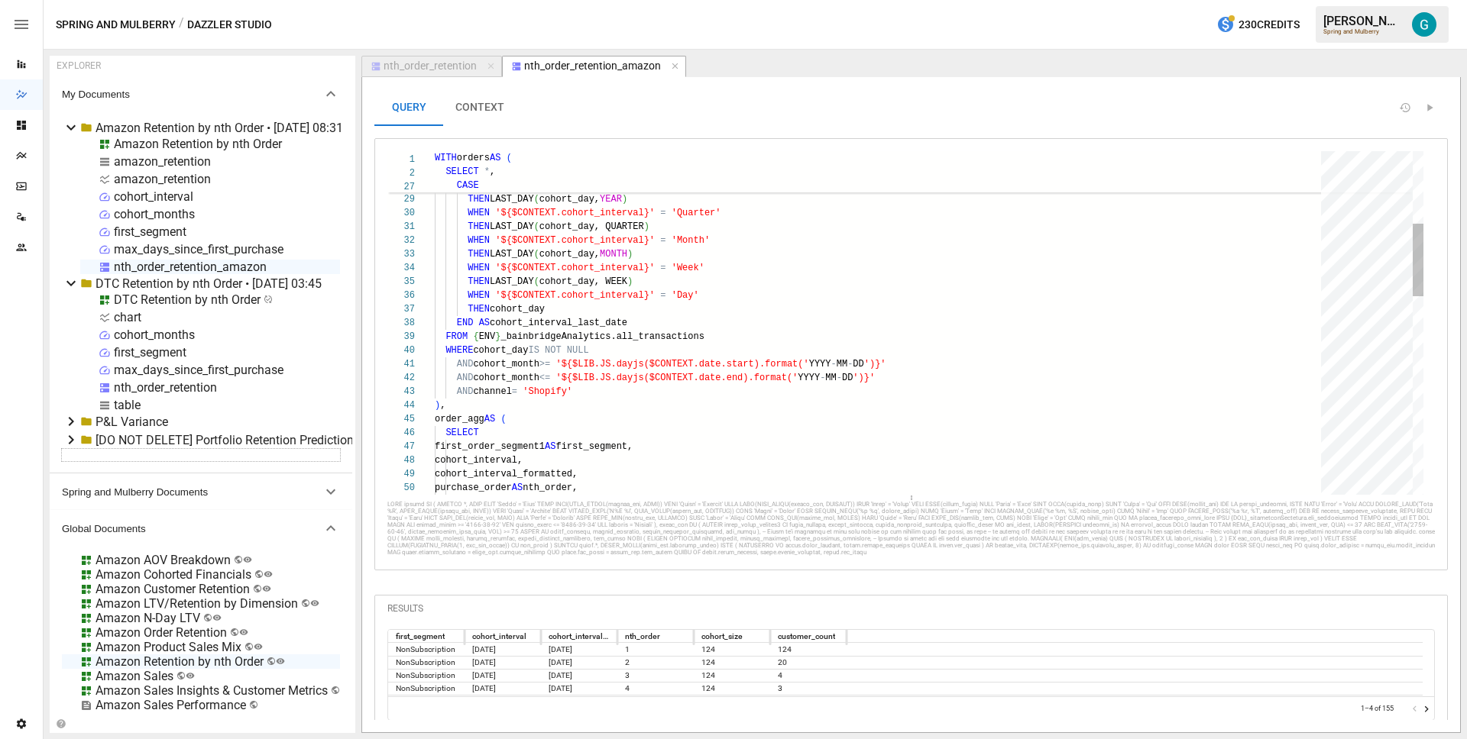
click at [522, 388] on div "END AS cohort_interval_formatted, CASE WHEN '${$CONTEXT.cohort_interval}' = 'Ye…" at bounding box center [883, 619] width 897 height 1622
click at [992, 368] on div "END AS cohort_interval_formatted, CASE WHEN '${$CONTEXT.cohort_interval}' = 'Ye…" at bounding box center [883, 619] width 897 height 1622
type textarea "**********"
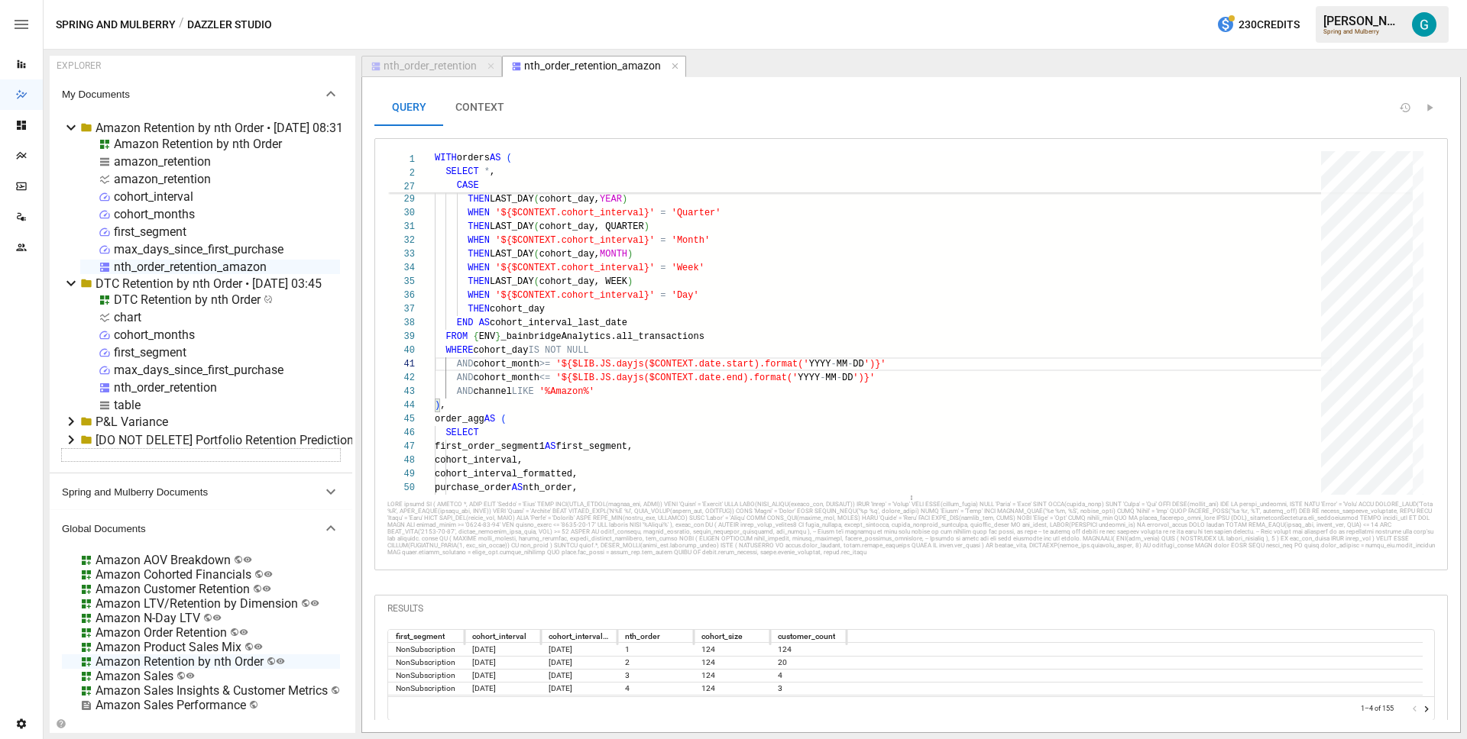
click at [155, 144] on div "Amazon Retention by nth Order" at bounding box center [198, 144] width 168 height 15
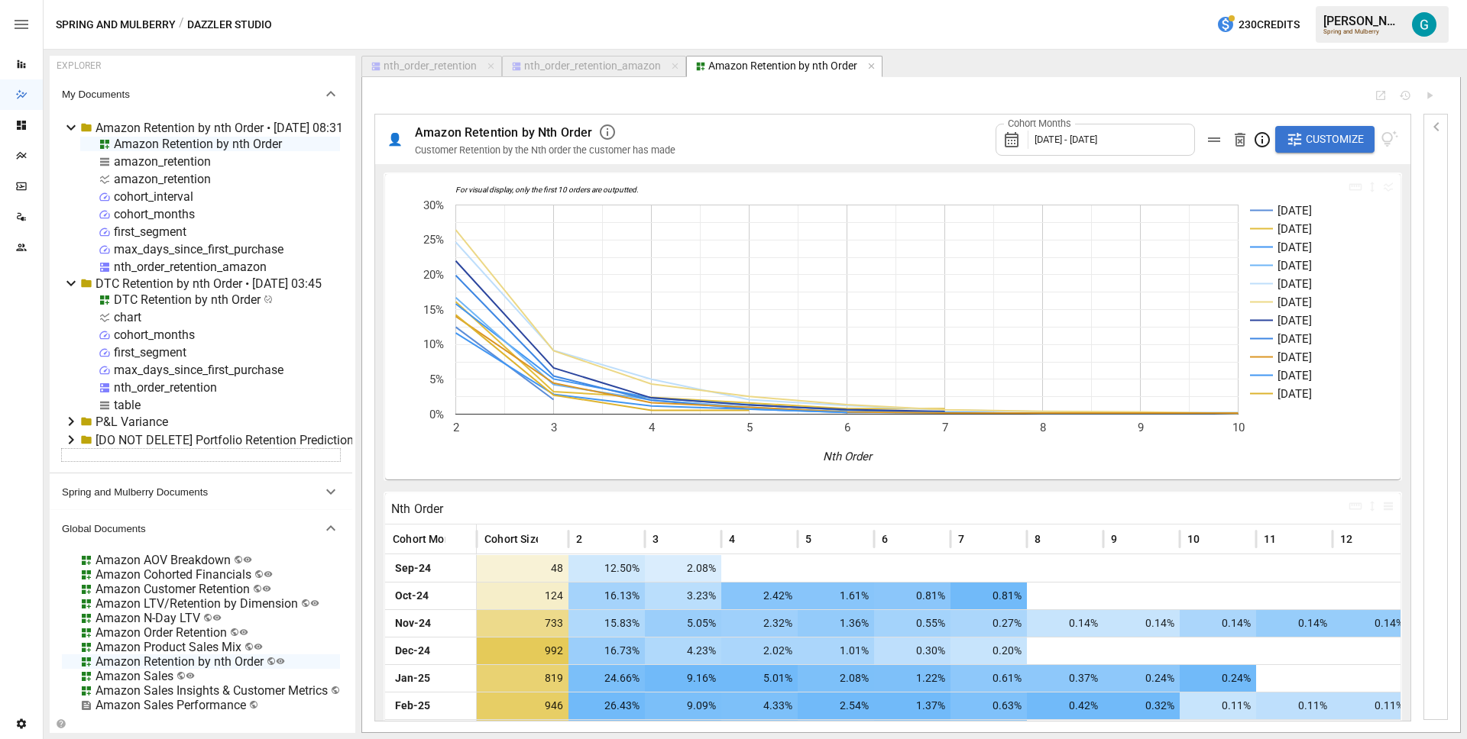
click at [579, 66] on div "nth_order_retention_amazon" at bounding box center [592, 67] width 137 height 14
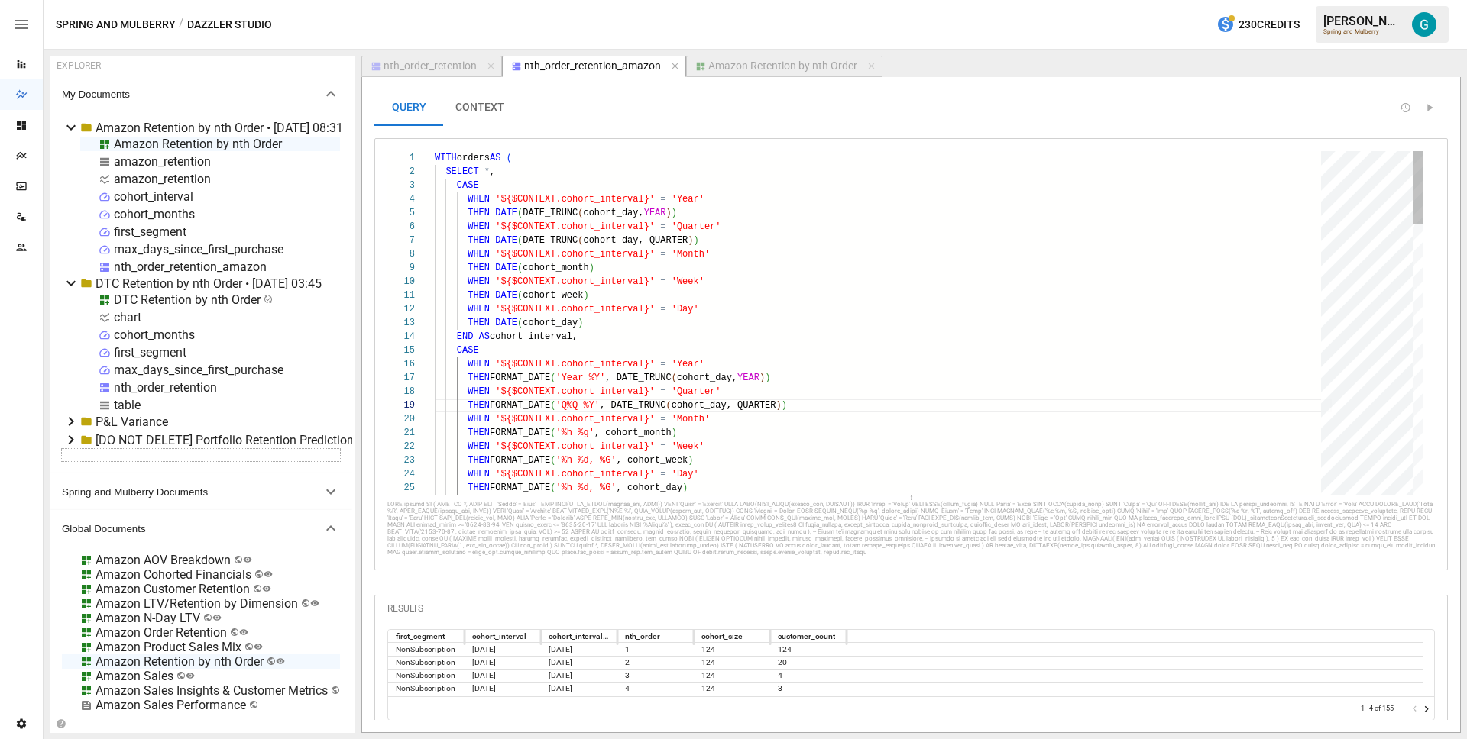
scroll to position [137, 116]
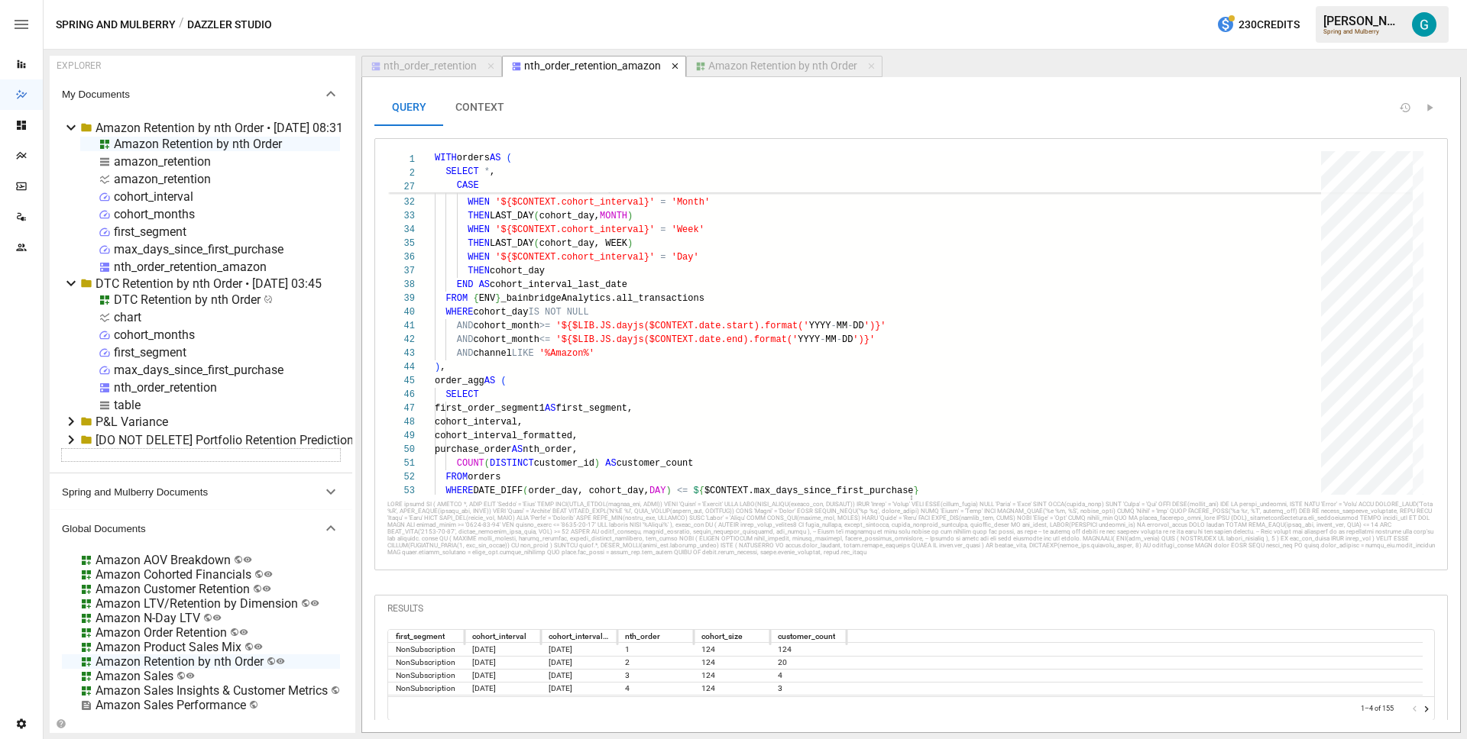
click at [675, 69] on icon "button" at bounding box center [675, 66] width 11 height 11
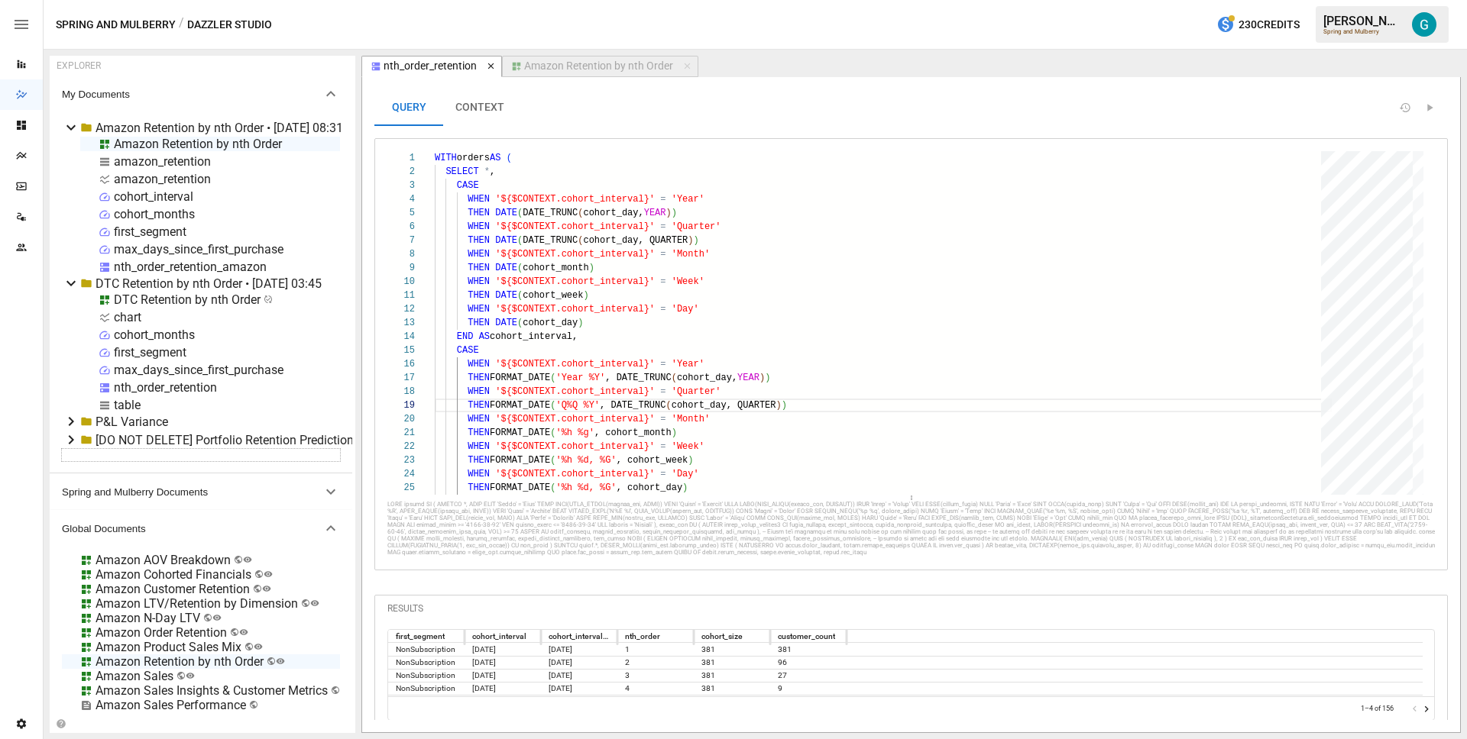
click at [487, 66] on icon "button" at bounding box center [491, 66] width 11 height 11
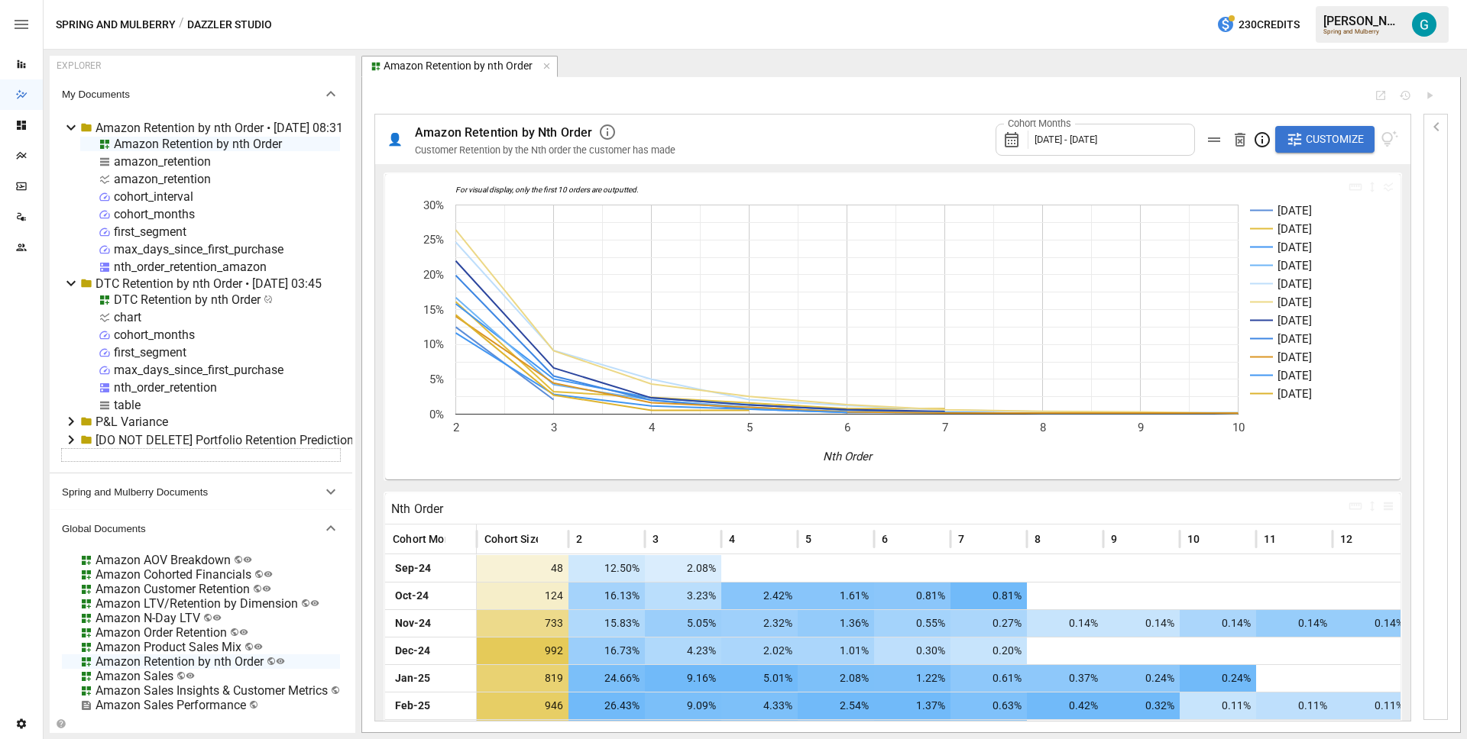
click at [121, 403] on div "table" at bounding box center [127, 405] width 27 height 15
select select "**********"
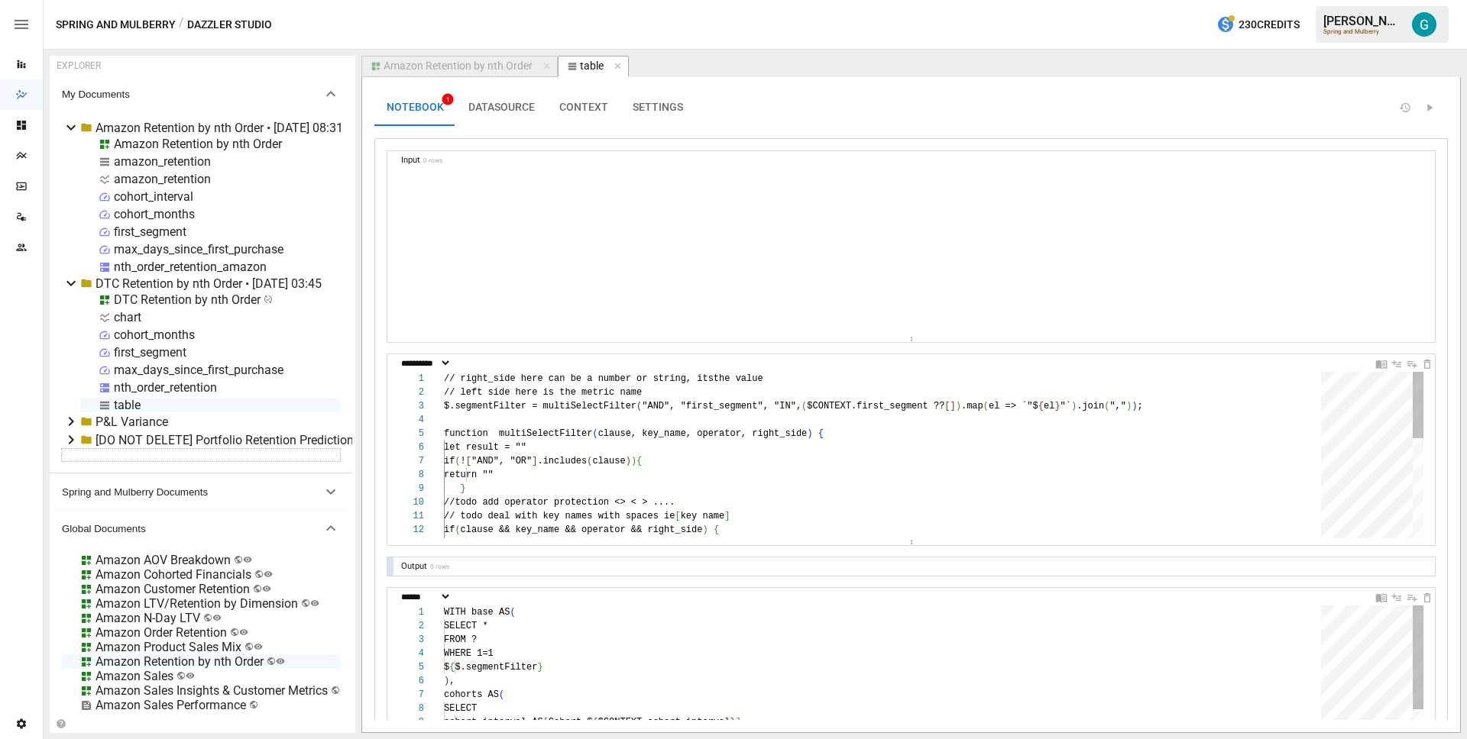
scroll to position [137, 116]
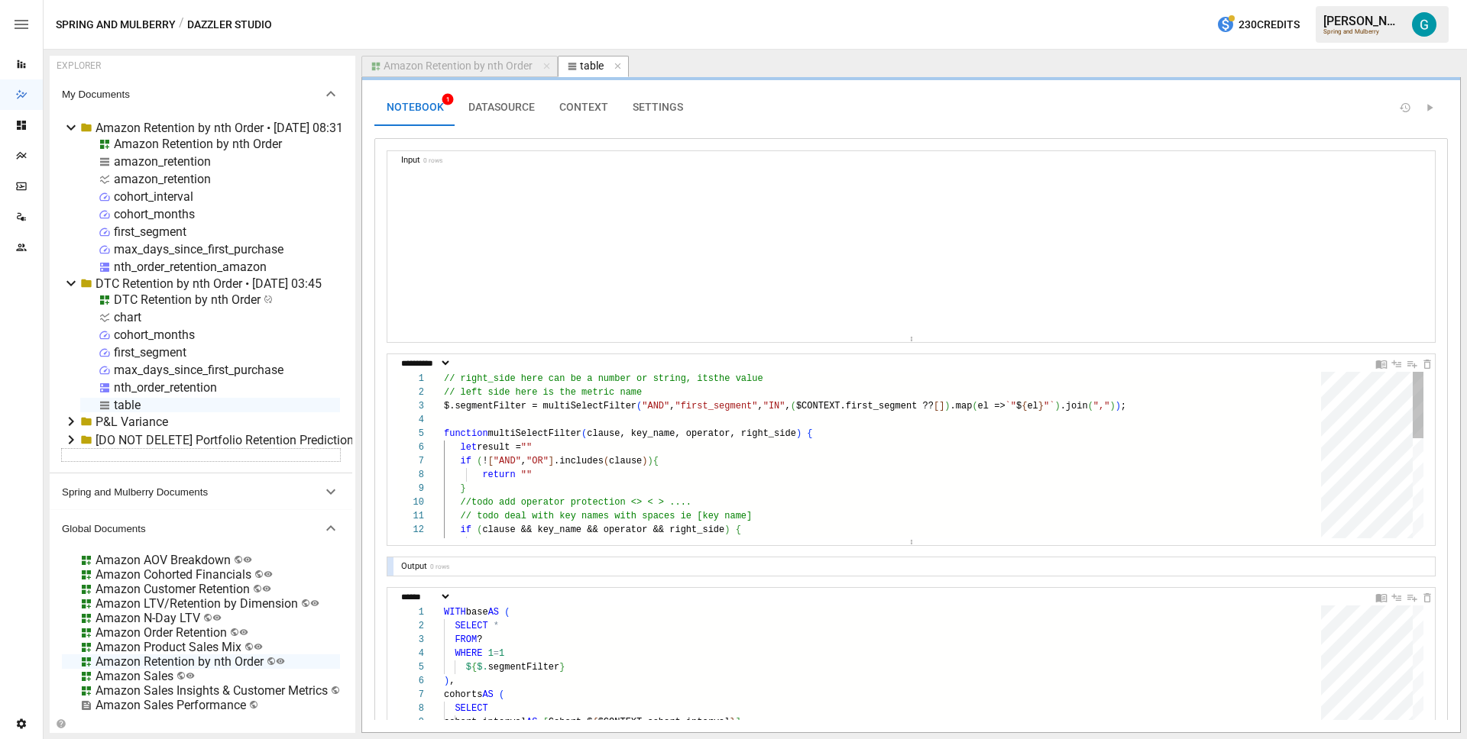
click at [618, 424] on div "// right_side here can be a number or string, its the value // left side here i…" at bounding box center [888, 579] width 888 height 414
type textarea "**********"
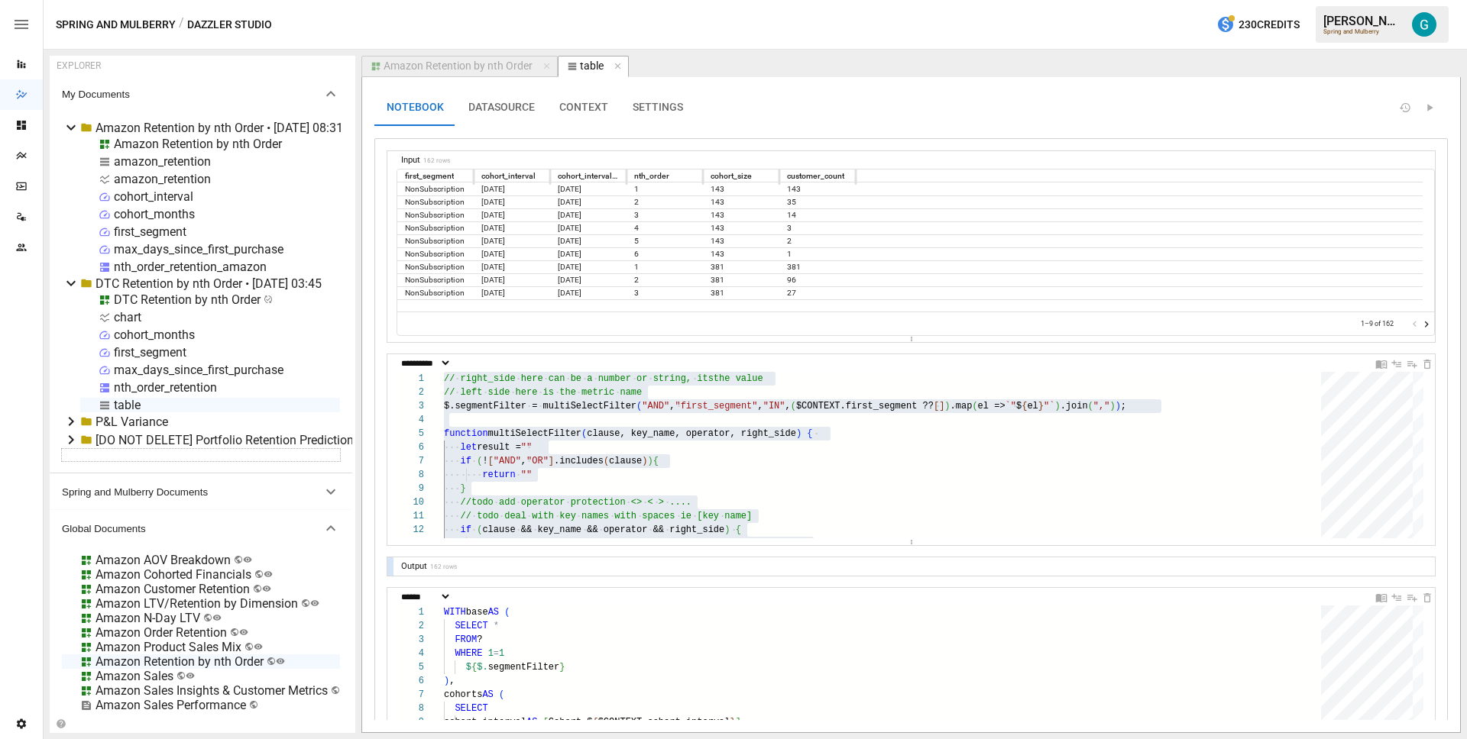
click at [176, 161] on div "amazon_retention" at bounding box center [162, 161] width 97 height 15
select select "**********"
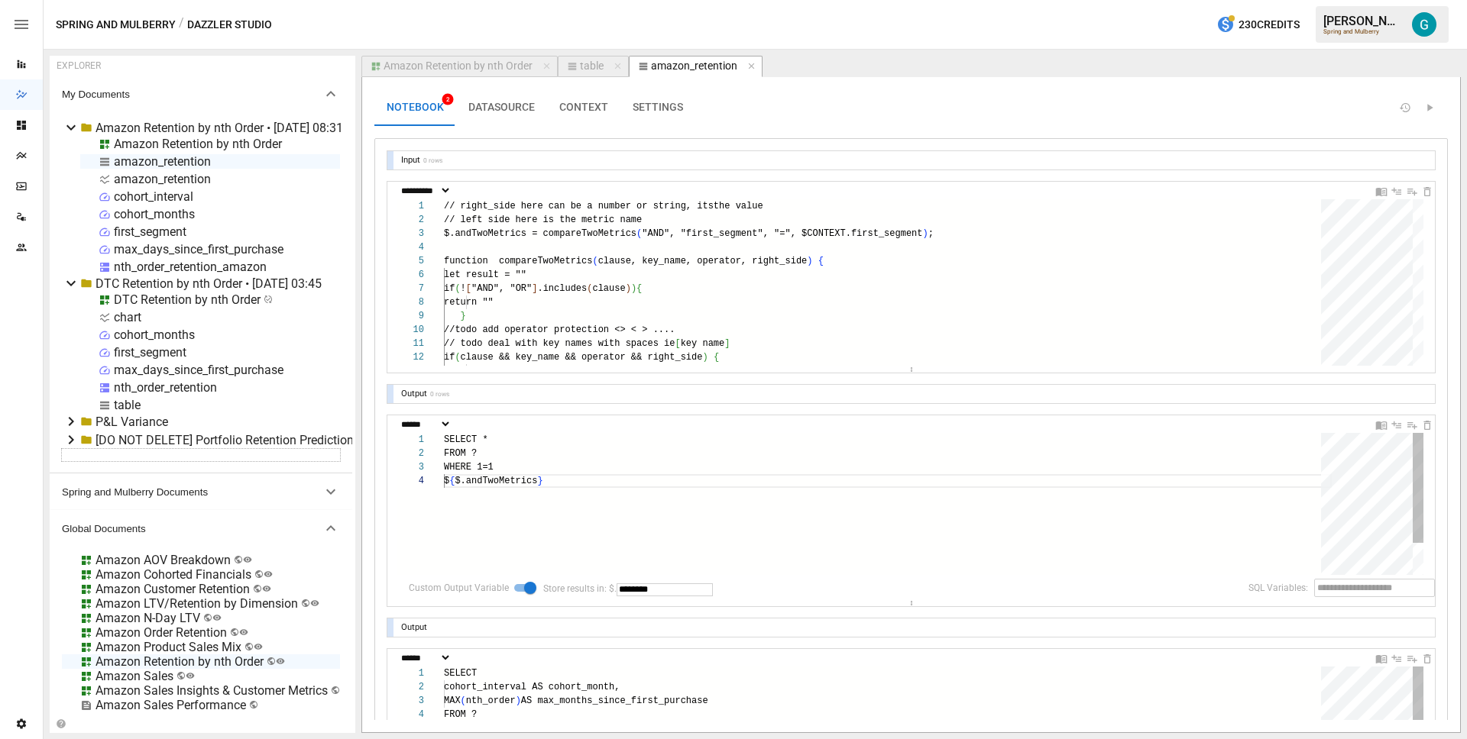
scroll to position [69, 17]
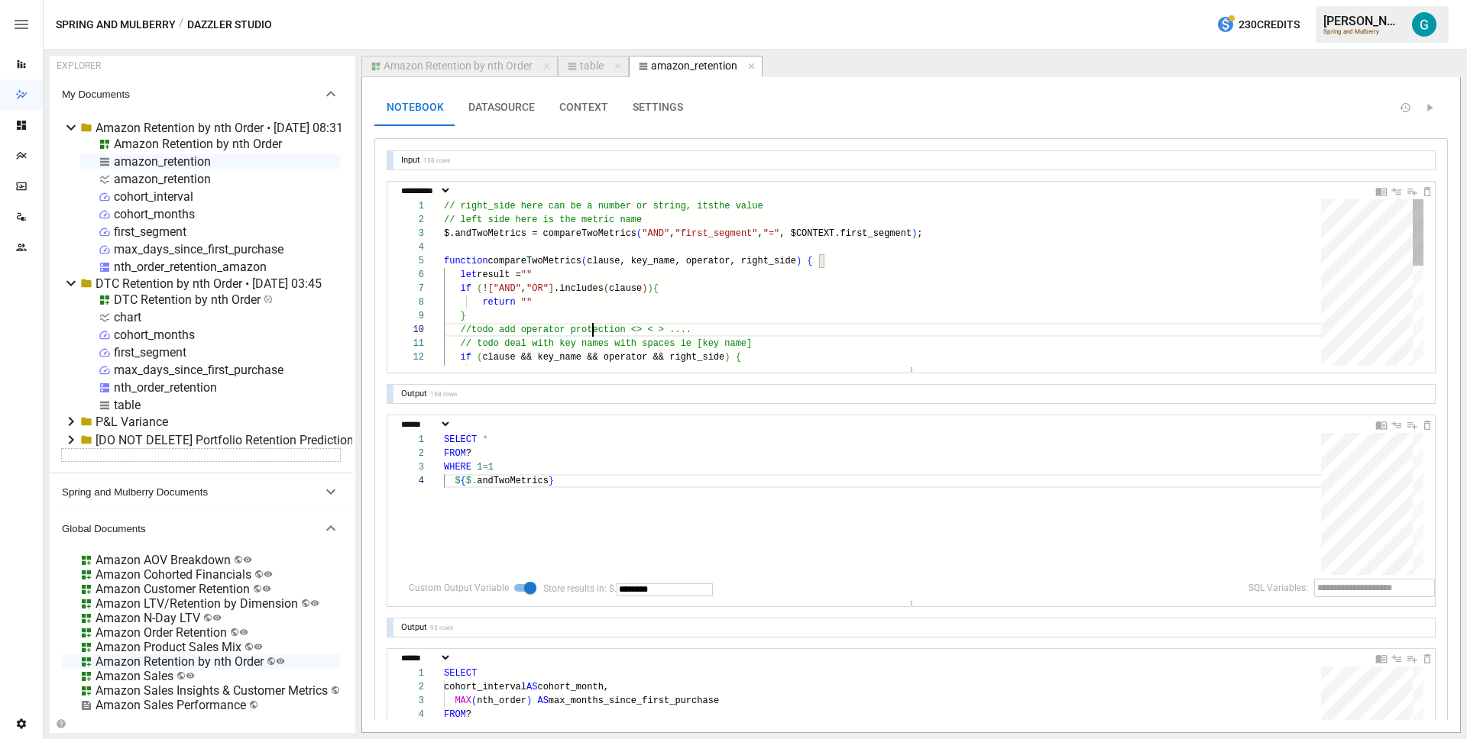
click at [593, 331] on div "// right_side here can be a number or string, its the value // left side here i…" at bounding box center [888, 406] width 888 height 414
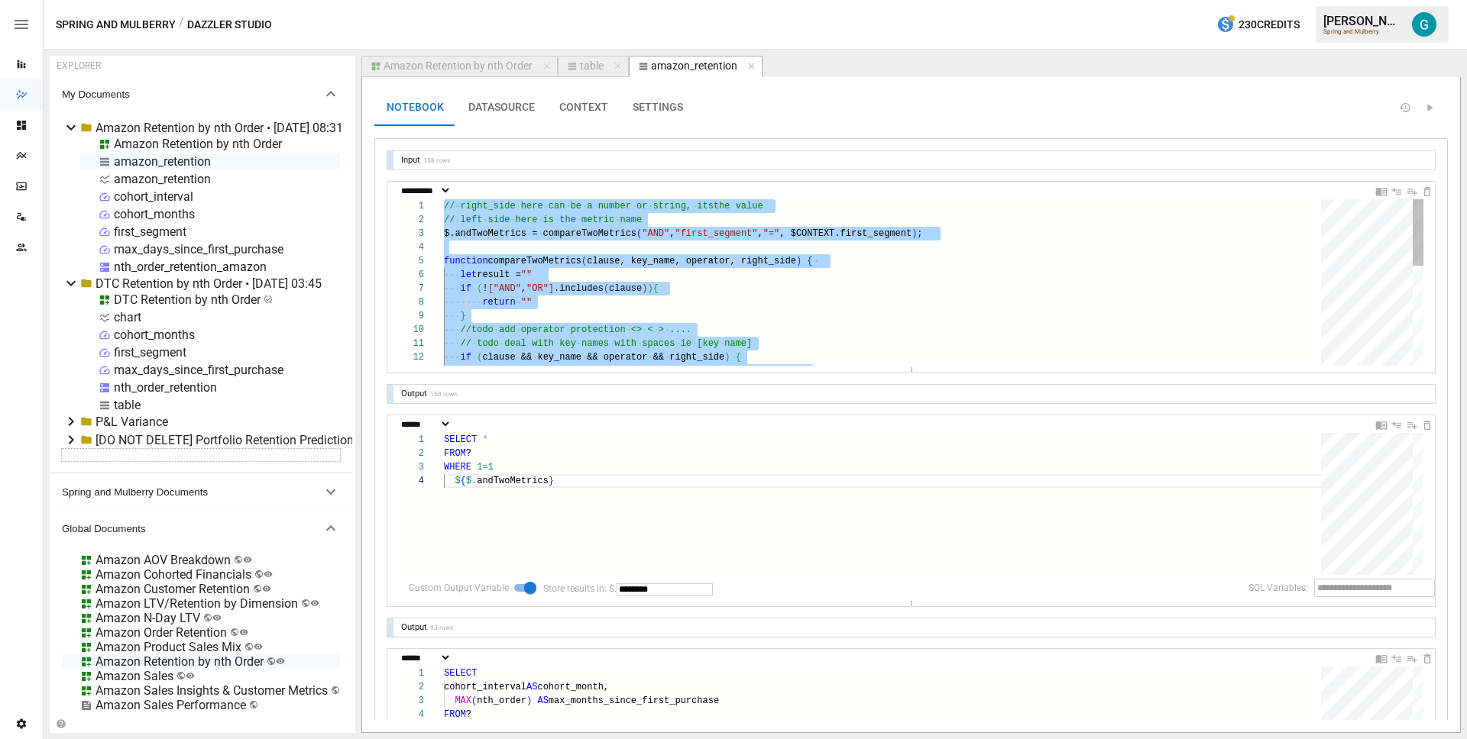
type textarea "**********"
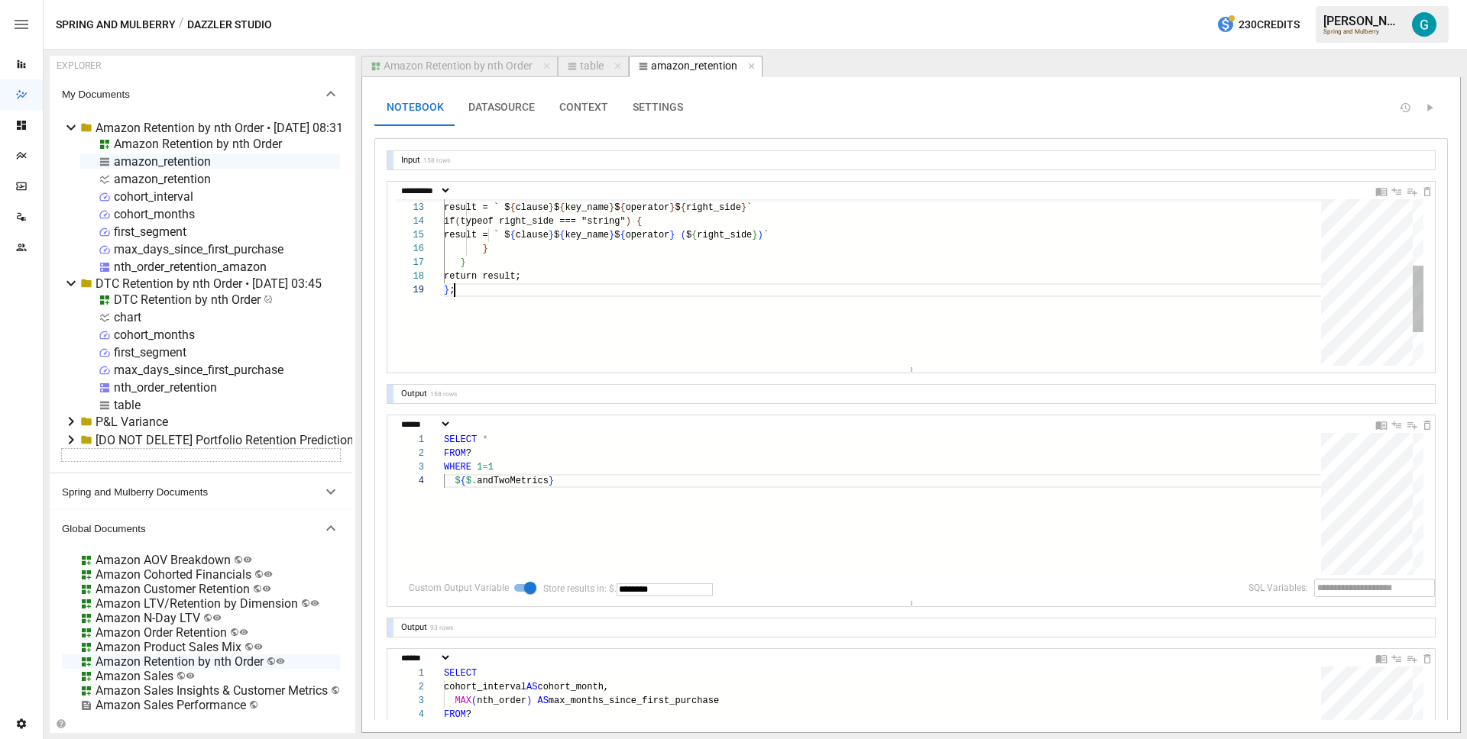
scroll to position [110, 11]
click at [1424, 423] on icon "Delete Cell" at bounding box center [1427, 425] width 7 height 9
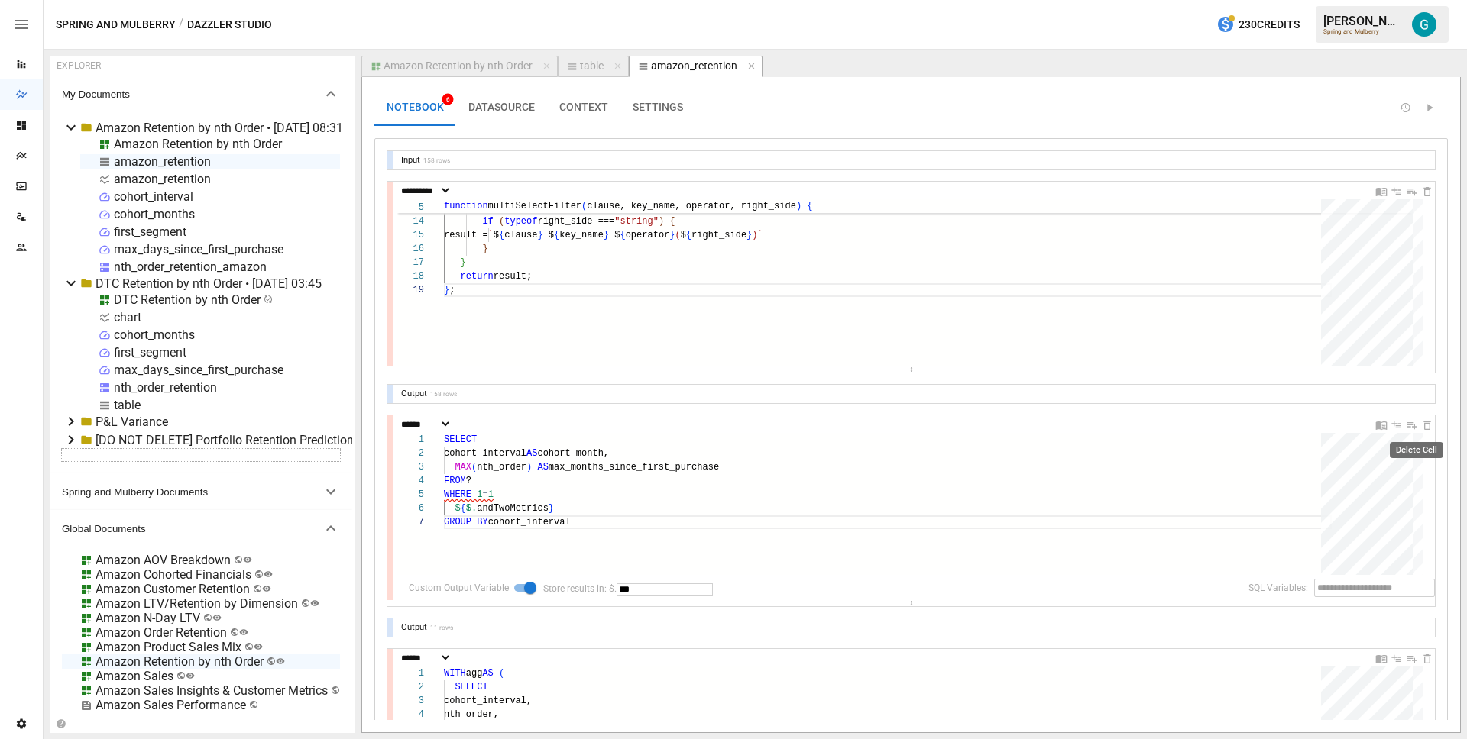
click at [1424, 423] on icon "Delete Cell" at bounding box center [1427, 425] width 7 height 9
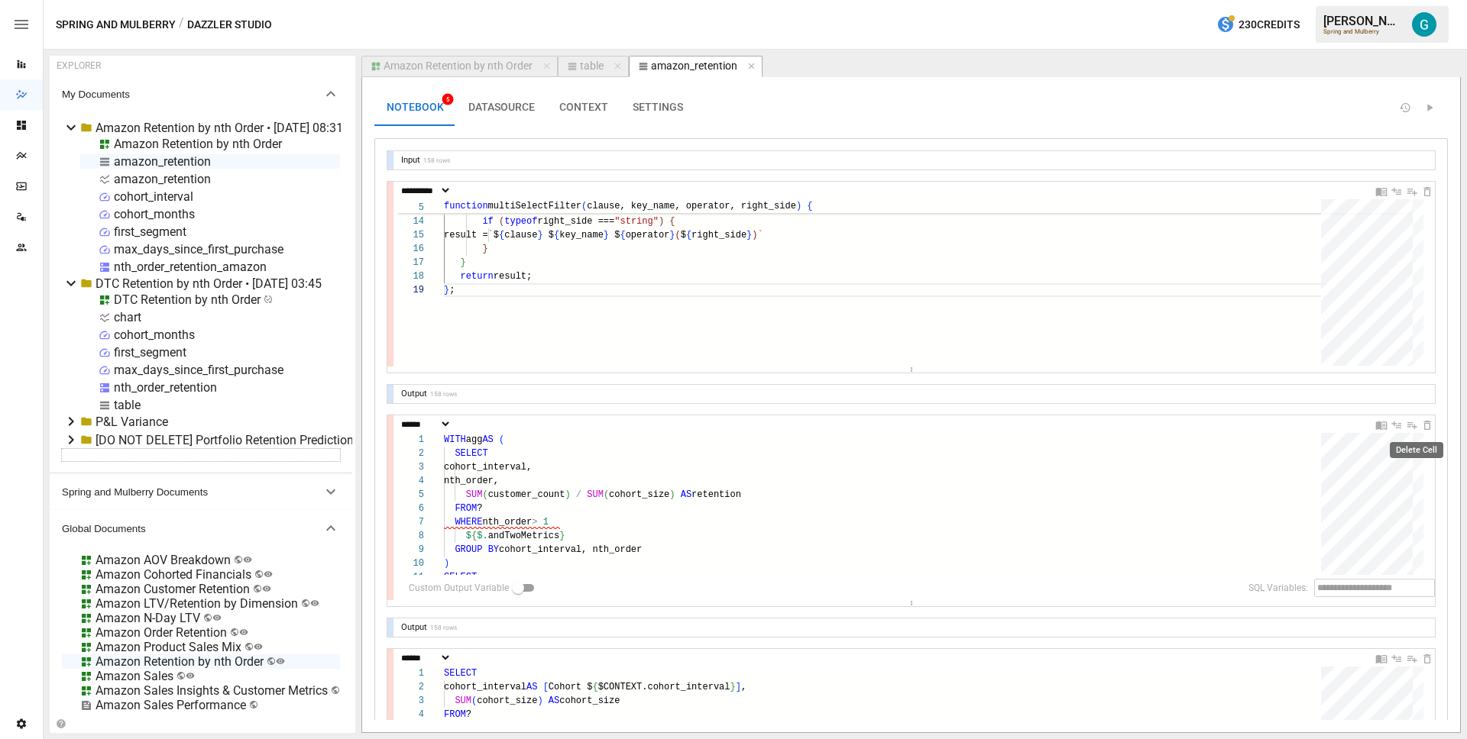
click at [1424, 423] on icon "Delete Cell" at bounding box center [1427, 425] width 7 height 9
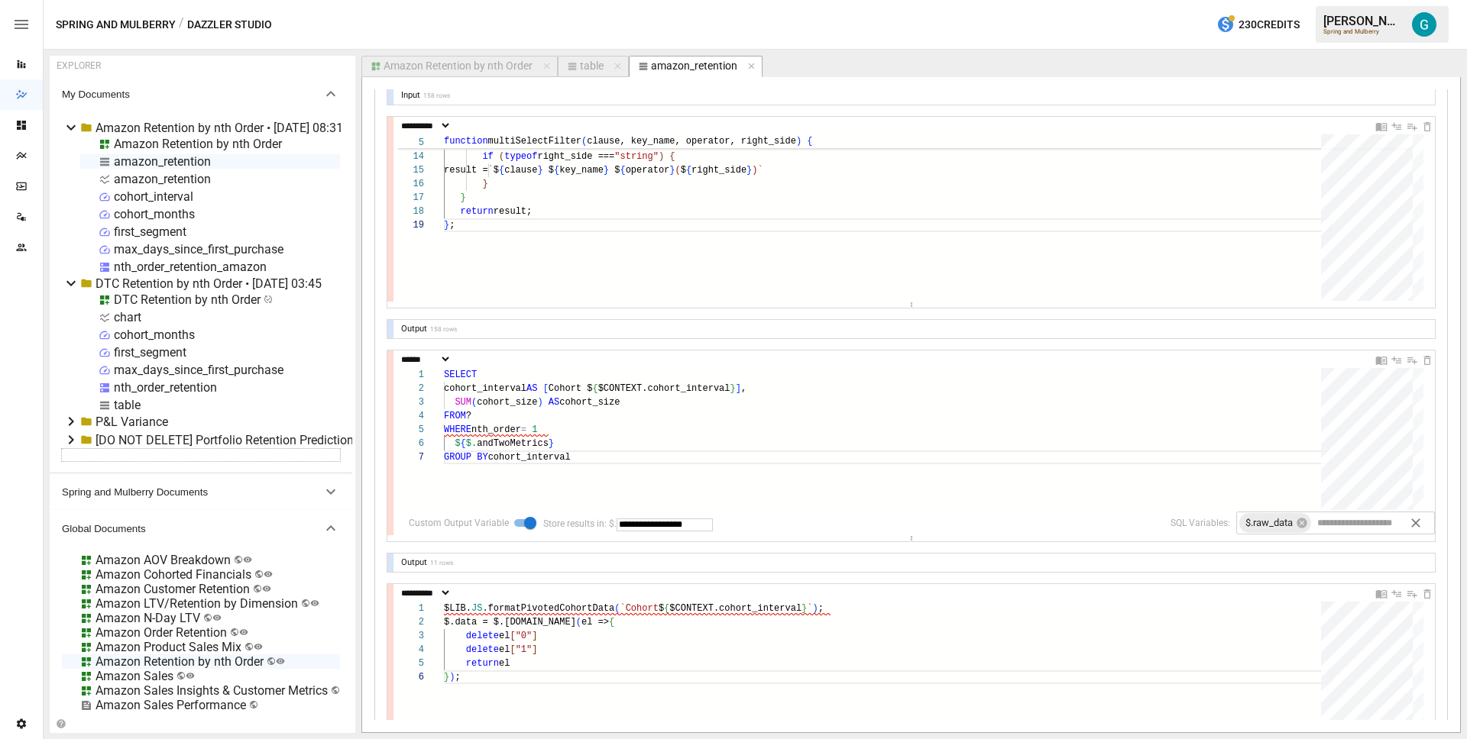
scroll to position [0, 0]
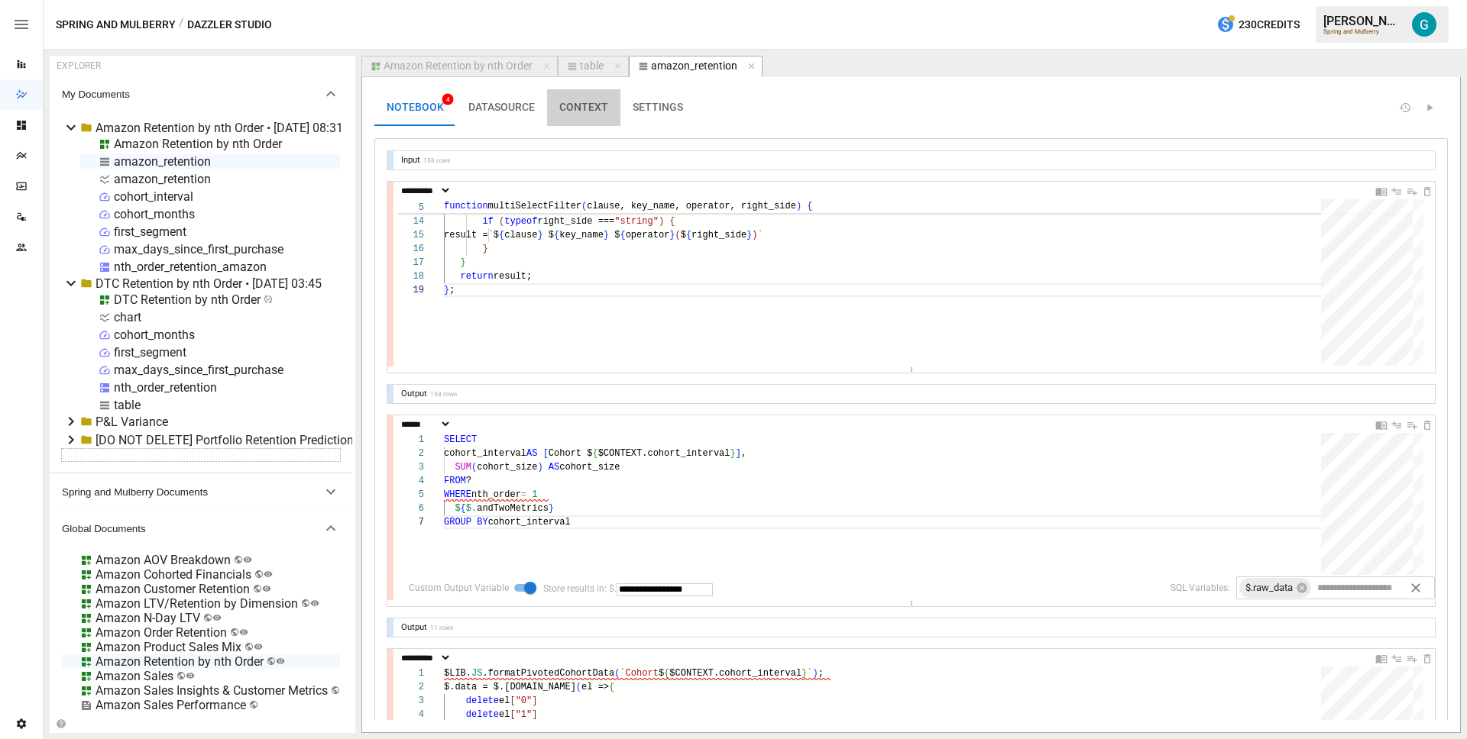
click at [580, 121] on button "CONTEXT" at bounding box center [583, 107] width 73 height 37
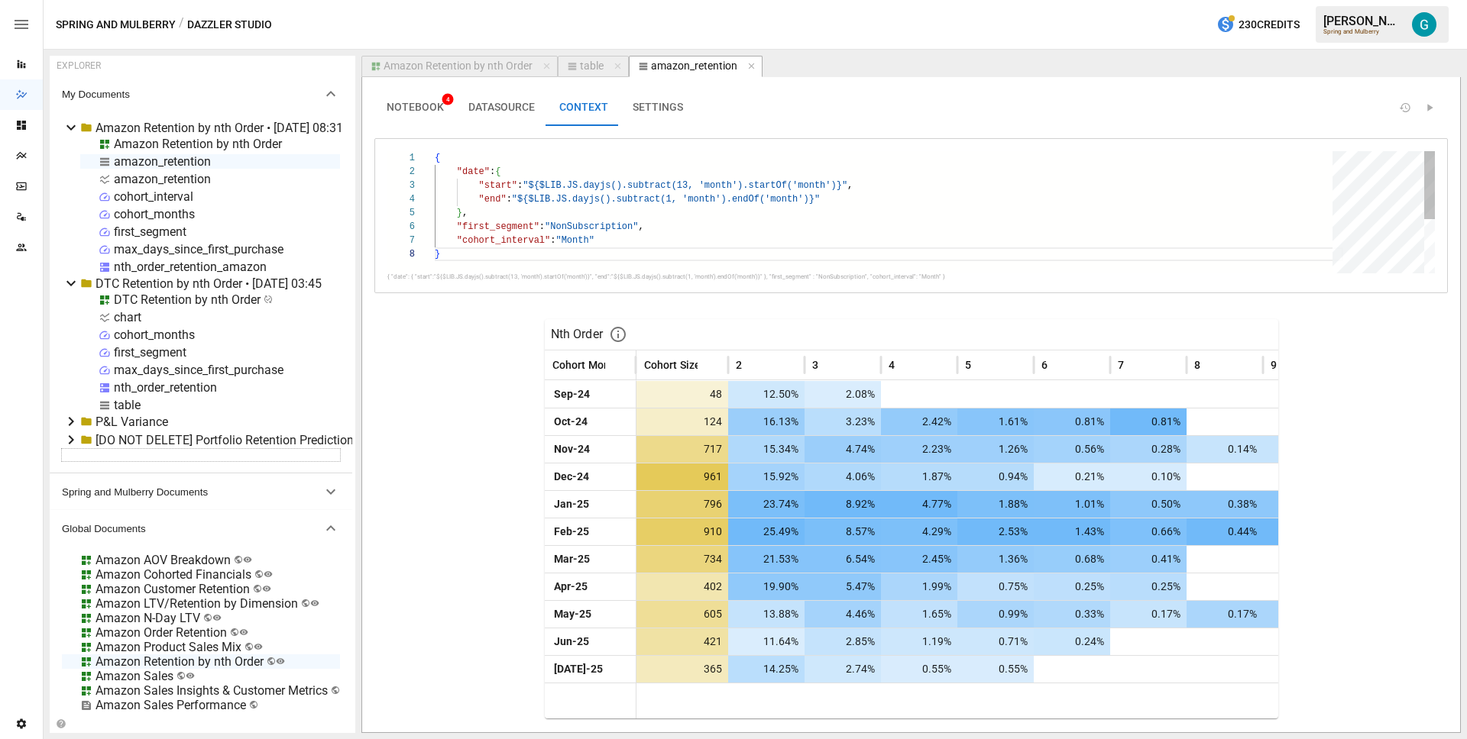
click at [571, 264] on div "{ "date" : { "start" : "${$LIB.JS.dayjs().subtract(13, 'month').startOf(' month…" at bounding box center [889, 260] width 908 height 218
click at [577, 194] on div "{ "date" : { "start" : "${$LIB.JS.dayjs().subtract(13, 'month').startOf(' month…" at bounding box center [889, 260] width 908 height 218
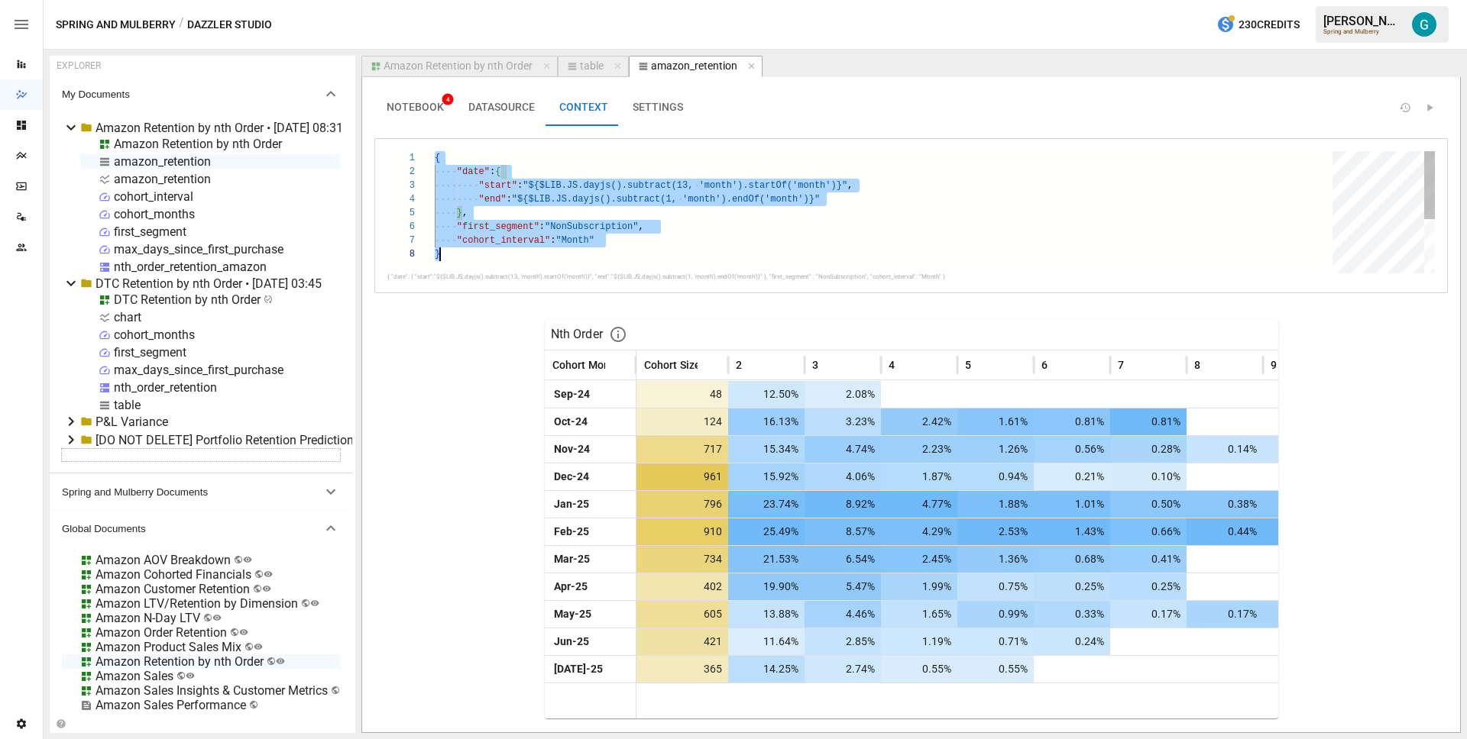
scroll to position [0, 5]
type textarea "**********"
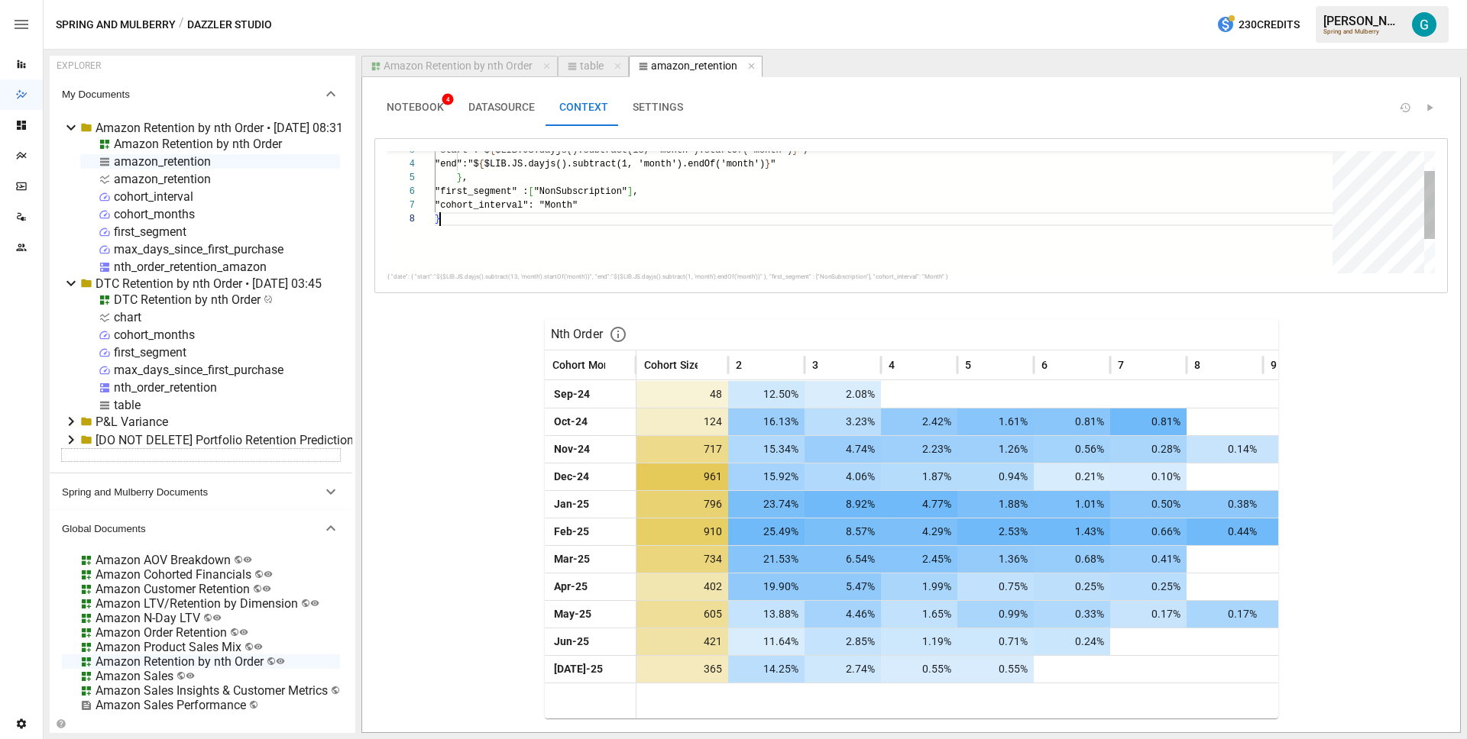
scroll to position [96, 5]
click at [611, 254] on div ""start" : "${$LIB.JS.dayjs().subtract(13, 'month').startOf(' month')}" , "end" …" at bounding box center [889, 225] width 908 height 218
click at [401, 114] on span "NOTEBOOK 4" at bounding box center [414, 108] width 57 height 14
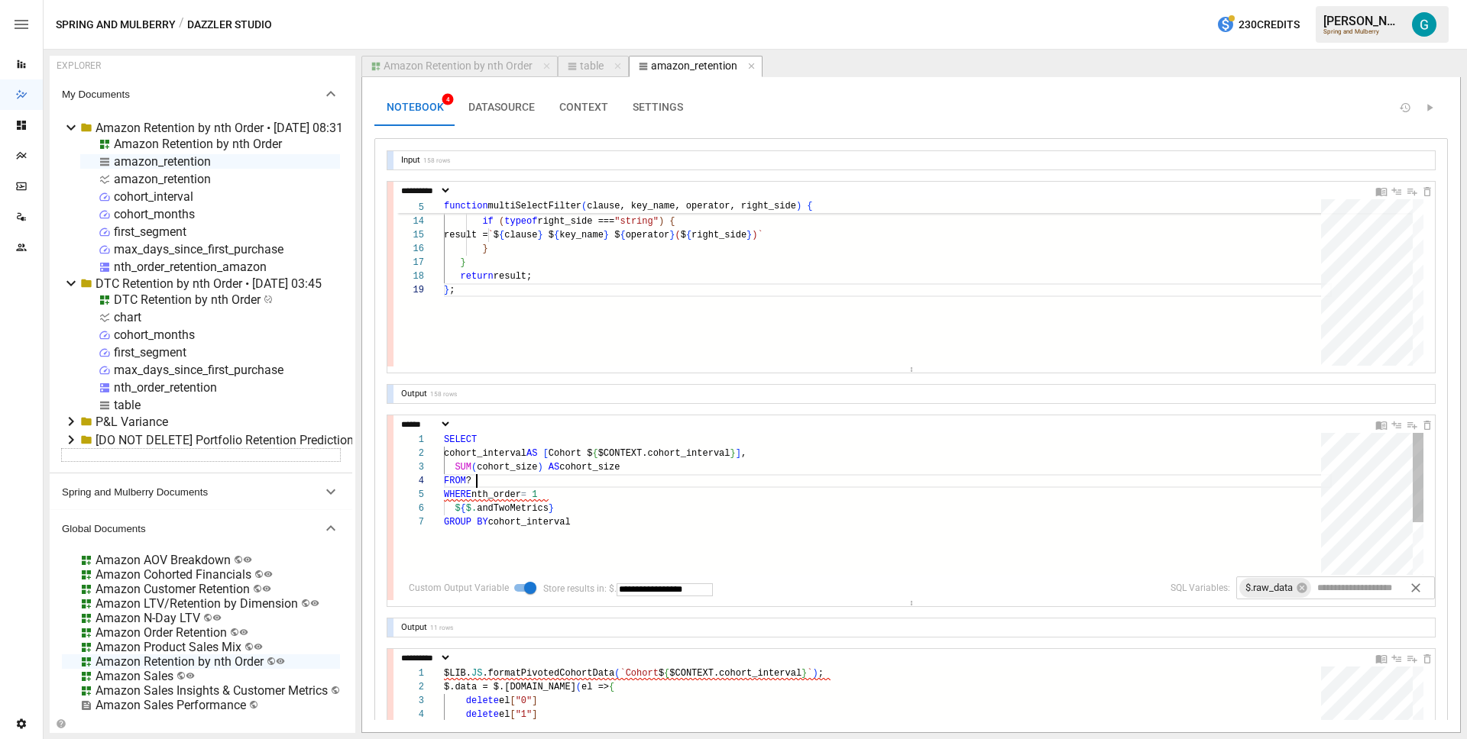
click at [613, 480] on div "SELECT cohort_interval AS [ Cohort $ { $CONTEXT.cohort_interval } ] , SUM ( coh…" at bounding box center [888, 545] width 888 height 225
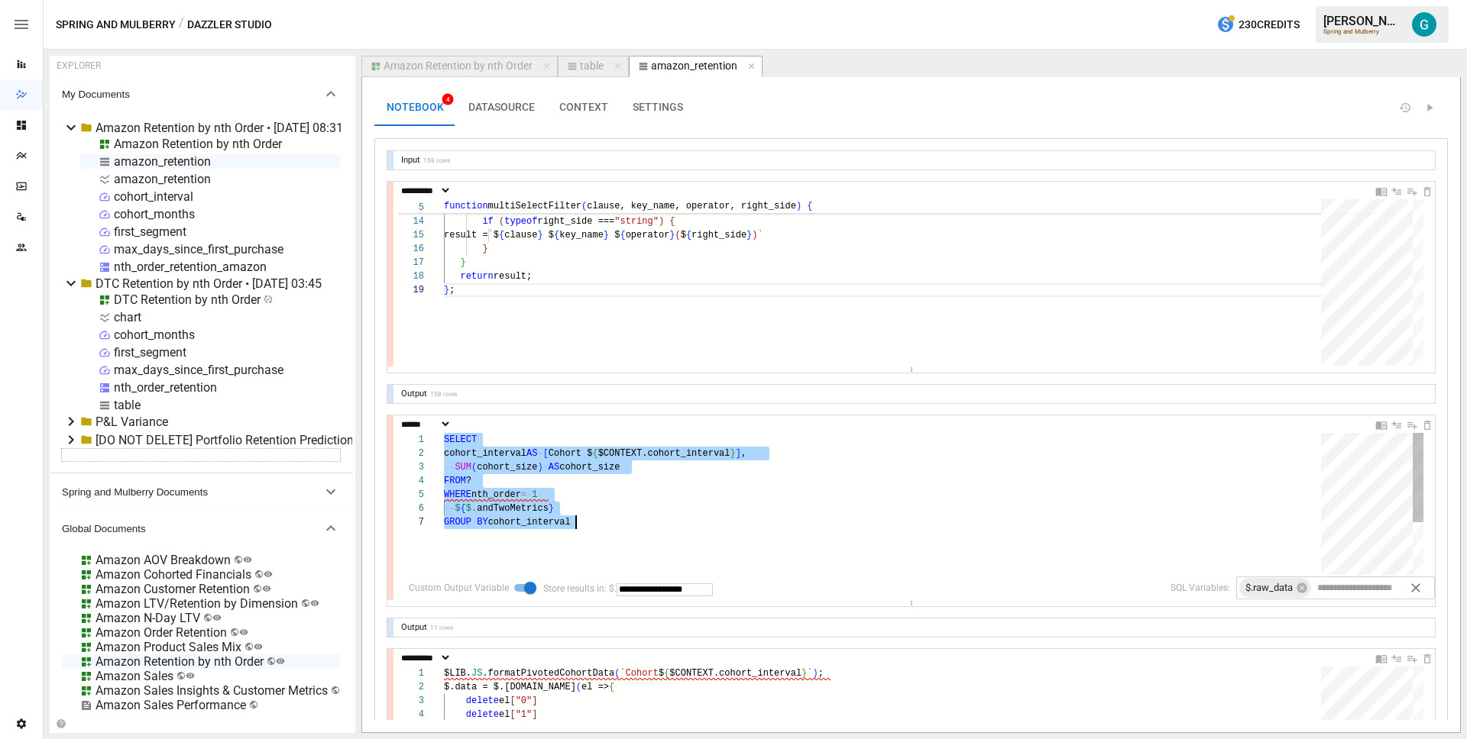
scroll to position [0, 132]
type textarea "**********"
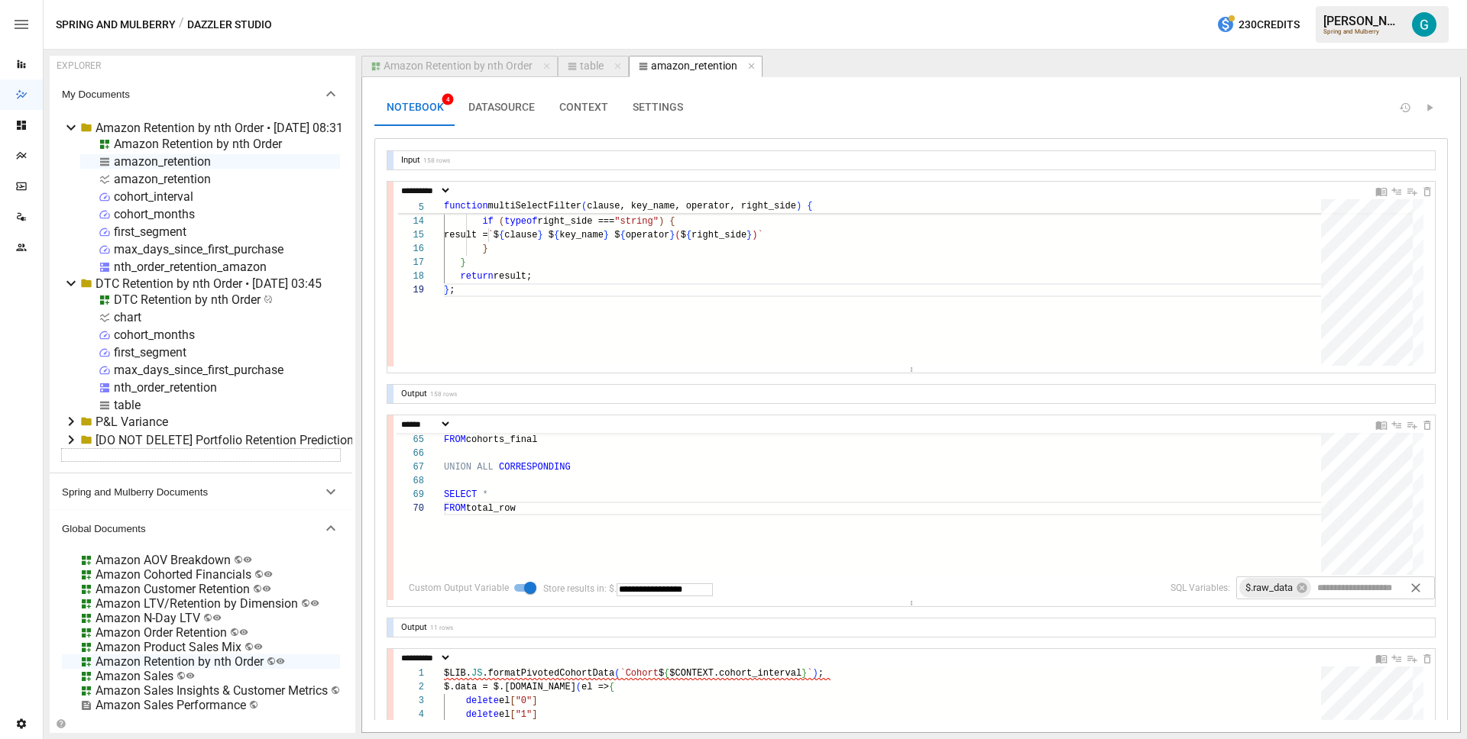
click at [693, 588] on input "**********" at bounding box center [664, 590] width 96 height 13
click at [1289, 595] on div "$.raw_data" at bounding box center [1275, 588] width 72 height 20
drag, startPoint x: 1285, startPoint y: 586, endPoint x: 1300, endPoint y: 585, distance: 15.3
click at [1296, 585] on icon at bounding box center [1301, 588] width 10 height 10
click at [963, 528] on div "FROM cohorts_final UNION ALL CORRESPONDING SELECT * FROM total_row" at bounding box center [888, 98] width 888 height 1091
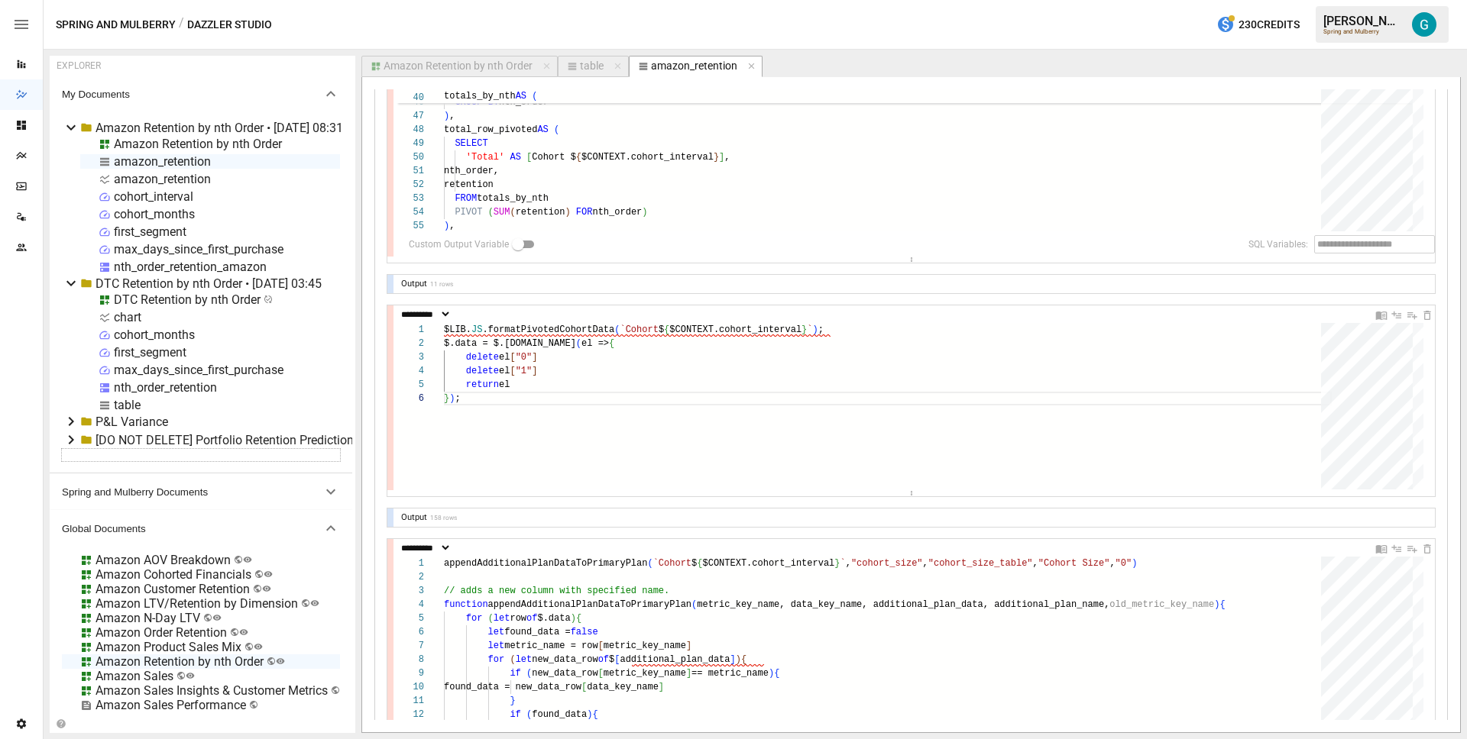
scroll to position [344, 0]
click at [632, 364] on div "$LIB. JS .formatPivotedCohortData ( `Cohort $ { $CONTEXT.cohort_interval } ` ) …" at bounding box center [888, 440] width 888 height 235
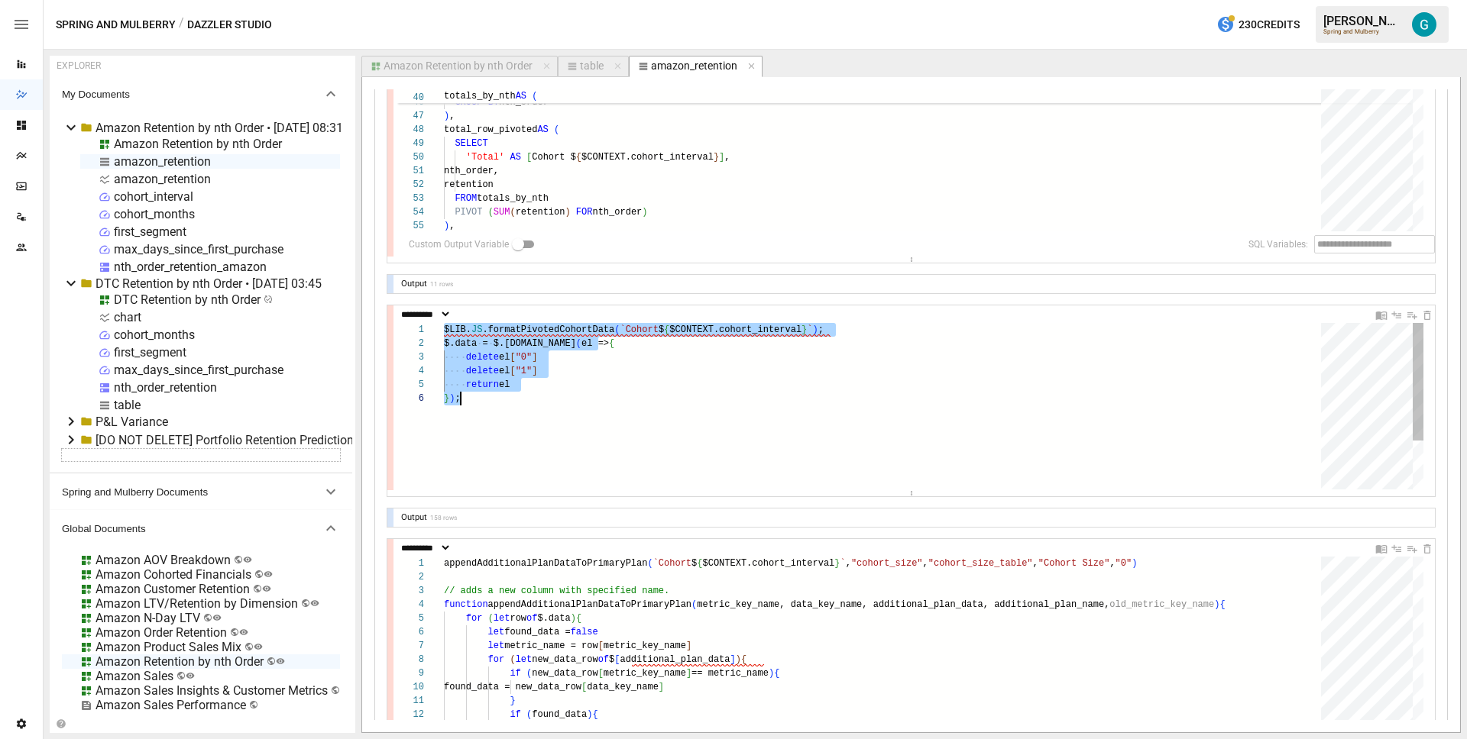
scroll to position [0, 17]
type textarea "* *"
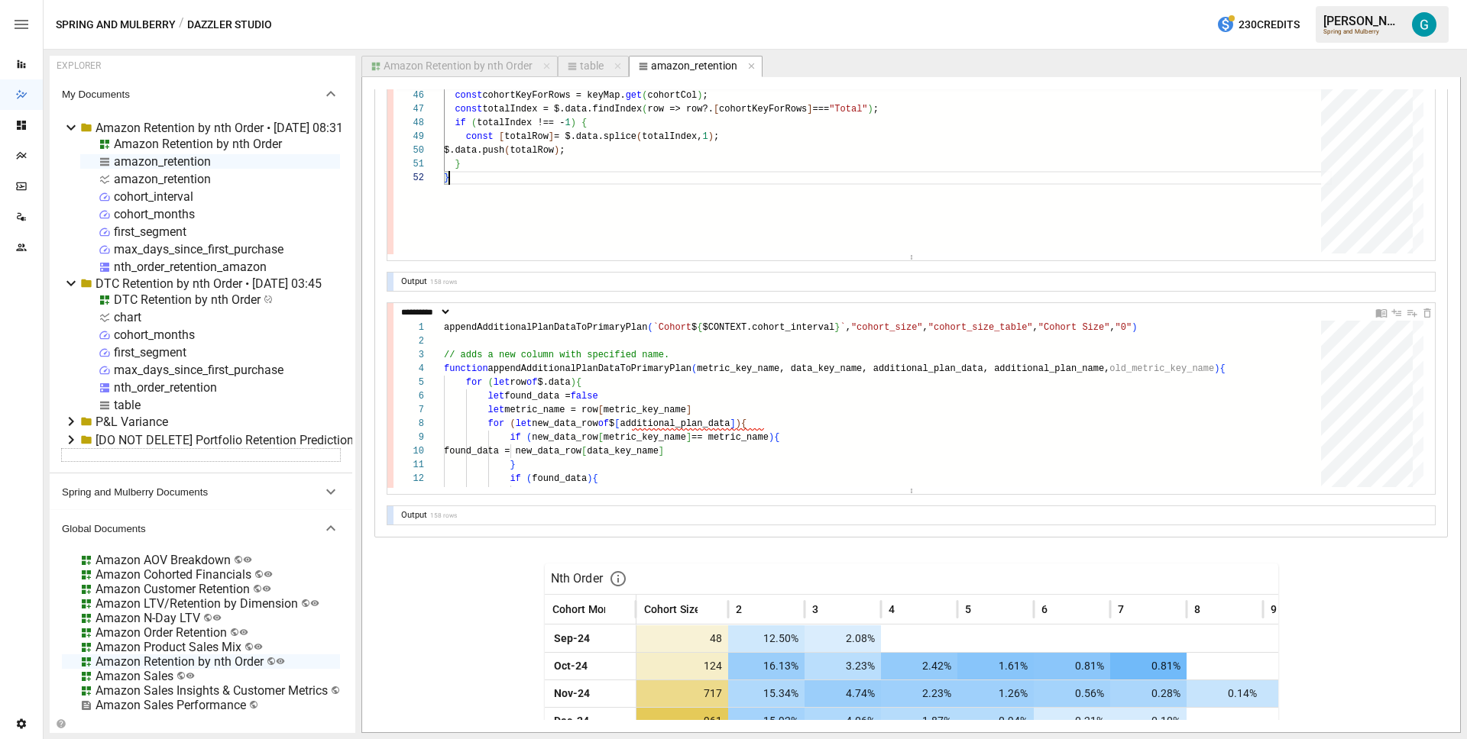
scroll to position [616, 0]
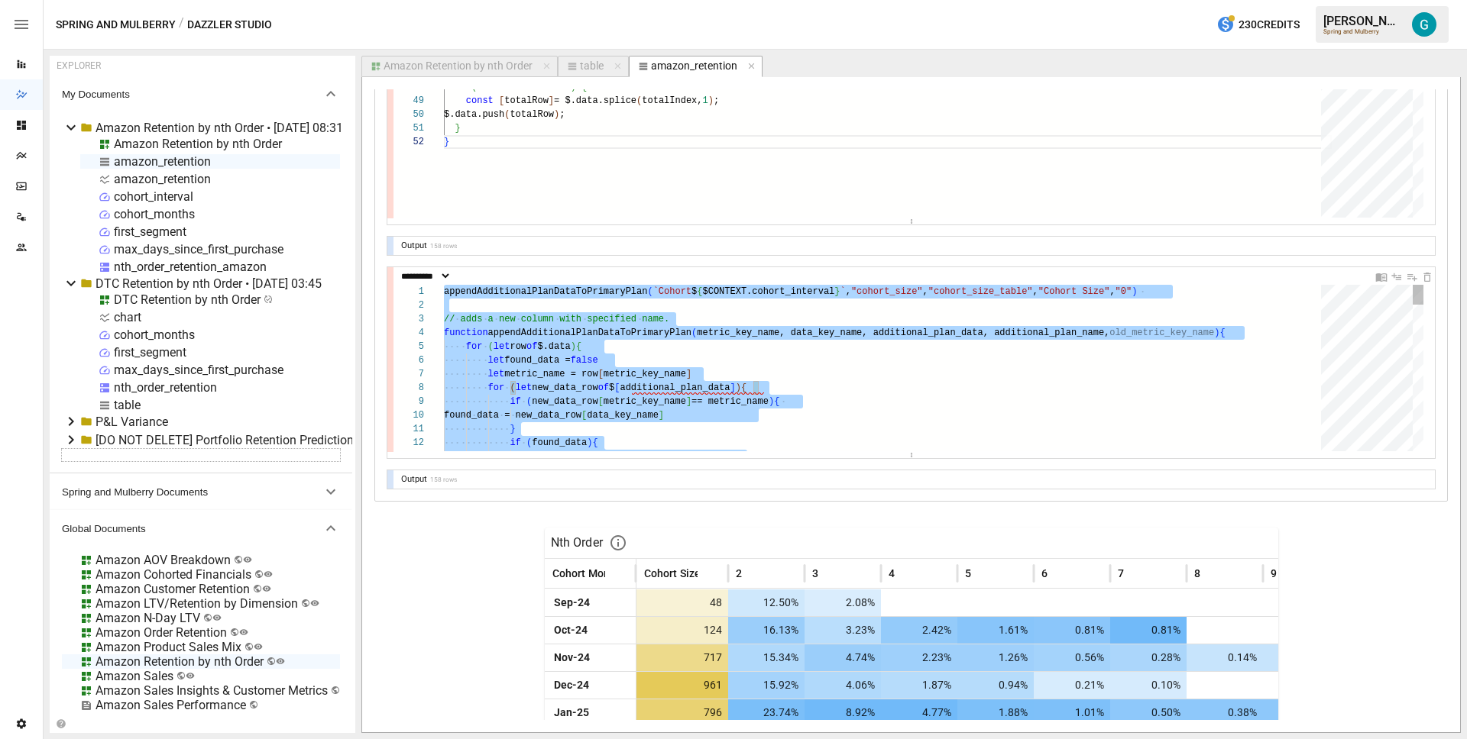
type textarea "**********"
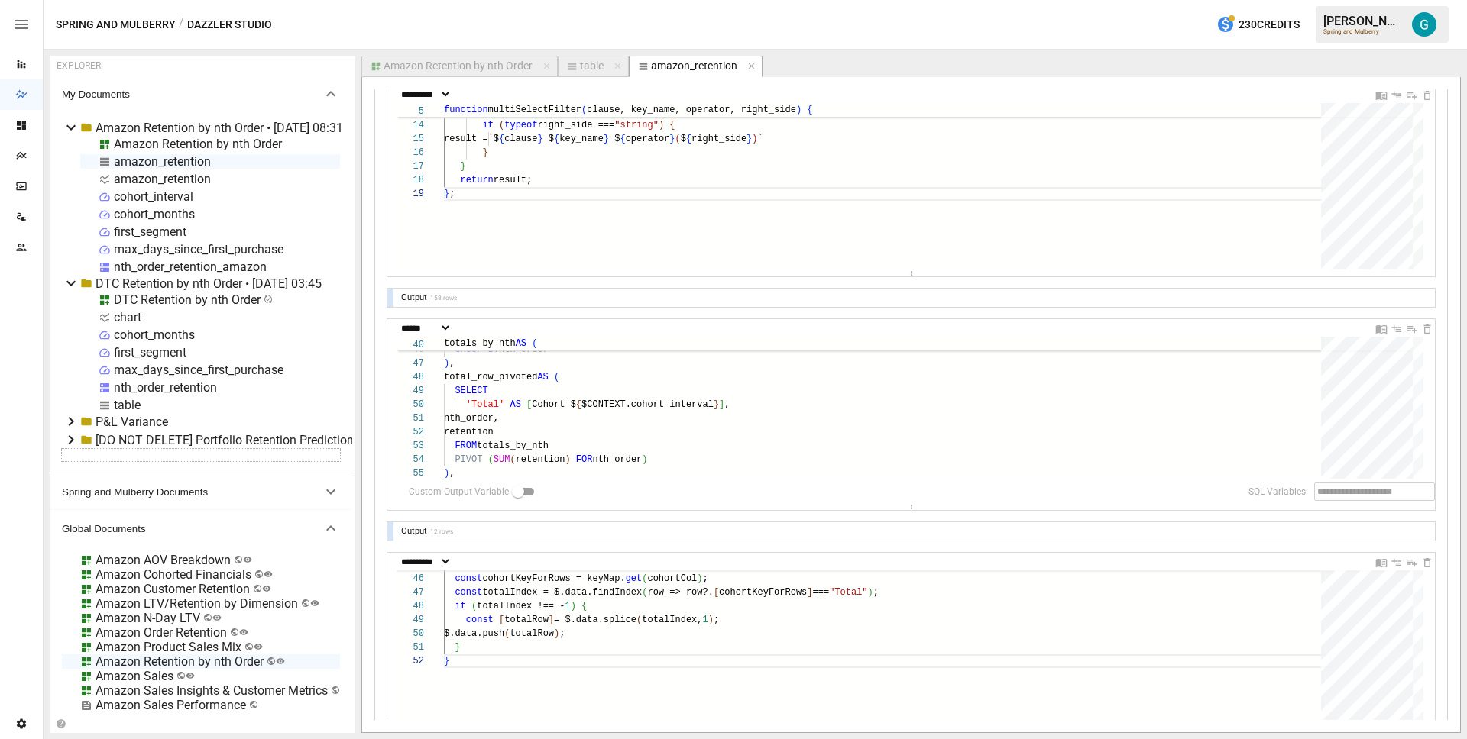
scroll to position [0, 0]
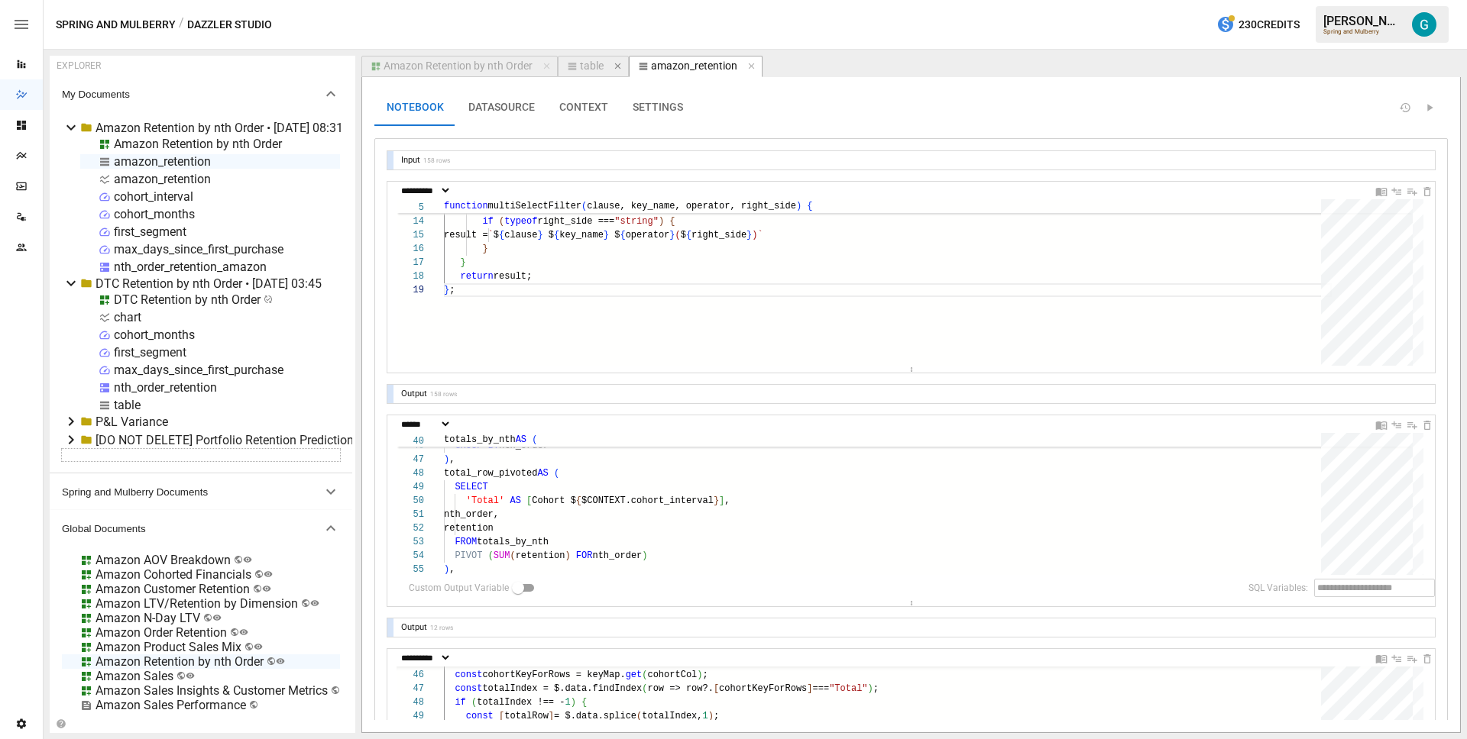
click at [615, 66] on icon "button" at bounding box center [617, 66] width 6 height 6
click at [416, 70] on div "Amazon Retention by nth Order" at bounding box center [457, 67] width 149 height 14
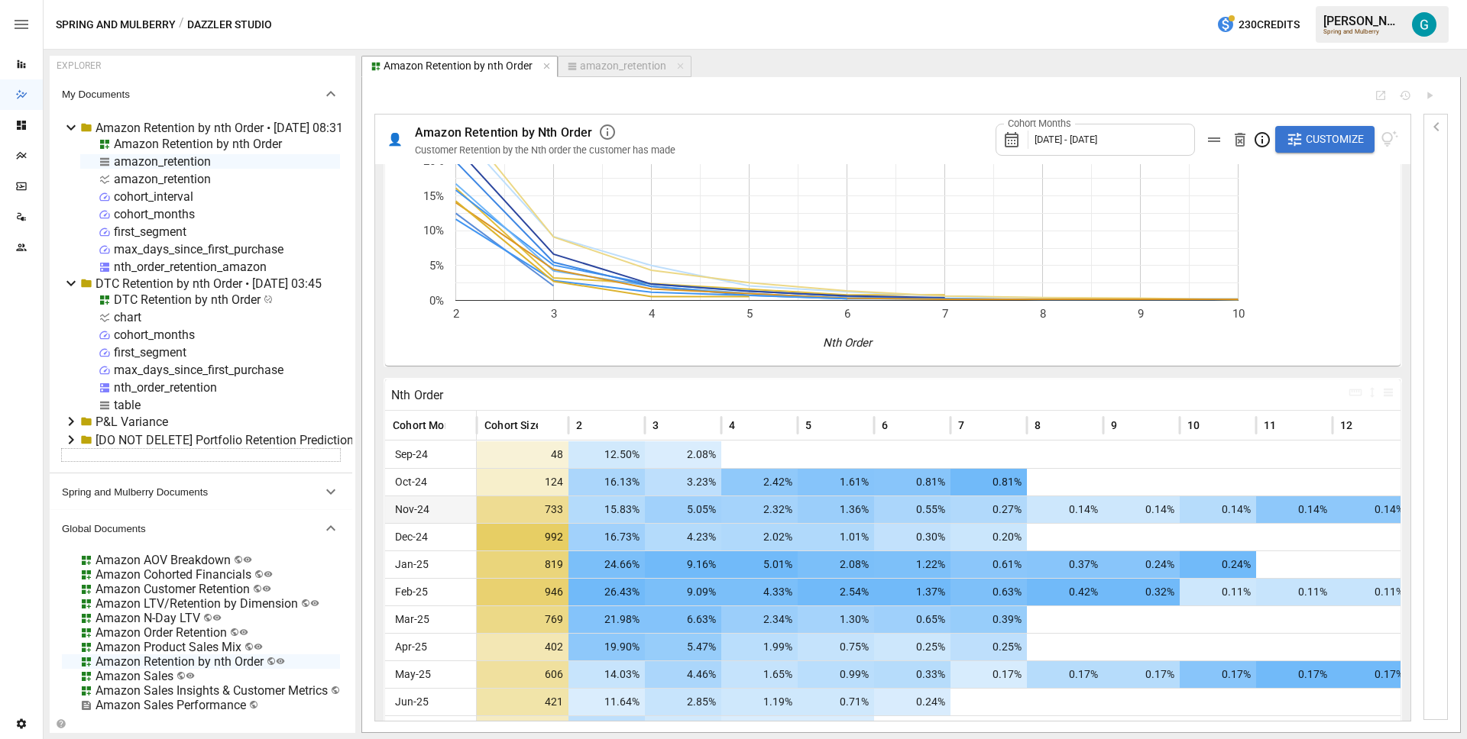
scroll to position [185, 0]
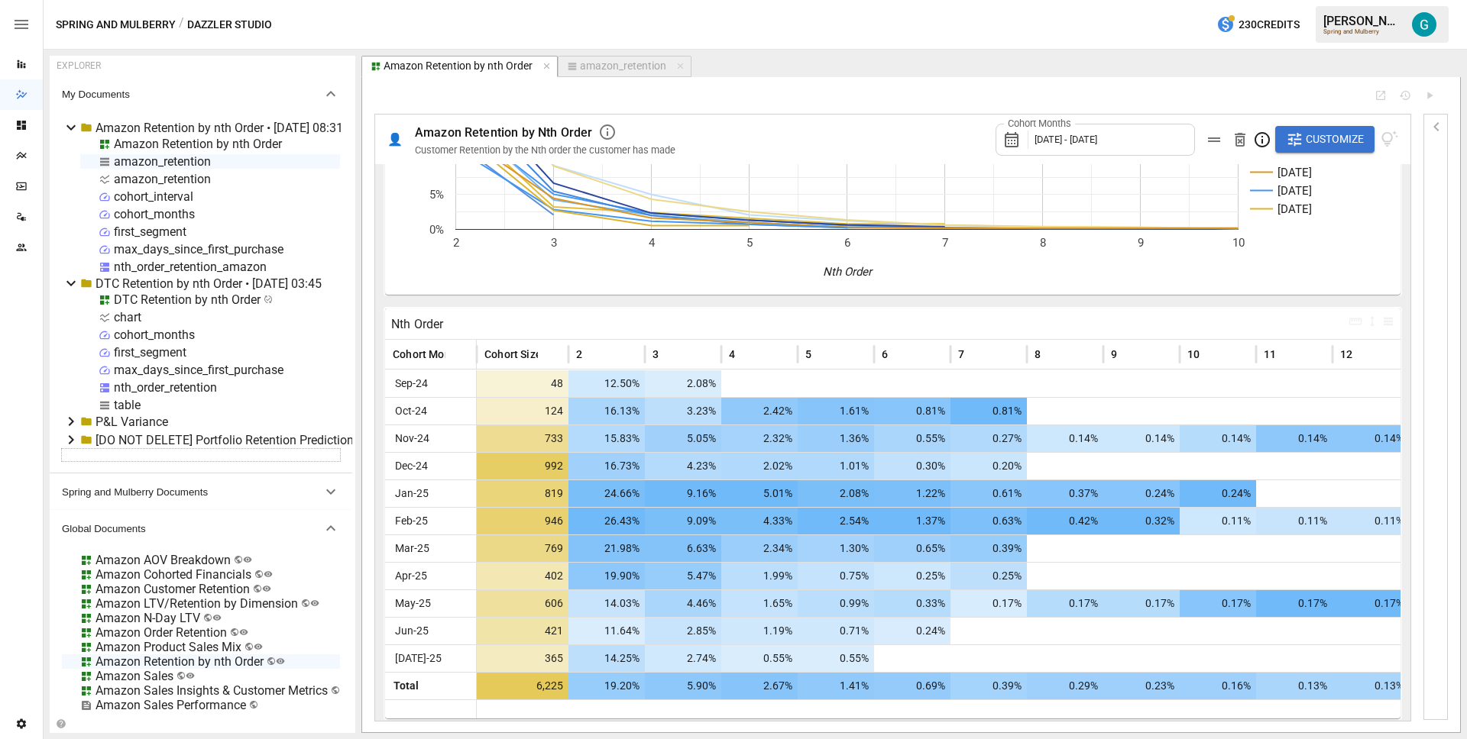
click at [141, 175] on div "amazon_retention" at bounding box center [162, 179] width 97 height 15
select select "**********"
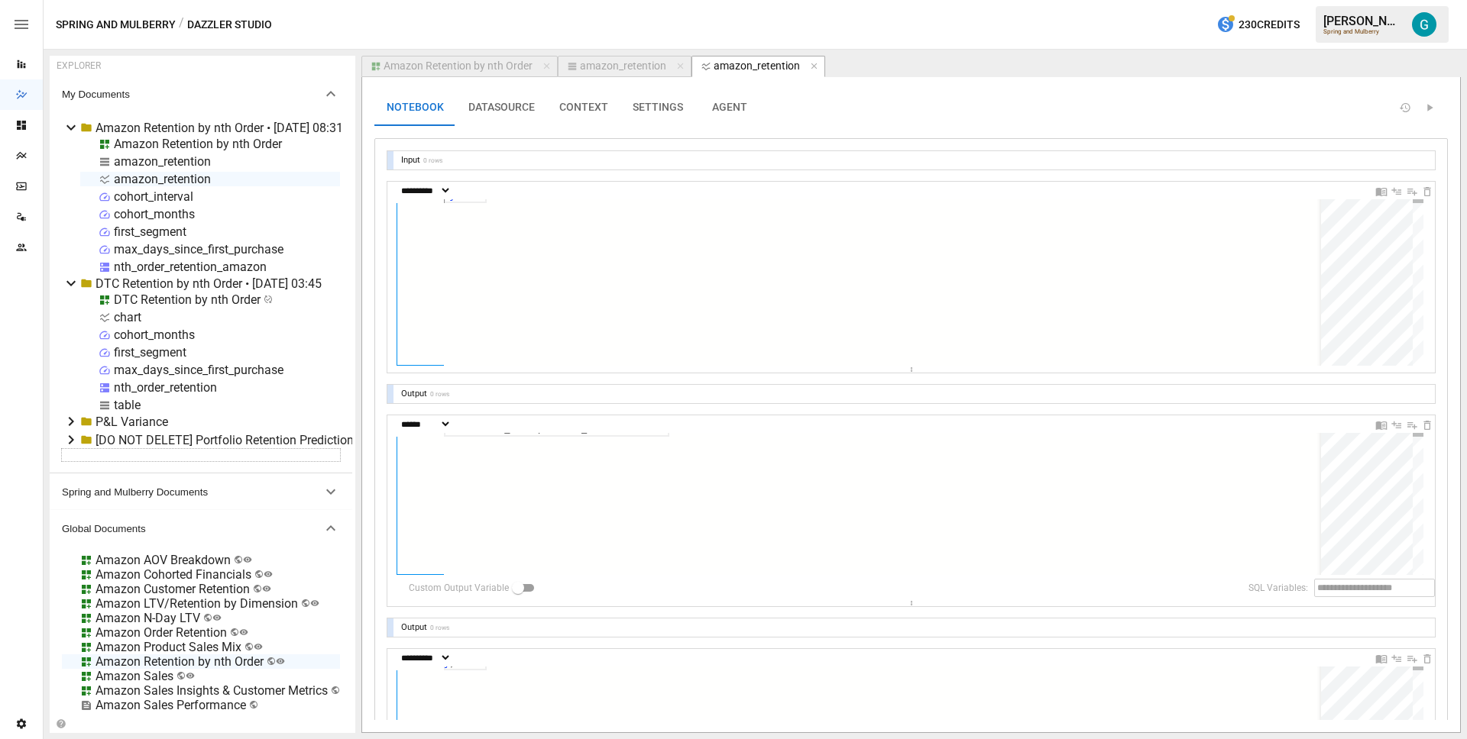
scroll to position [55, 11]
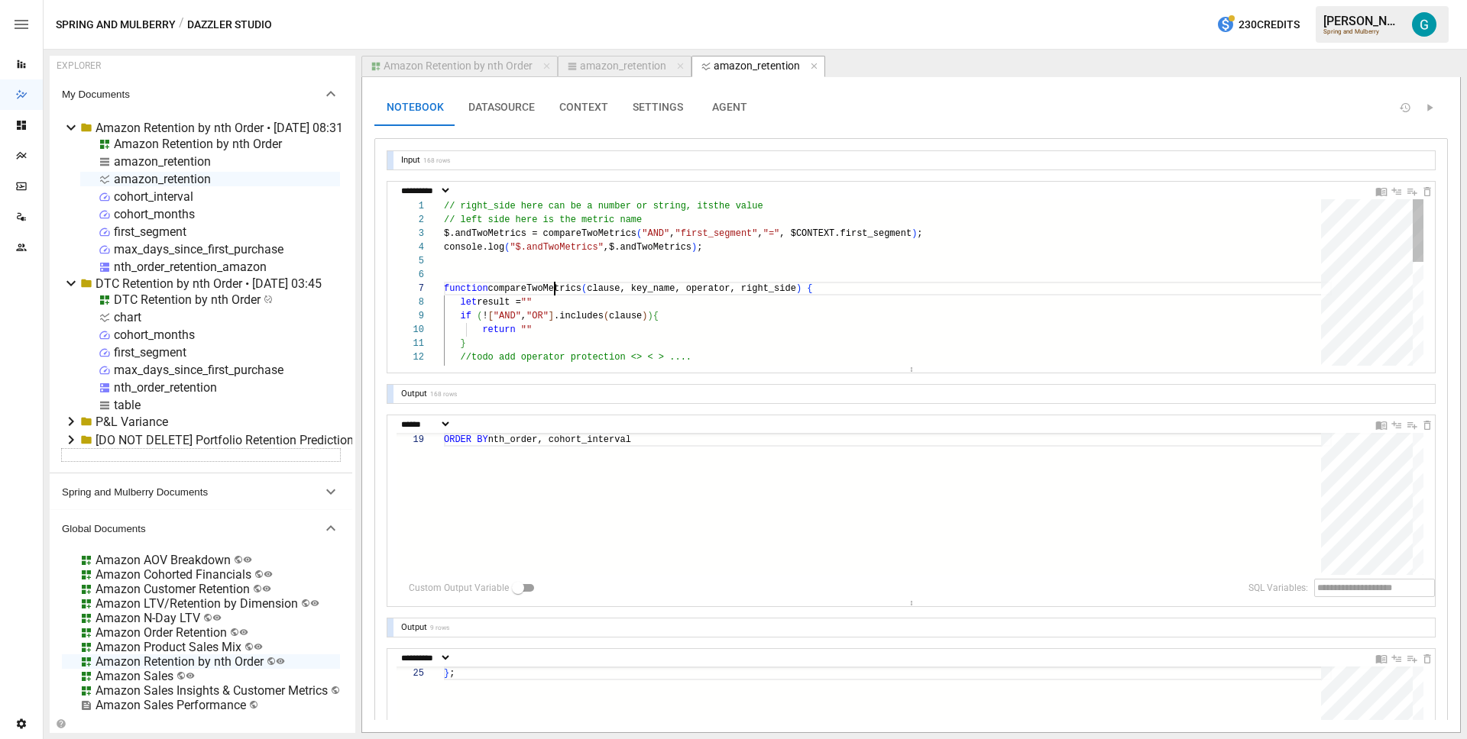
click at [555, 283] on div "// right_side here can be a number or string, its the value // left side here i…" at bounding box center [888, 419] width 888 height 441
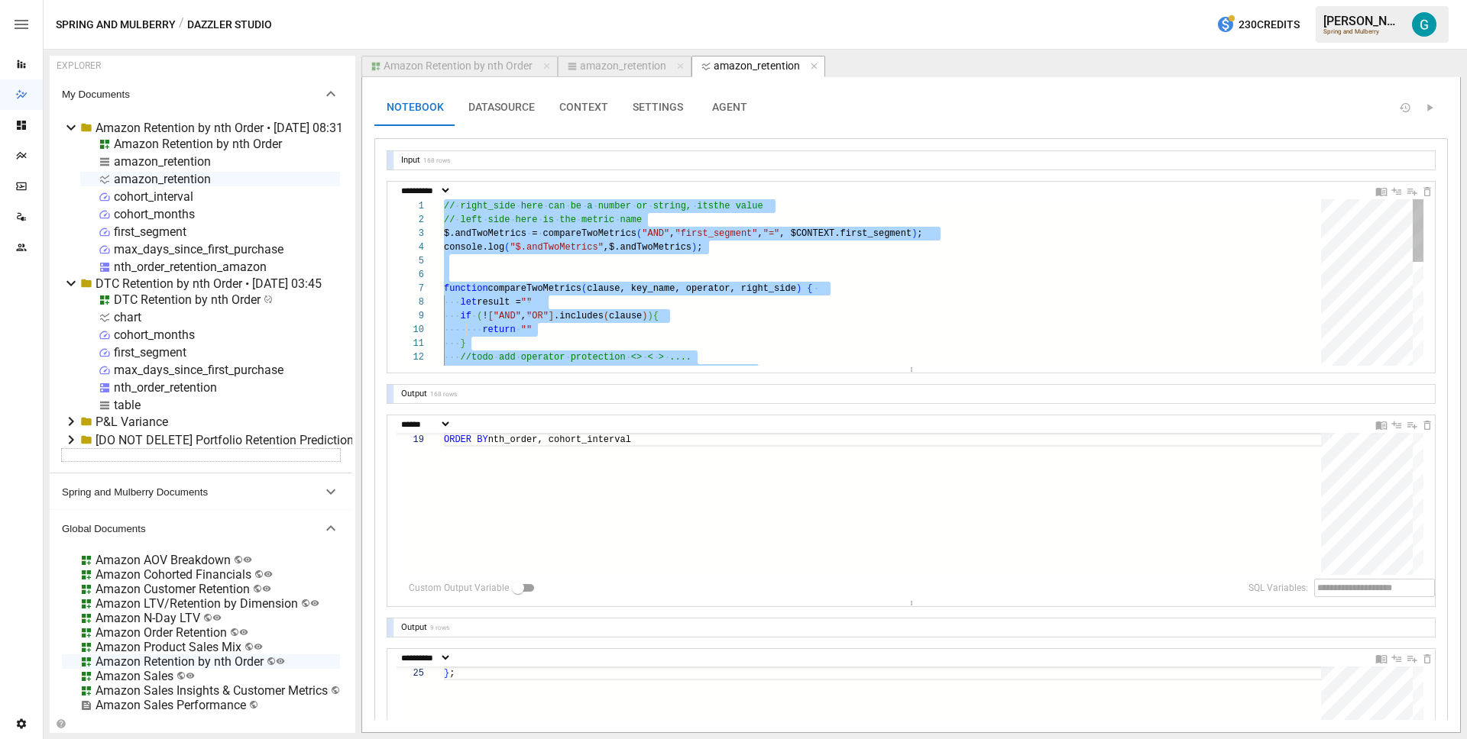
type textarea "**********"
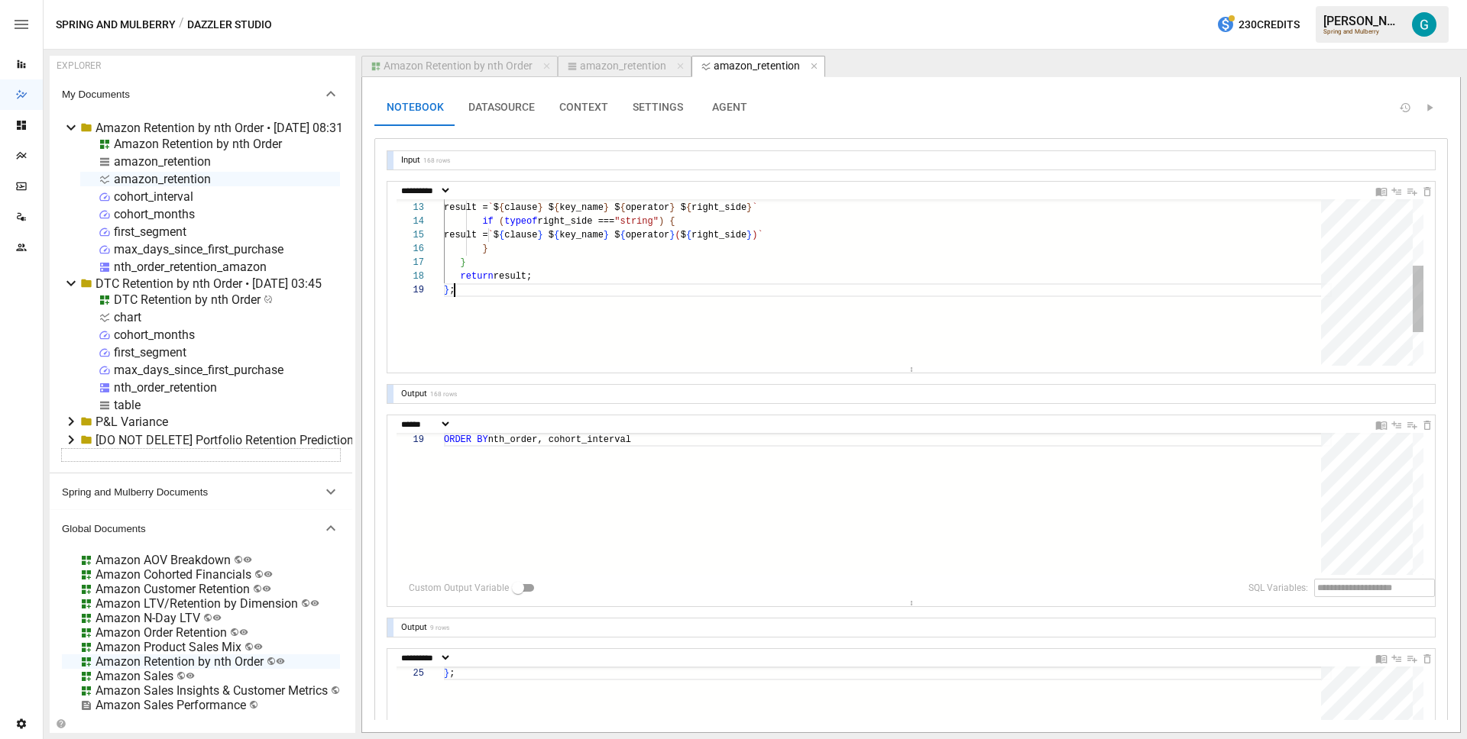
scroll to position [110, 11]
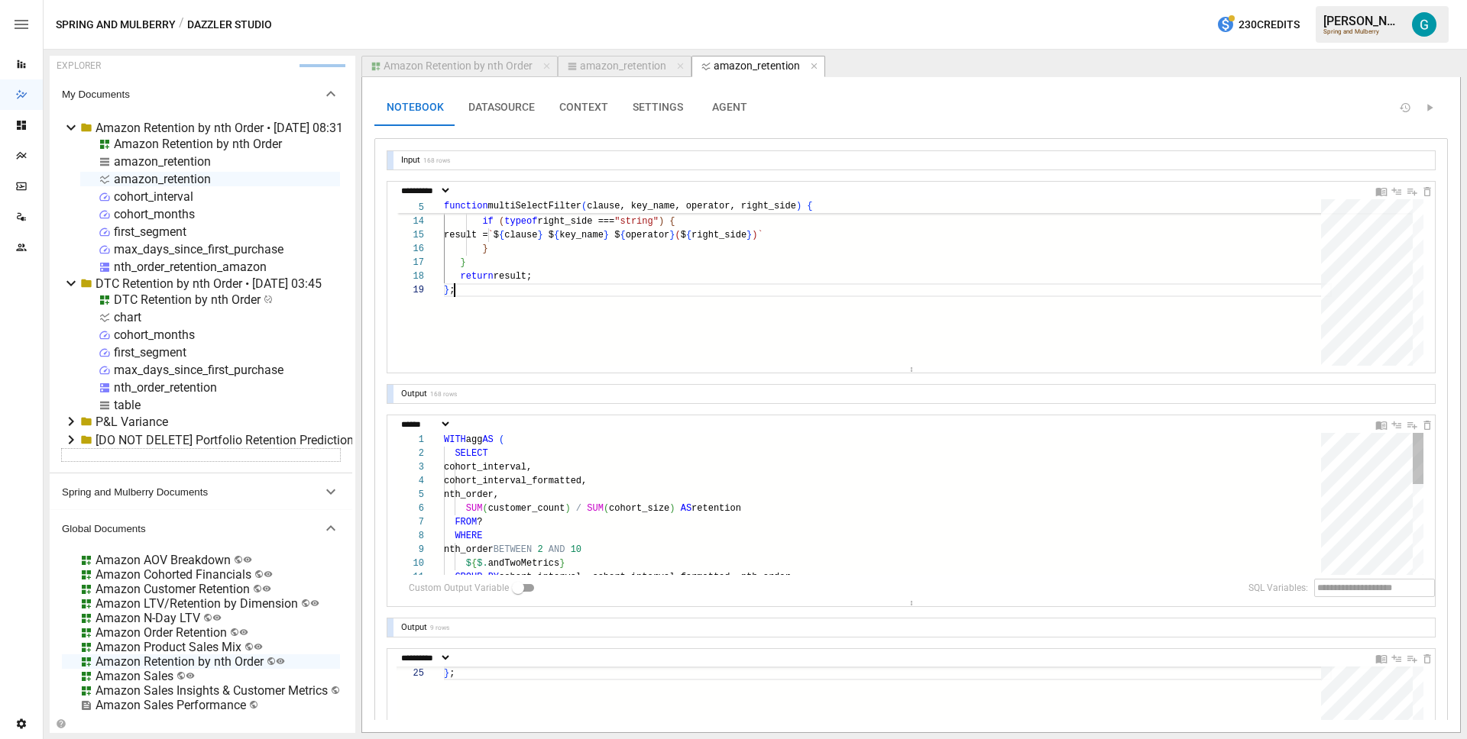
click at [596, 464] on div "WITH agg AS ( SELECT cohort_interval, cohort_interval_formatted, nth_order, SUM…" at bounding box center [888, 628] width 888 height 390
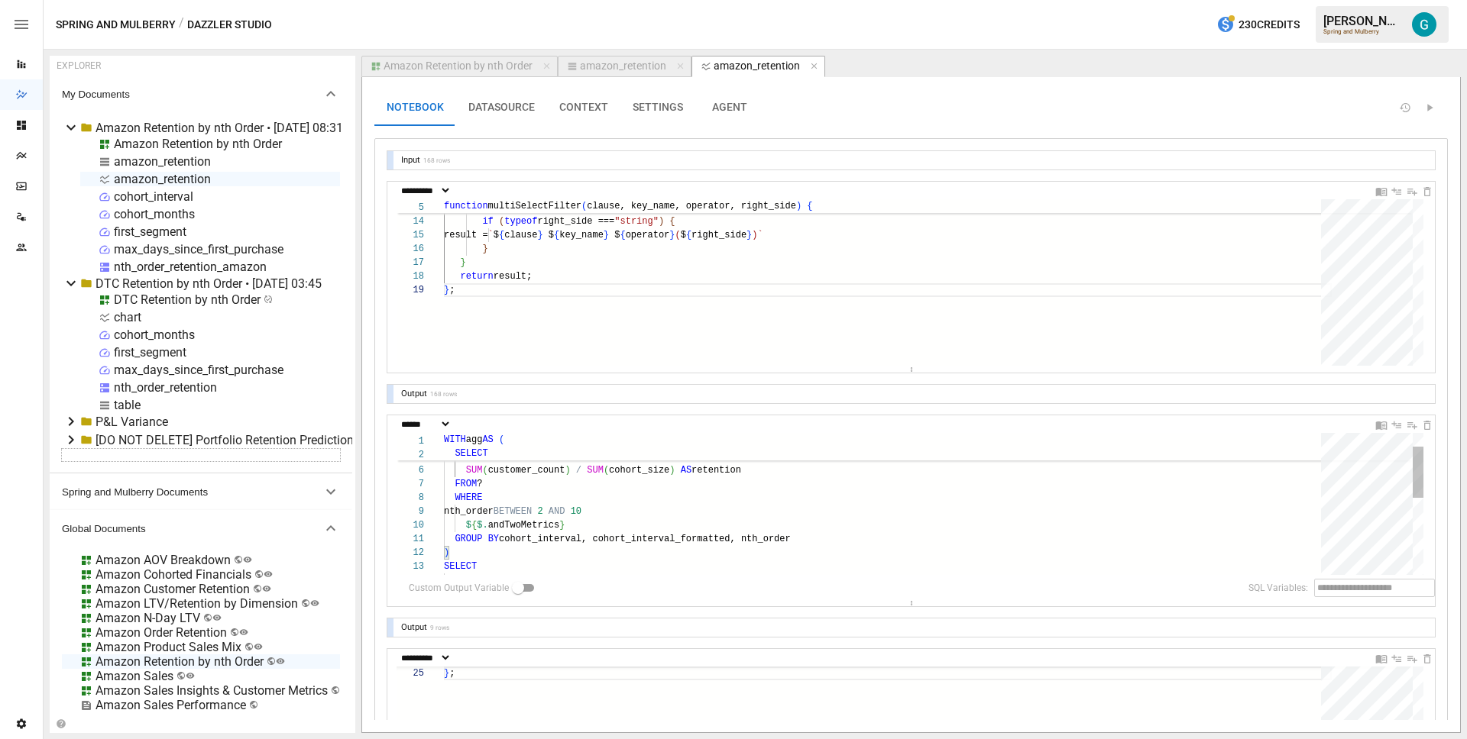
click at [627, 509] on div "cohort_interval, cohort_interval_formatted, nth_order, SUM ( customer_count ) /…" at bounding box center [888, 590] width 888 height 390
click at [626, 509] on div "cohort_interval, cohort_interval_formatted, nth_order, SUM ( customer_count ) /…" at bounding box center [888, 590] width 888 height 390
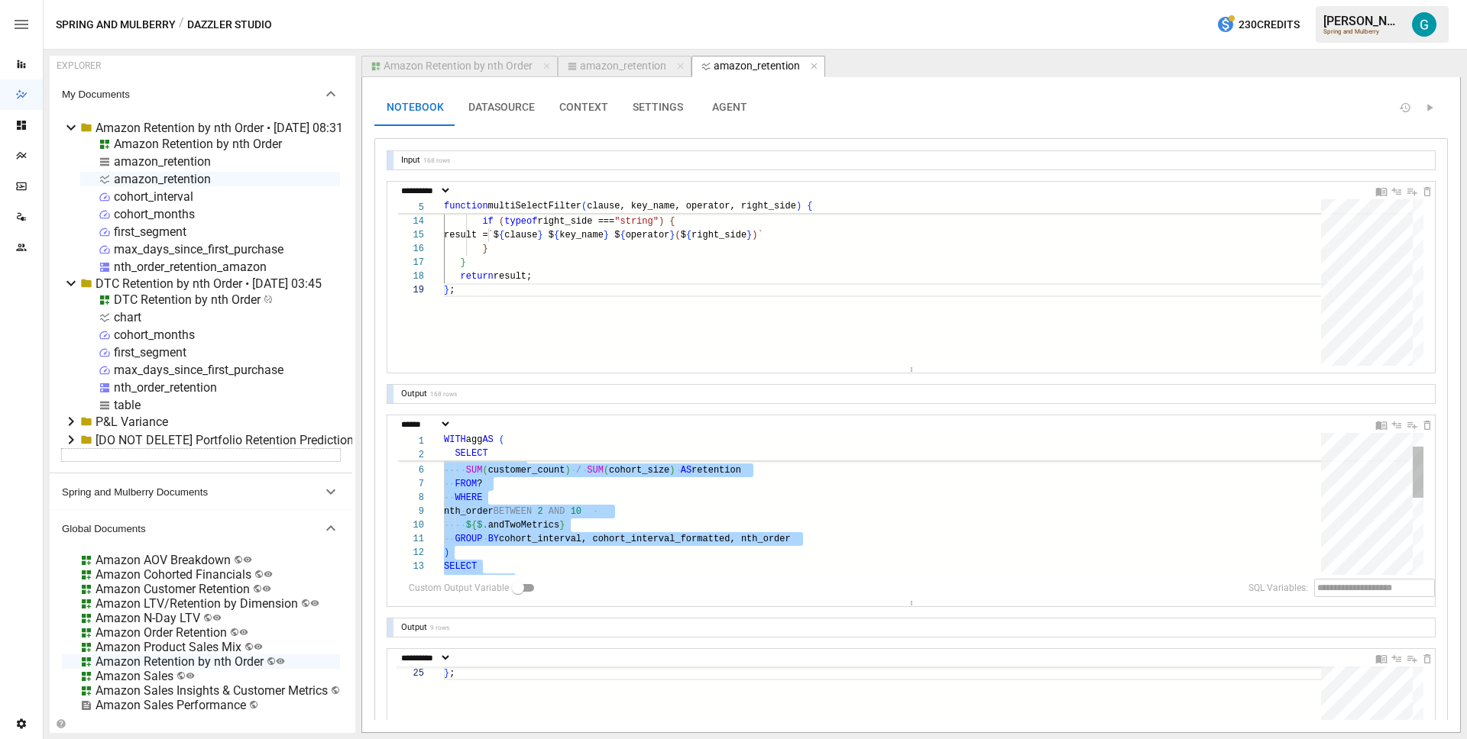
type textarea "**********"
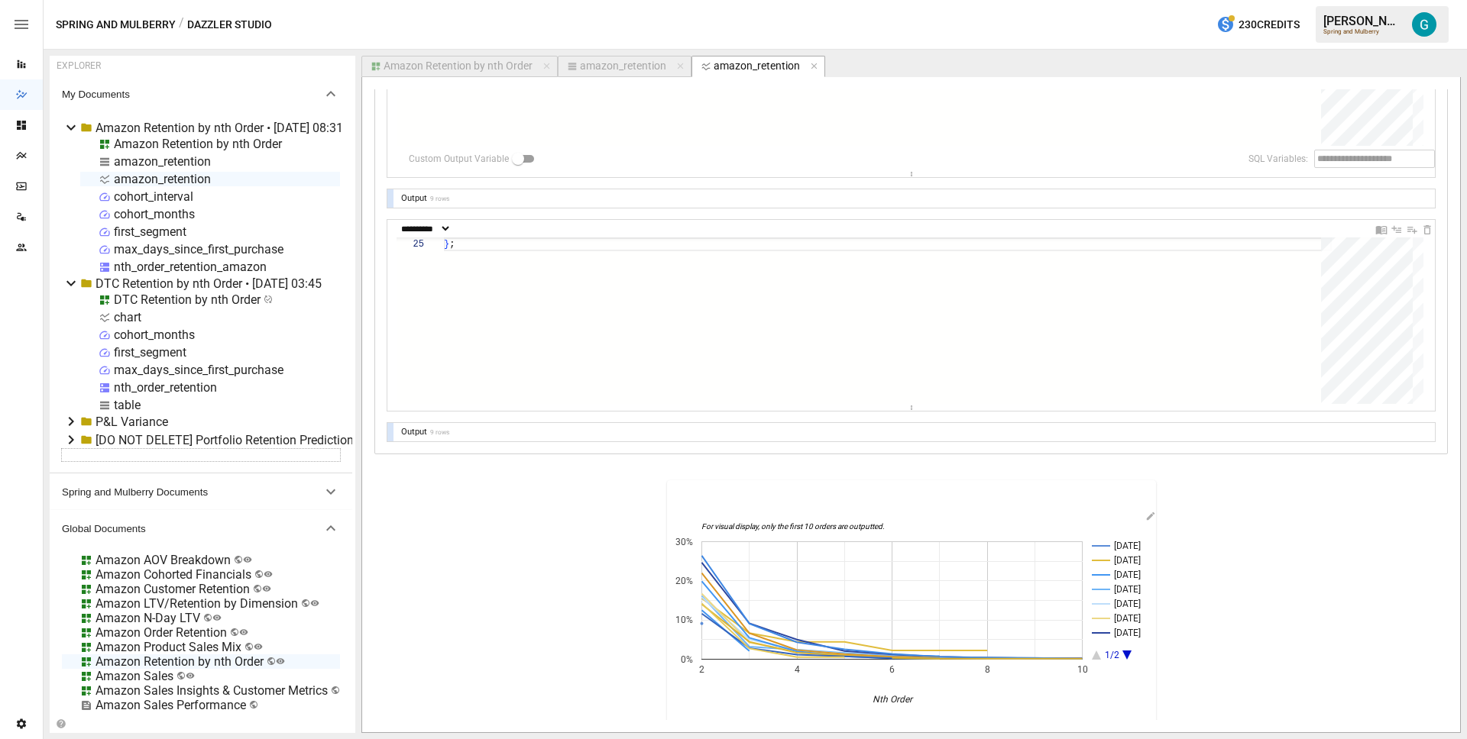
scroll to position [435, 0]
click at [445, 512] on div "For visual display, only the first 10 orders are outputted. [DATE] Aug [DATE] O…" at bounding box center [910, 597] width 1073 height 247
click at [572, 341] on div "} ;" at bounding box center [888, 150] width 888 height 496
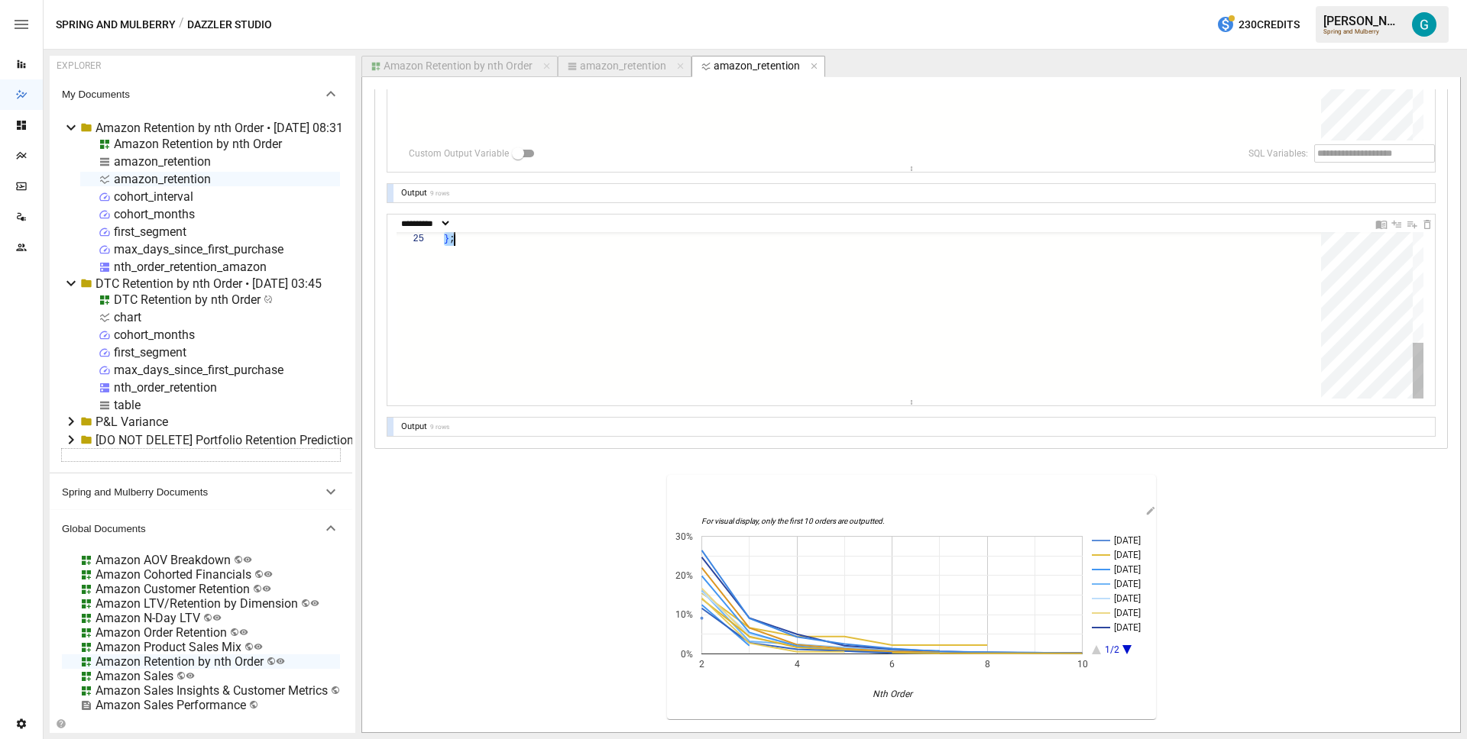
type textarea "**********"
click at [418, 73] on button "Amazon Retention by nth Order" at bounding box center [459, 66] width 196 height 21
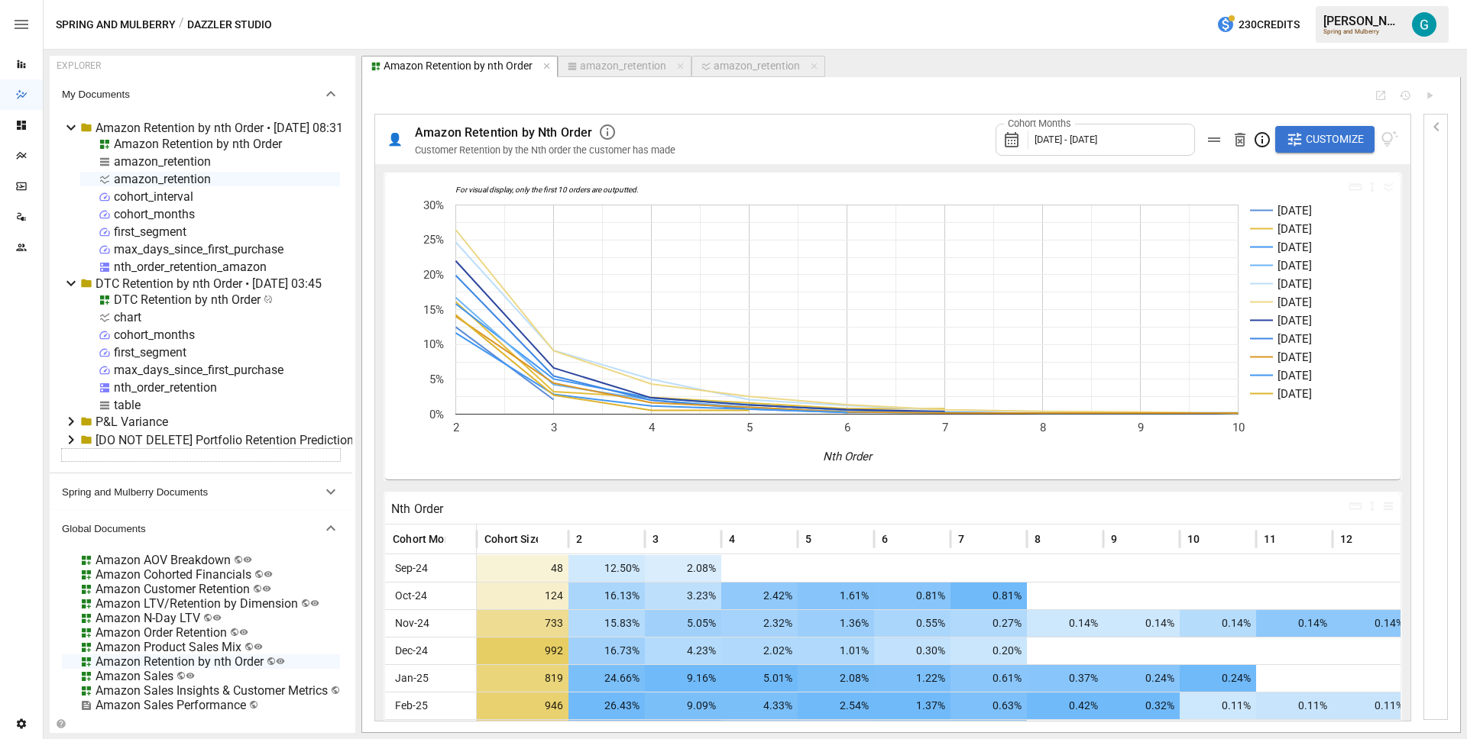
click at [162, 230] on div "first_segment" at bounding box center [150, 232] width 73 height 15
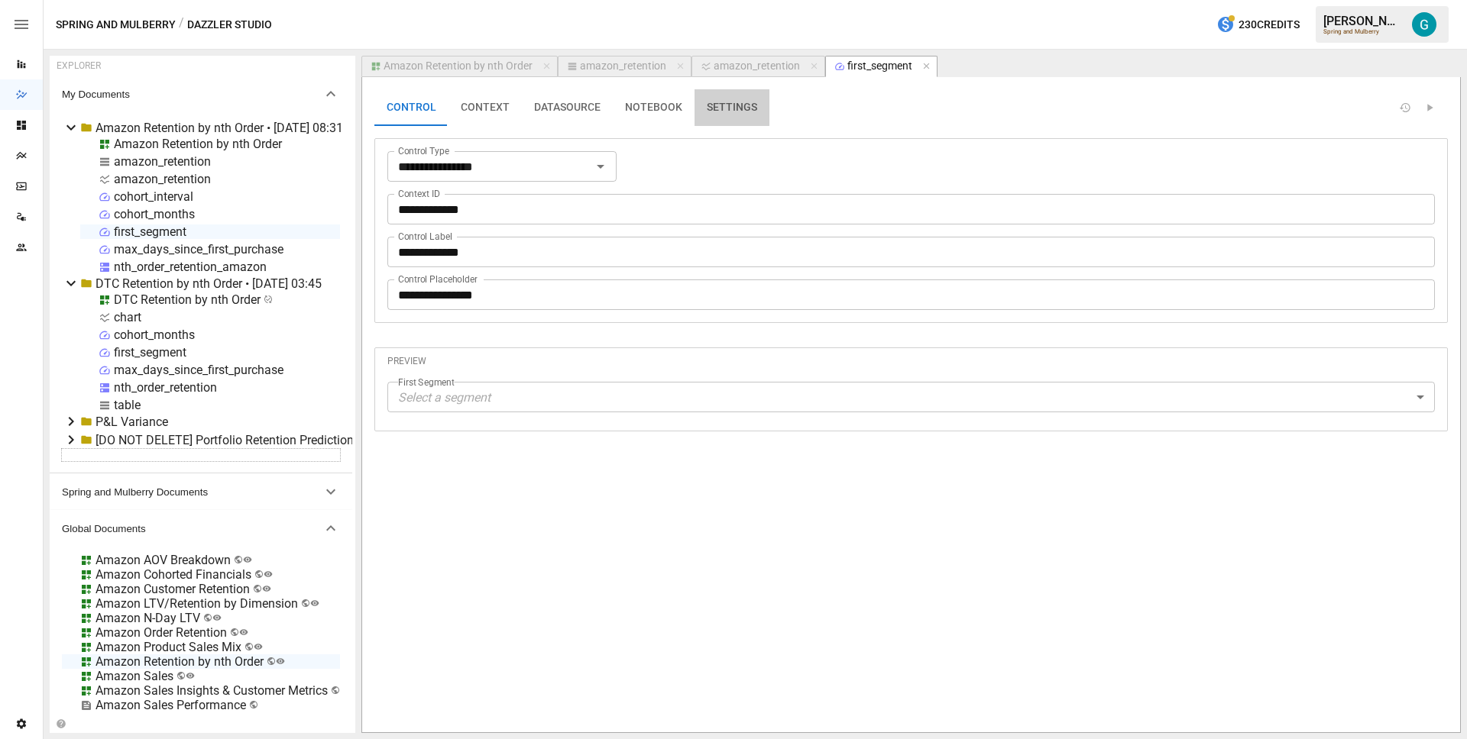
click at [722, 102] on button "SETTINGS" at bounding box center [731, 107] width 75 height 37
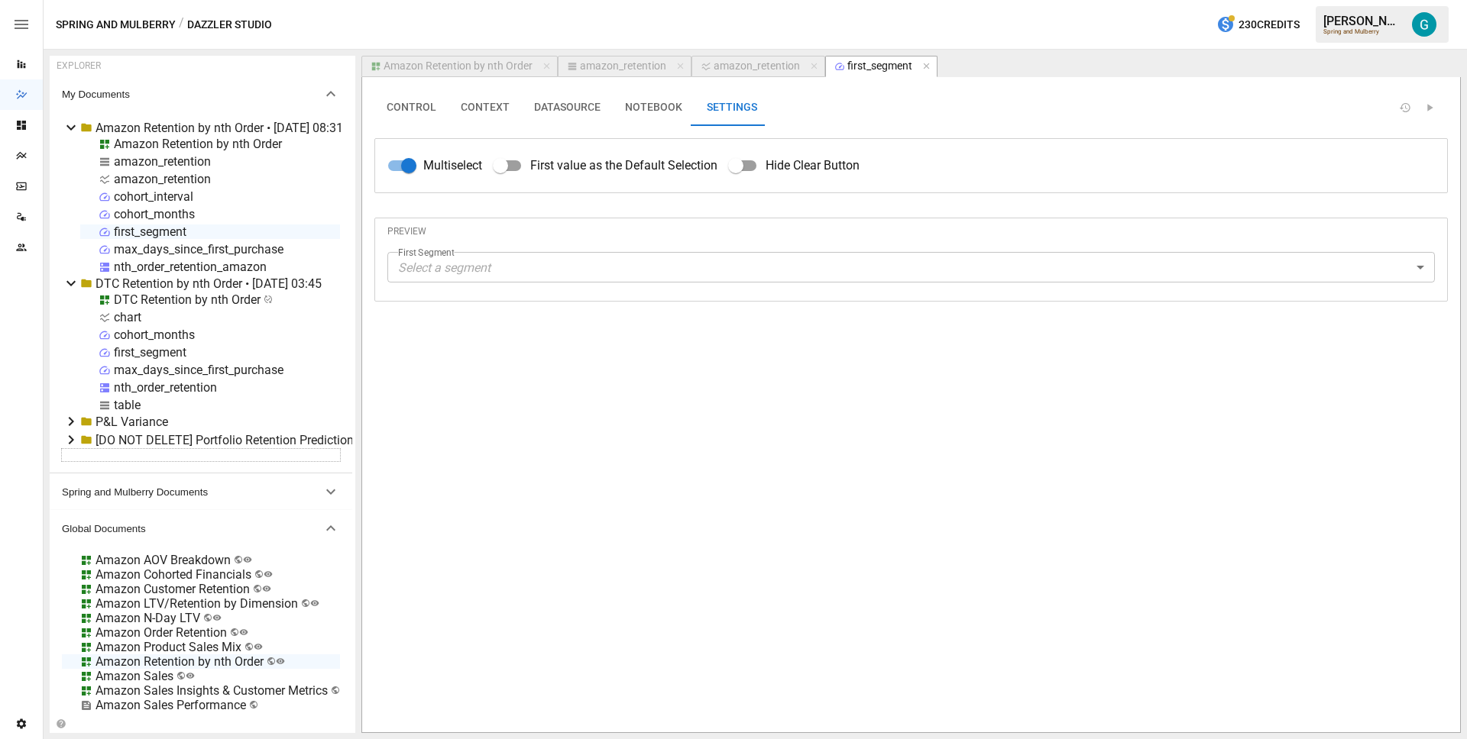
click at [927, 65] on icon "button" at bounding box center [926, 66] width 11 height 11
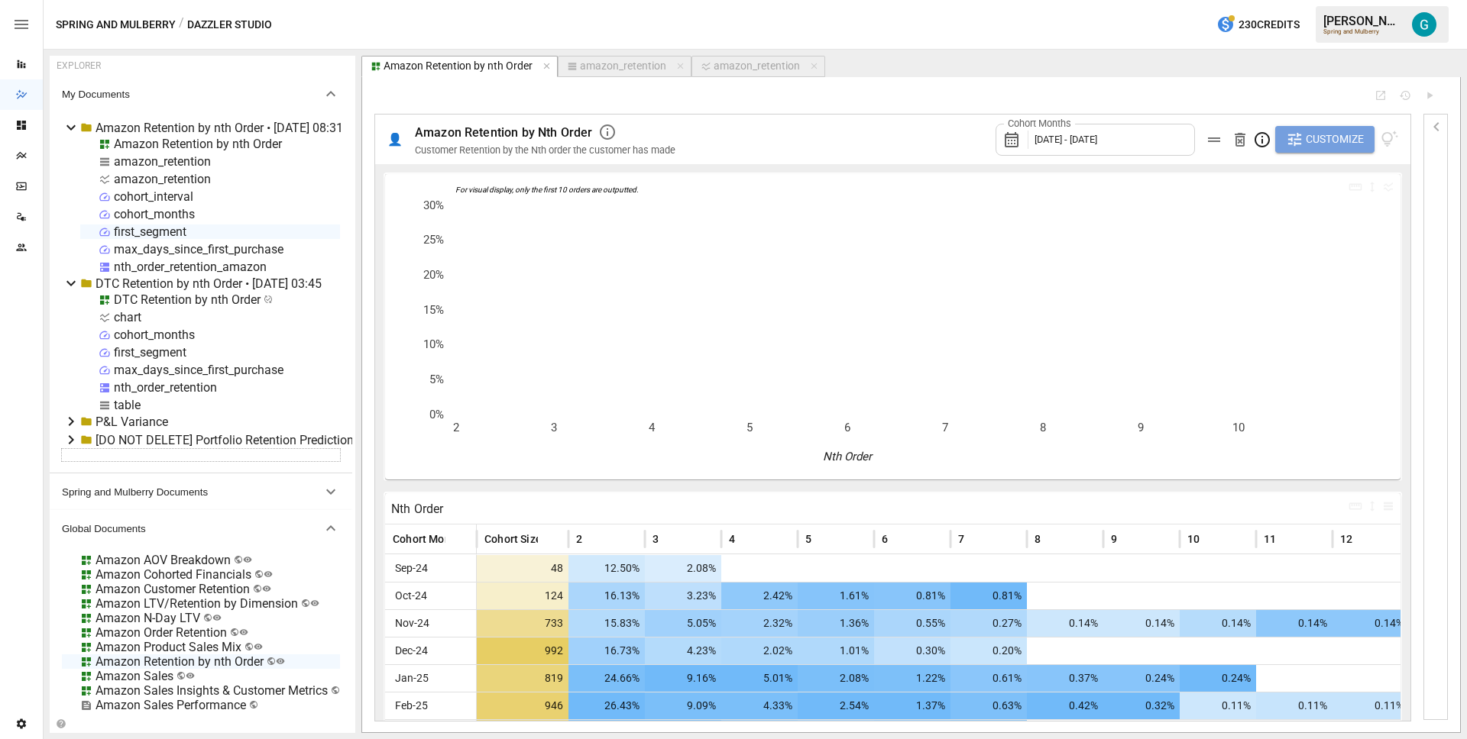
click at [1326, 147] on span "Customize" at bounding box center [1334, 139] width 58 height 19
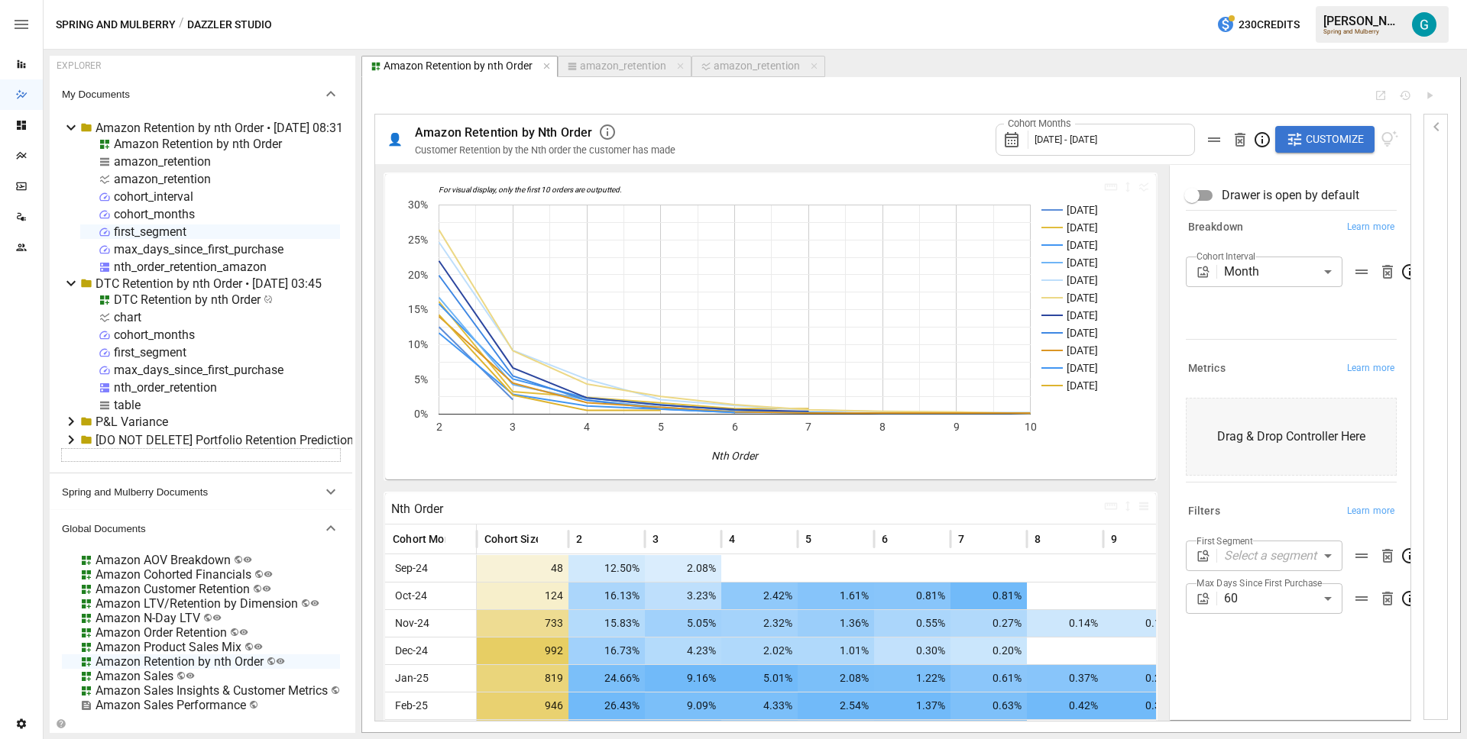
click at [1237, 546] on label "First Segment" at bounding box center [1224, 541] width 57 height 13
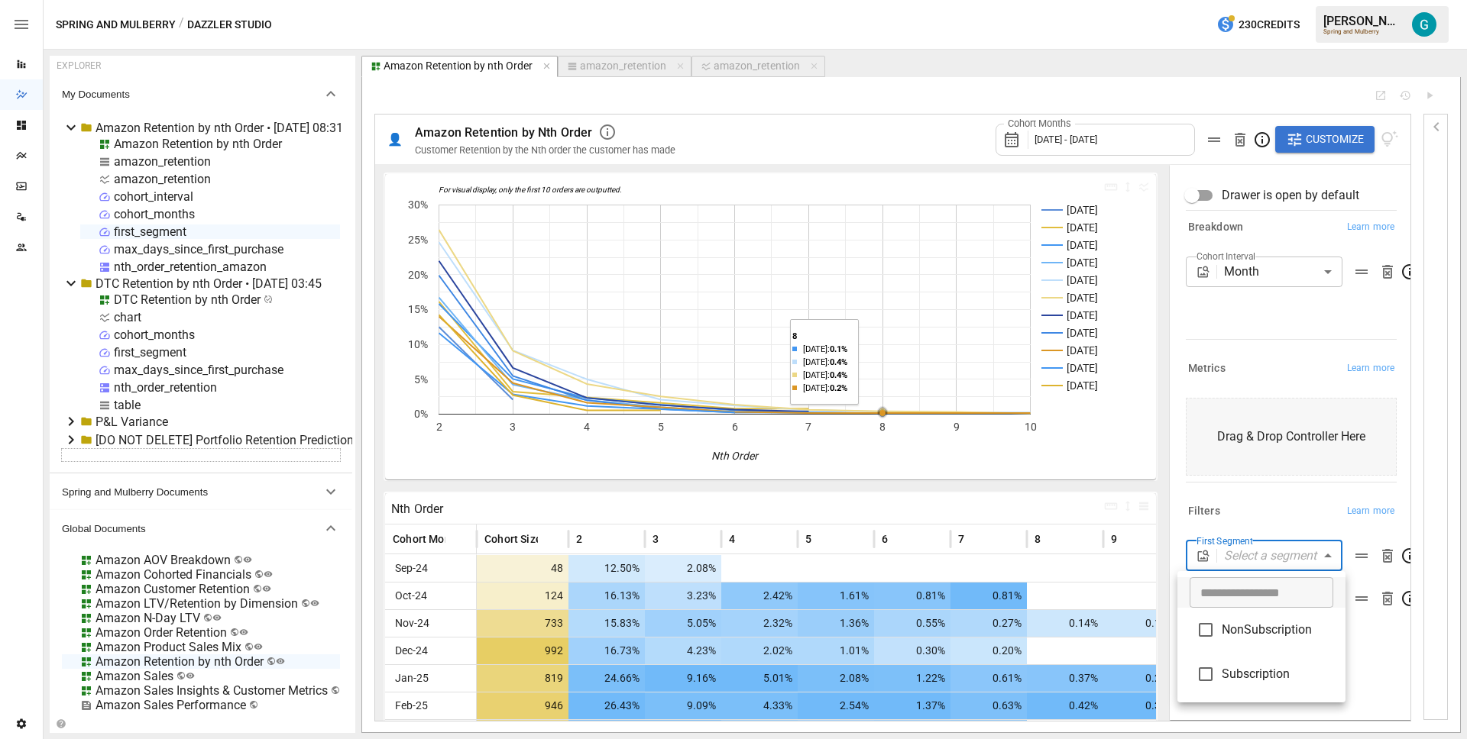
click at [1301, 0] on body "Reports Dazzler Studio Dashboards Plans SmartModel ™ Data Sources Team Settings…" at bounding box center [733, 0] width 1467 height 0
click at [1289, 644] on li "NonSubscription" at bounding box center [1261, 630] width 168 height 44
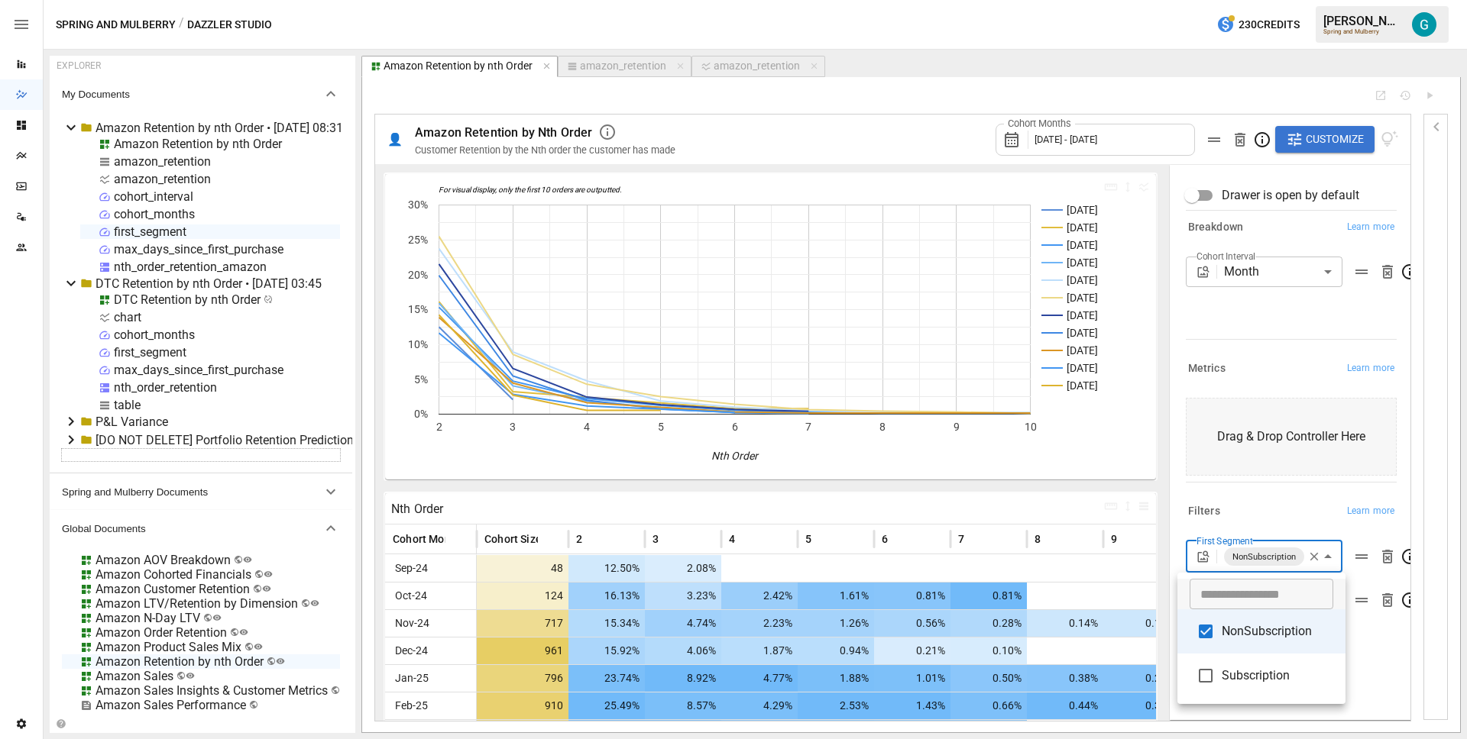
click at [1257, 369] on div at bounding box center [733, 369] width 1467 height 739
click at [1278, 0] on body "Reports Dazzler Studio Dashboards Plans SmartModel ™ Data Sources Team Settings…" at bounding box center [733, 0] width 1467 height 0
click at [1282, 658] on li "Subscription" at bounding box center [1261, 676] width 168 height 44
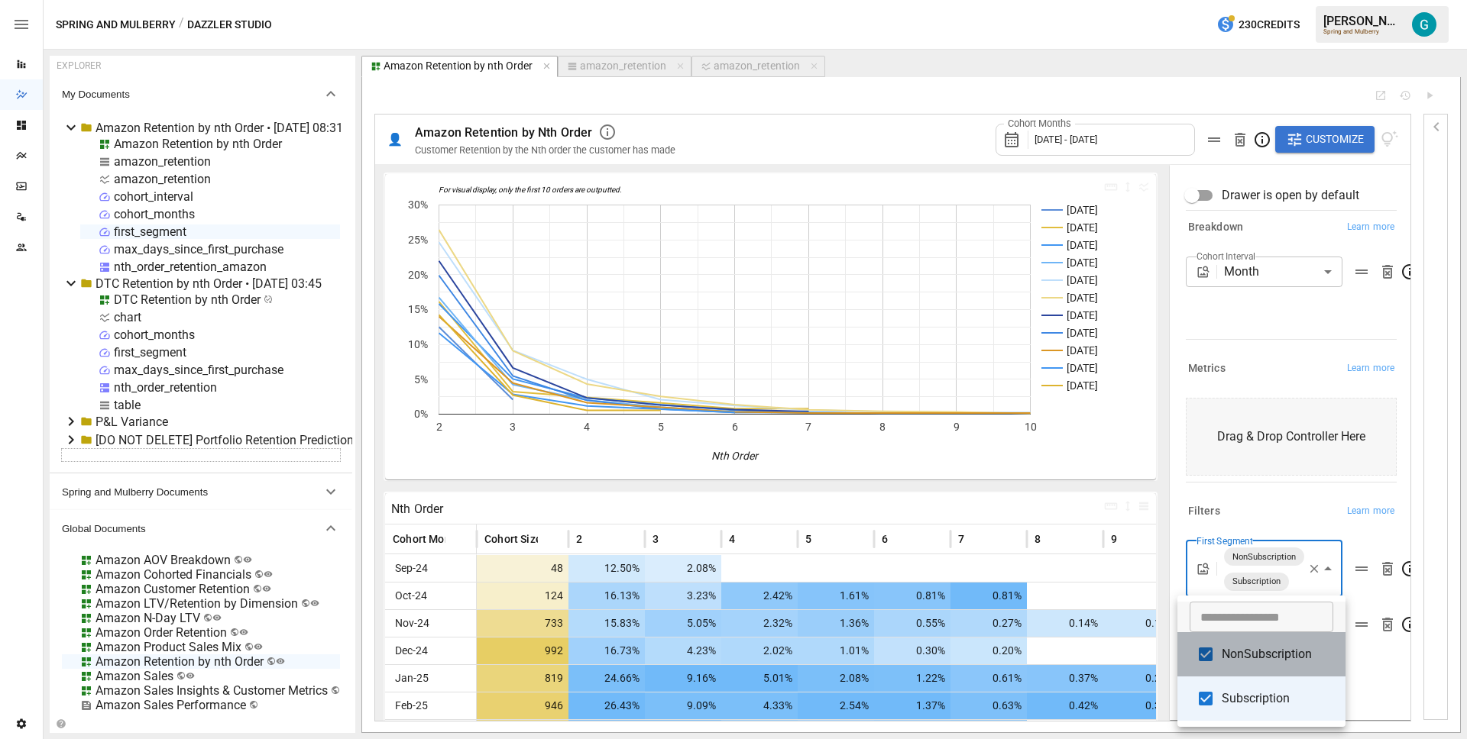
click at [1278, 650] on span "NonSubscription" at bounding box center [1277, 654] width 112 height 18
type input "**********"
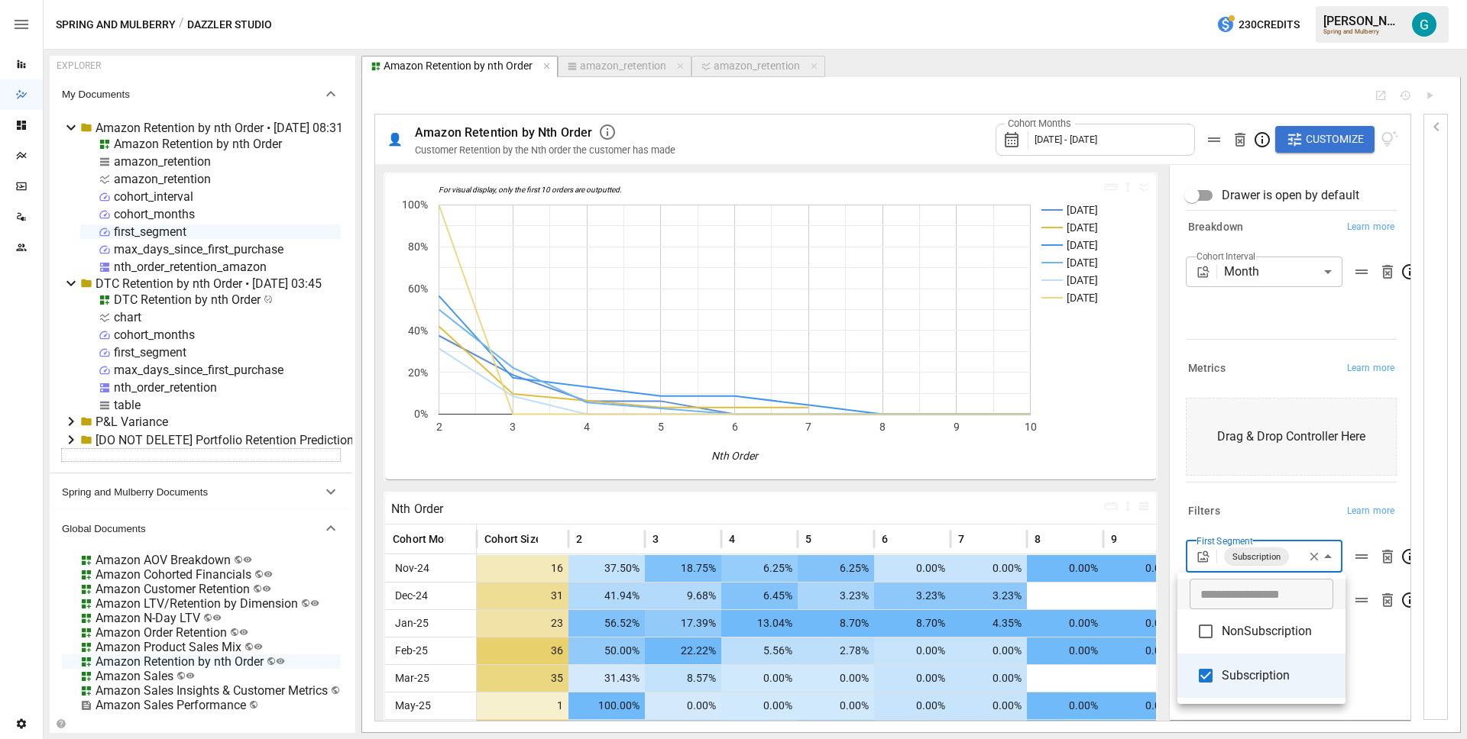
click at [1275, 320] on div at bounding box center [733, 369] width 1467 height 739
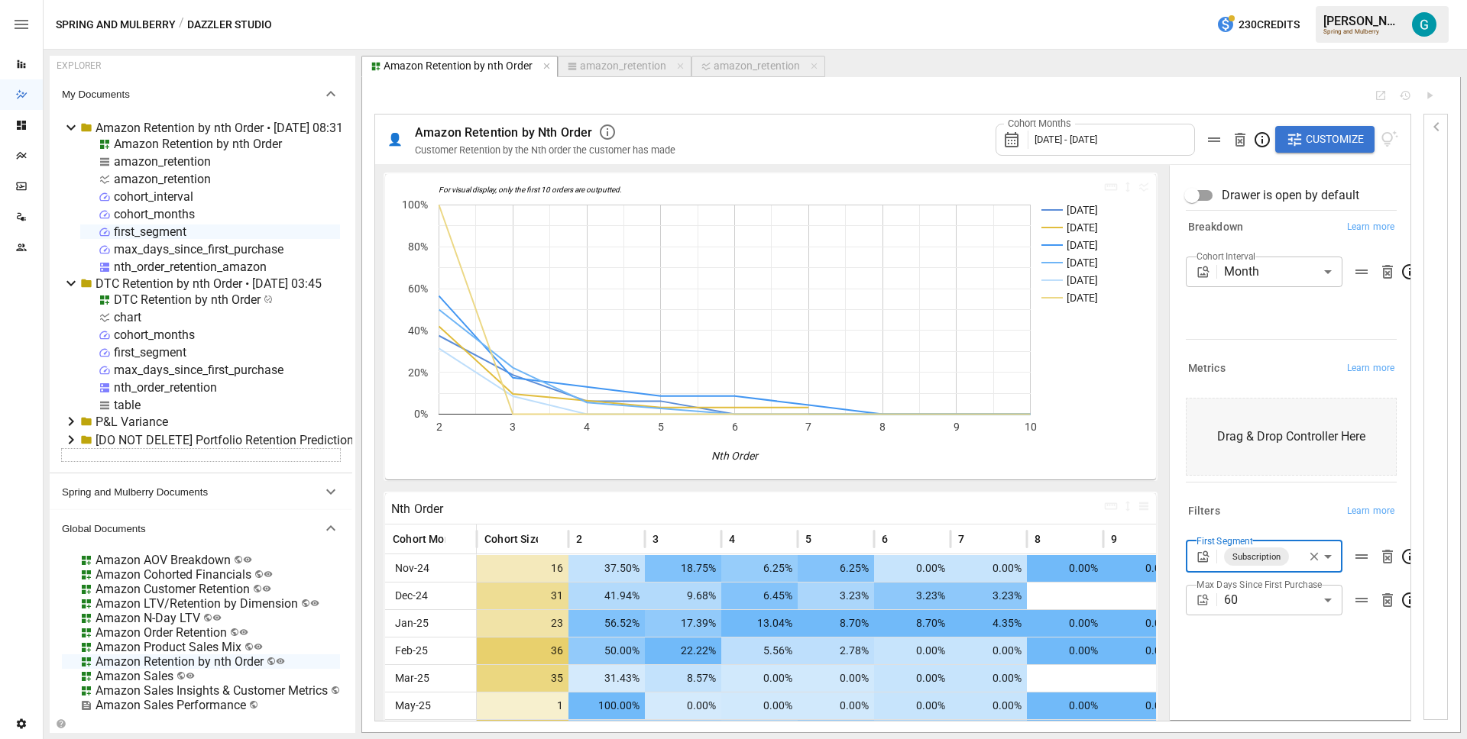
click at [385, 158] on div "👤 Amazon Retention by Nth Order Customer Retention by the Nth order the custome…" at bounding box center [892, 140] width 1035 height 50
click at [1320, 563] on icon "button" at bounding box center [1314, 557] width 14 height 14
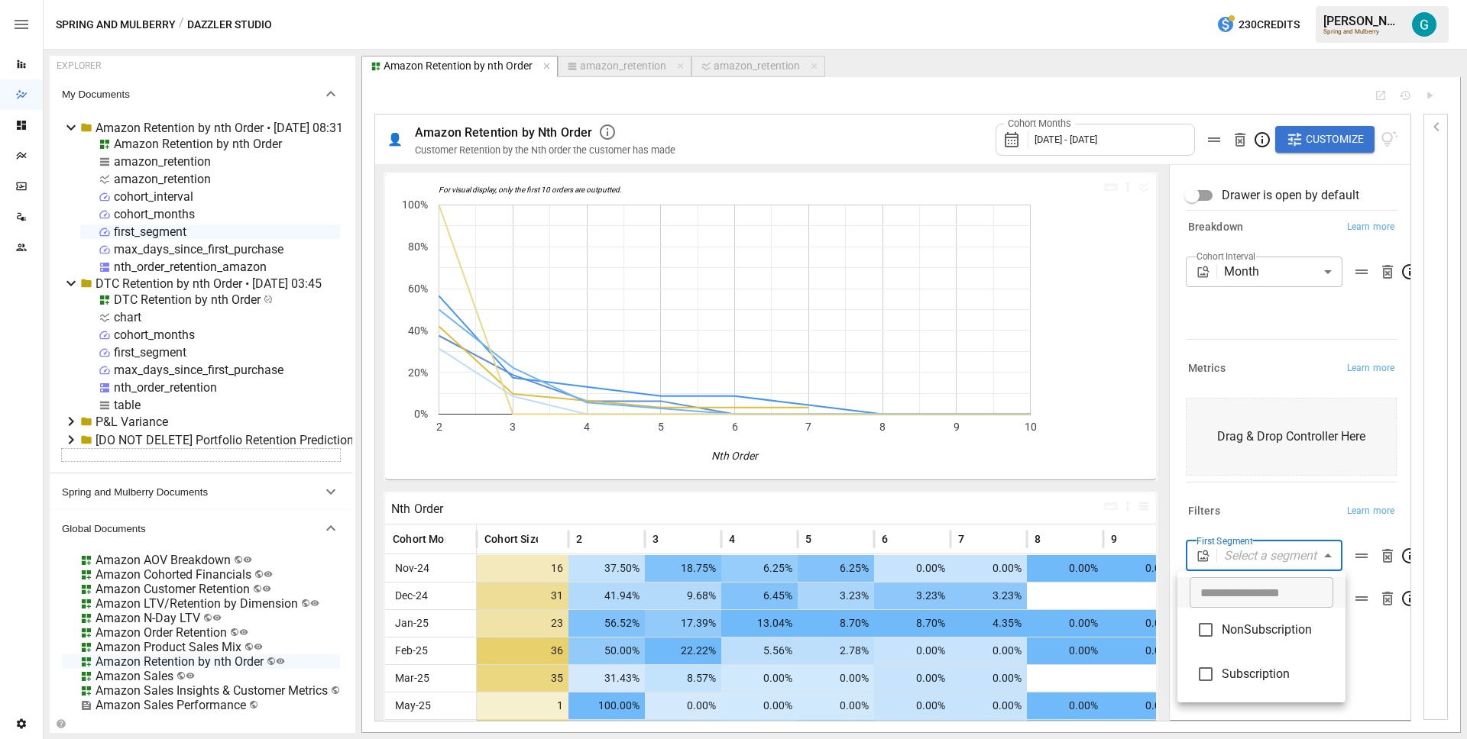
click at [1298, 0] on body "Reports Dazzler Studio Dashboards Plans SmartModel ™ Data Sources Team Settings…" at bounding box center [733, 0] width 1467 height 0
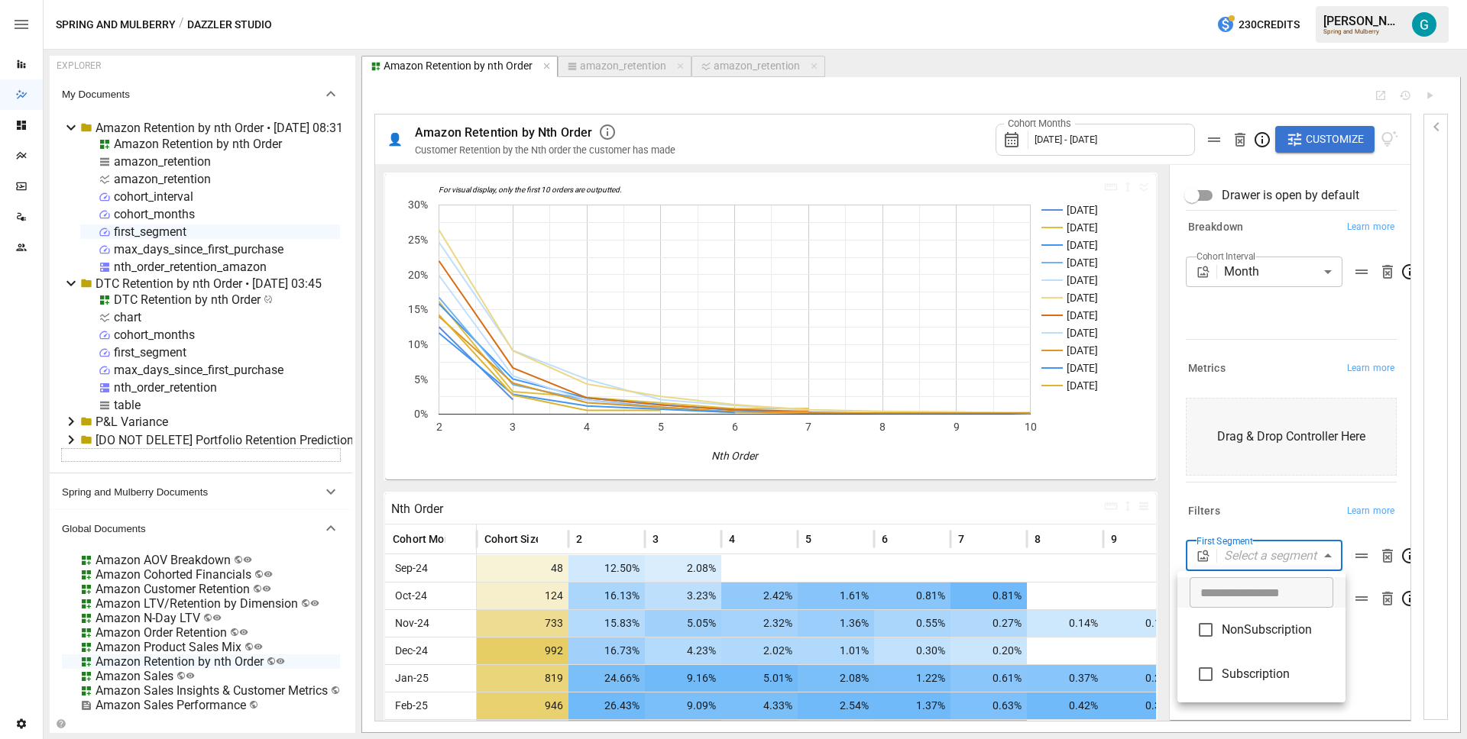
click at [1268, 496] on div at bounding box center [733, 369] width 1467 height 739
click at [1350, 316] on div "Cohort Interval Month ***** ​" at bounding box center [1290, 295] width 211 height 76
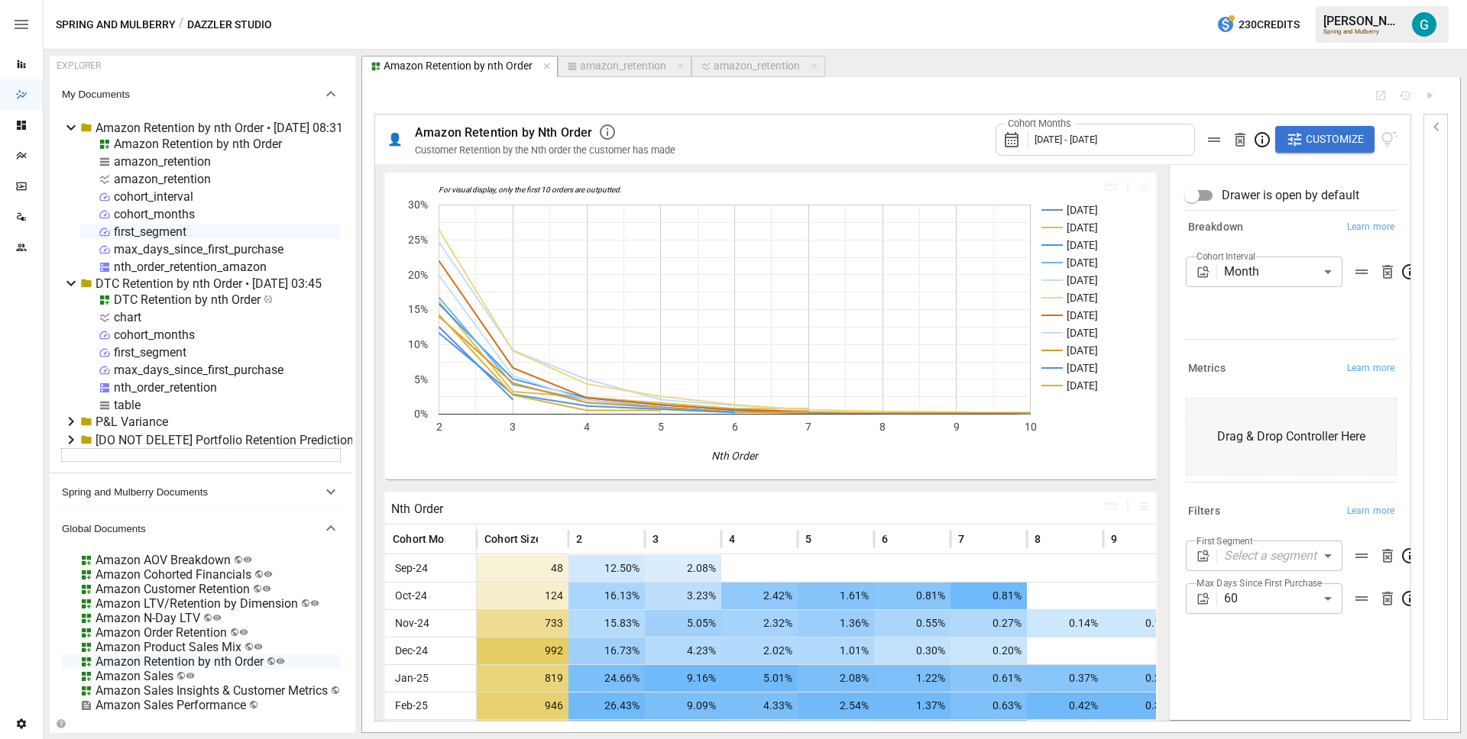
click at [1283, 0] on body "Reports Dazzler Studio Dashboards Plans SmartModel ™ Data Sources Team Settings…" at bounding box center [733, 0] width 1467 height 0
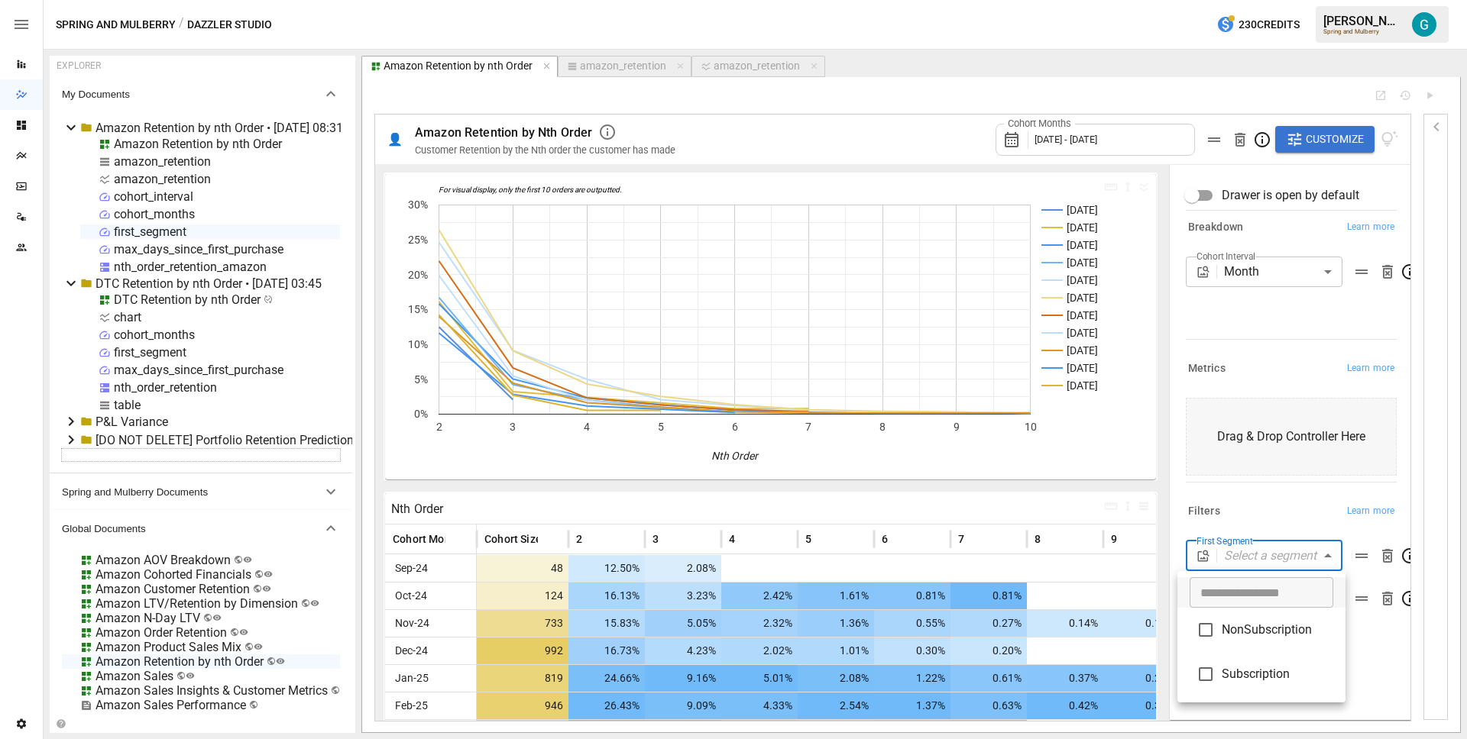
click at [1267, 331] on div at bounding box center [733, 369] width 1467 height 739
click at [1267, 331] on div "Cohort Interval Month ***** ​" at bounding box center [1290, 295] width 211 height 76
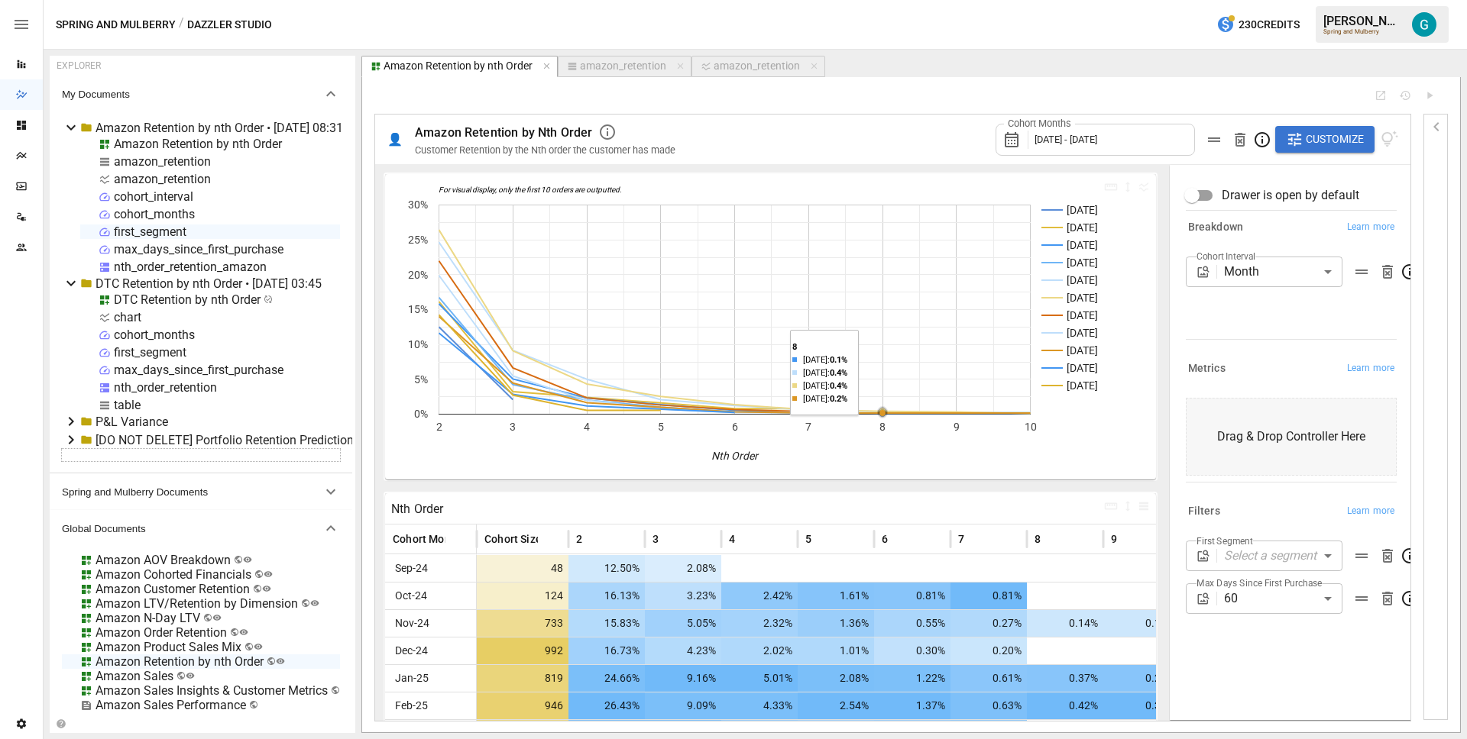
click at [136, 231] on div "first_segment" at bounding box center [150, 232] width 73 height 15
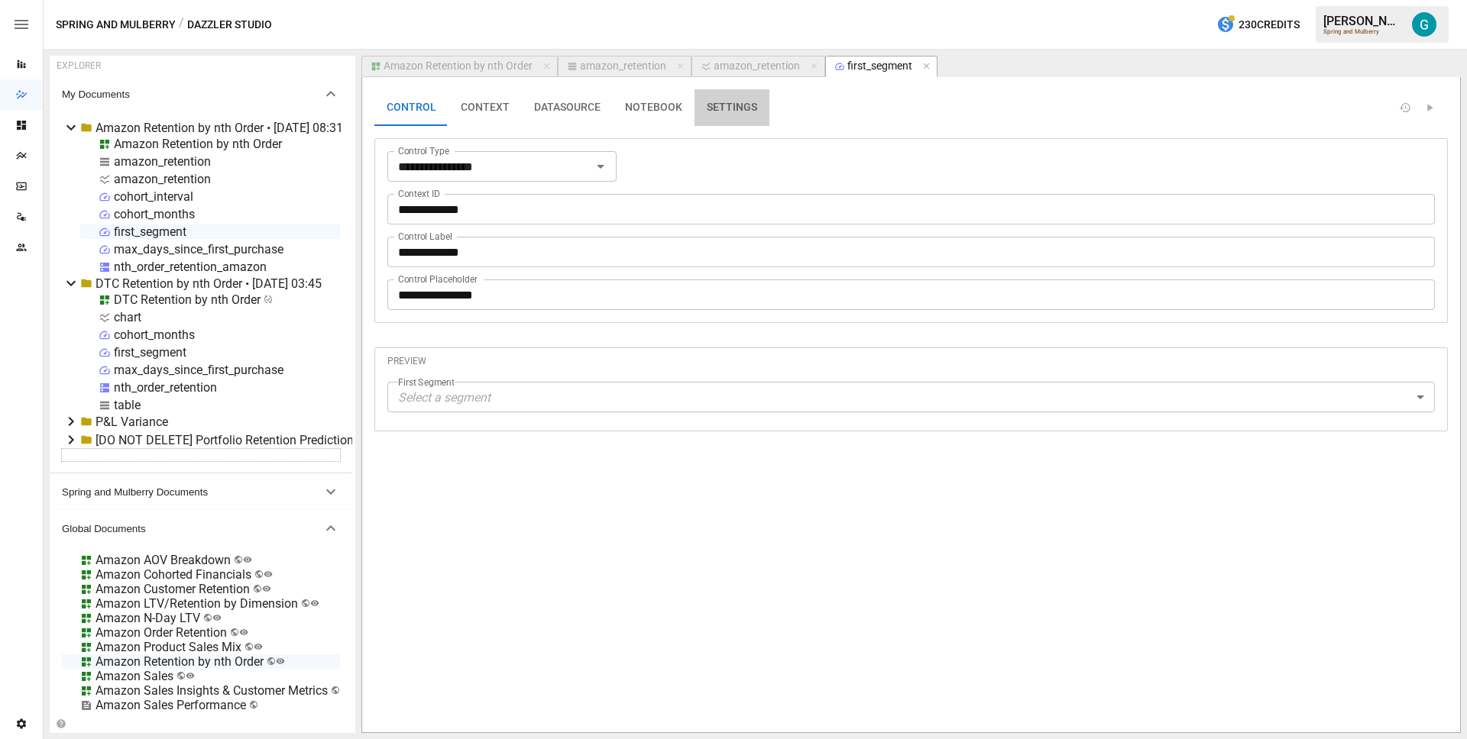
click at [714, 108] on button "SETTINGS" at bounding box center [731, 107] width 75 height 37
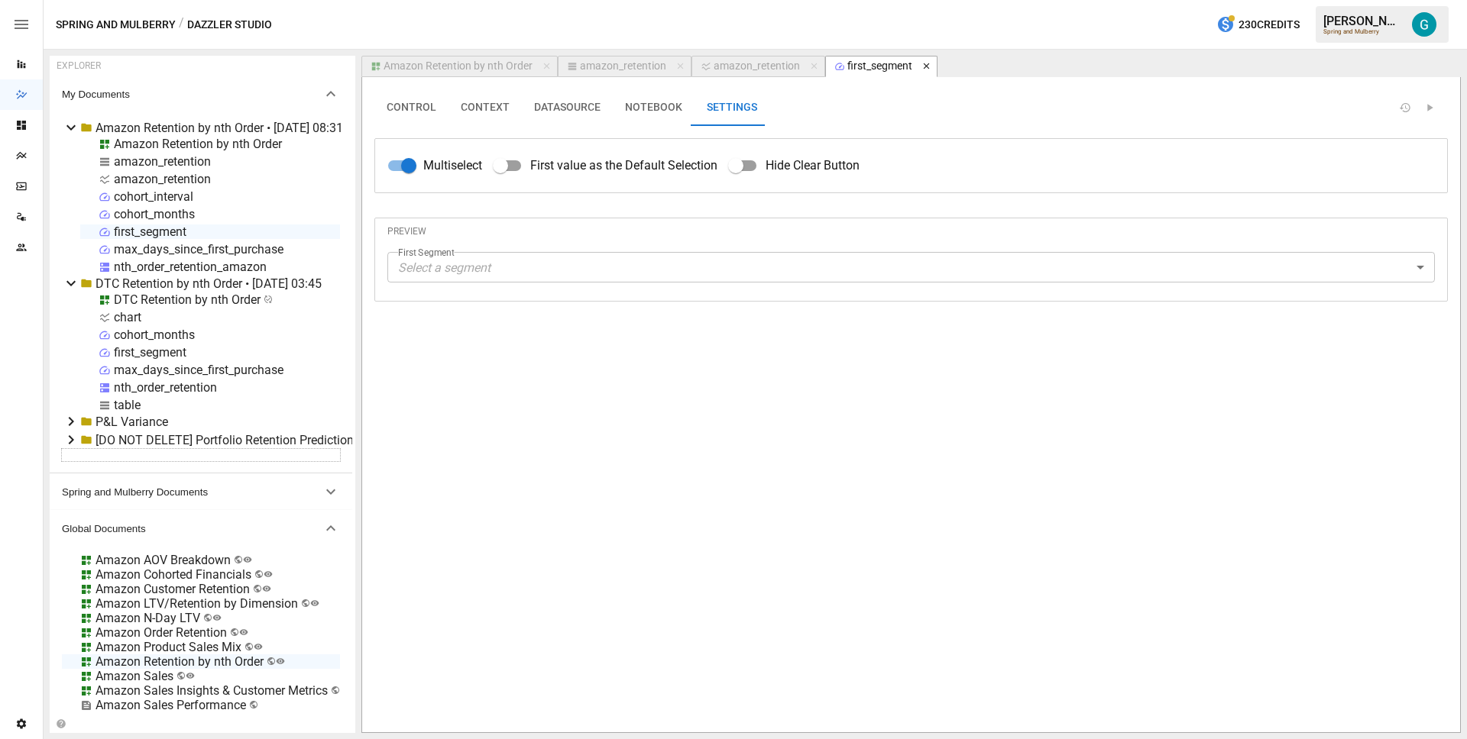
click at [924, 65] on icon "button" at bounding box center [926, 66] width 6 height 6
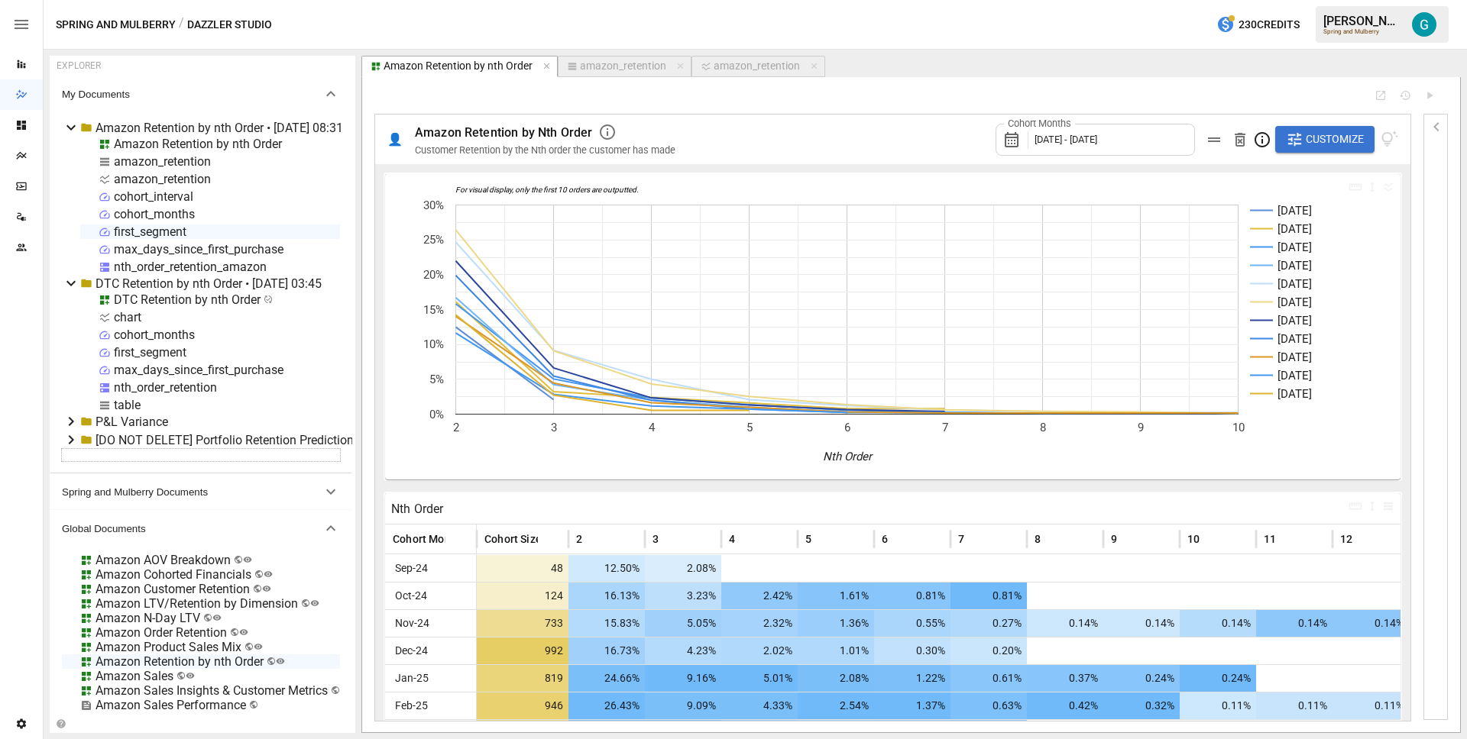
click at [1309, 138] on span "Customize" at bounding box center [1334, 139] width 58 height 19
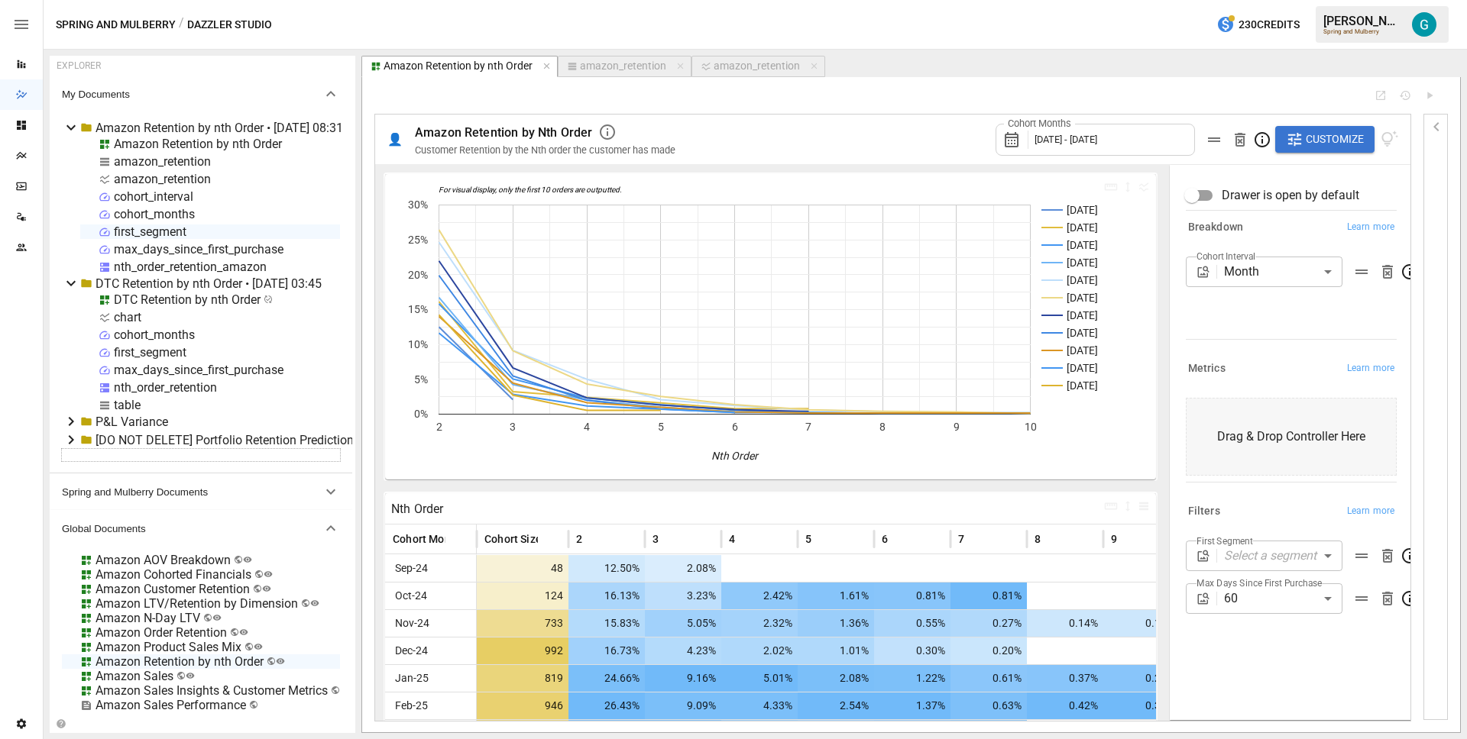
click at [1292, 291] on div "Cohort Interval Month ***** ​" at bounding box center [1290, 295] width 211 height 76
click at [1294, 0] on body "Reports Dazzler Studio Dashboards Plans SmartModel ™ Data Sources Team Settings…" at bounding box center [733, 0] width 1467 height 0
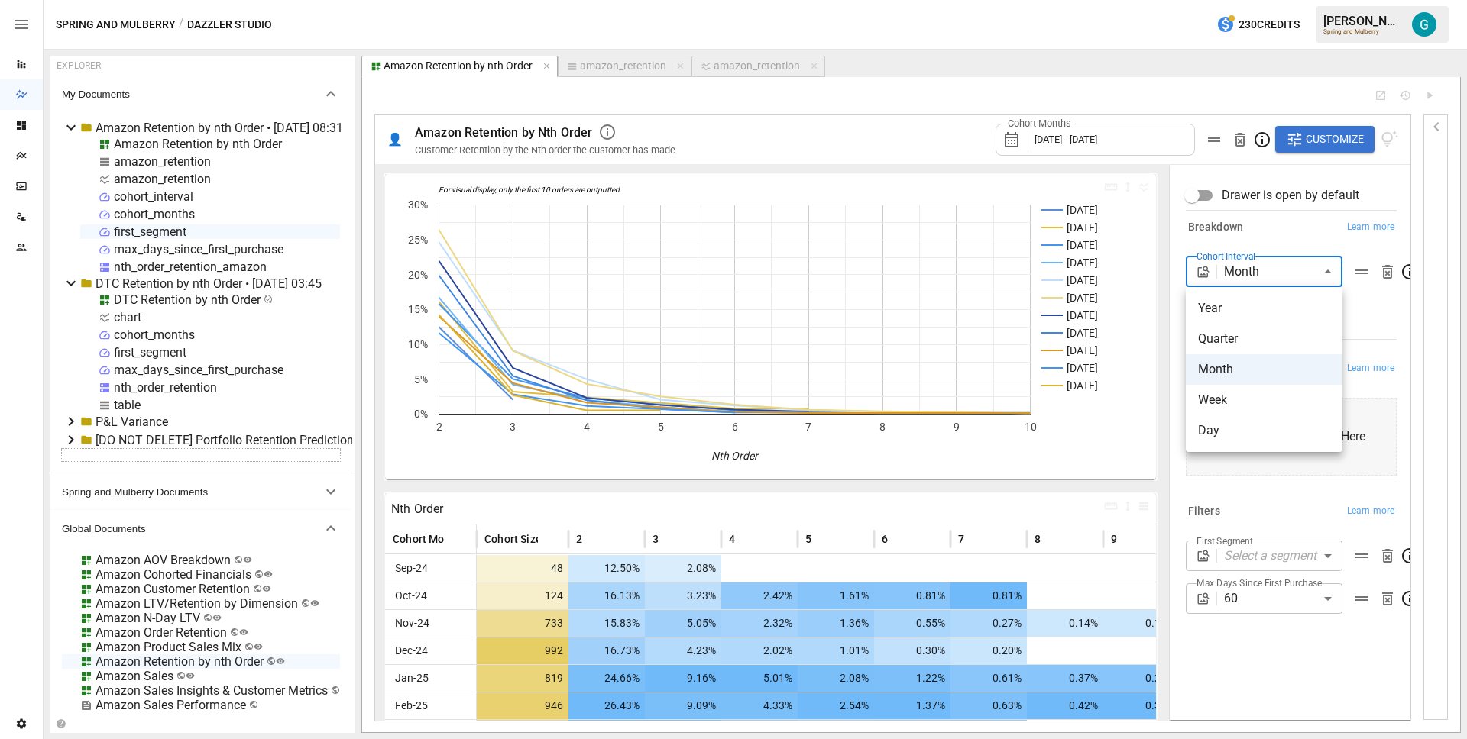
click at [1291, 231] on div at bounding box center [733, 369] width 1467 height 739
click at [1304, 0] on body "Reports Dazzler Studio Dashboards Plans SmartModel ™ Data Sources Team Settings…" at bounding box center [733, 0] width 1467 height 0
click at [1300, 221] on div at bounding box center [733, 369] width 1467 height 739
click at [619, 61] on div "amazon_retention" at bounding box center [623, 67] width 86 height 14
select select "**********"
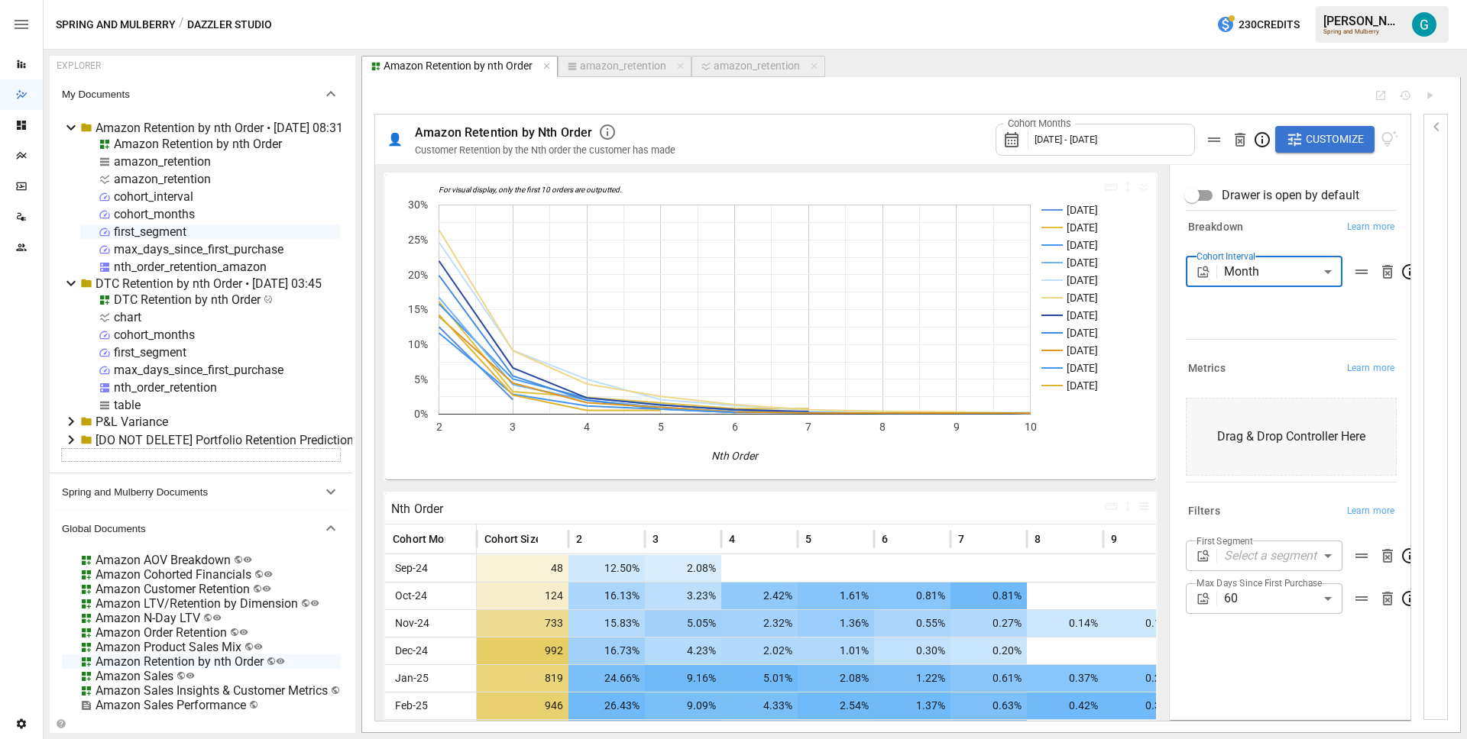
select select "**********"
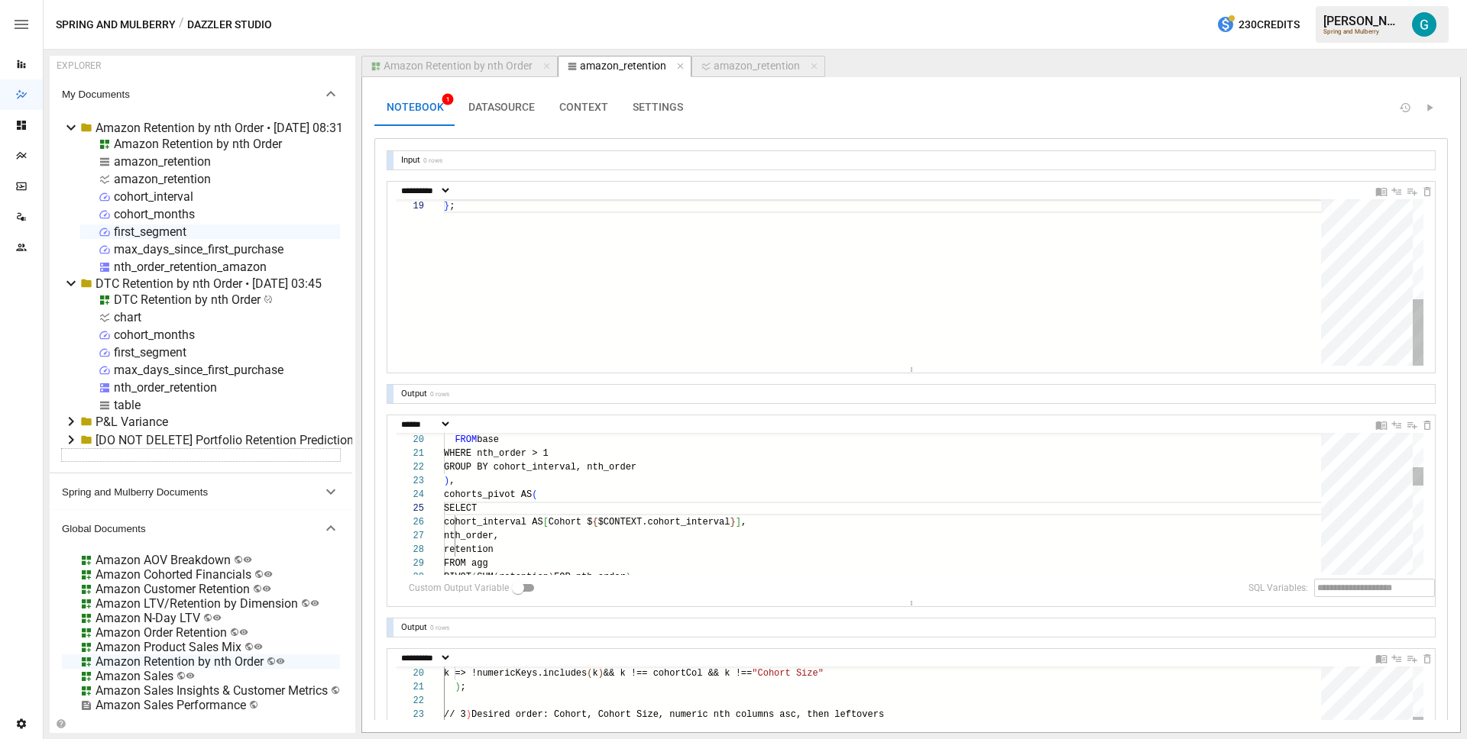
scroll to position [137, 11]
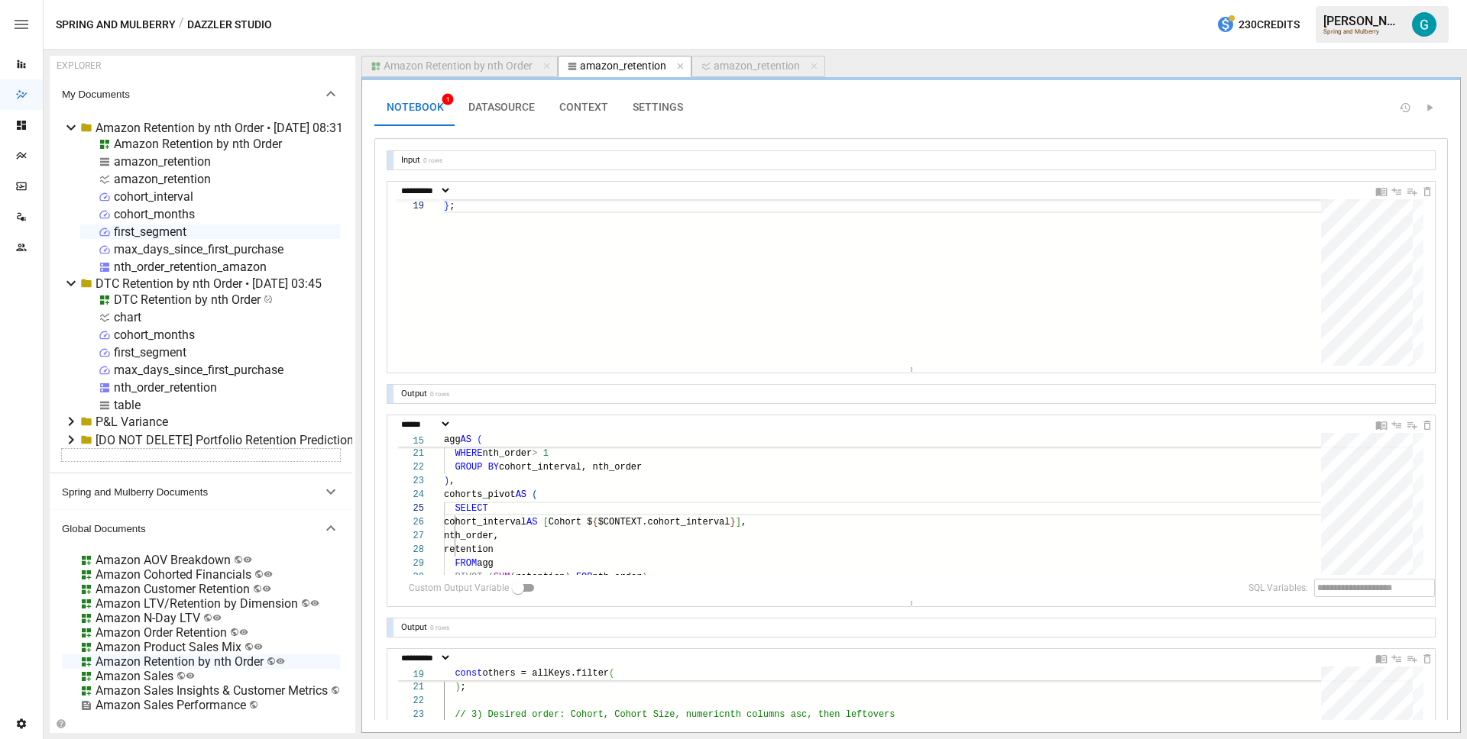
click at [743, 70] on div "amazon_retention" at bounding box center [756, 67] width 86 height 14
select select "**********"
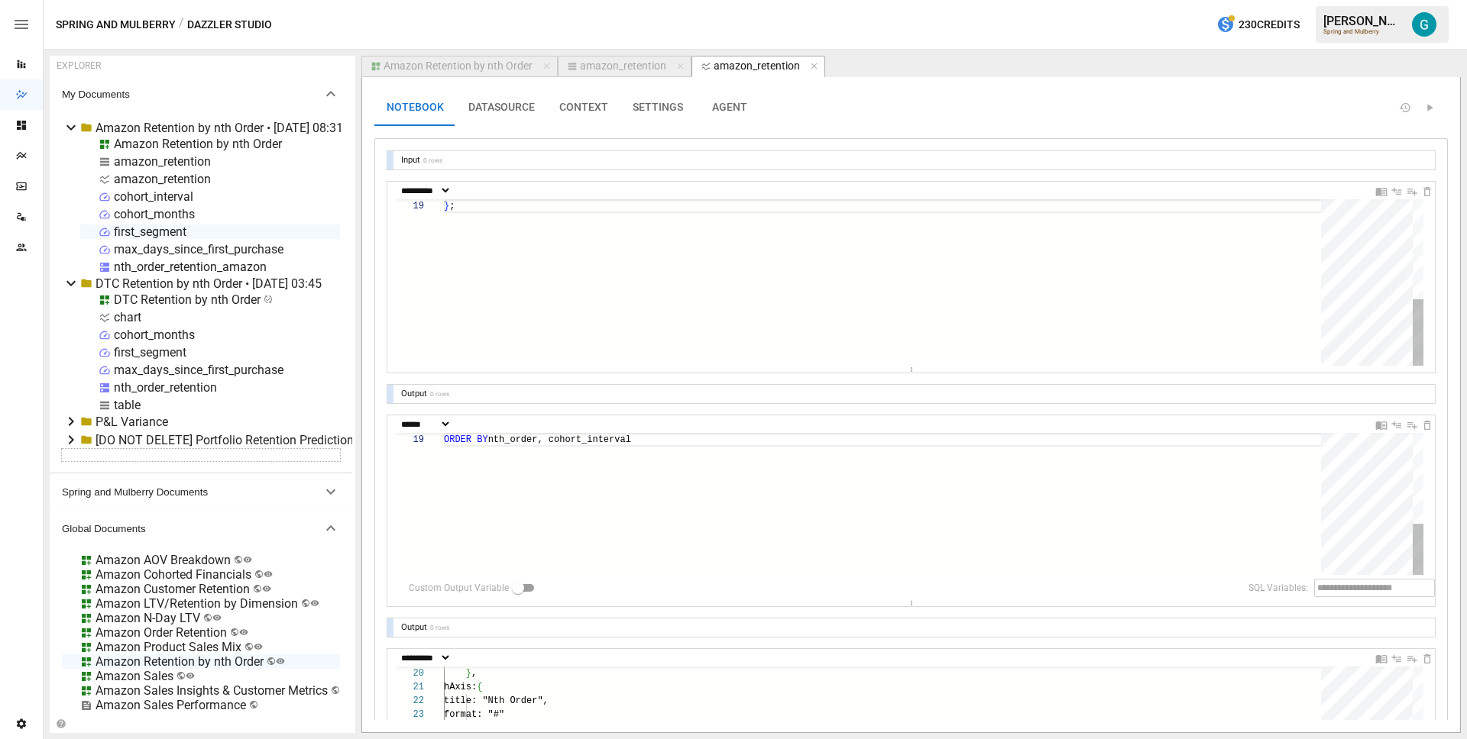
scroll to position [55, 11]
click at [616, 70] on div "amazon_retention" at bounding box center [623, 67] width 86 height 14
select select "**********"
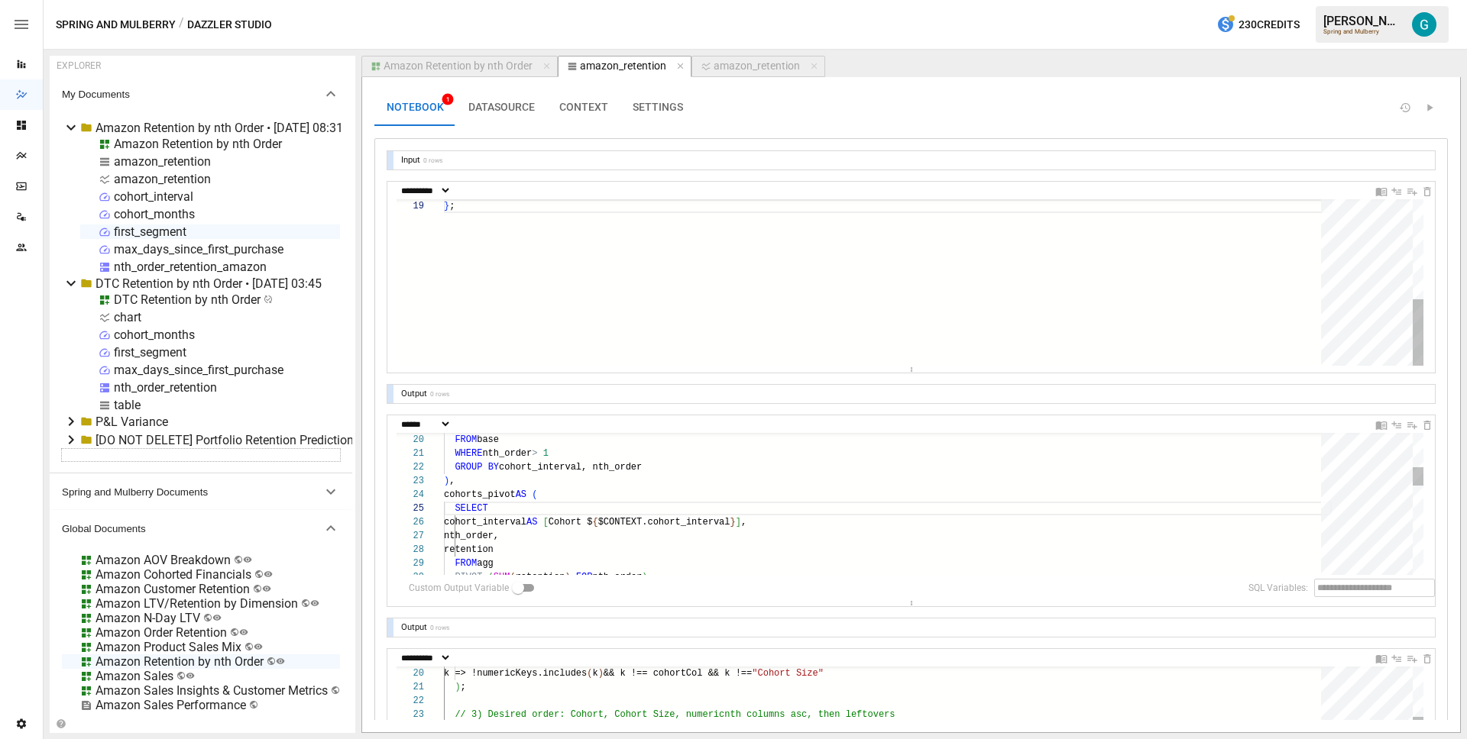
scroll to position [137, 11]
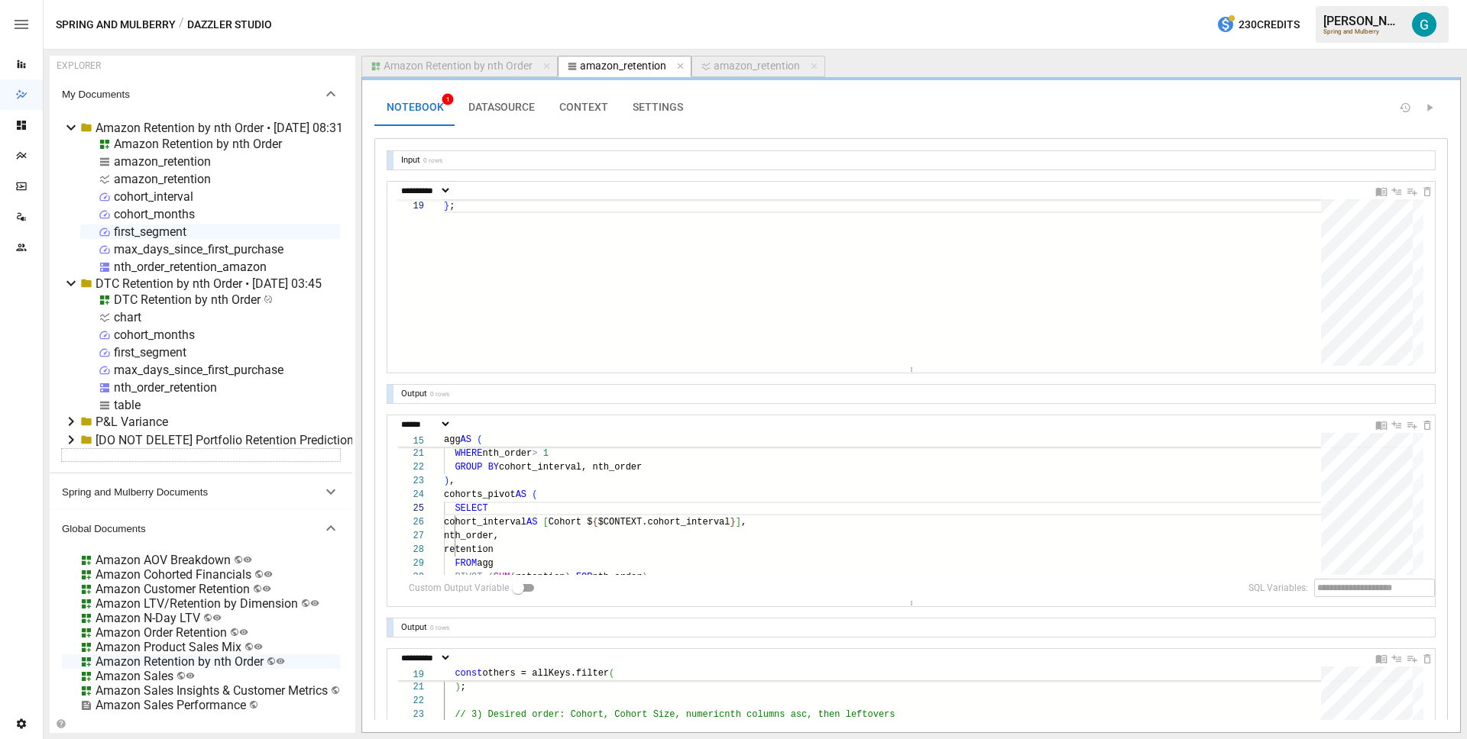
click at [481, 67] on div "Amazon Retention by nth Order" at bounding box center [457, 67] width 149 height 14
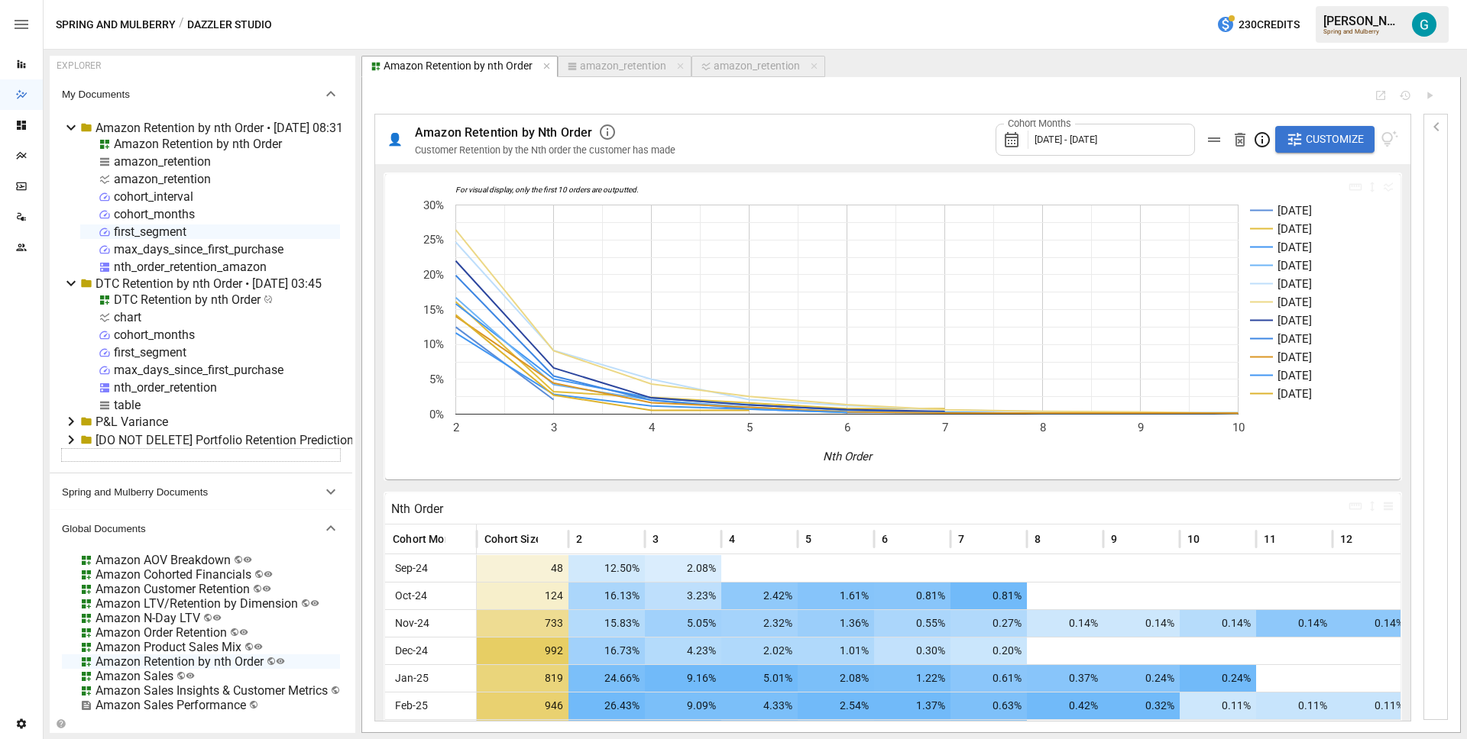
click at [1334, 137] on span "Customize" at bounding box center [1334, 139] width 58 height 19
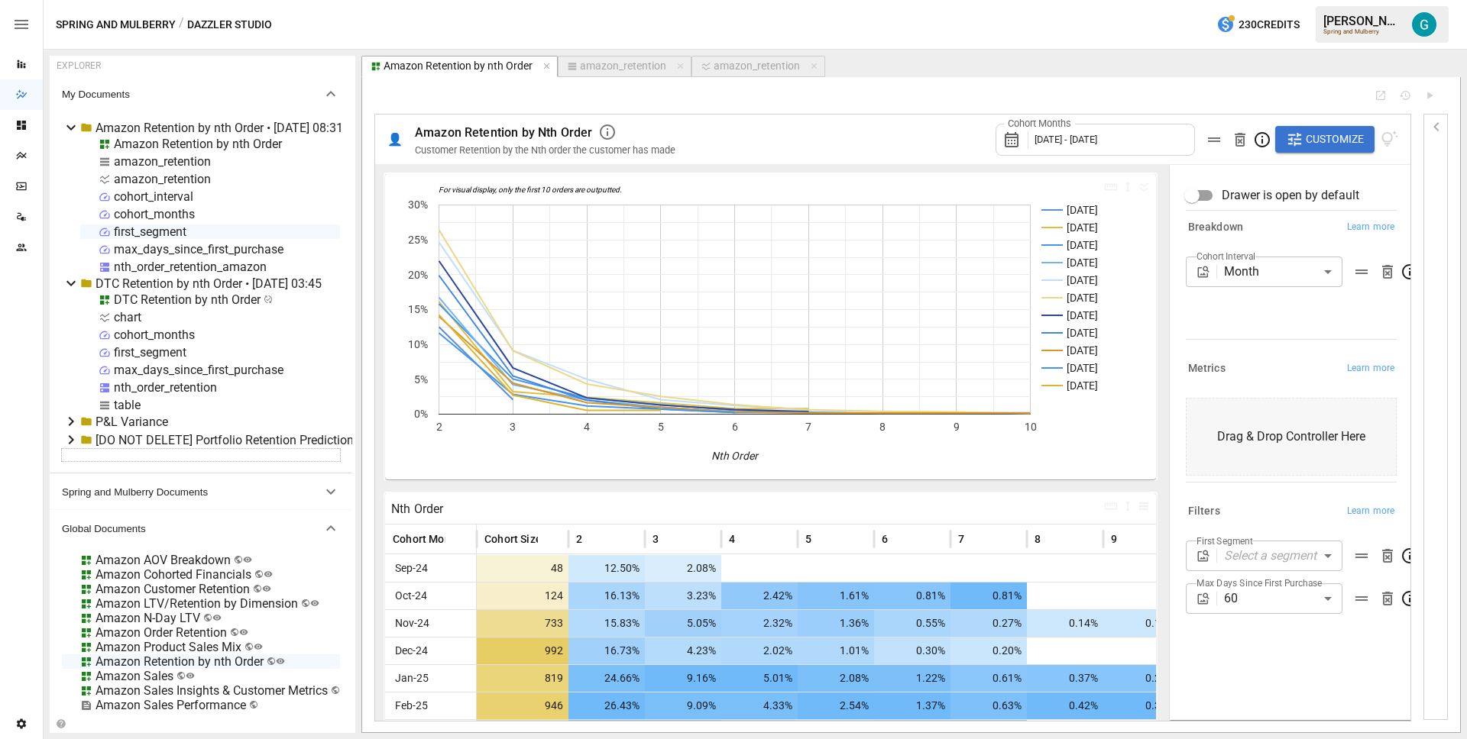
click at [1271, 0] on body "Reports Dazzler Studio Dashboards Plans SmartModel ™ Data Sources Team Settings…" at bounding box center [733, 0] width 1467 height 0
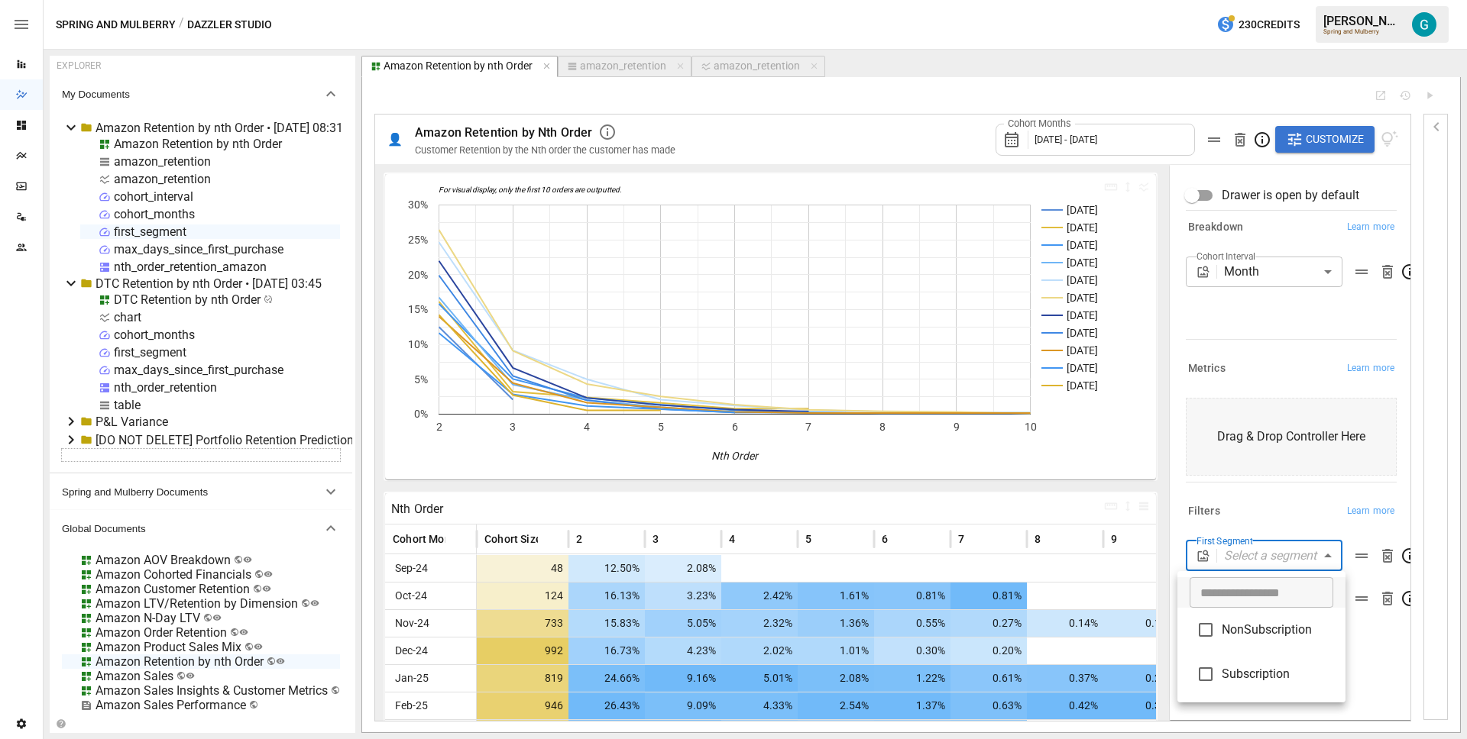
click at [1276, 682] on span "Subscription" at bounding box center [1277, 674] width 112 height 18
type input "**********"
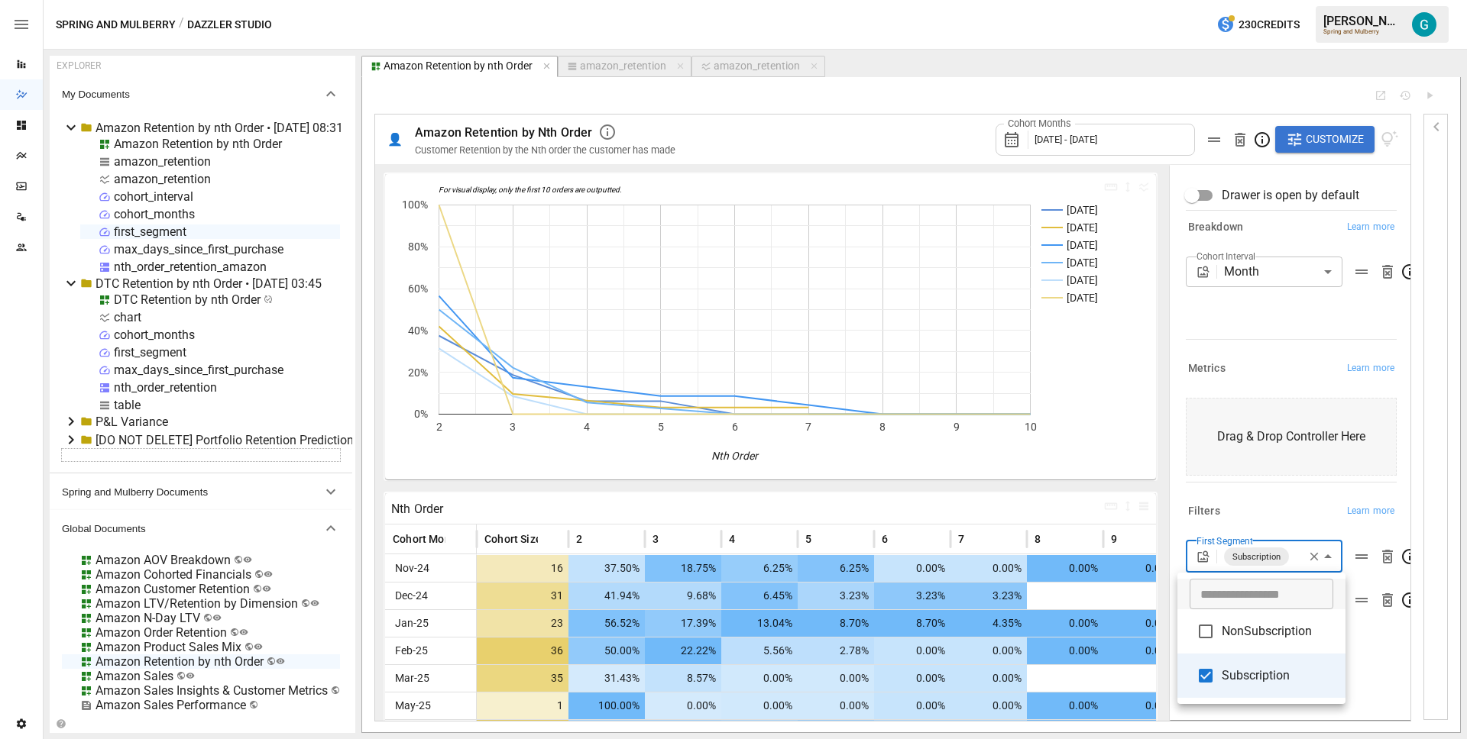
click at [1308, 629] on span "NonSubscription" at bounding box center [1277, 632] width 112 height 18
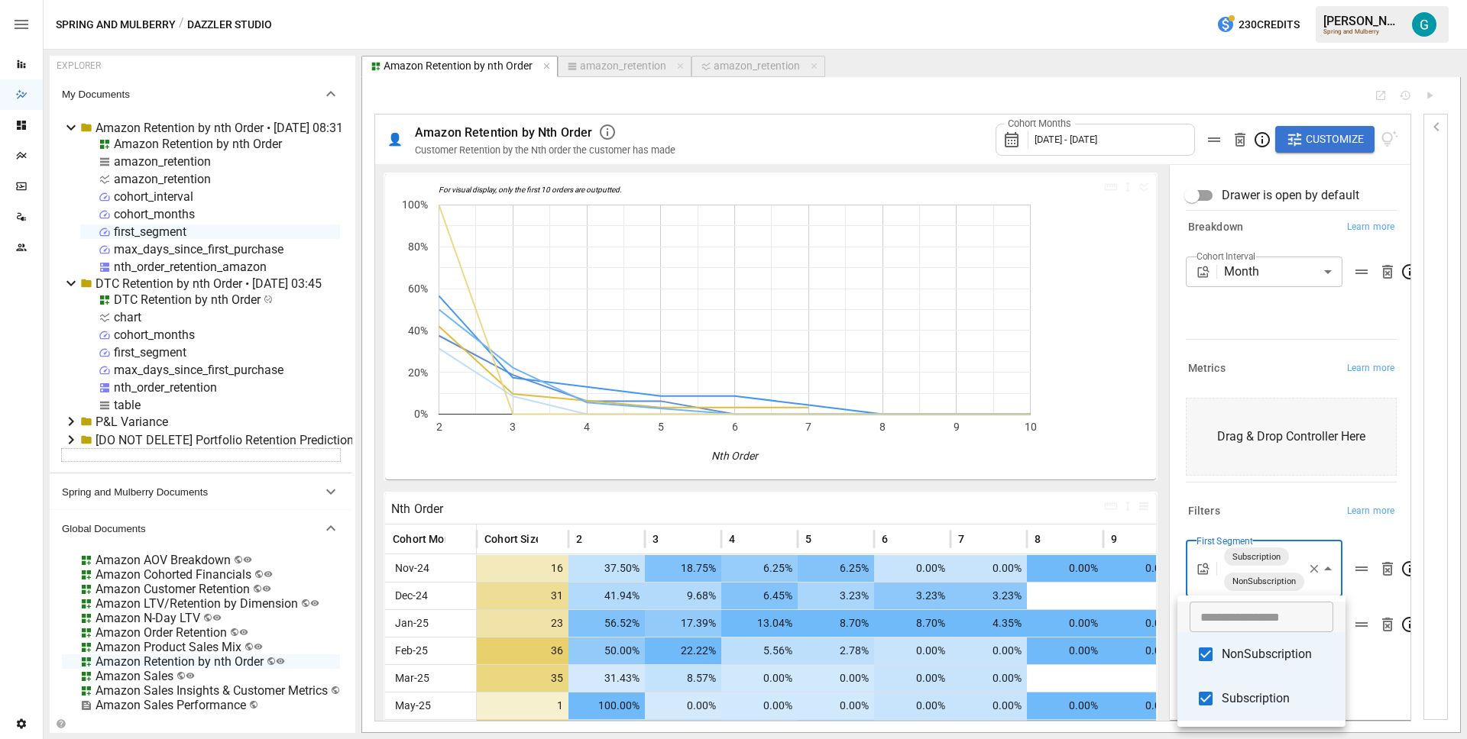
click at [1266, 676] on ul "​ NonSubscription Subscription" at bounding box center [1261, 661] width 168 height 131
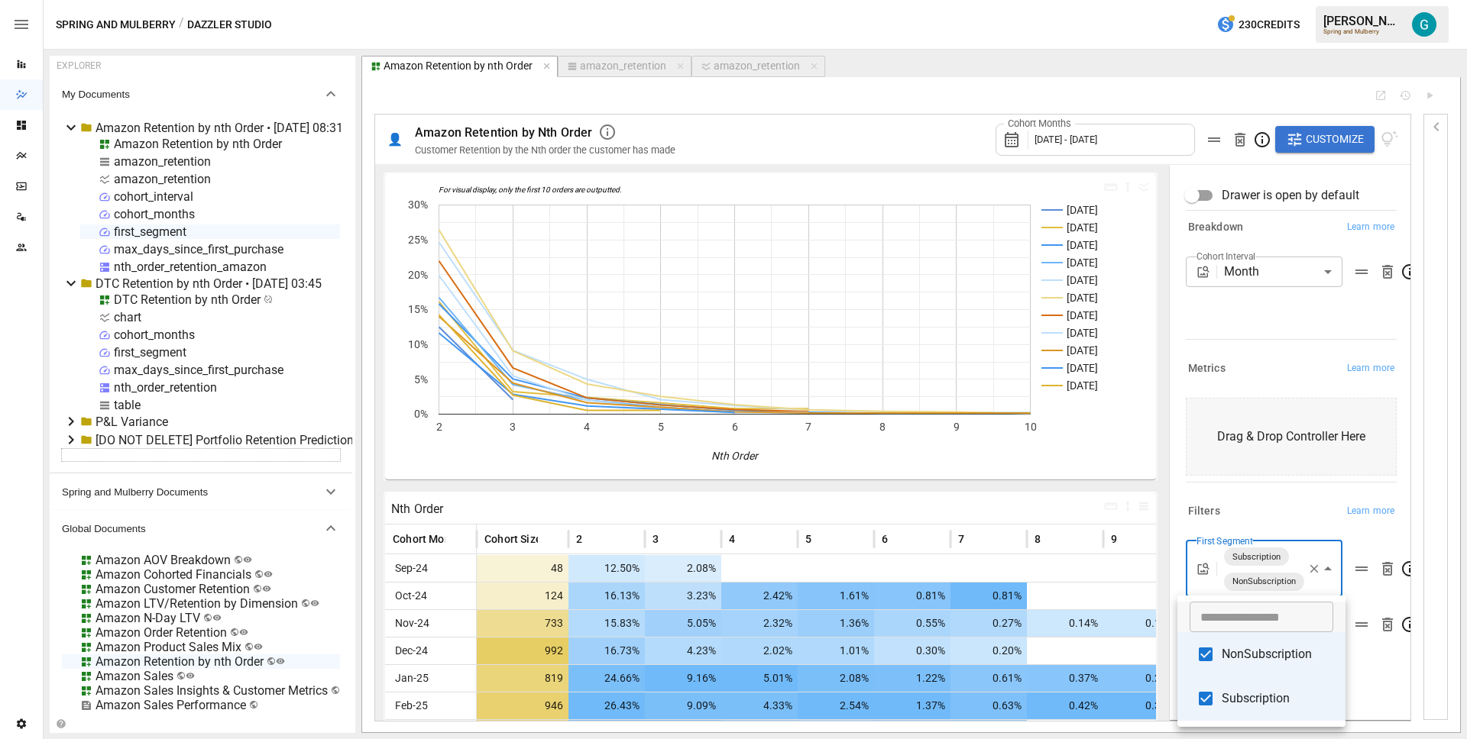
click at [1265, 694] on span "Subscription" at bounding box center [1277, 699] width 112 height 18
type input "**********"
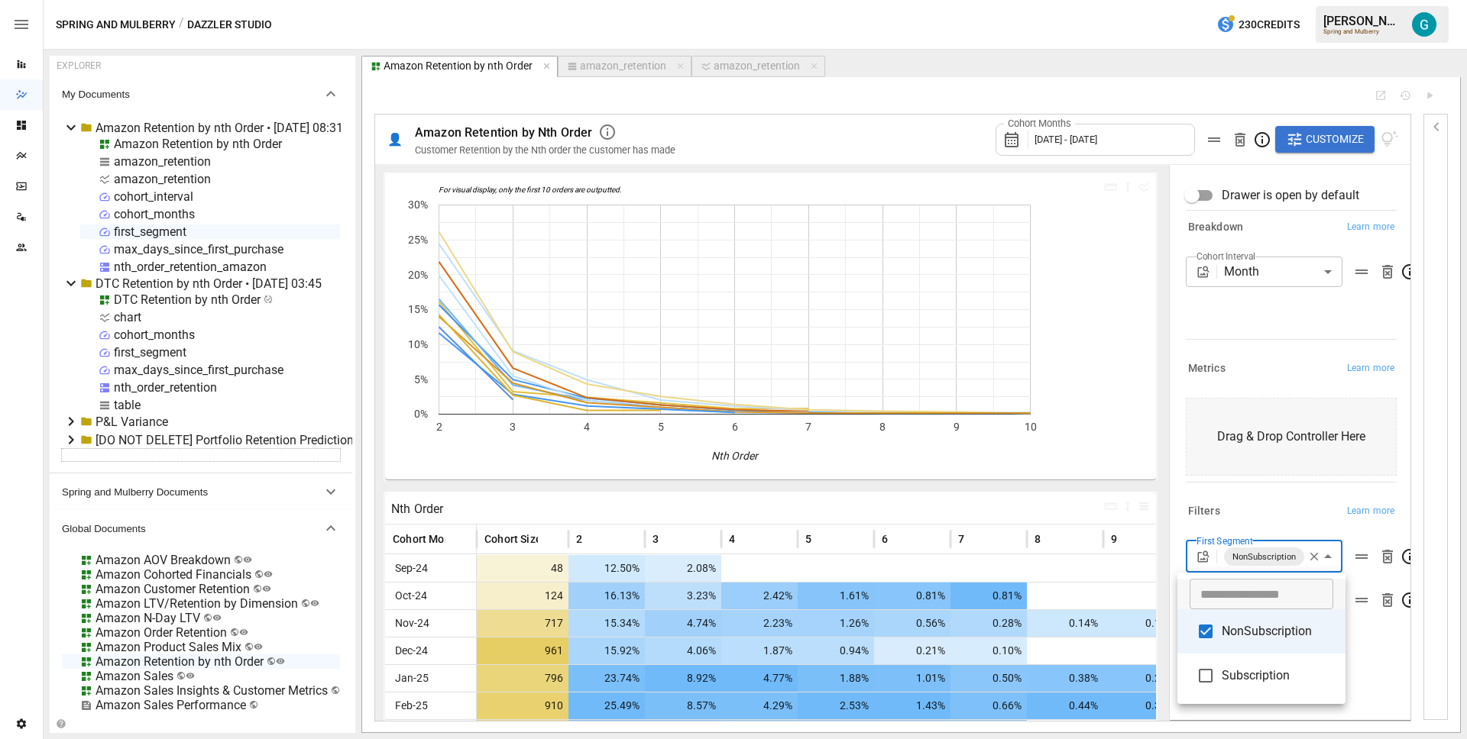
click at [1260, 494] on div at bounding box center [733, 369] width 1467 height 739
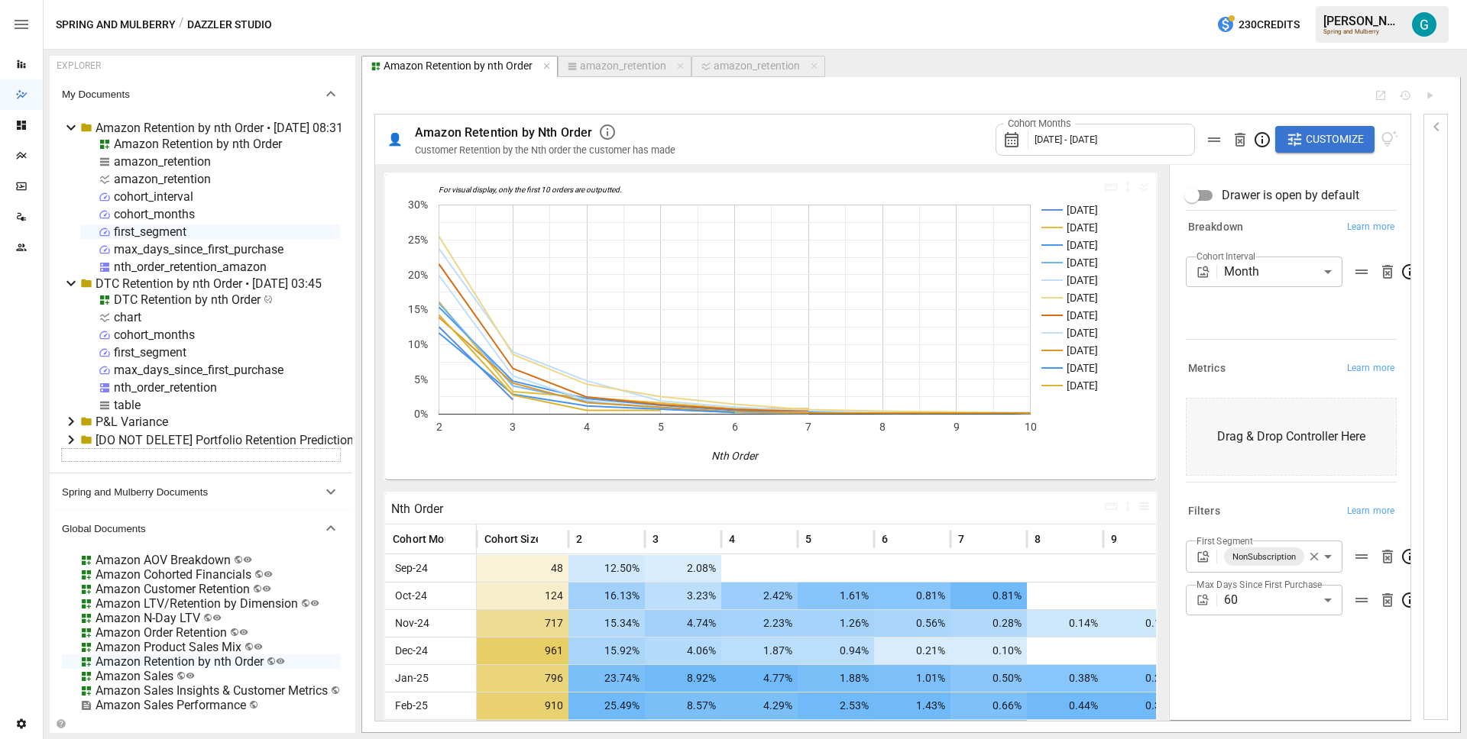
click at [1279, 375] on div "Metrics Learn more" at bounding box center [1290, 368] width 211 height 21
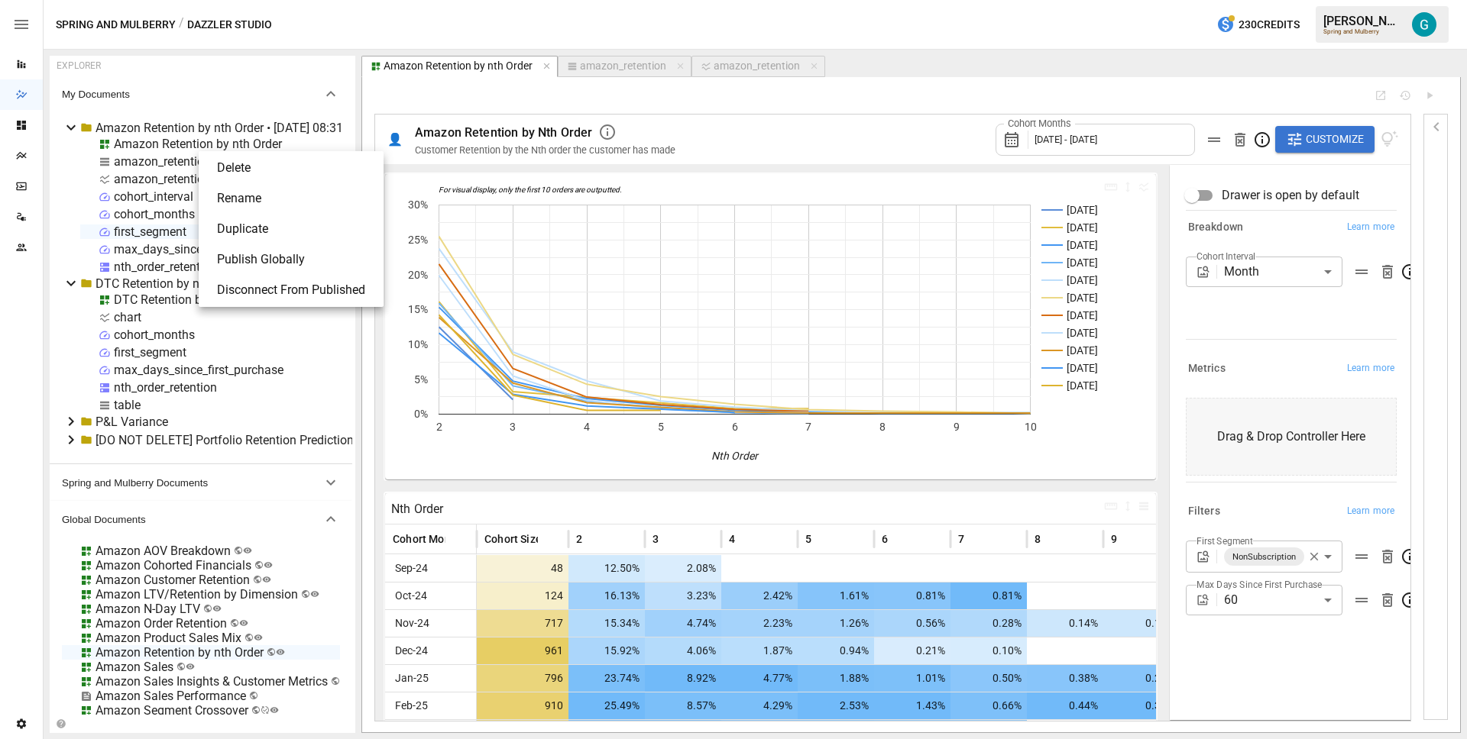
click at [168, 144] on div at bounding box center [733, 369] width 1467 height 739
click at [251, 260] on li "Publish Globally" at bounding box center [291, 259] width 173 height 31
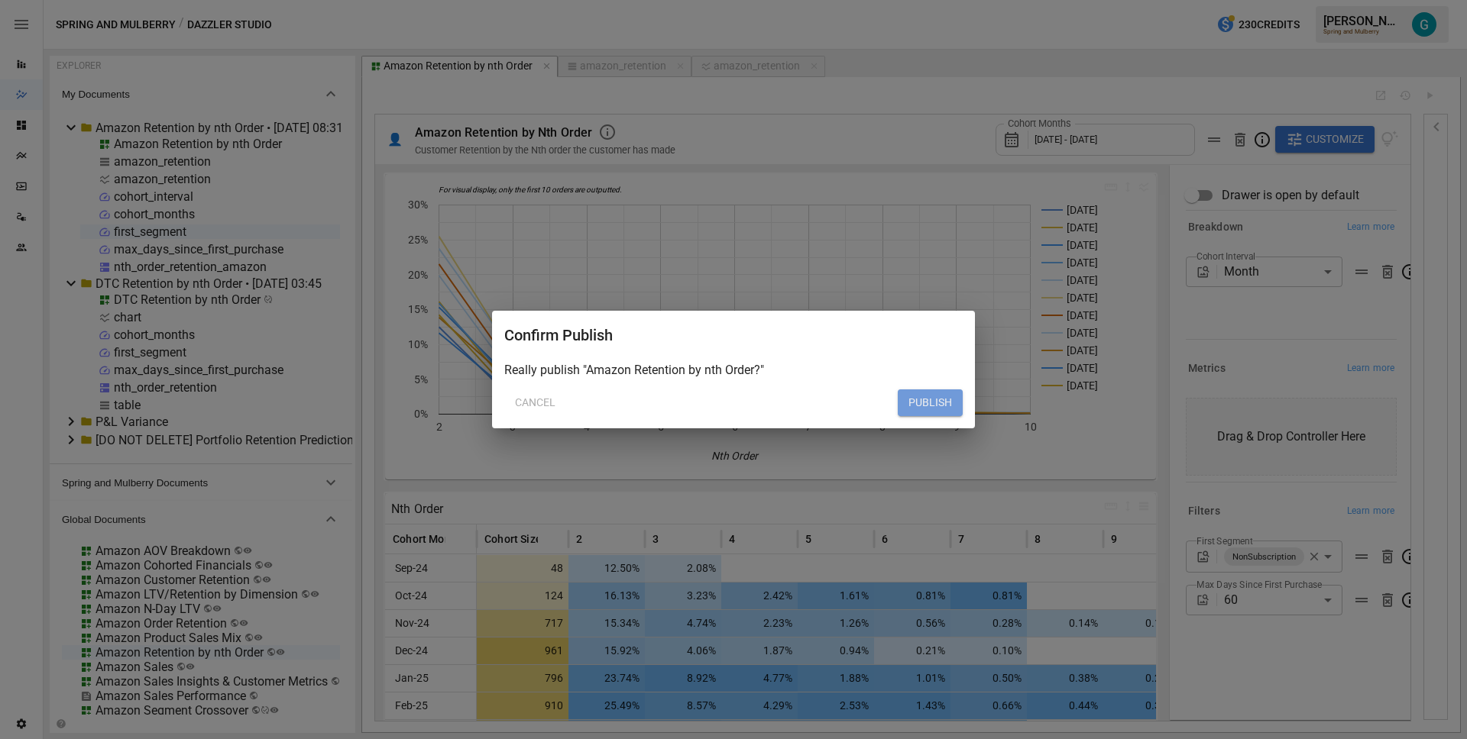
click at [907, 406] on button "PUBLISH" at bounding box center [929, 403] width 65 height 27
click at [914, 406] on button "PUBLISH" at bounding box center [929, 403] width 65 height 27
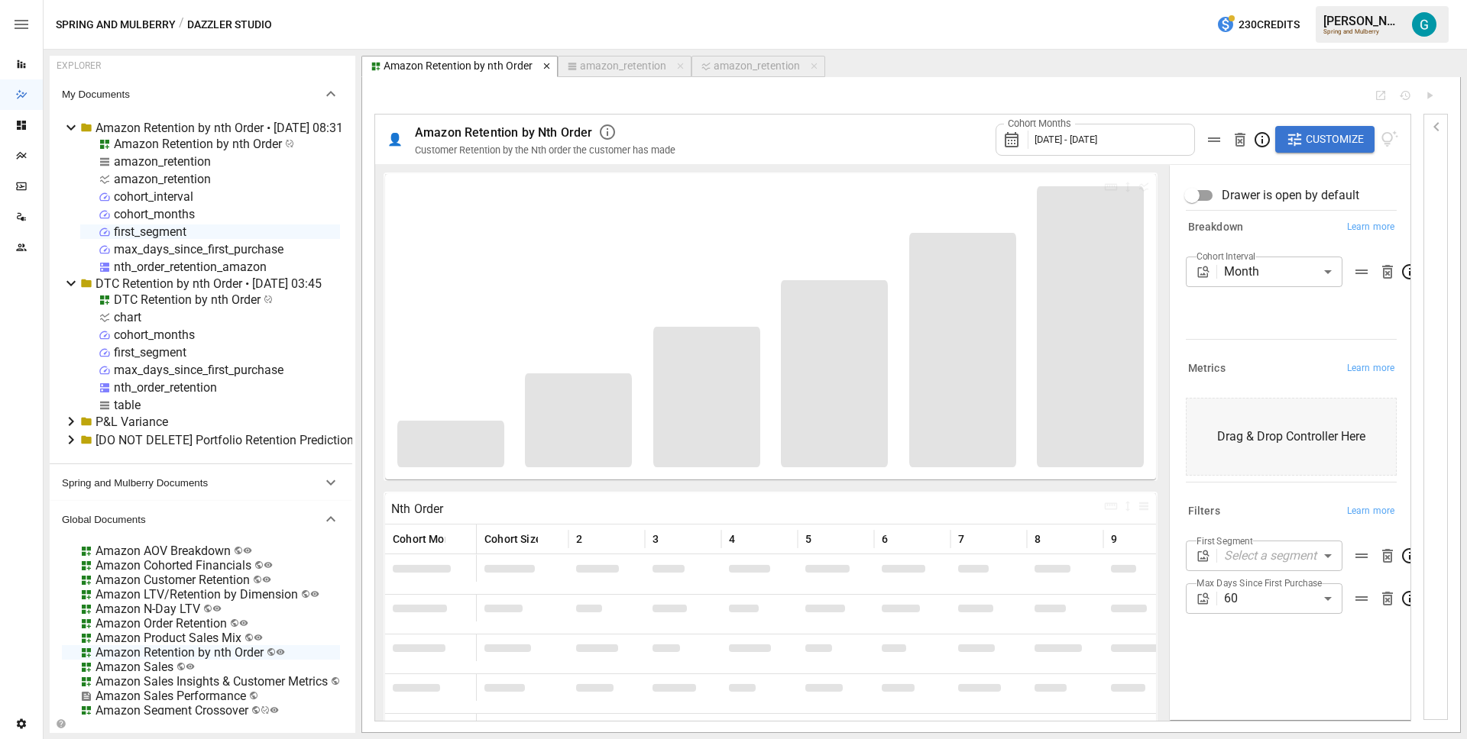
click at [545, 69] on icon "button" at bounding box center [547, 66] width 11 height 11
select select "**********"
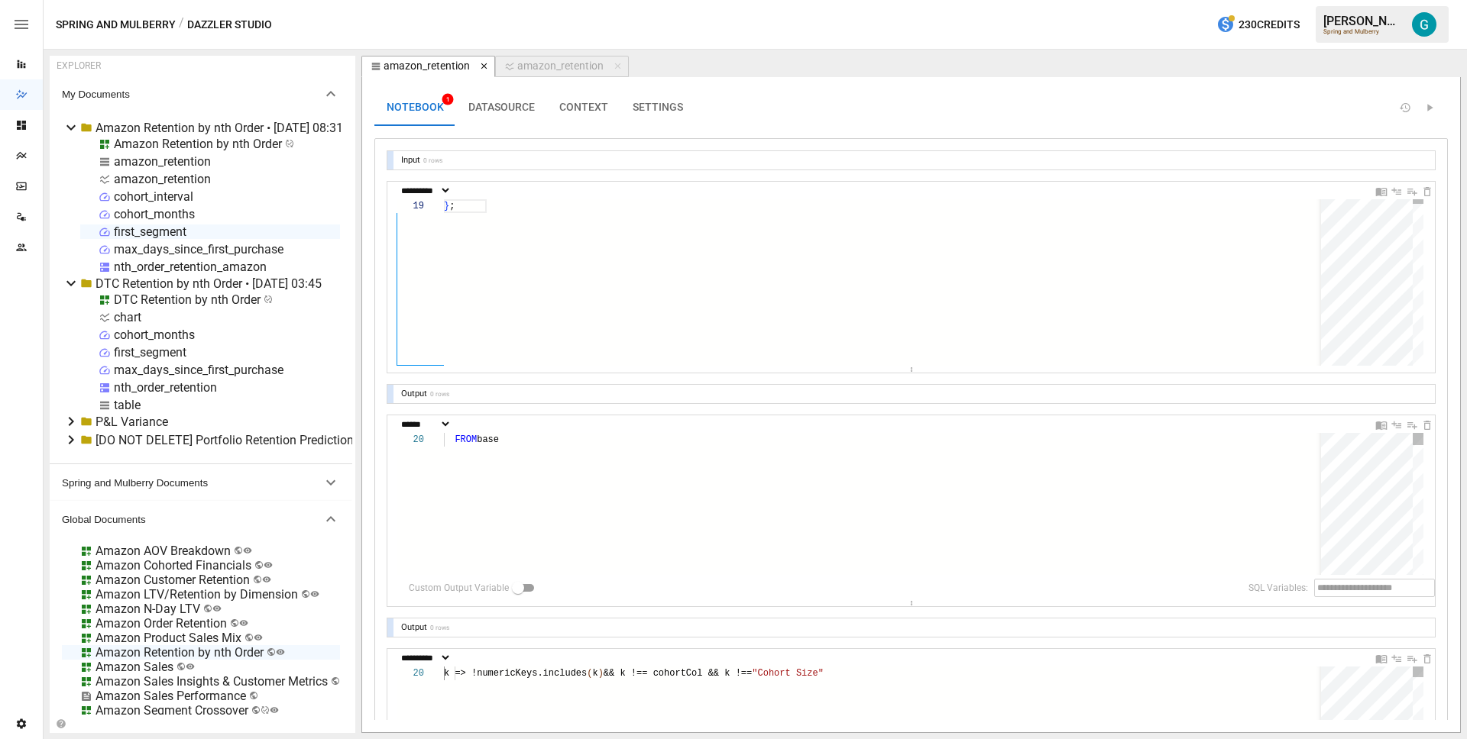
scroll to position [137, 11]
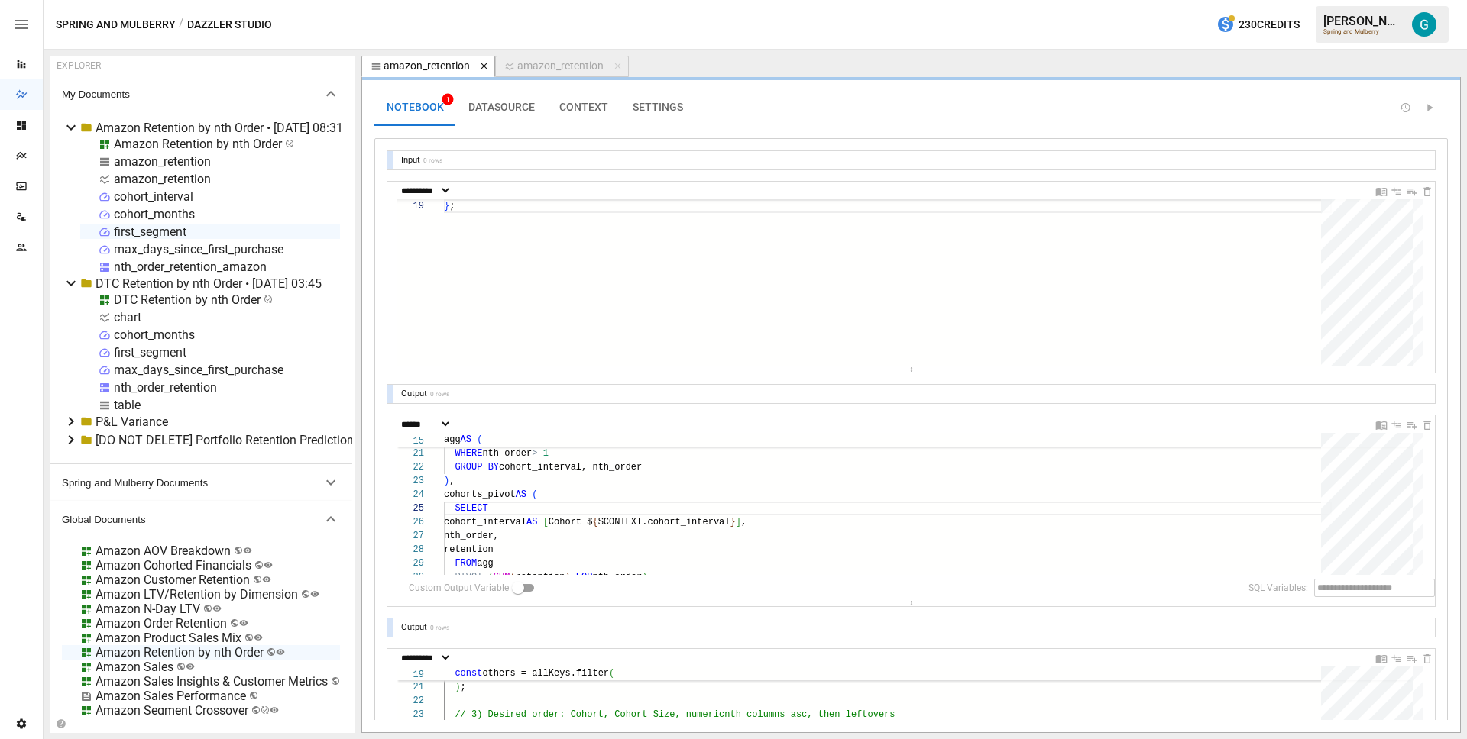
click at [481, 64] on icon "button" at bounding box center [483, 66] width 6 height 6
select select "**********"
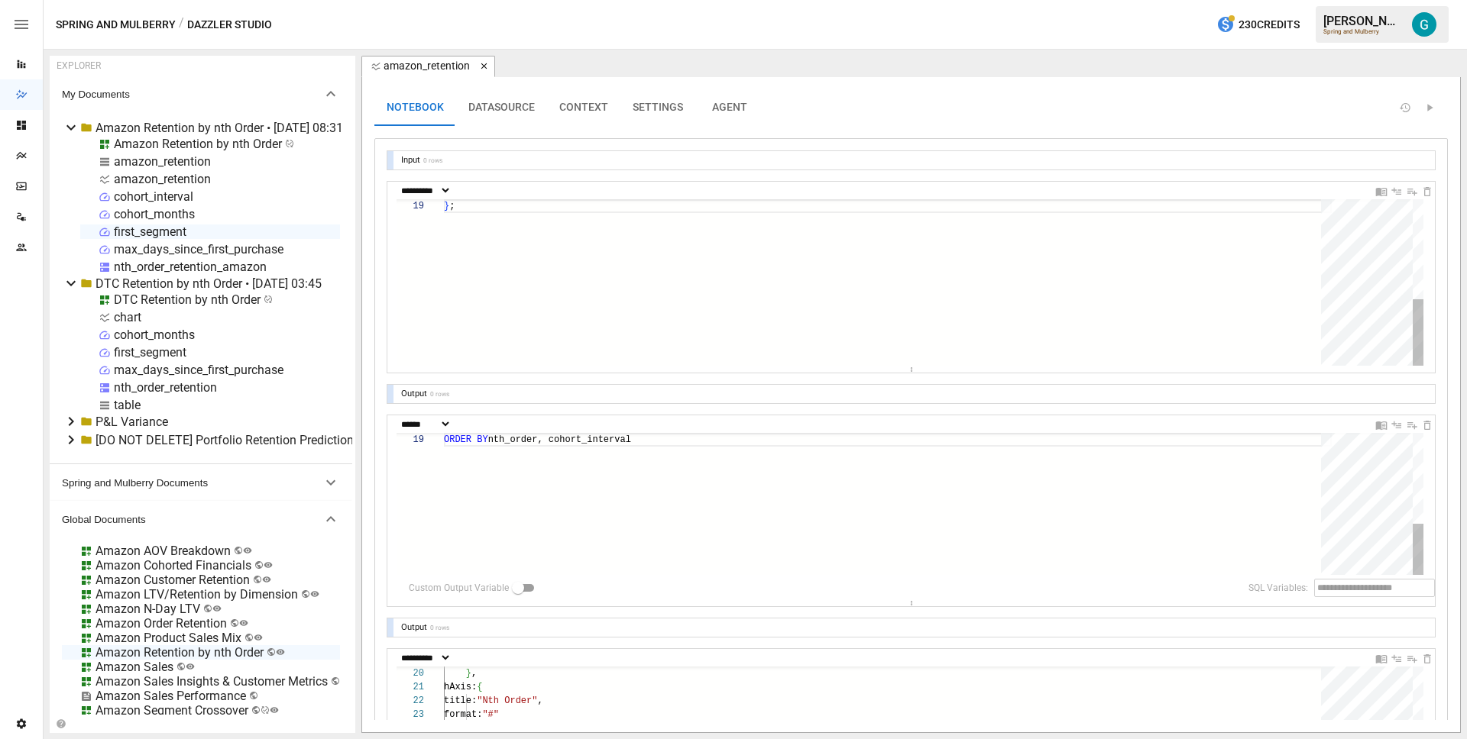
scroll to position [55, 11]
click at [484, 65] on icon "button" at bounding box center [484, 66] width 11 height 11
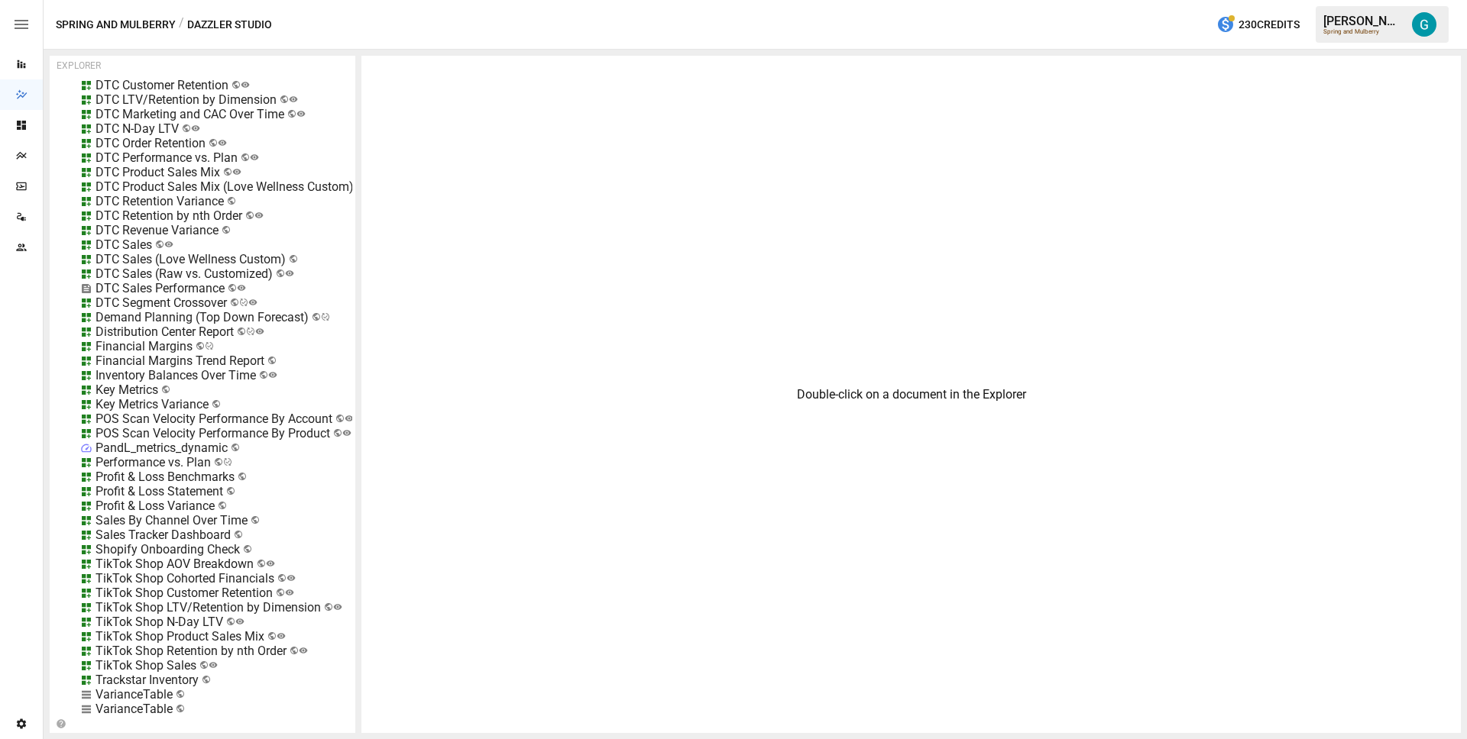
scroll to position [962, 0]
